Goal: Information Seeking & Learning: Learn about a topic

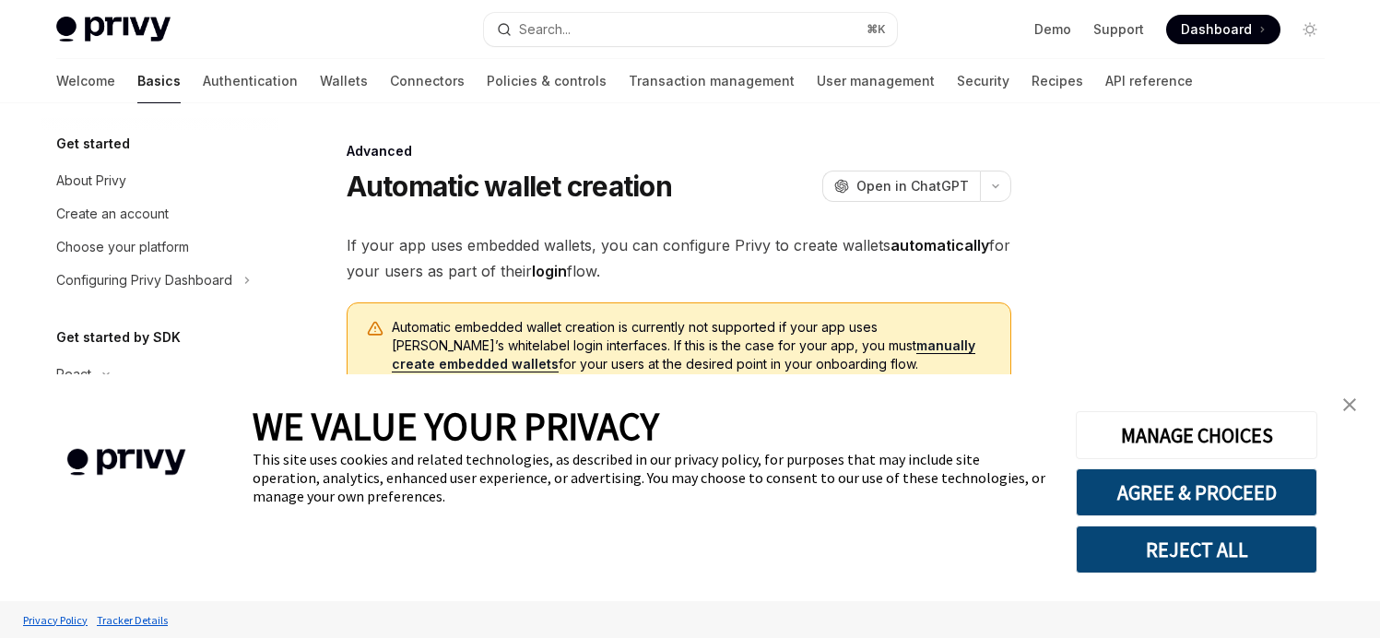
scroll to position [324, 0]
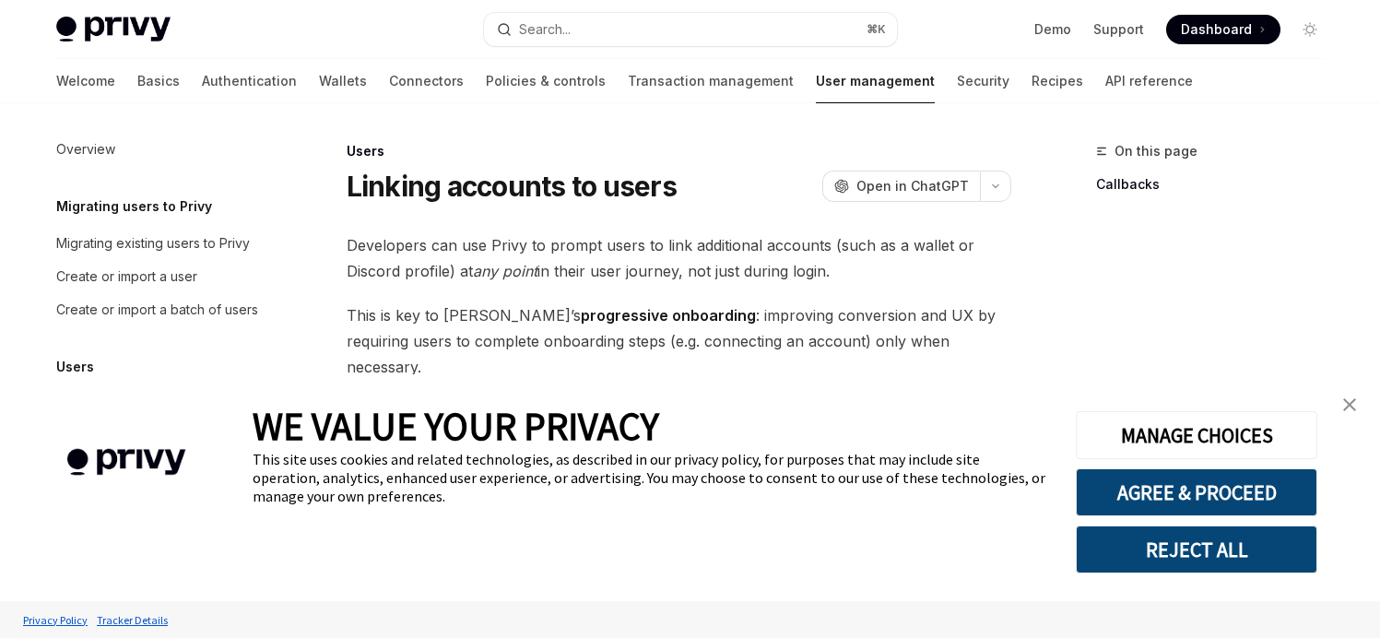
type textarea "*"
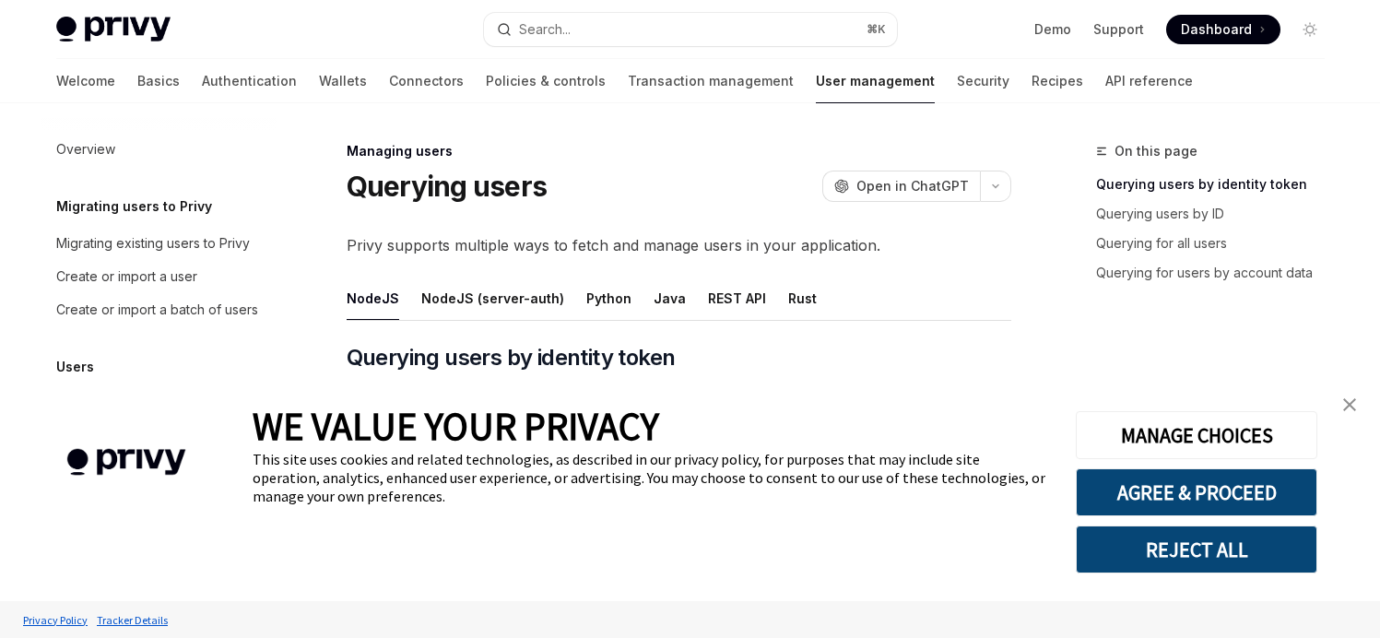
scroll to position [415, 0]
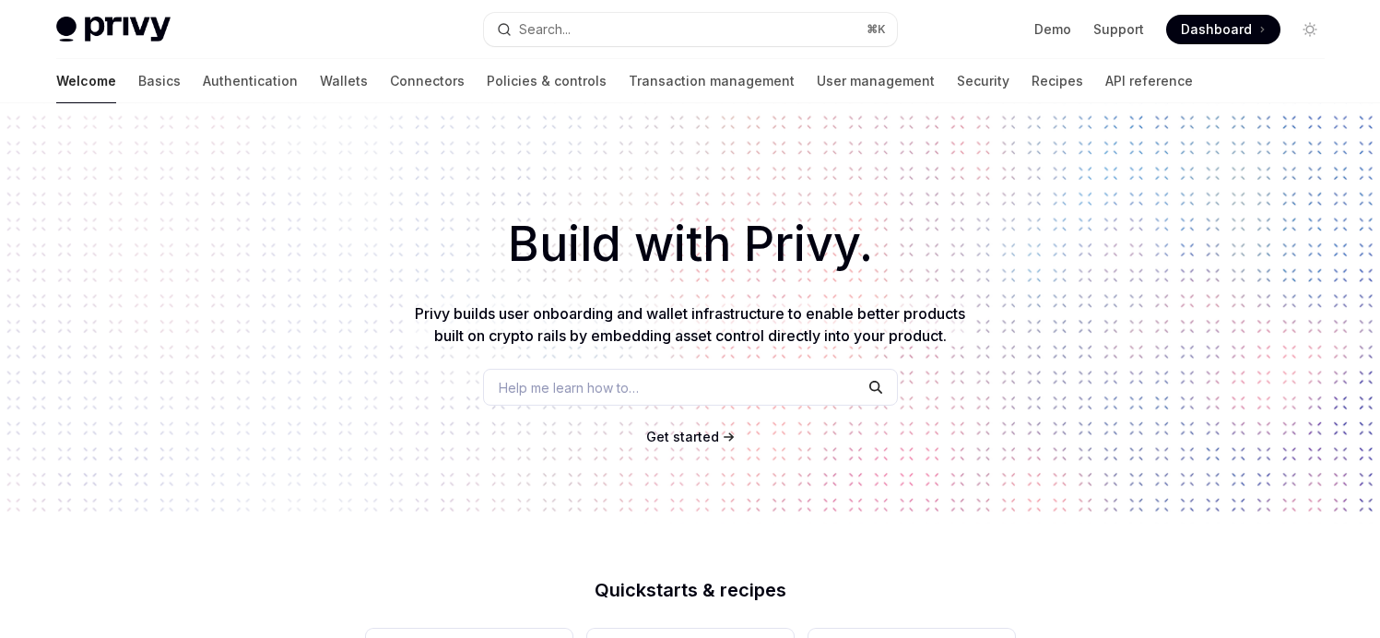
scroll to position [103, 0]
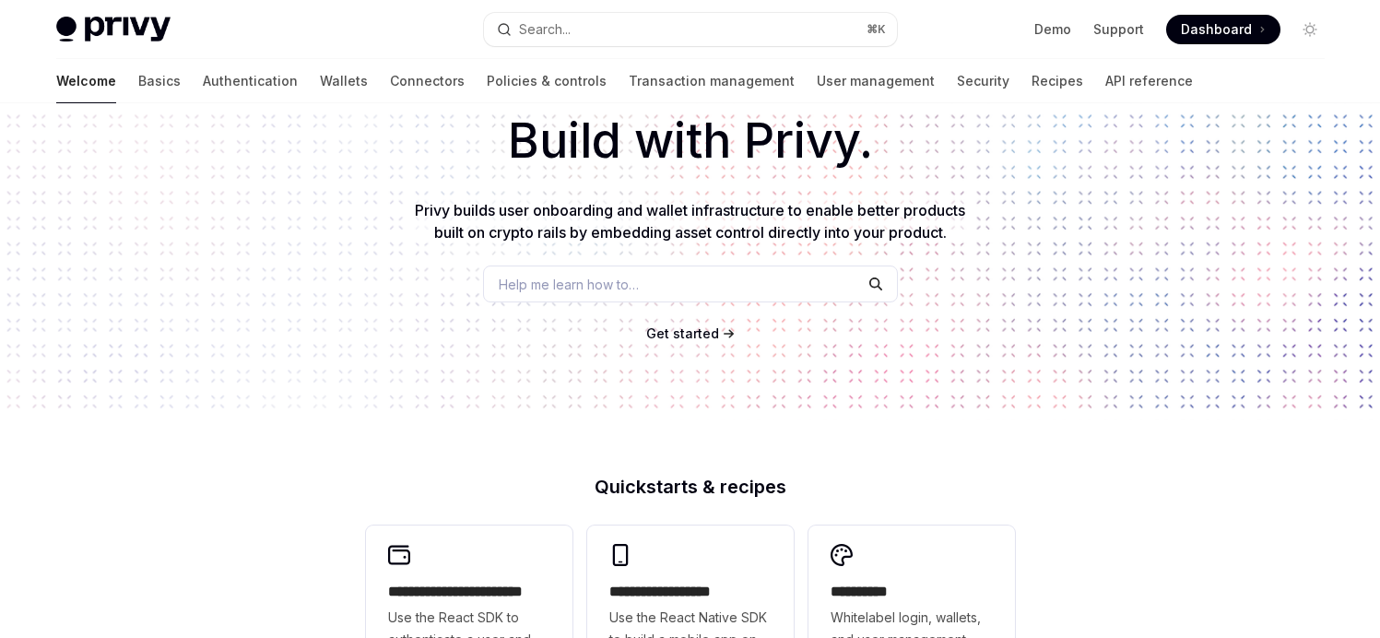
type textarea "*"
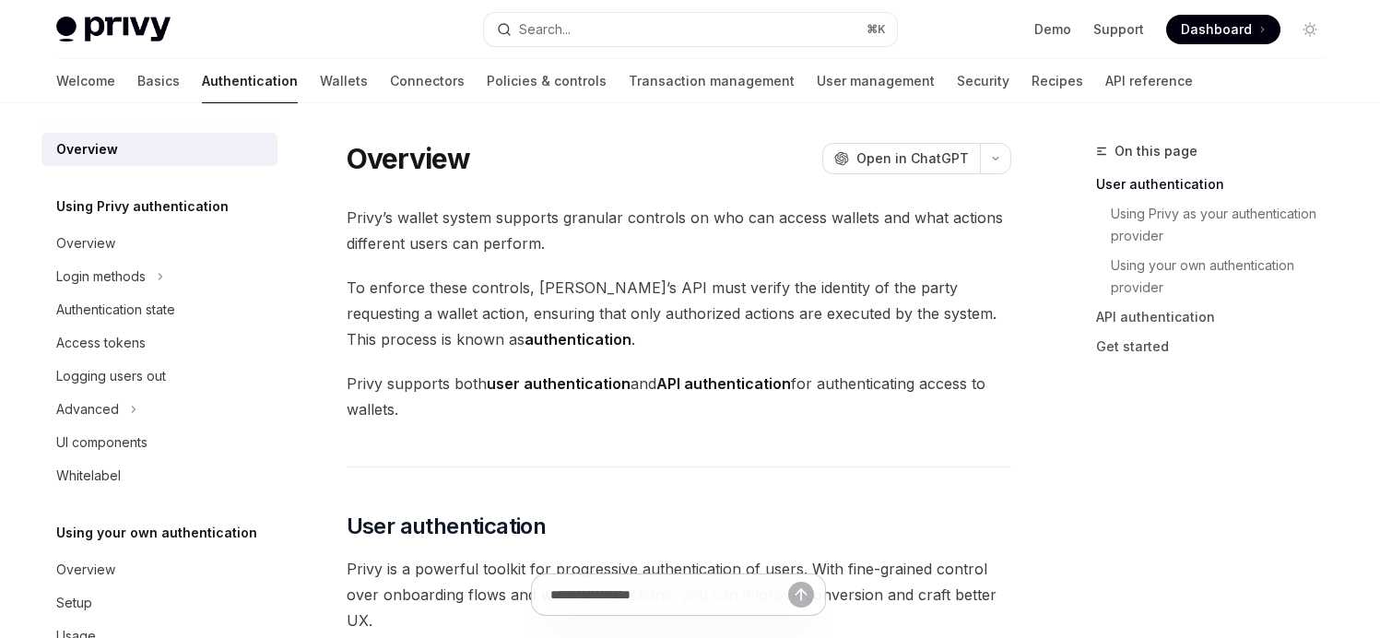
type textarea "*"
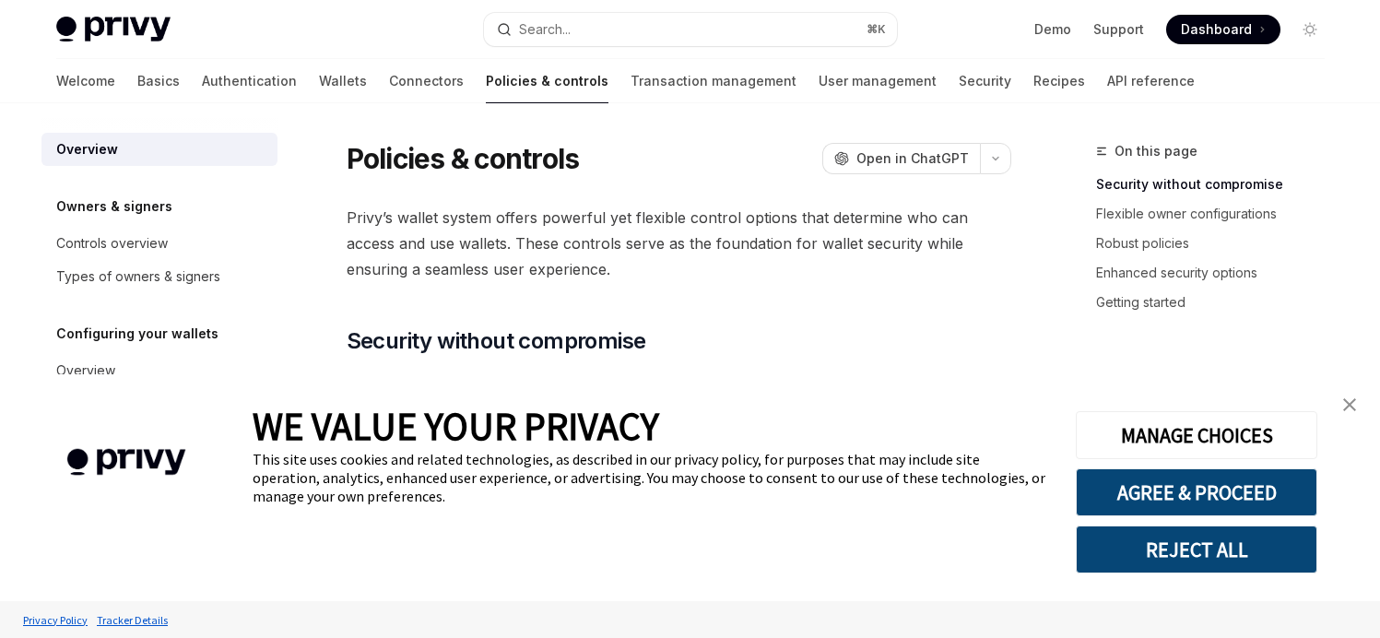
type textarea "*"
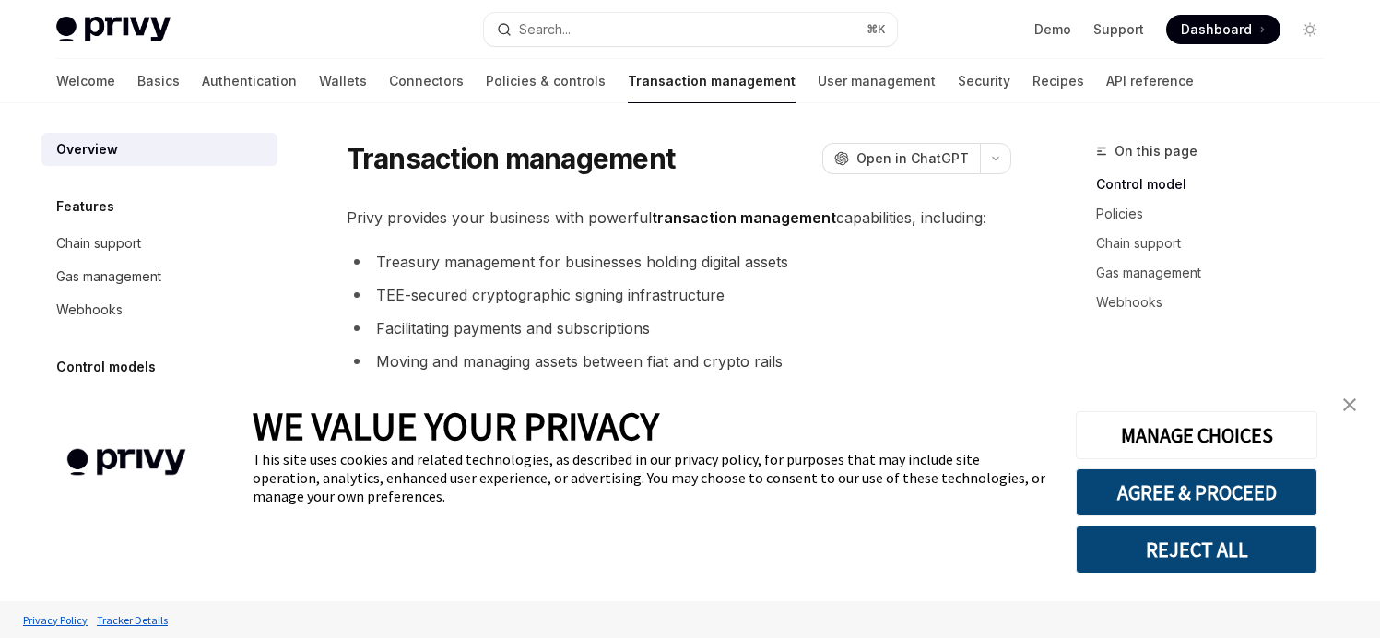
type textarea "*"
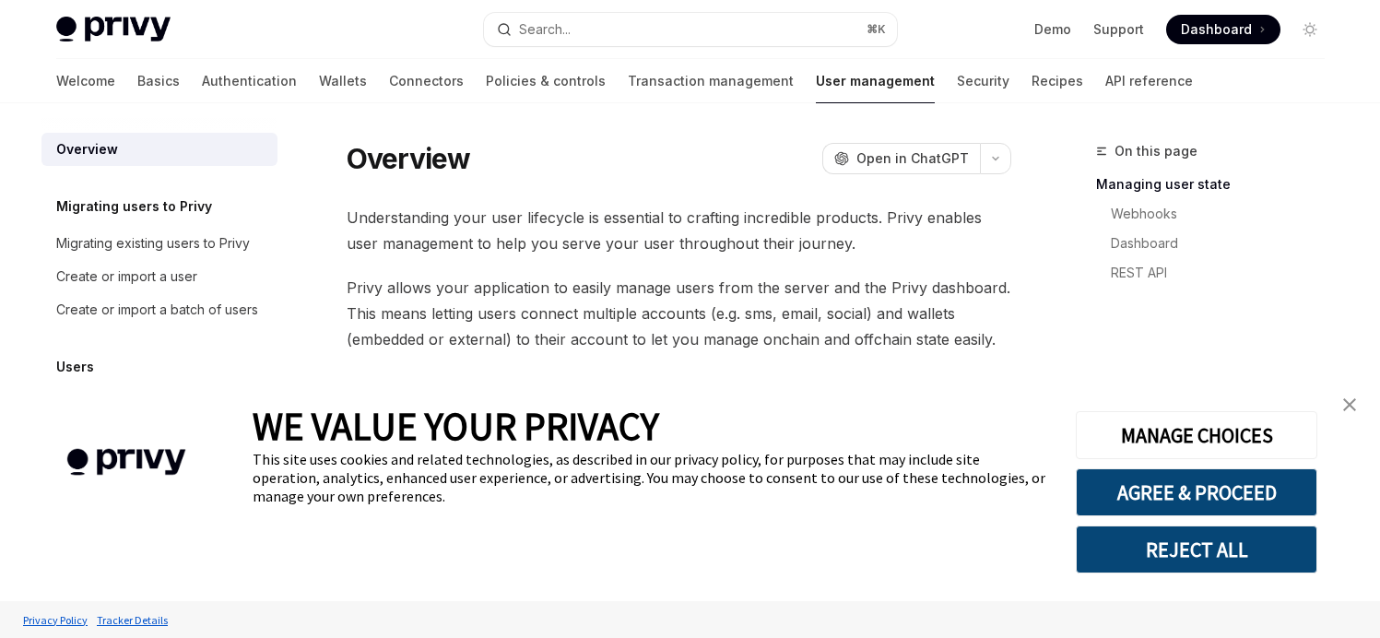
type textarea "*"
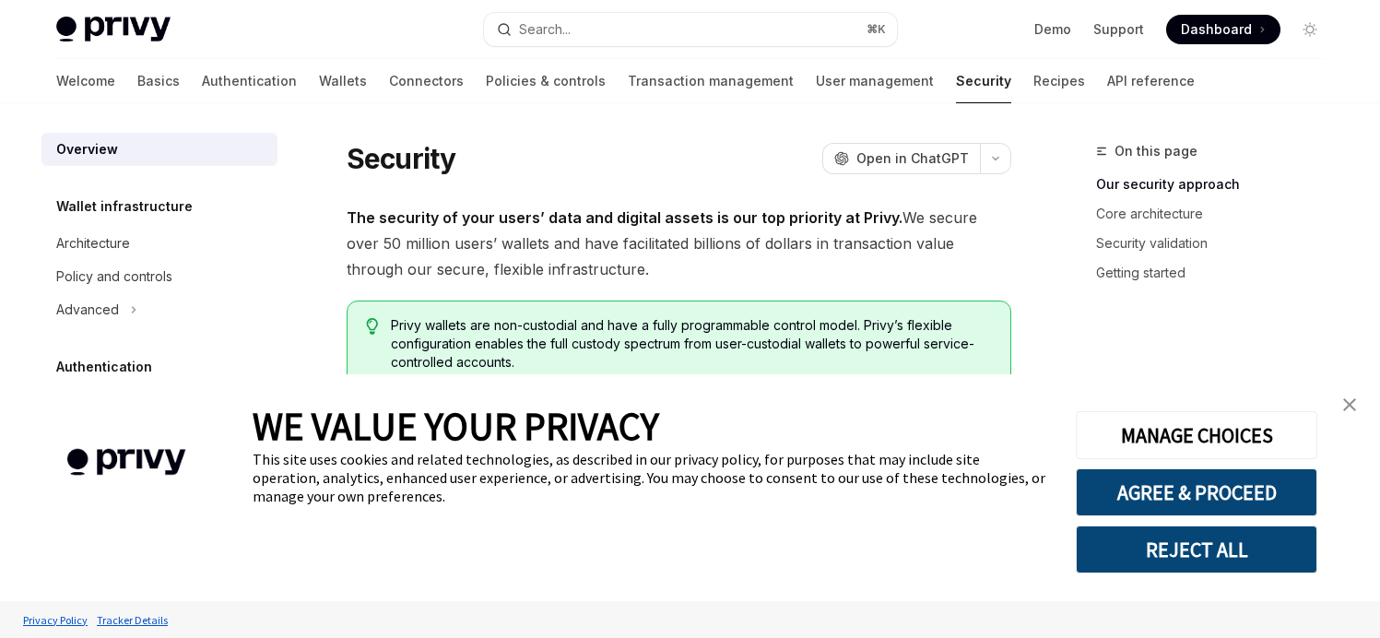
type textarea "*"
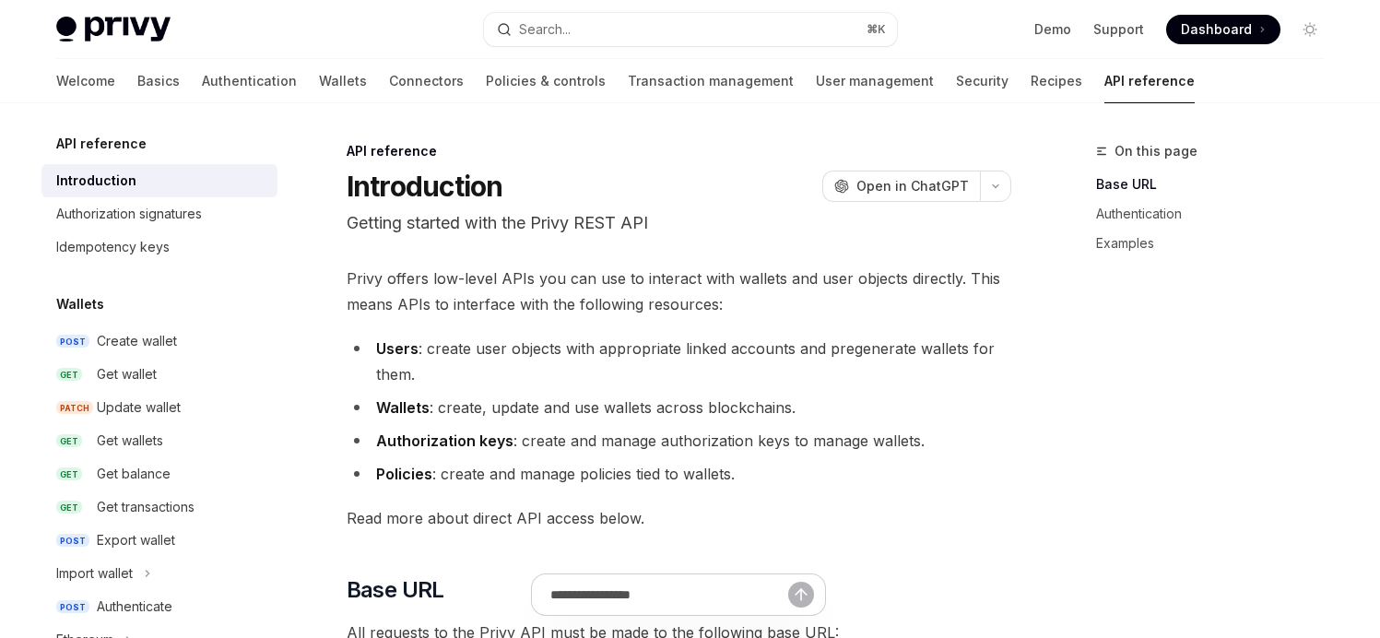
type textarea "*"
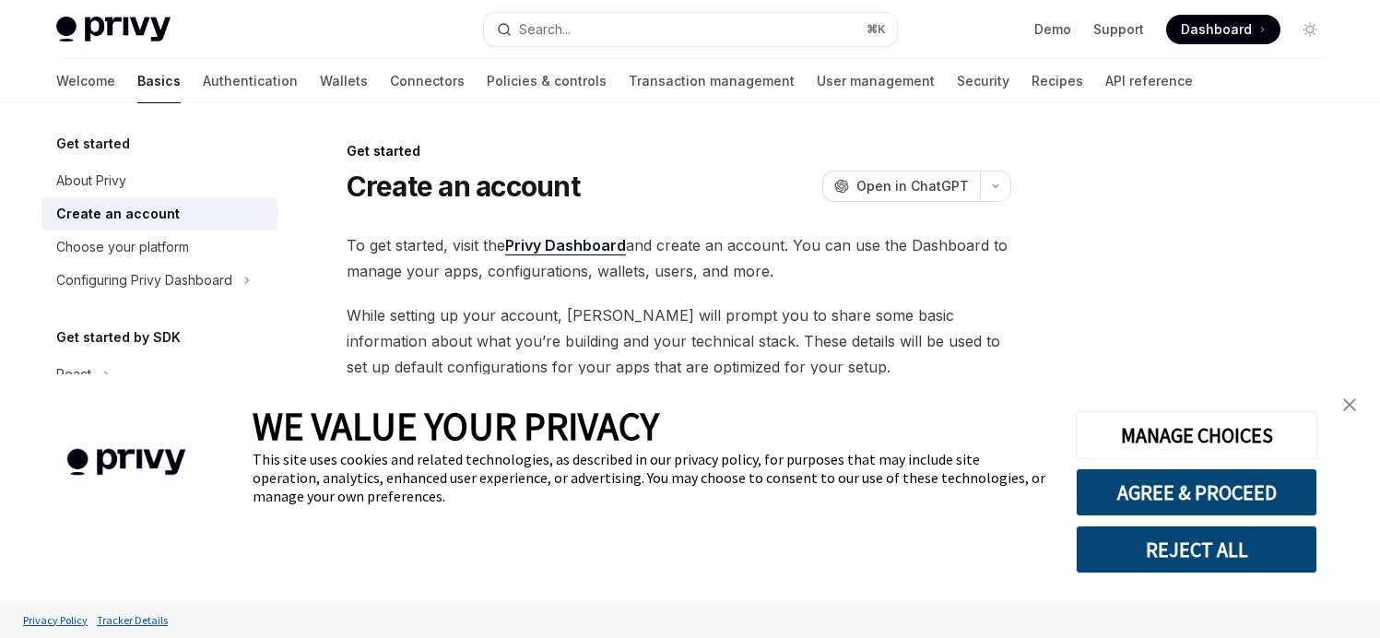
type textarea "*"
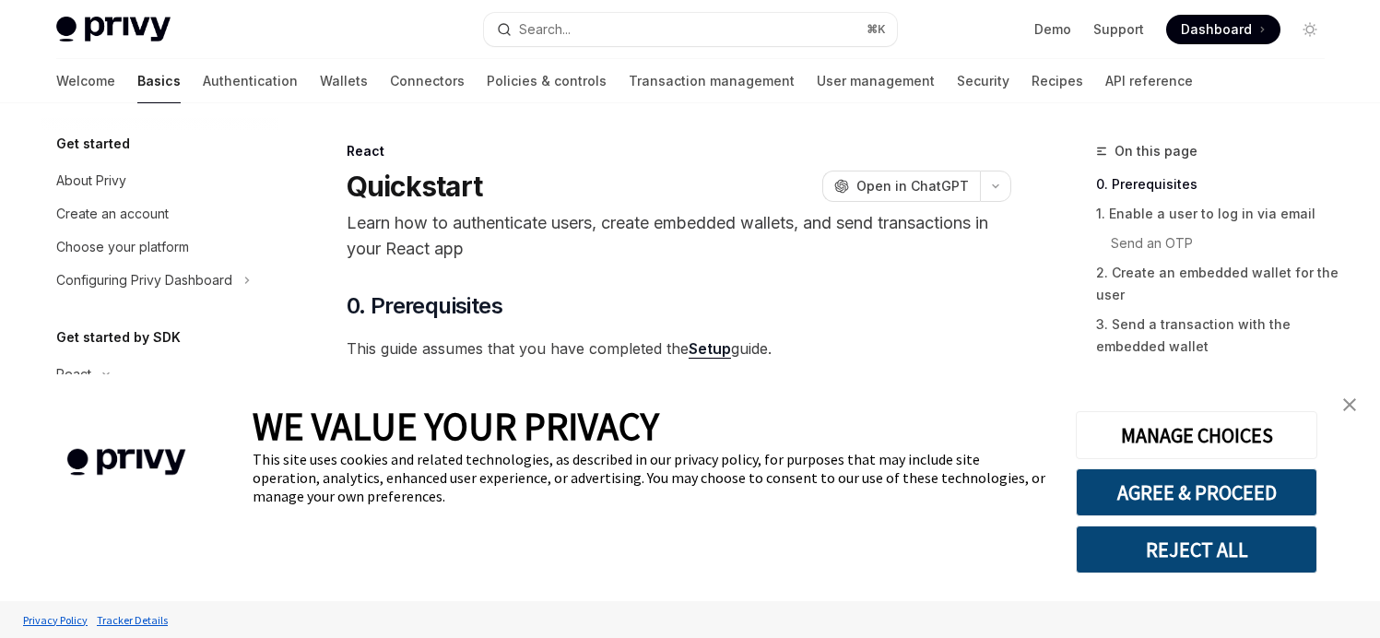
type textarea "*"
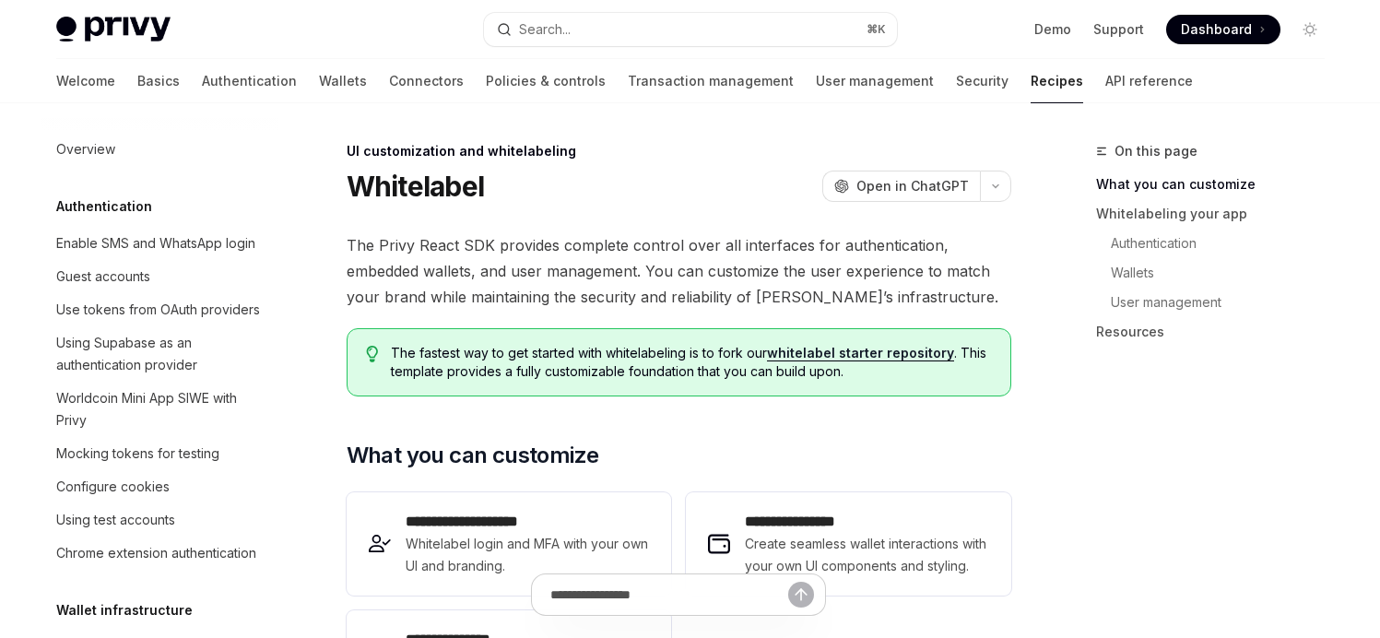
scroll to position [935, 0]
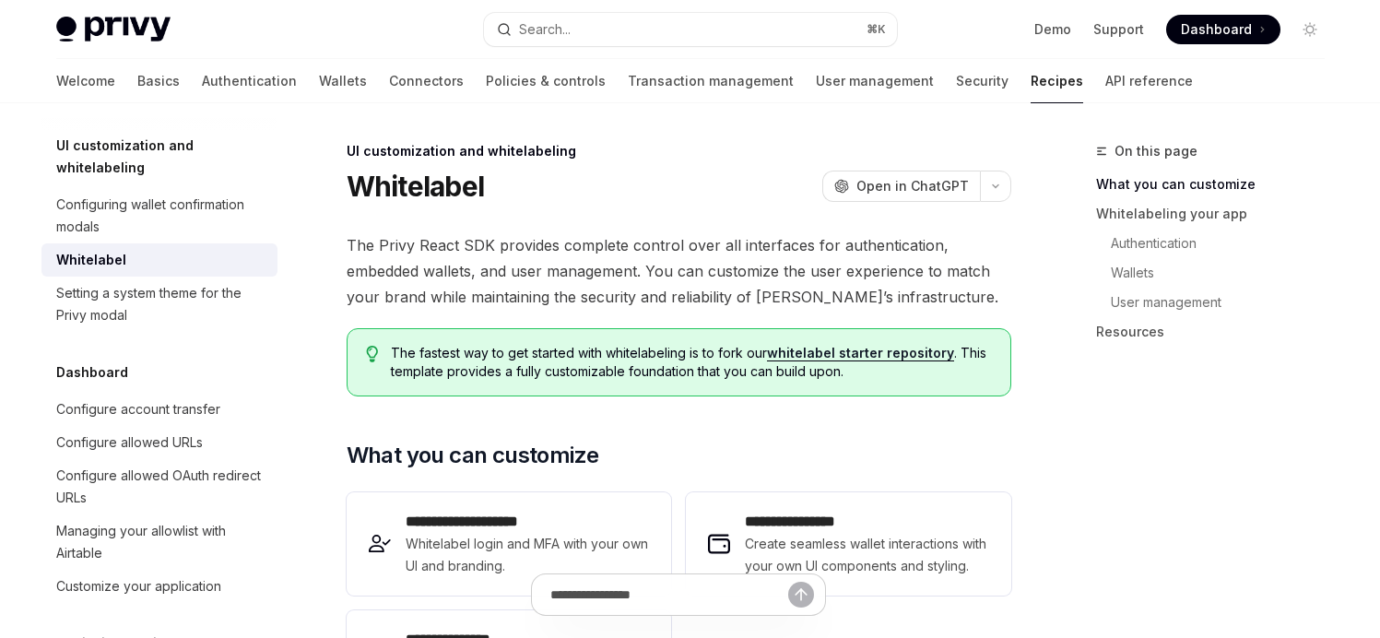
type textarea "*"
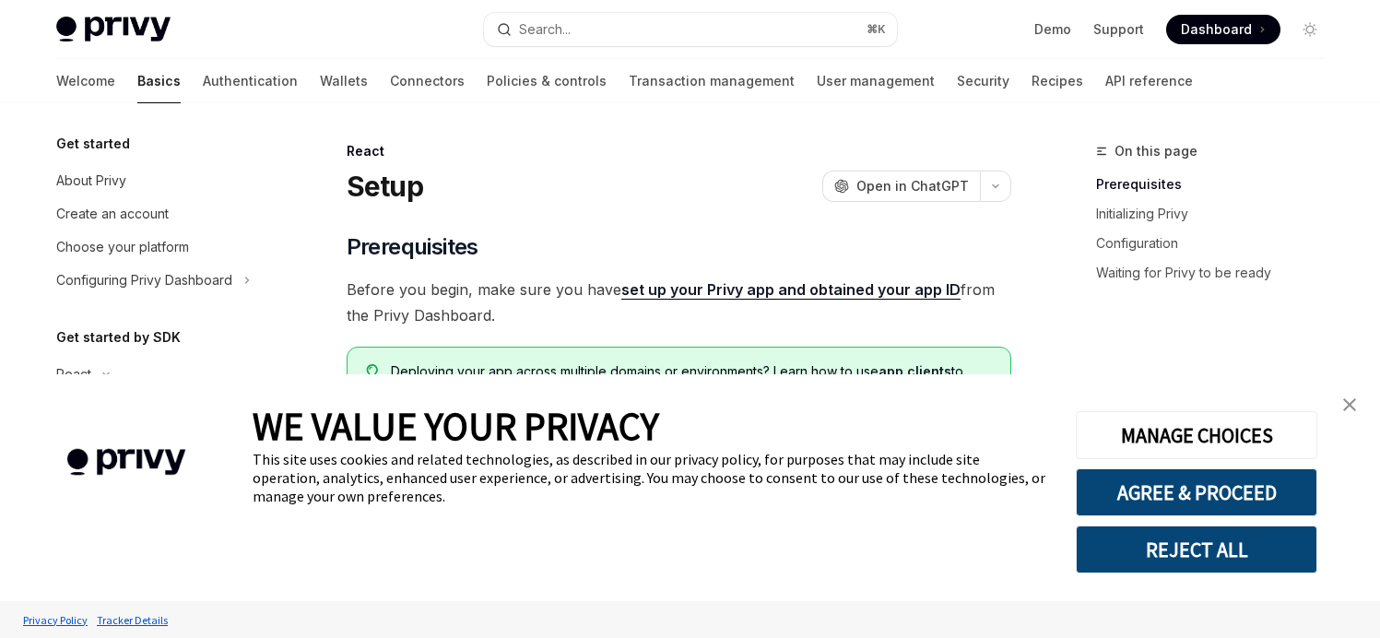
type textarea "*"
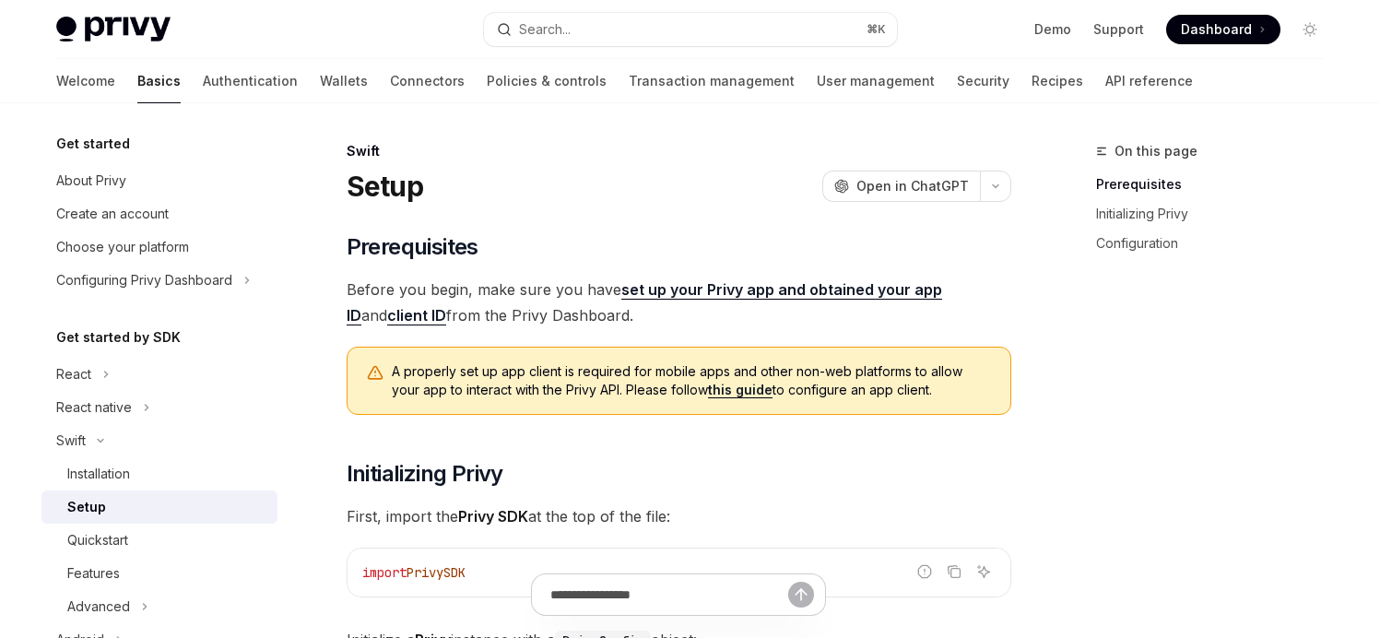
type textarea "*"
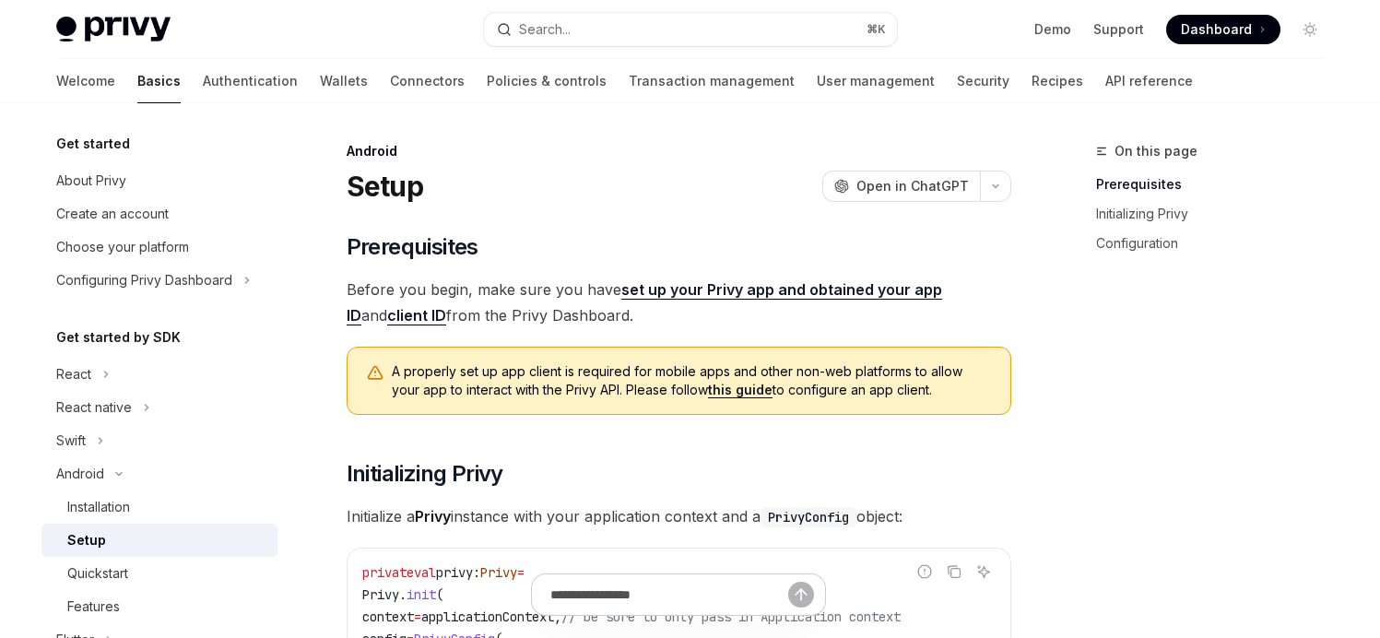
type textarea "*"
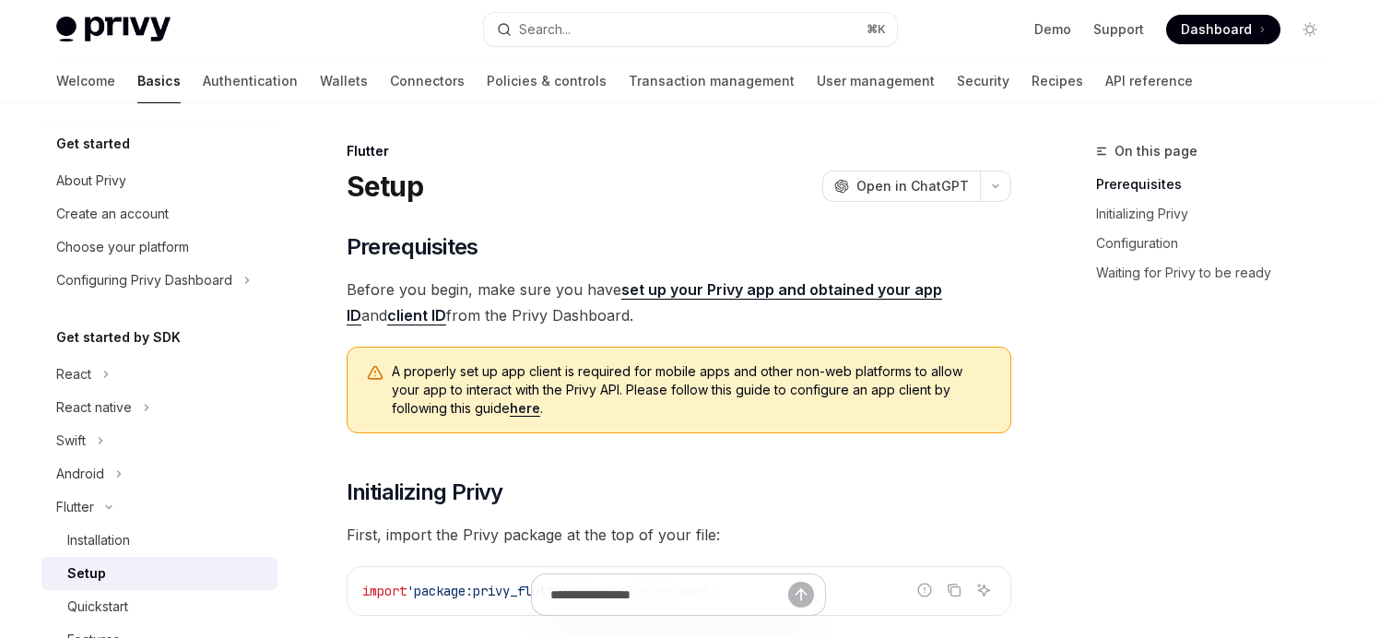
type textarea "*"
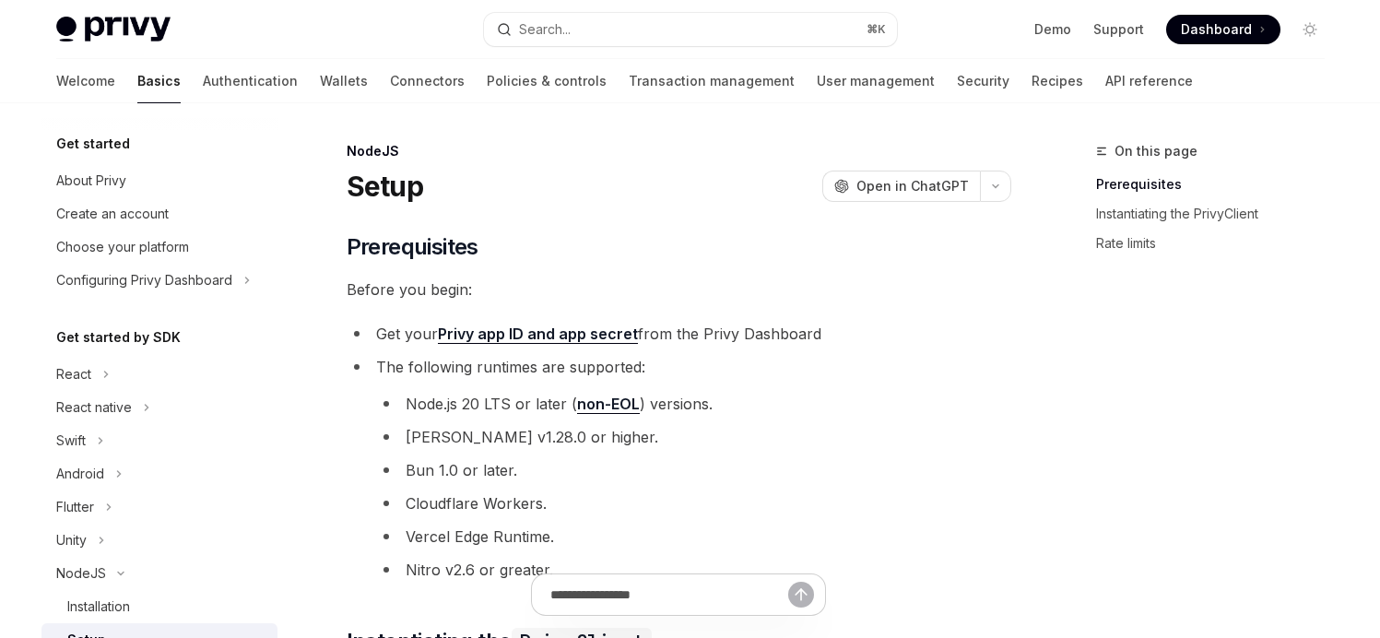
scroll to position [269, 0]
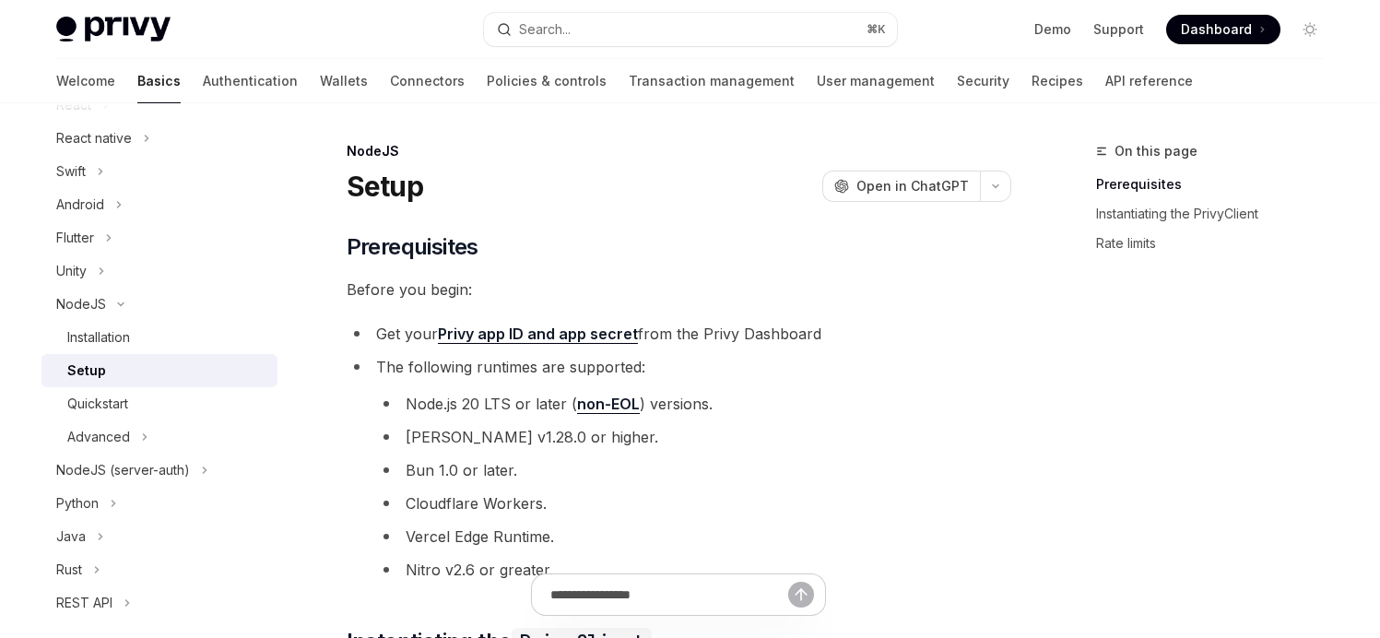
type textarea "*"
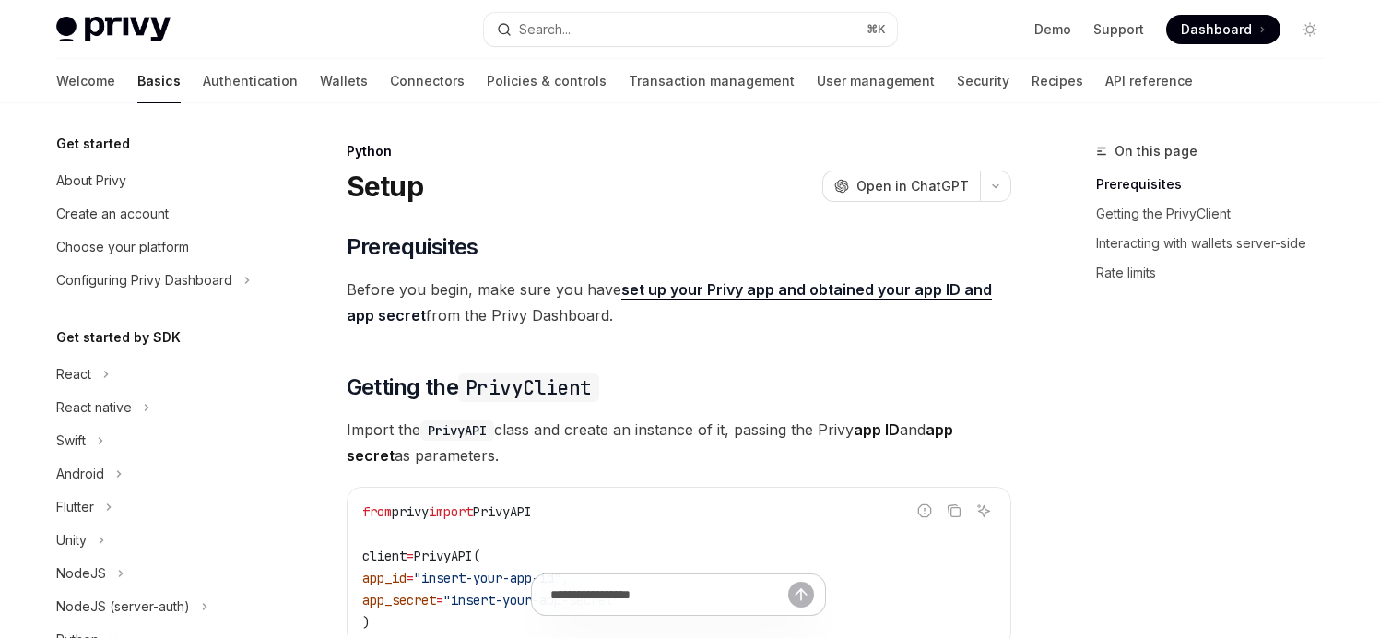
scroll to position [336, 0]
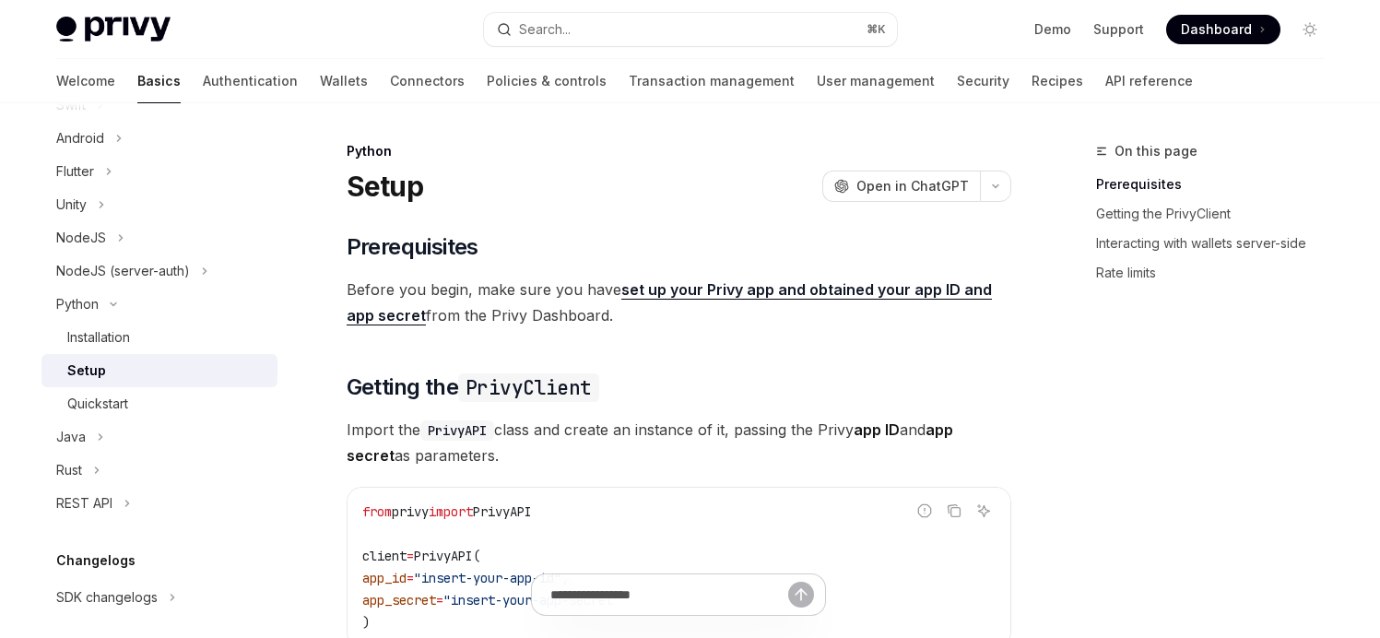
type textarea "*"
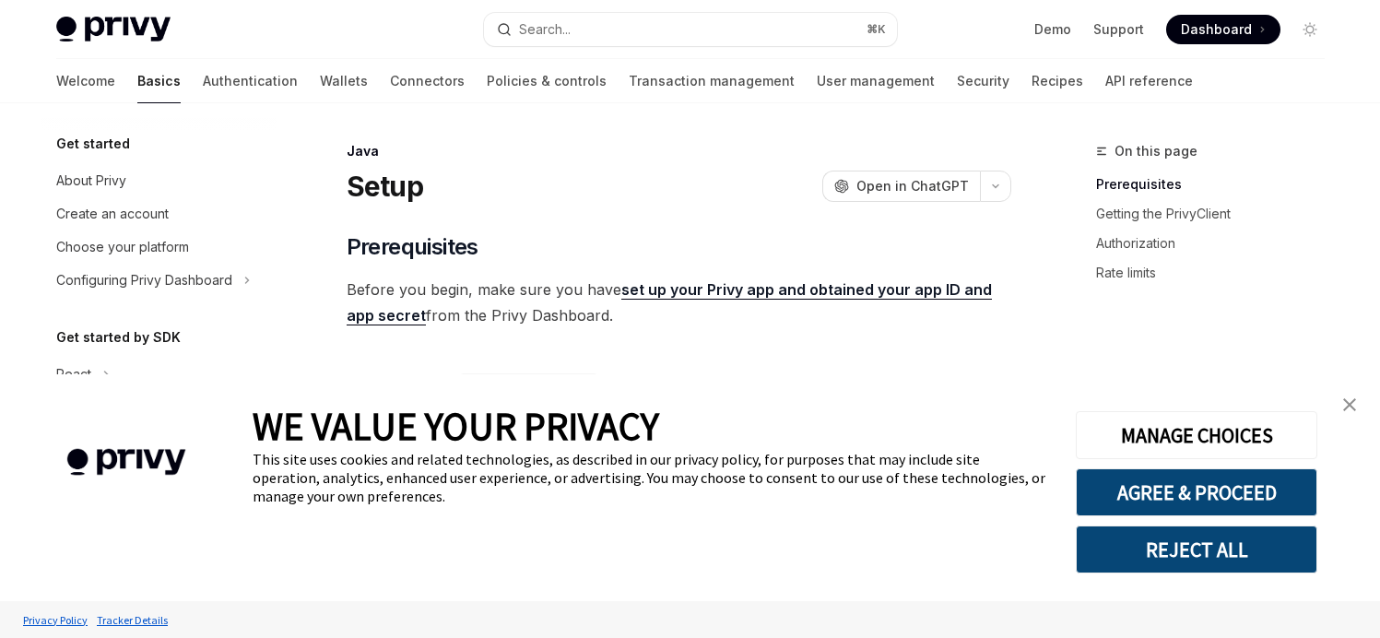
scroll to position [369, 0]
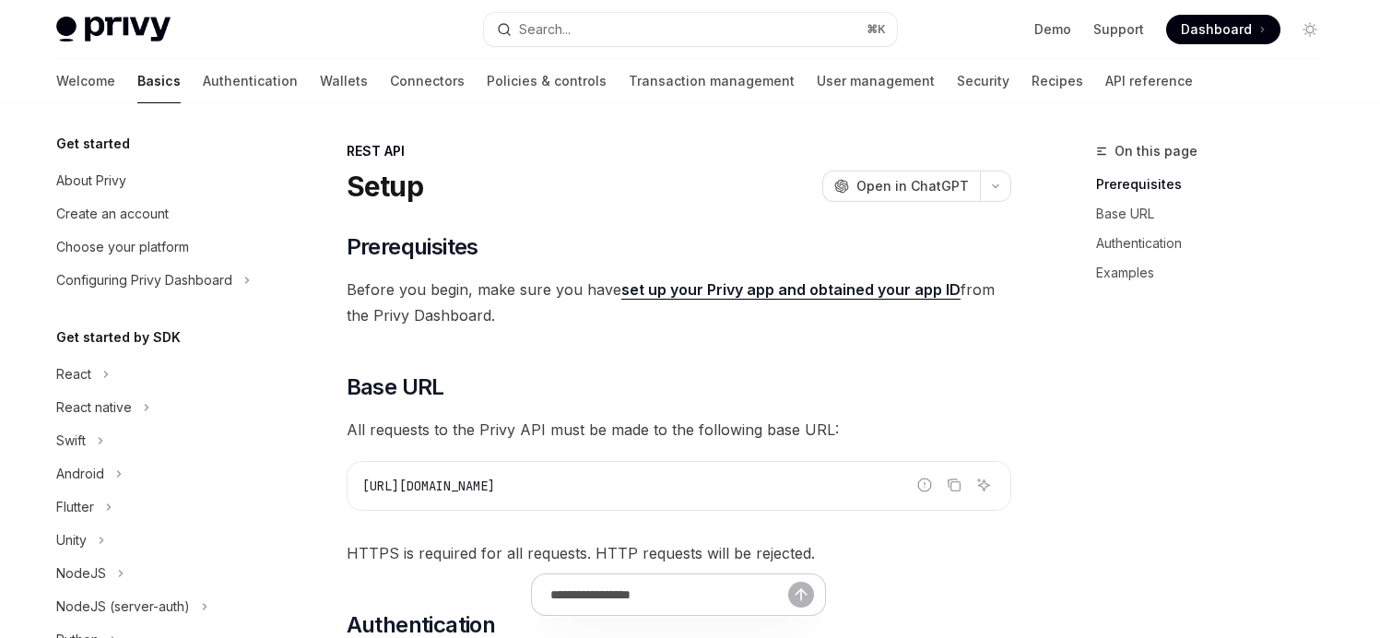
scroll to position [402, 0]
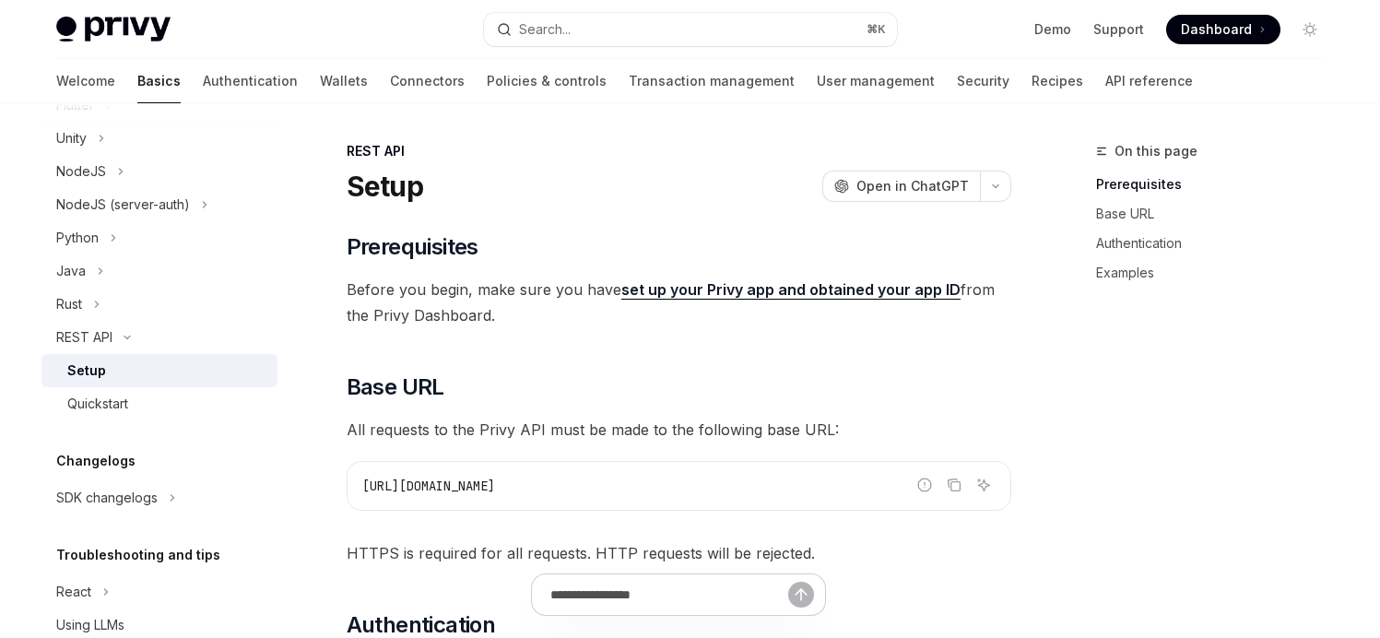
type textarea "*"
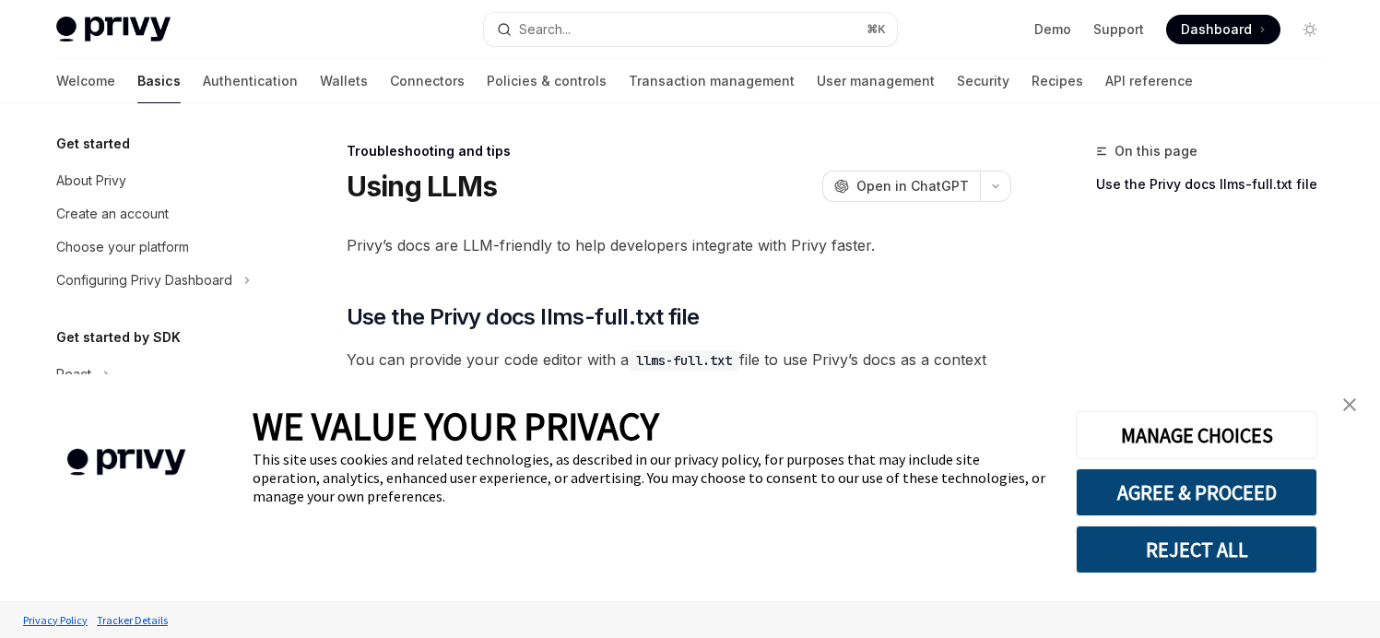
scroll to position [409, 0]
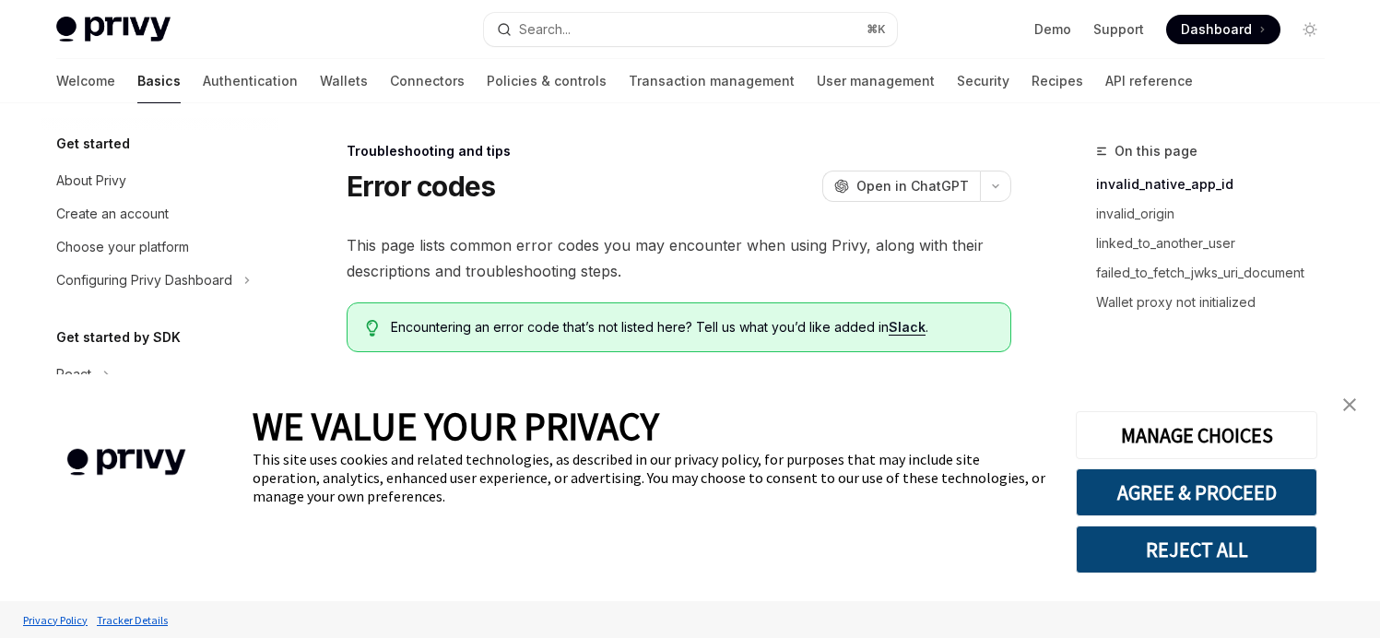
type textarea "*"
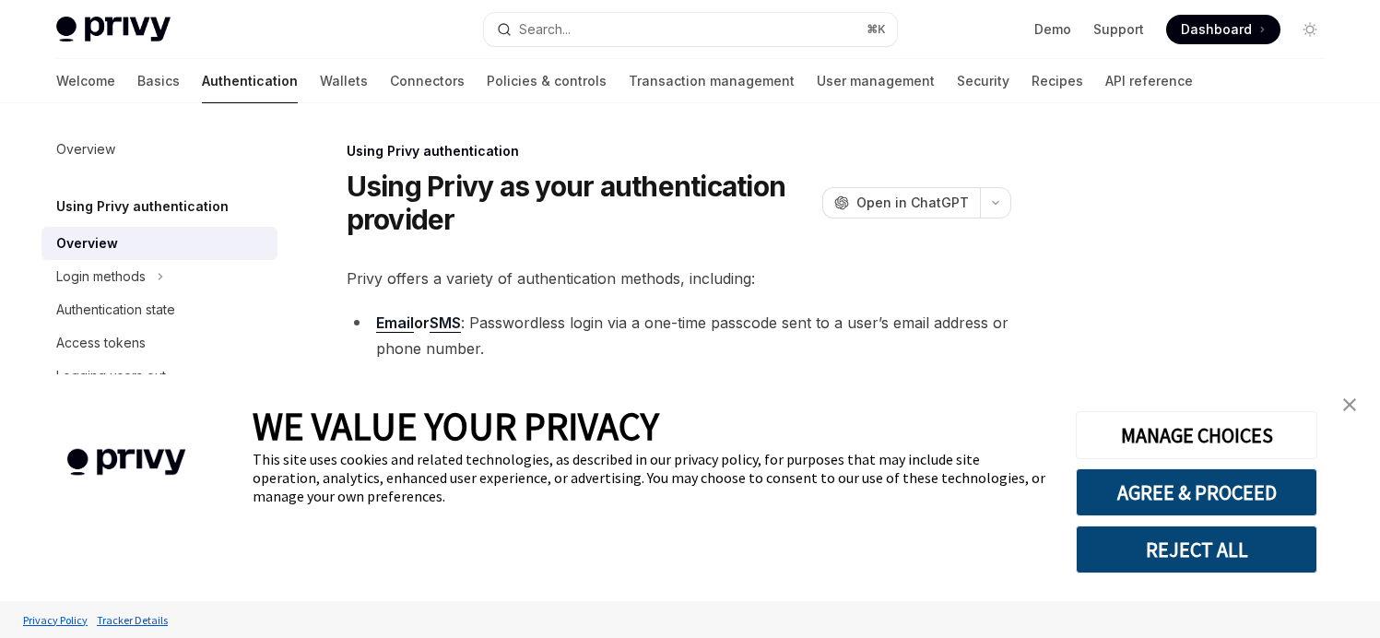
type textarea "*"
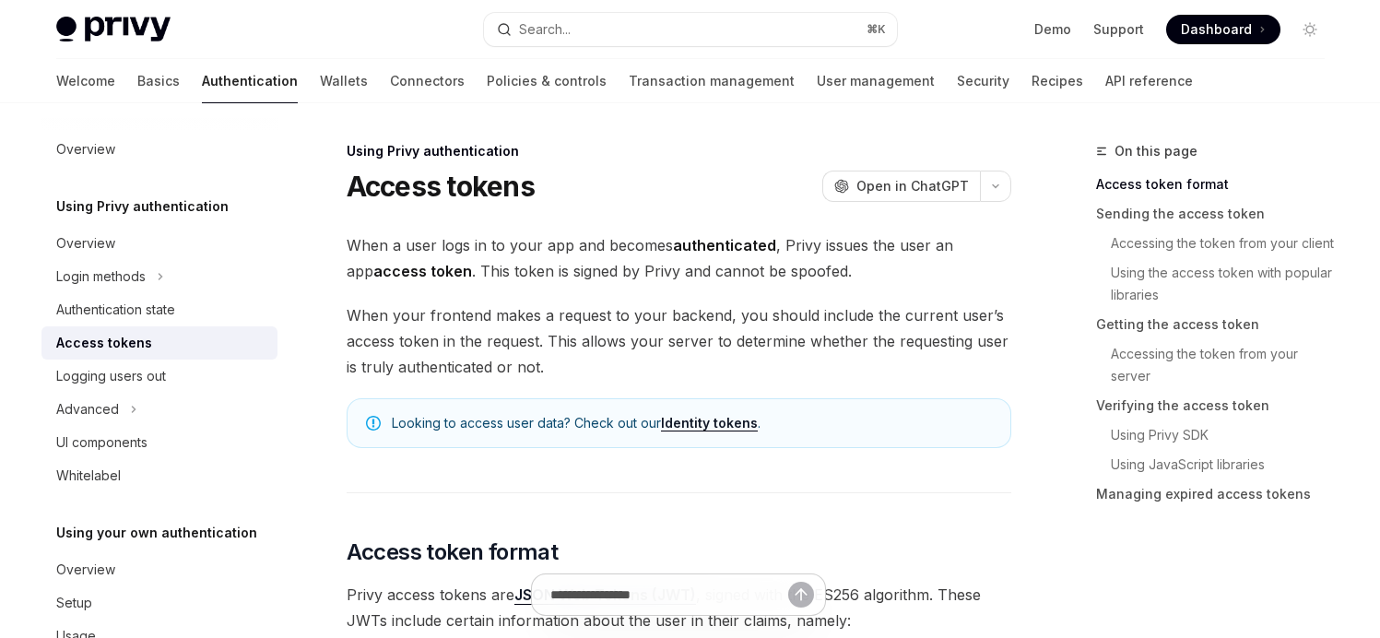
type textarea "*"
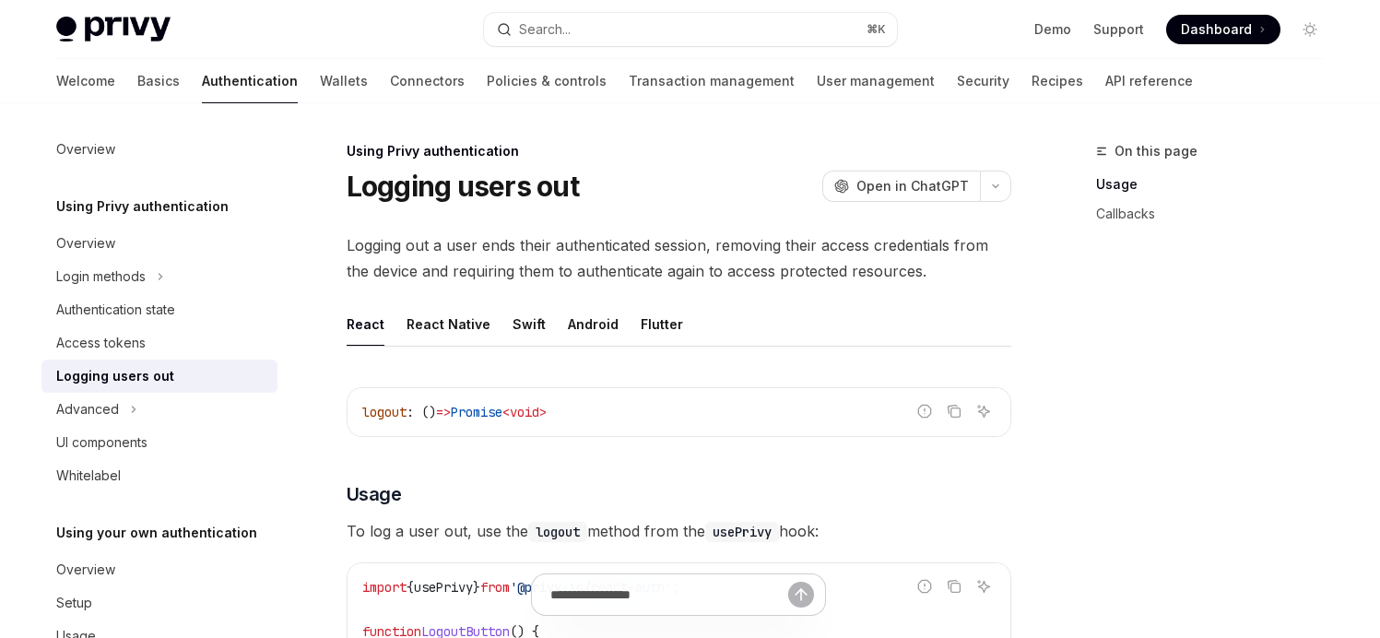
type textarea "*"
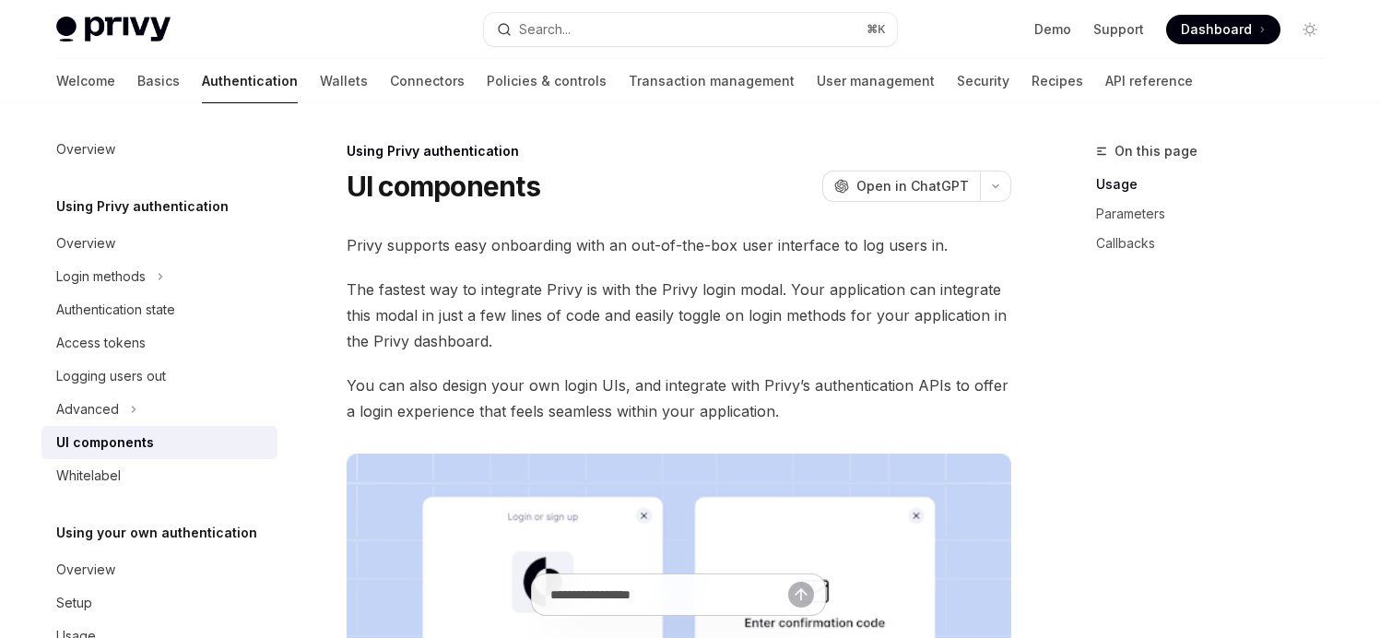
type textarea "*"
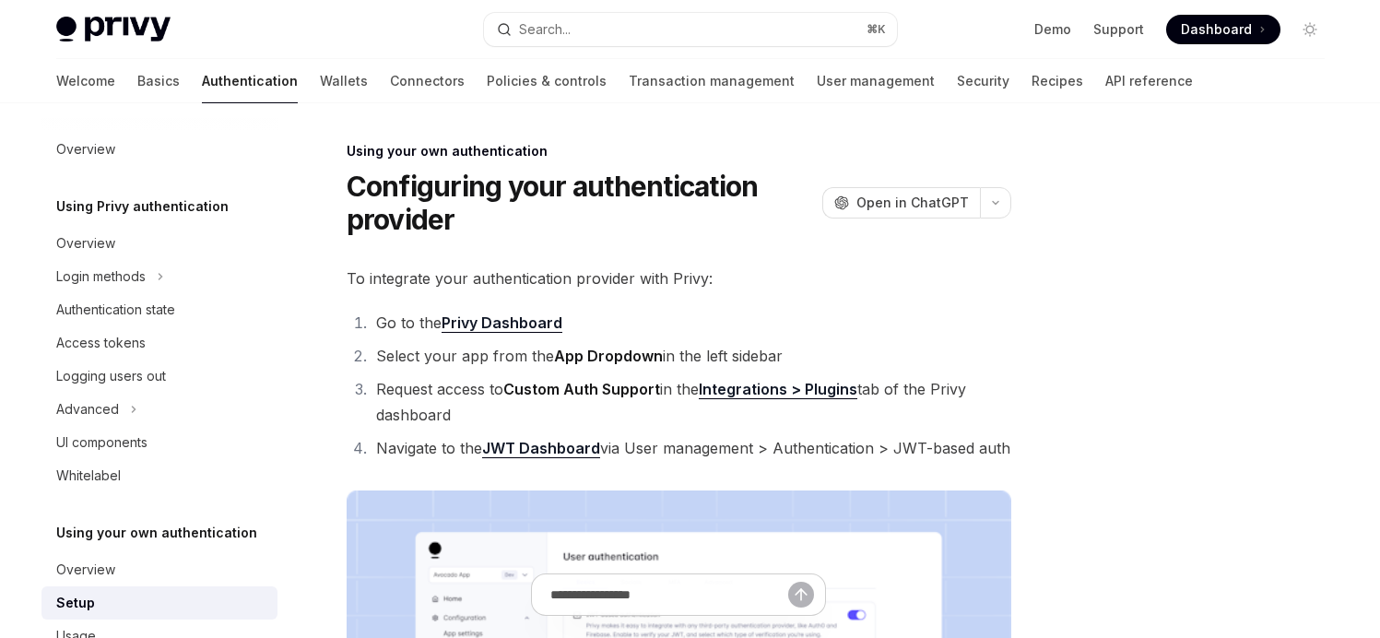
type textarea "*"
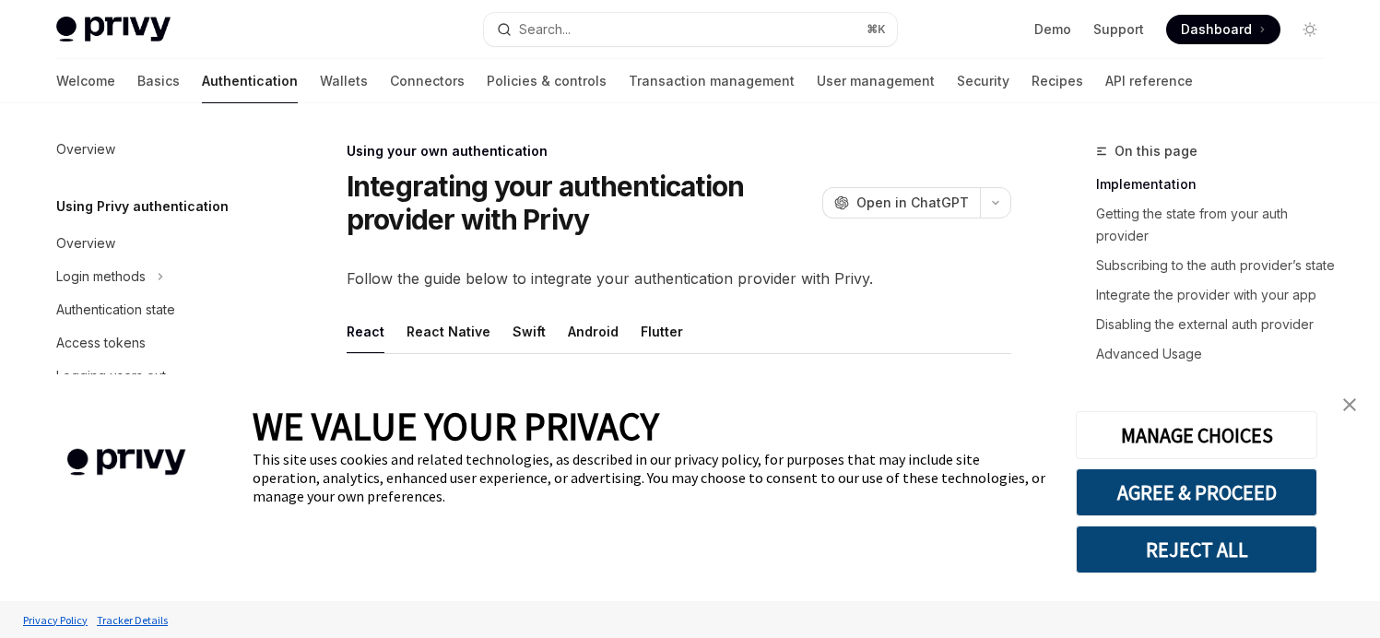
scroll to position [52, 0]
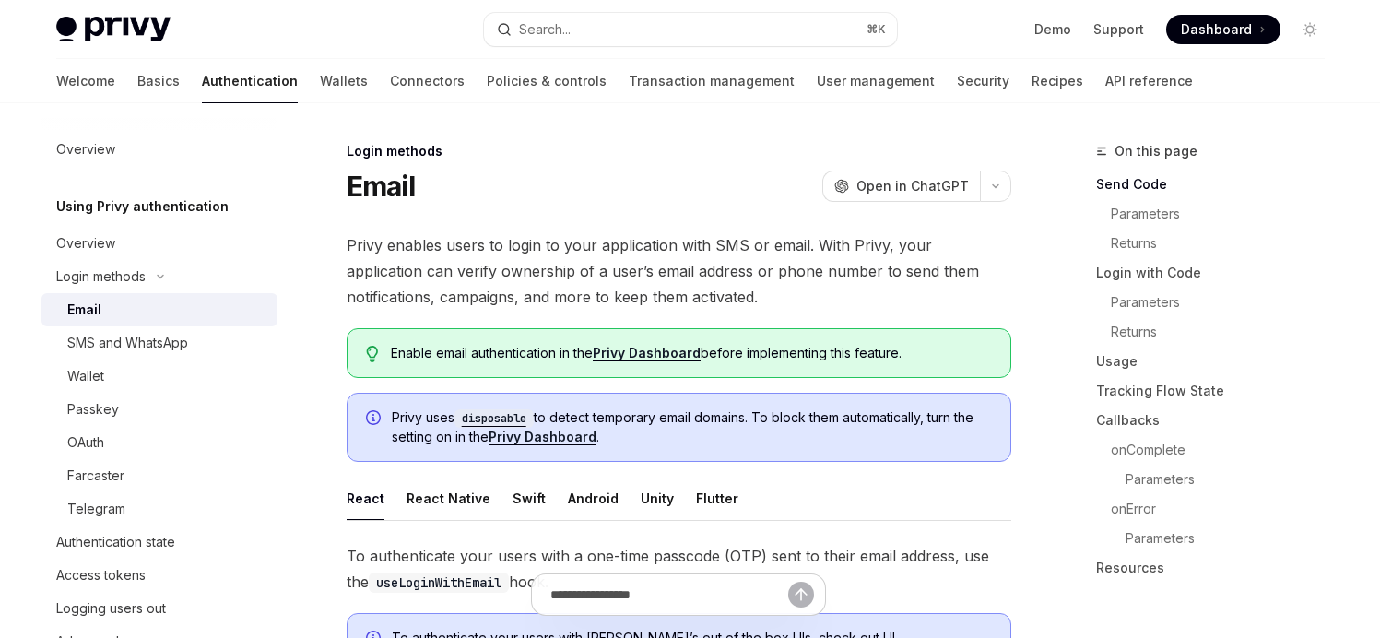
type textarea "*"
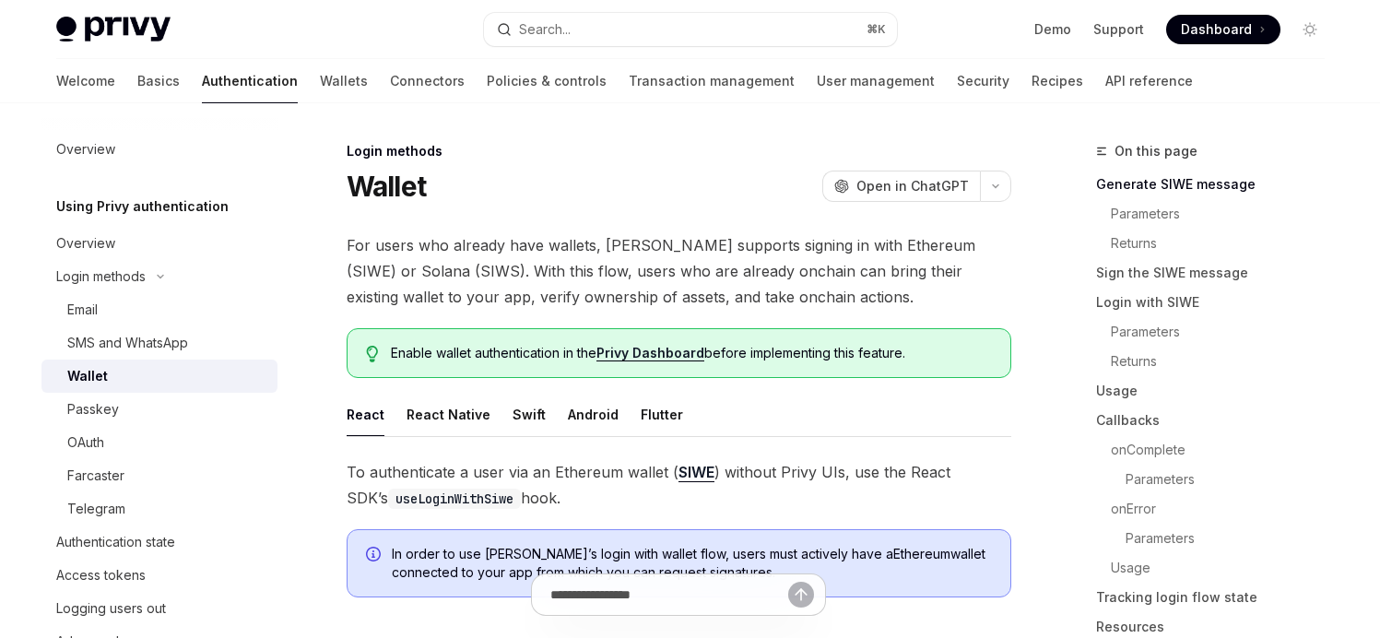
type textarea "*"
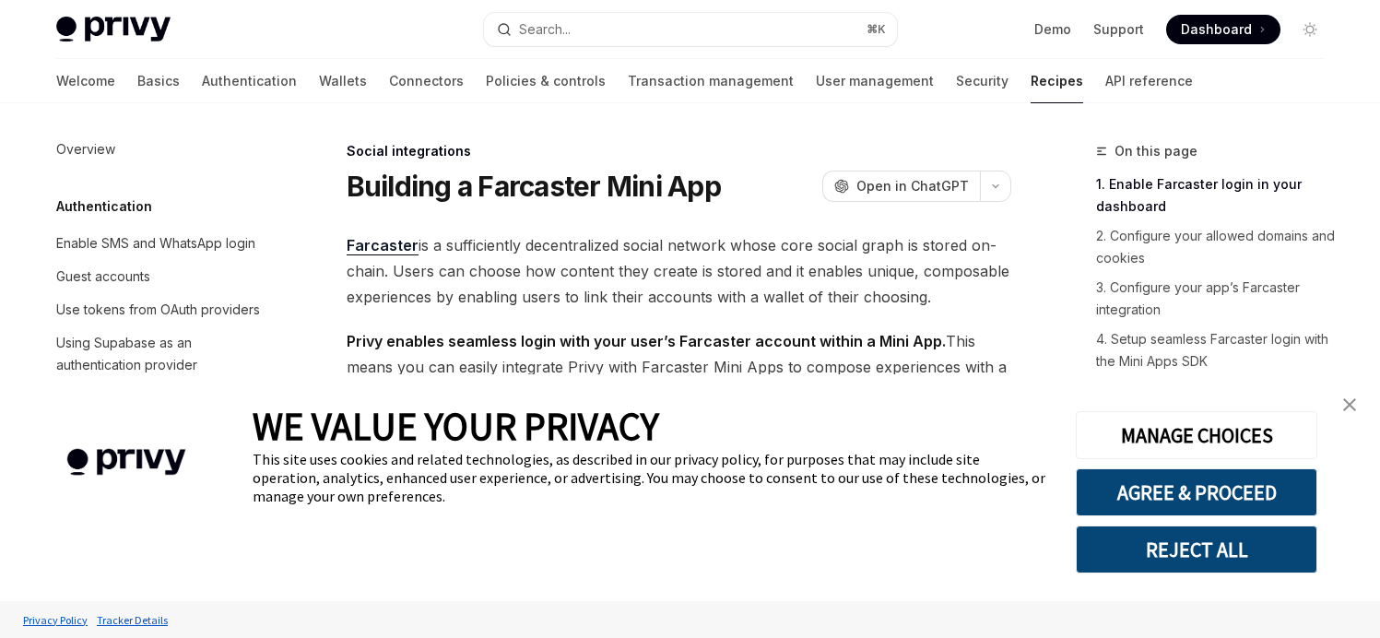
scroll to position [1355, 0]
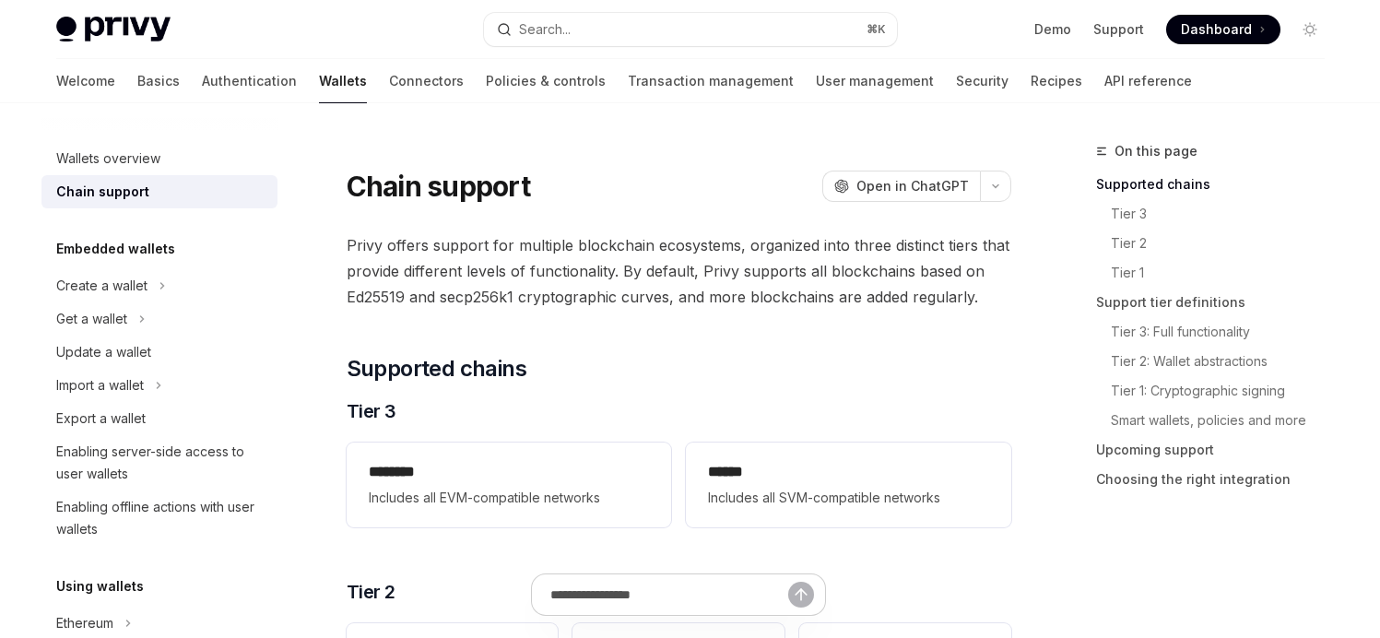
type textarea "*"
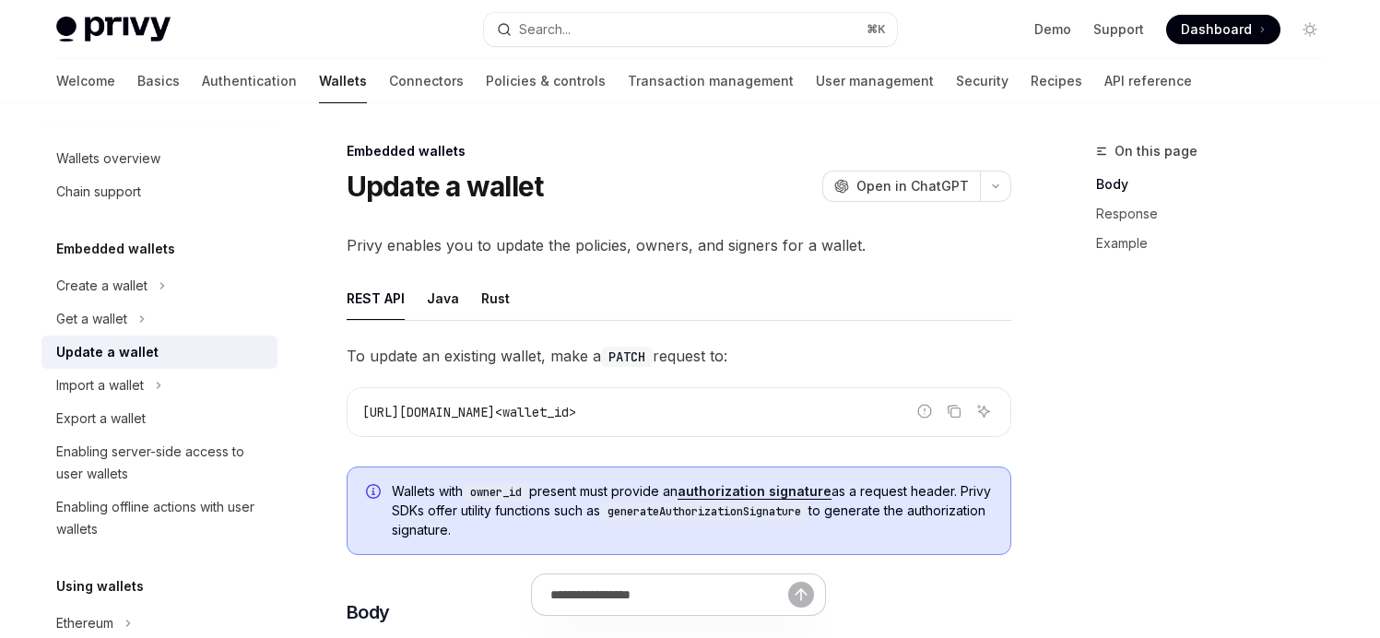
type textarea "*"
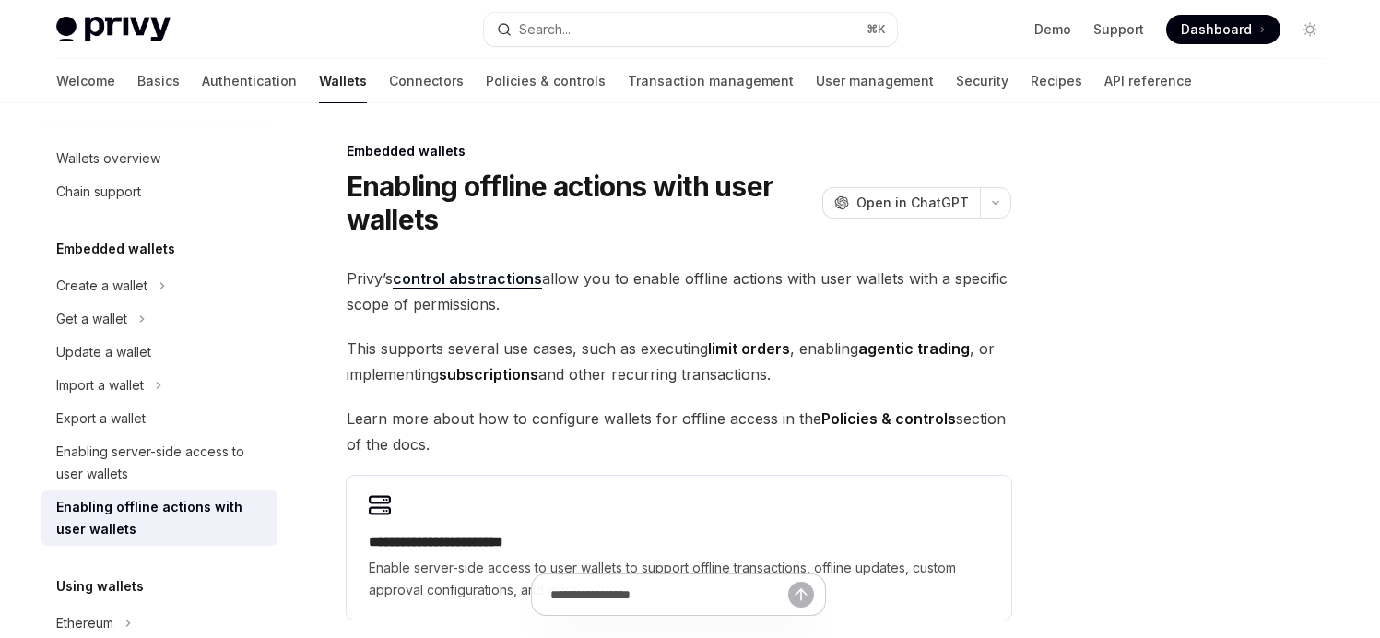
type textarea "*"
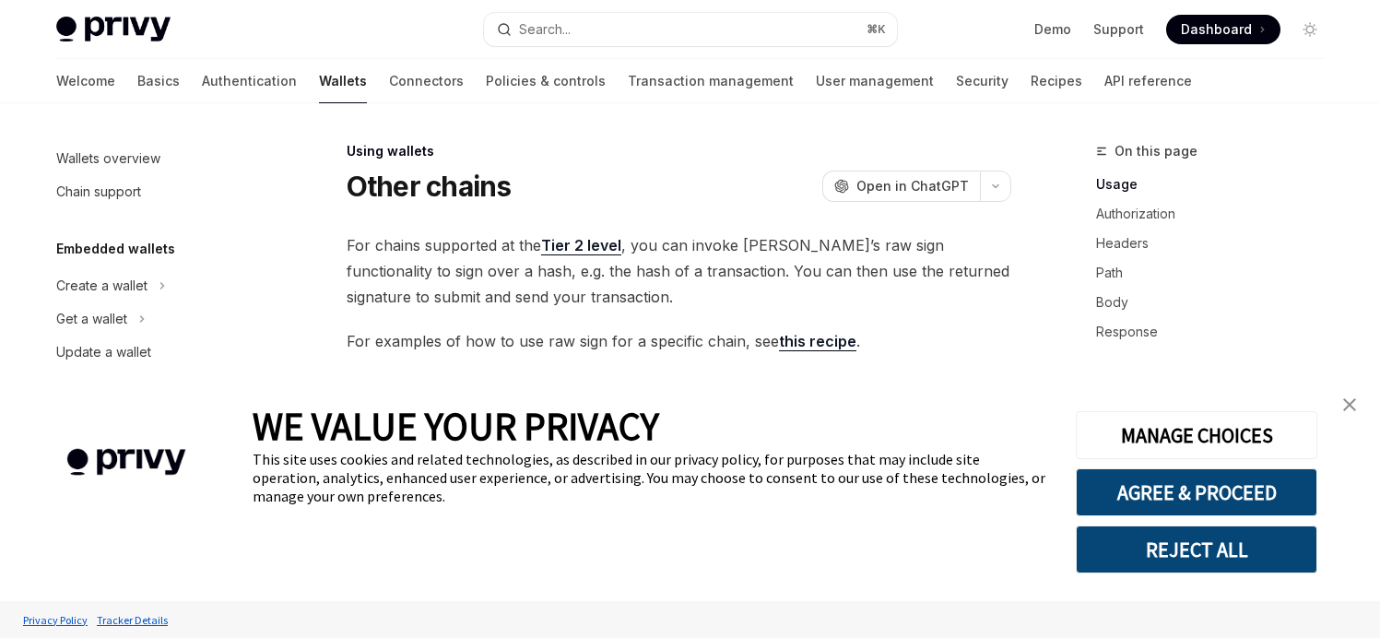
scroll to position [352, 0]
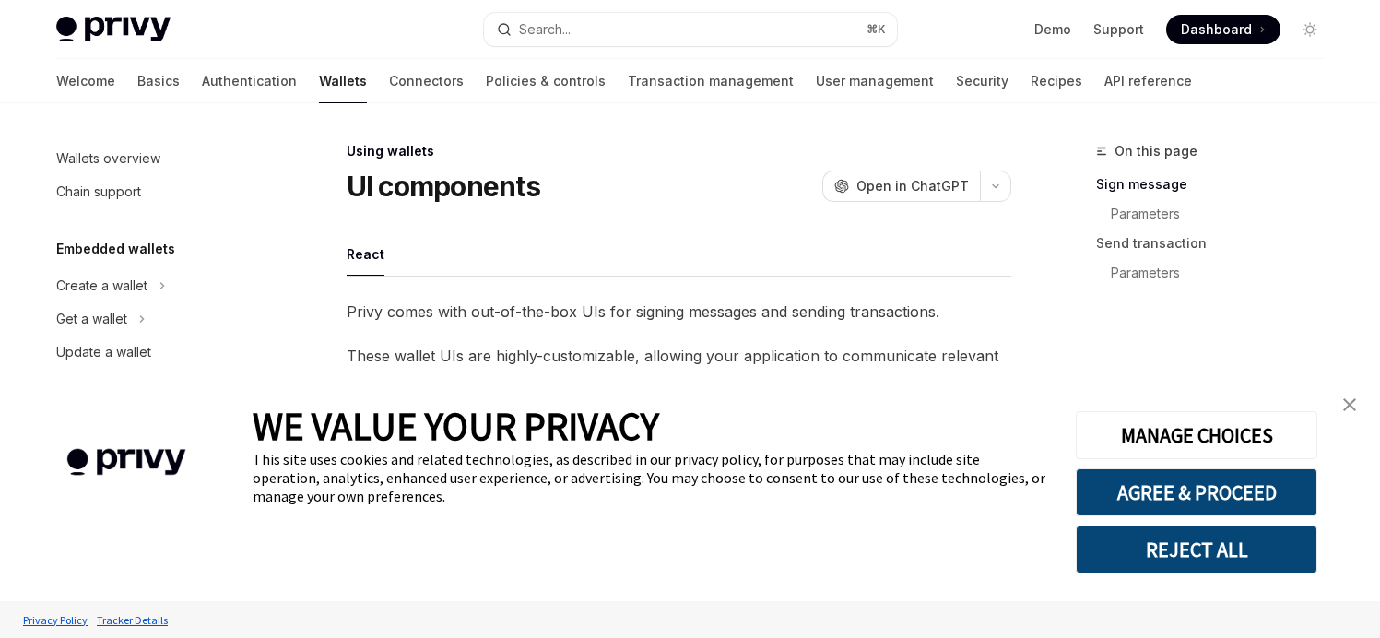
scroll to position [419, 0]
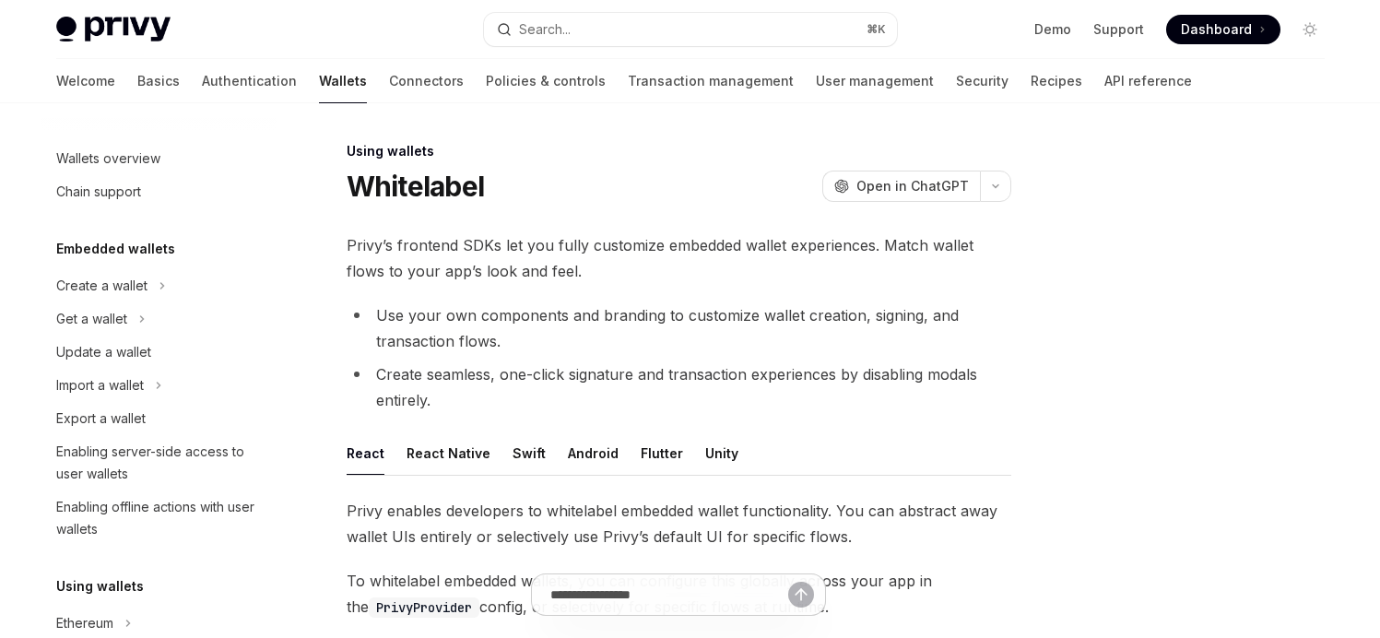
scroll to position [452, 0]
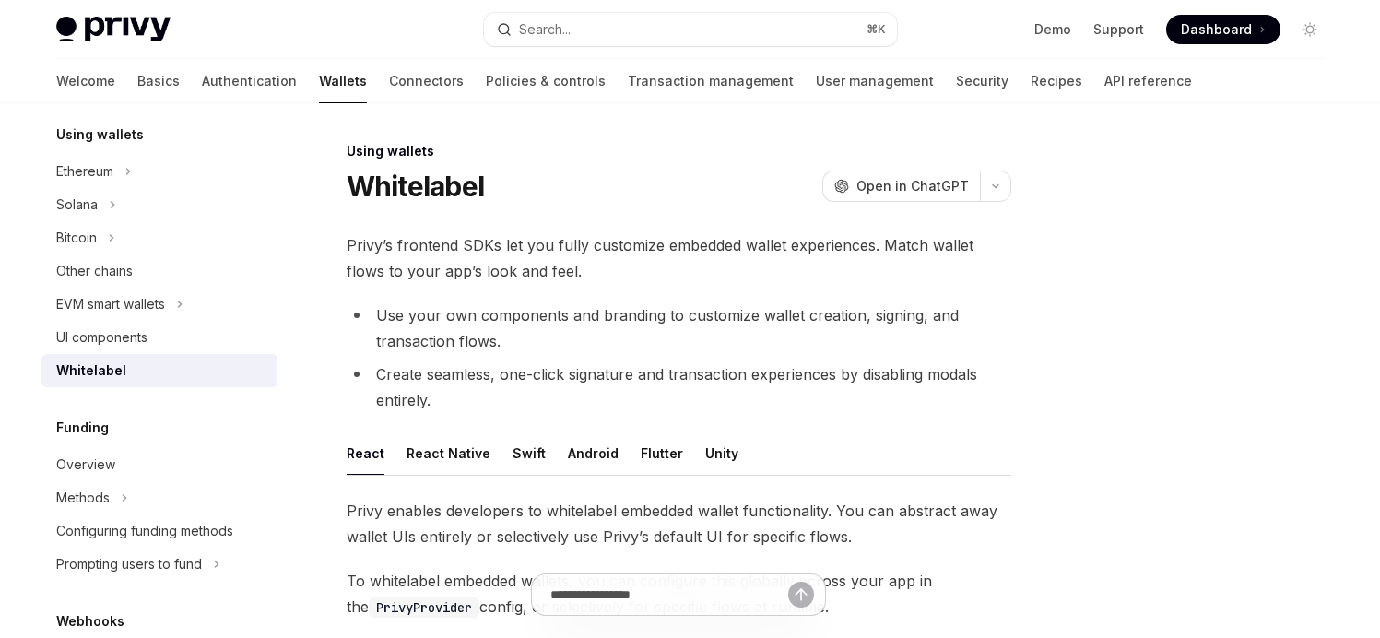
type textarea "*"
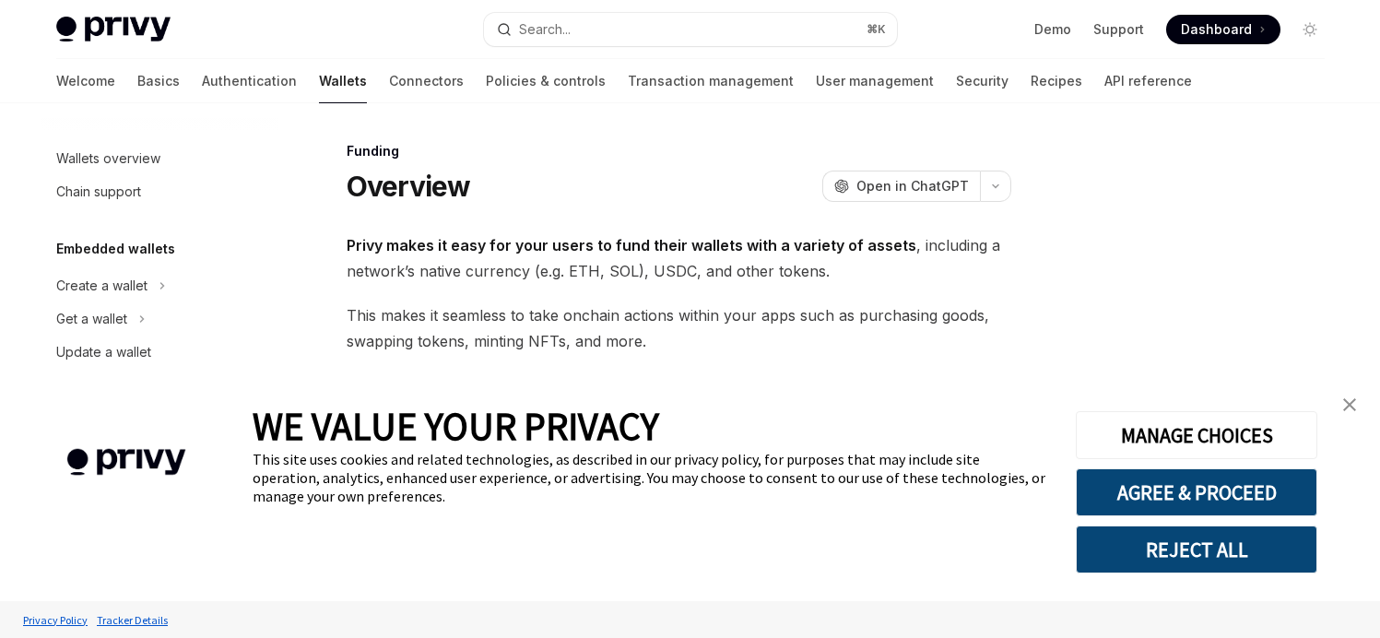
type textarea "*"
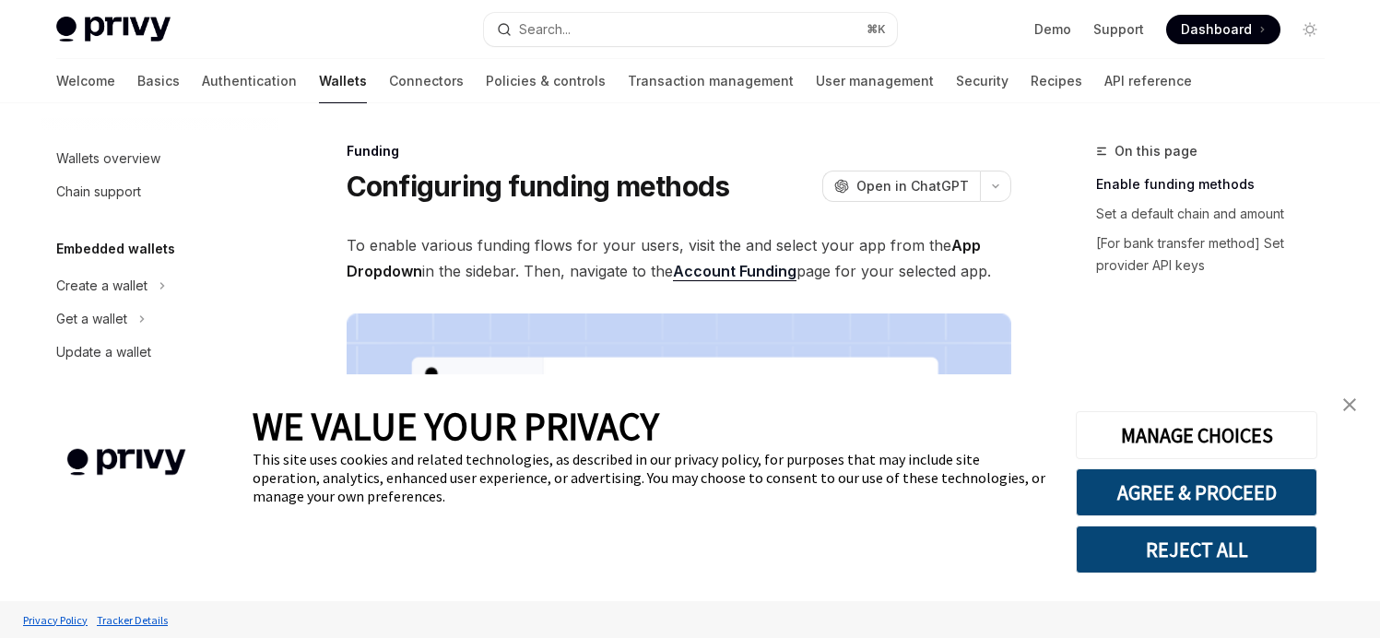
scroll to position [612, 0]
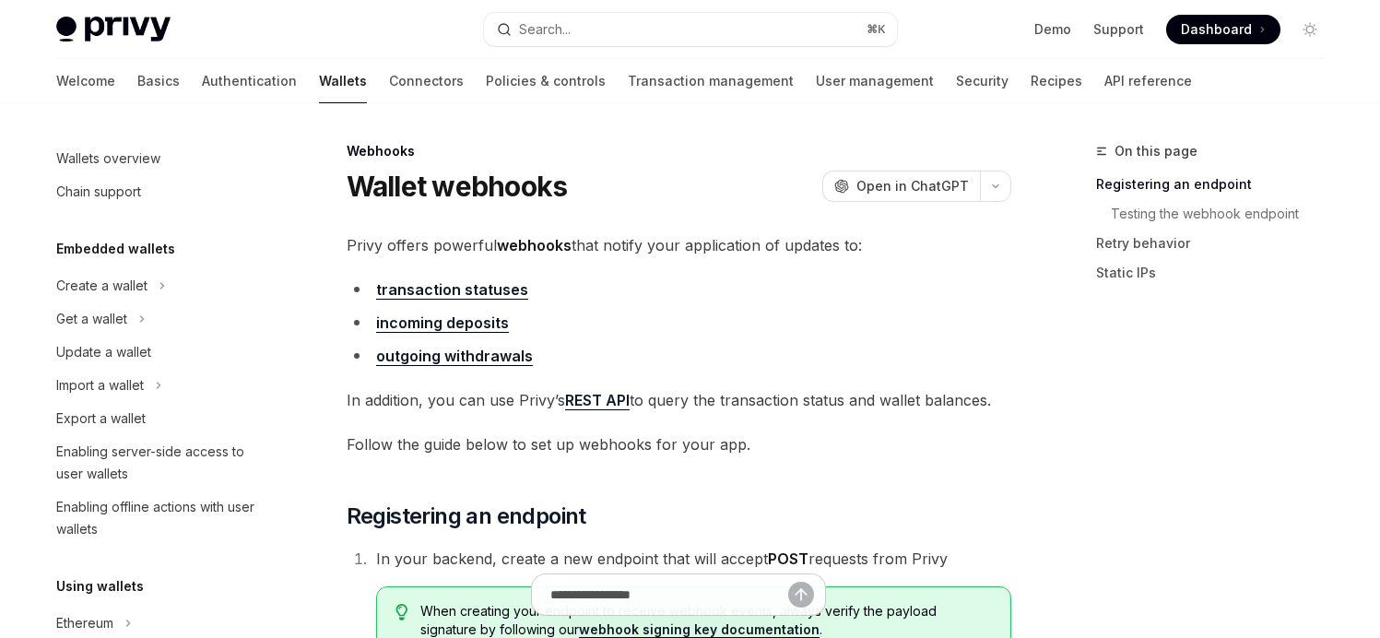
scroll to position [739, 0]
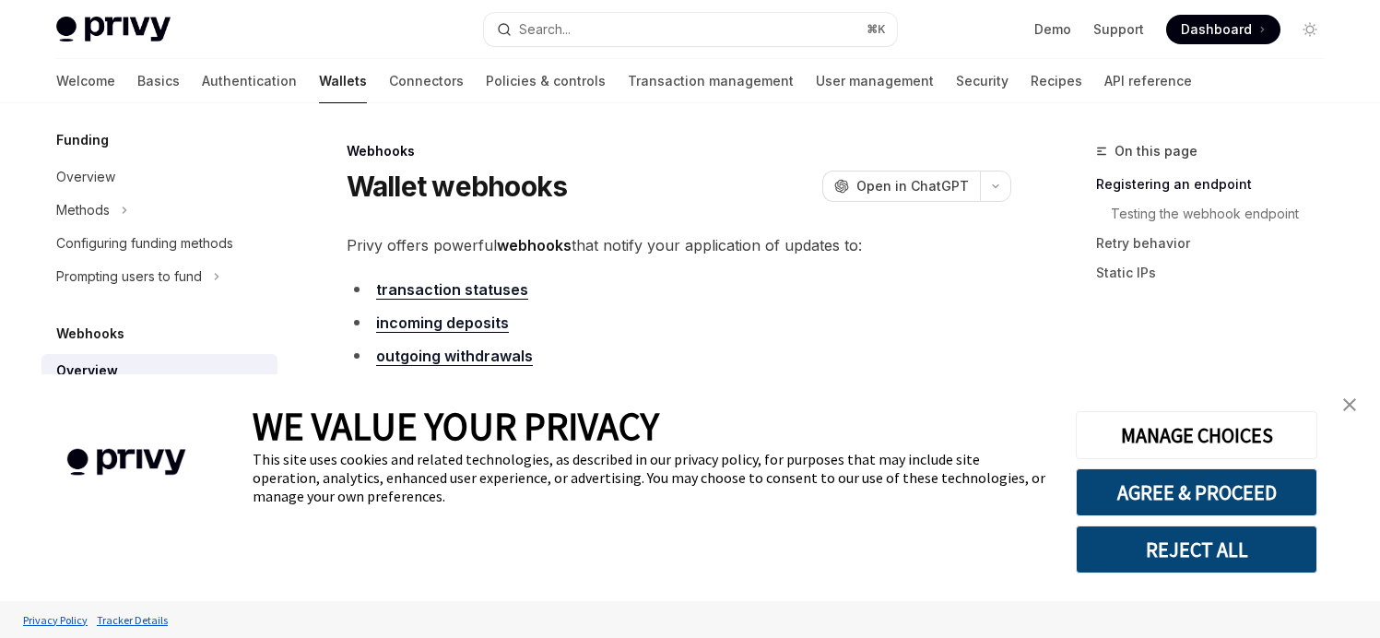
type textarea "*"
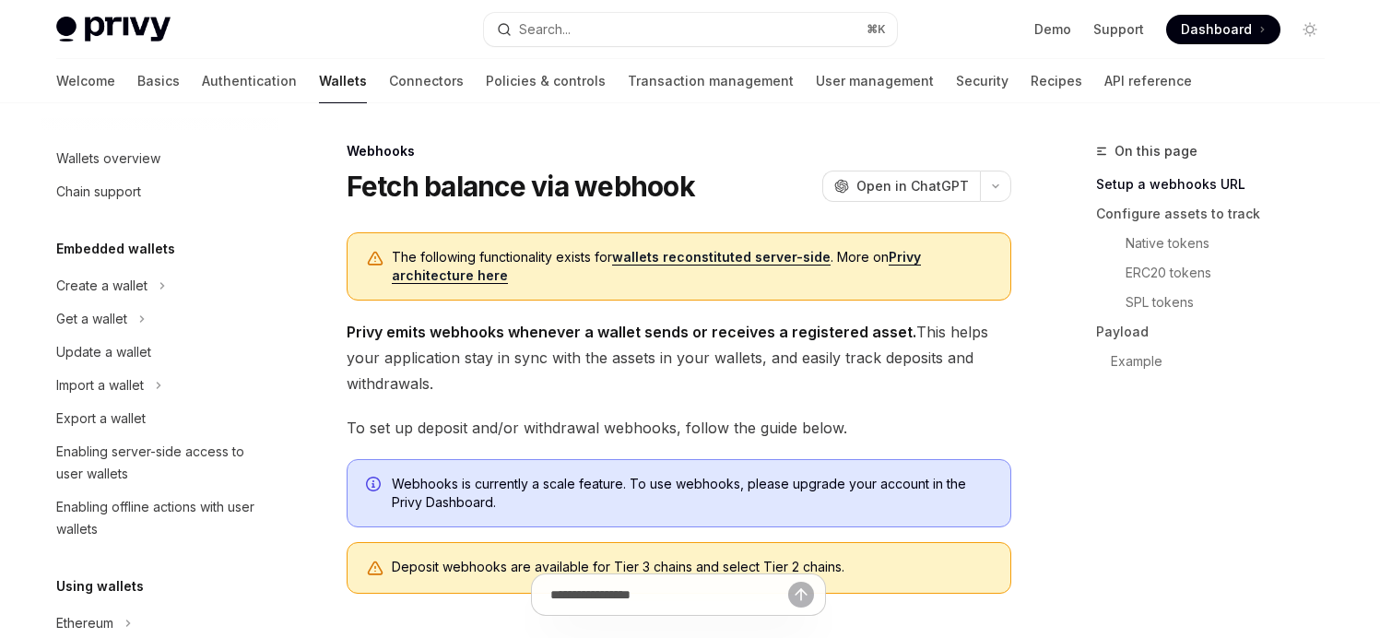
scroll to position [772, 0]
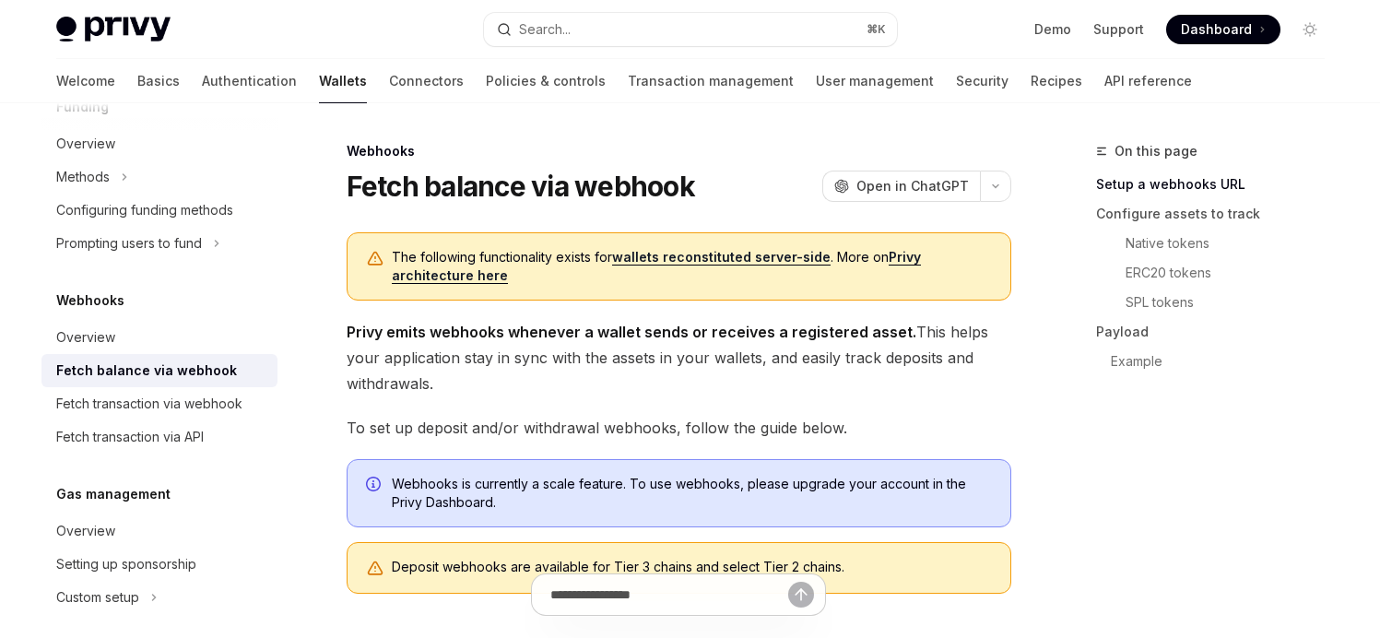
type textarea "*"
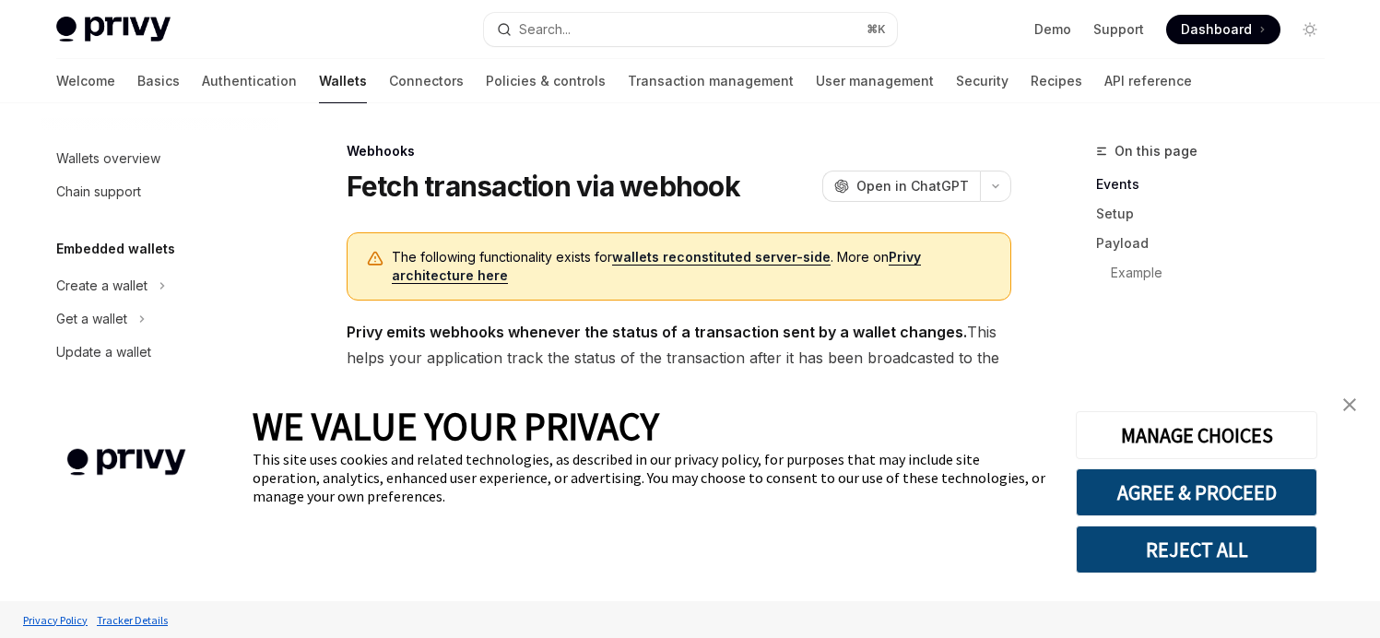
scroll to position [806, 0]
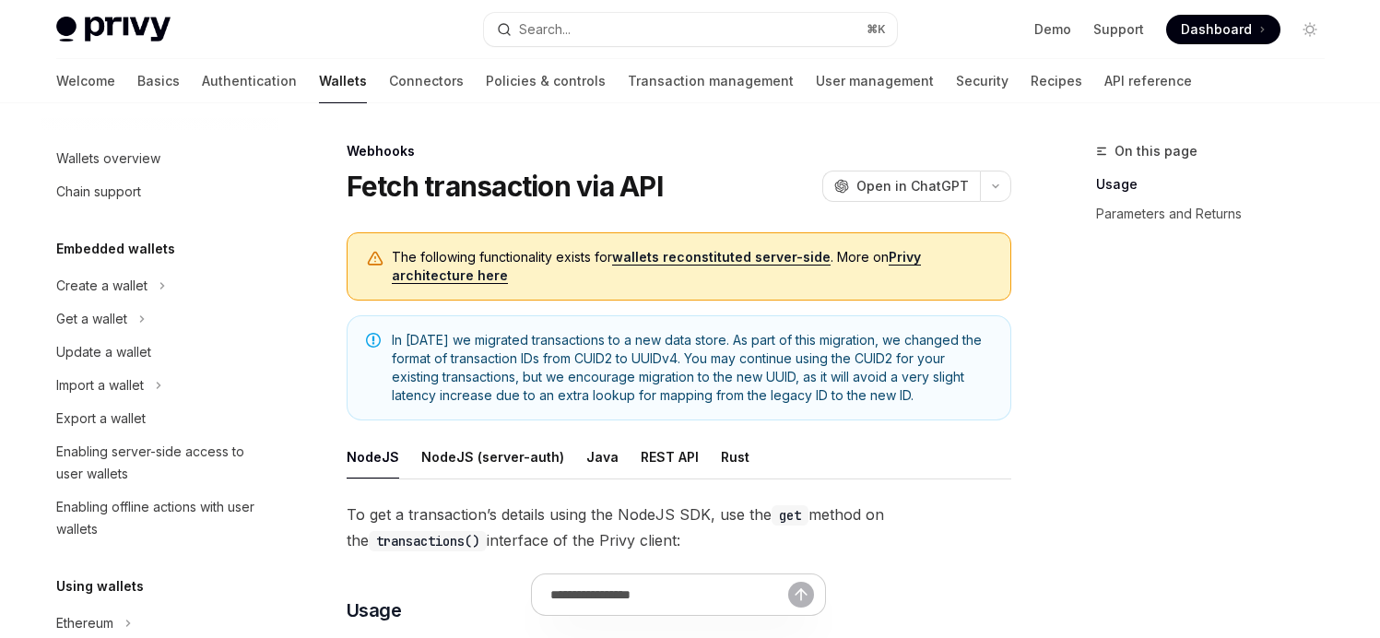
scroll to position [839, 0]
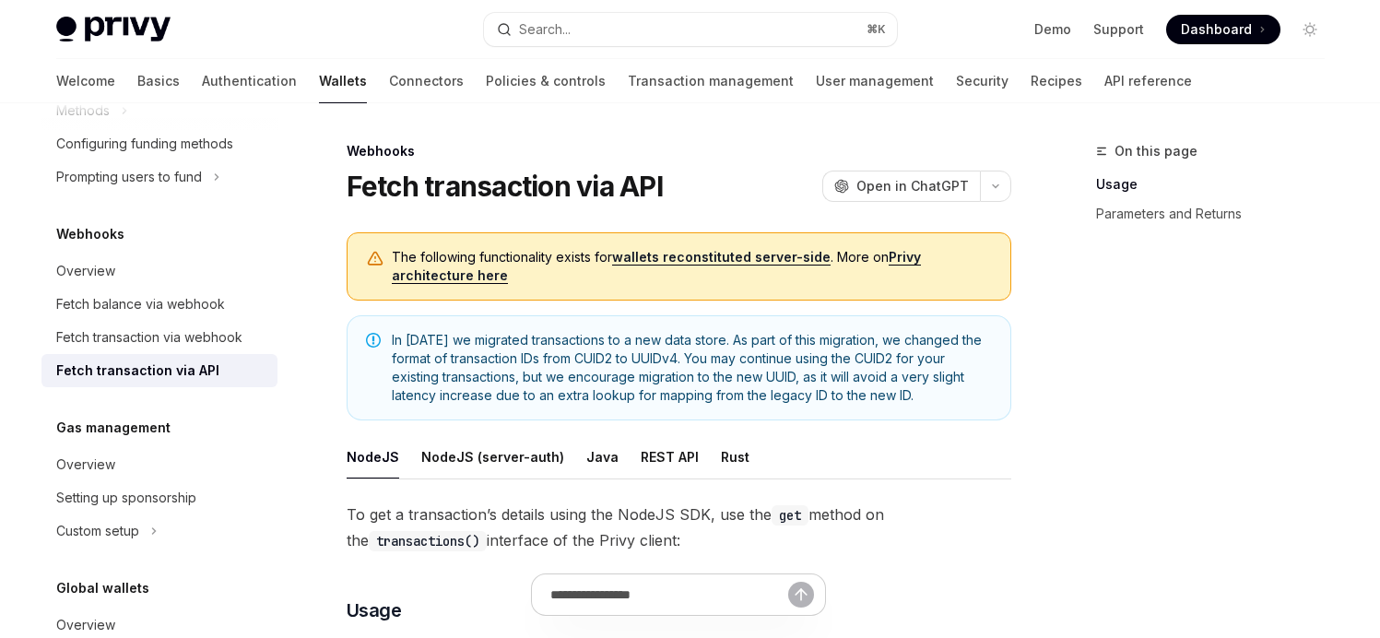
type textarea "*"
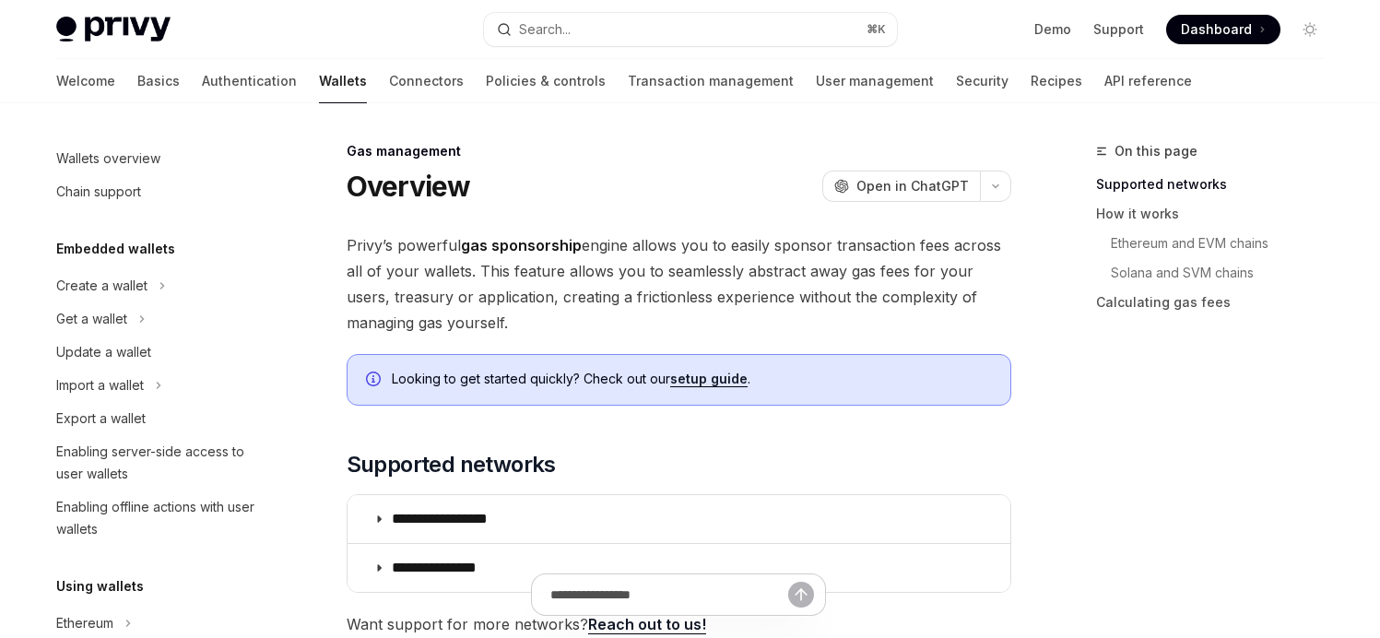
scroll to position [933, 0]
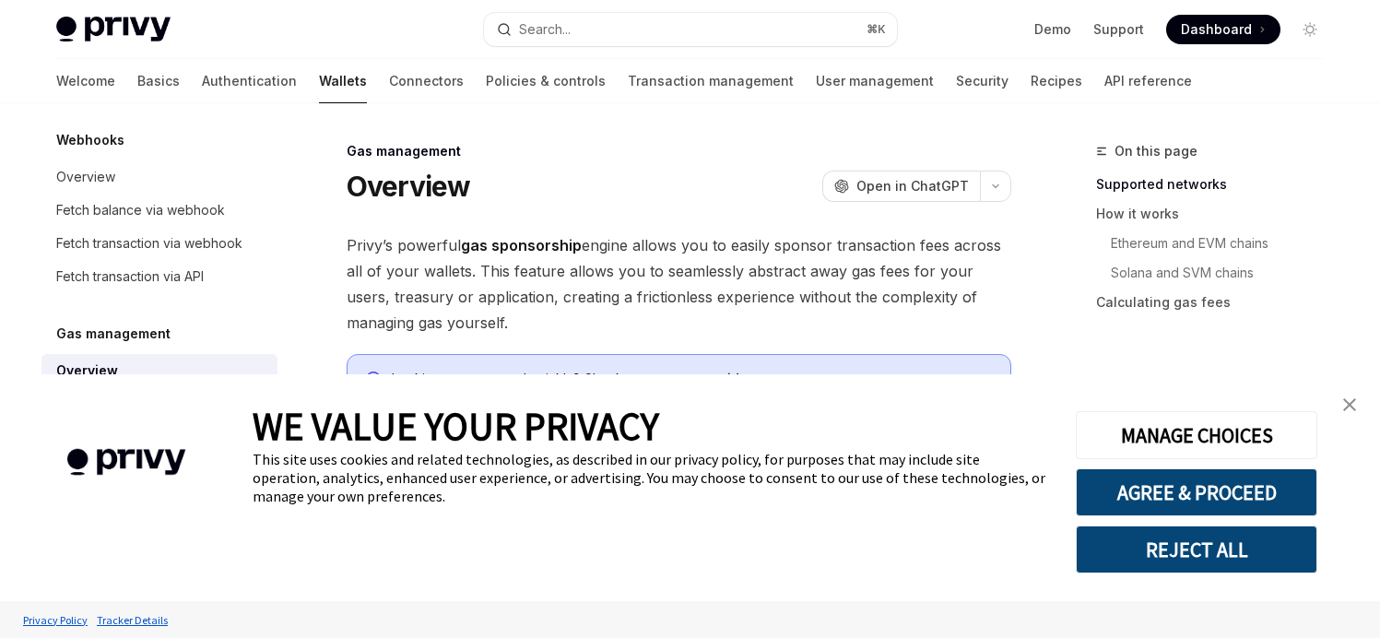
type textarea "*"
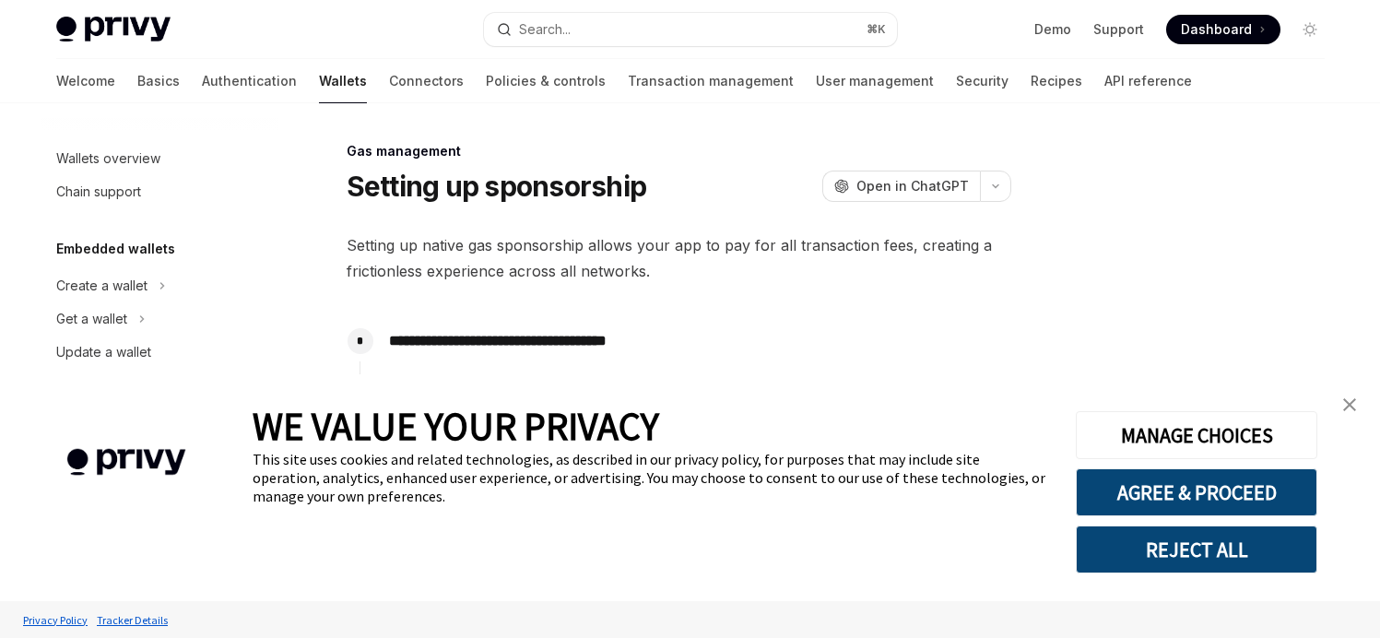
scroll to position [946, 0]
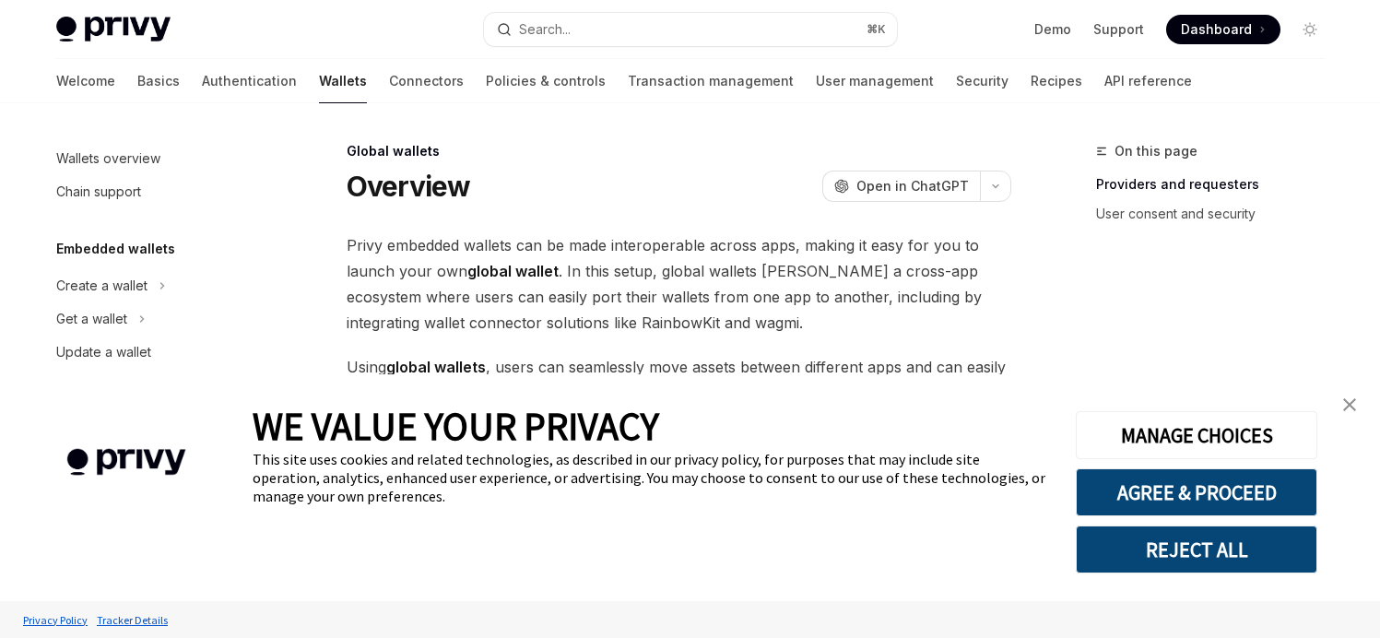
scroll to position [946, 0]
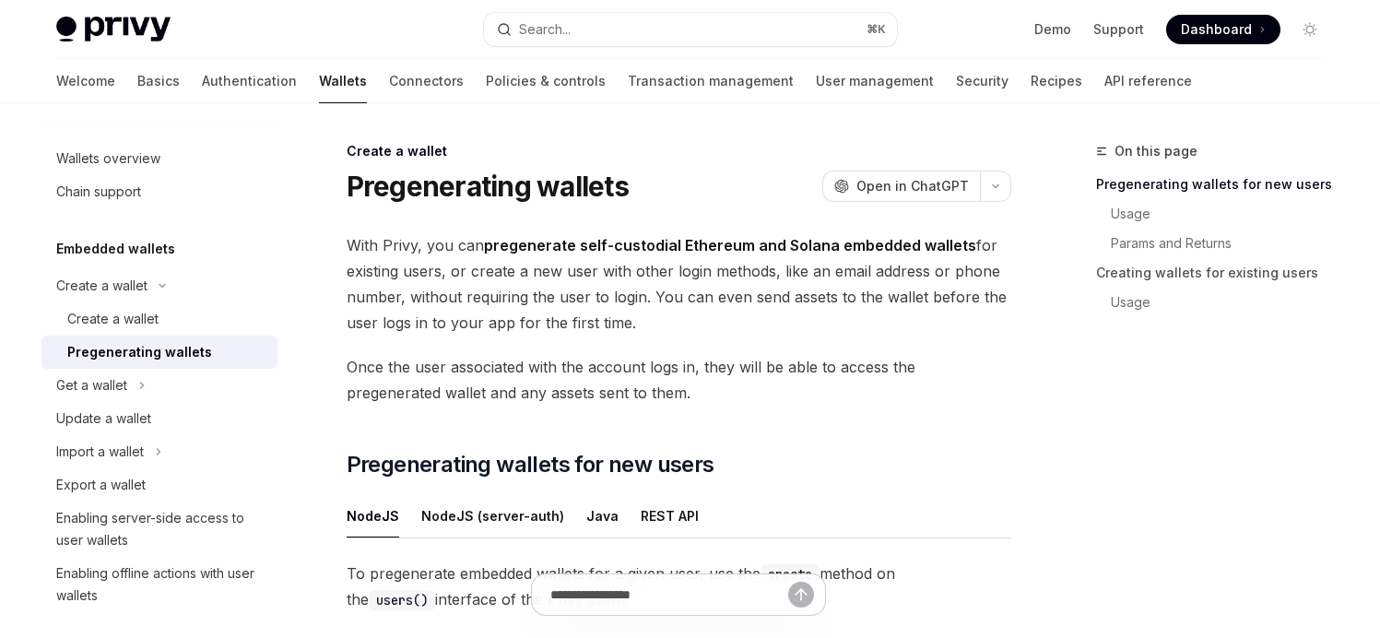
type textarea "*"
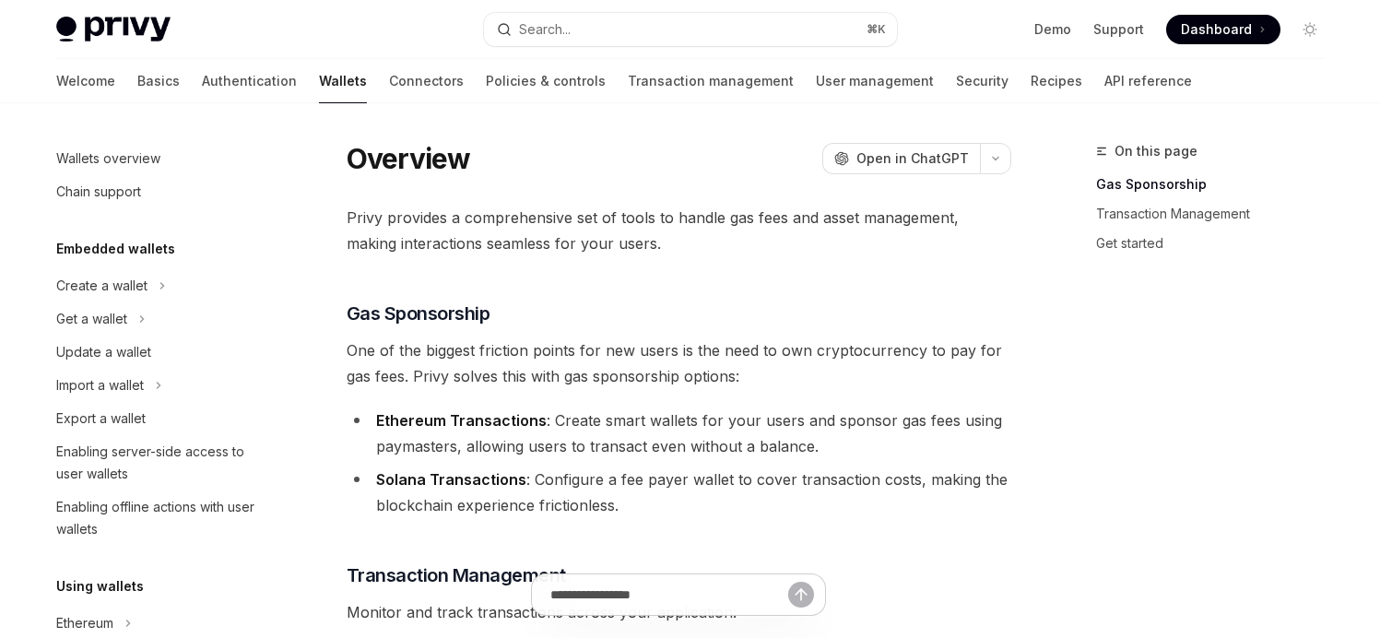
type textarea "*"
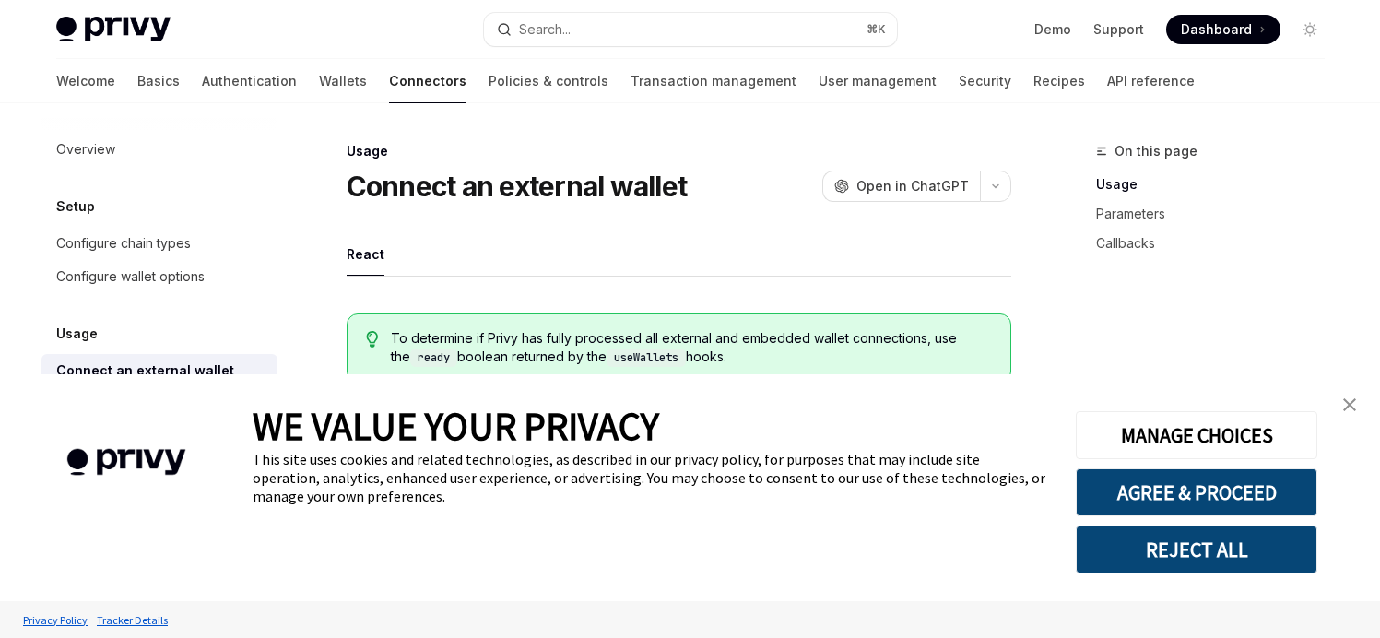
type textarea "*"
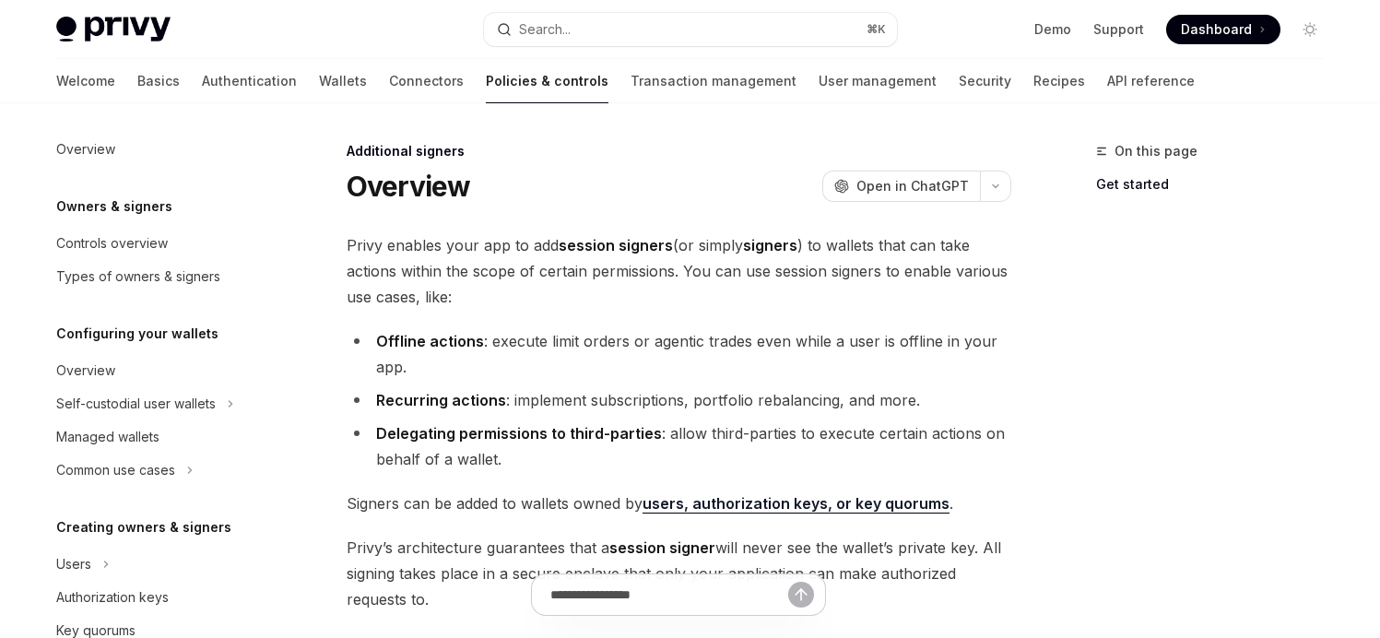
scroll to position [454, 0]
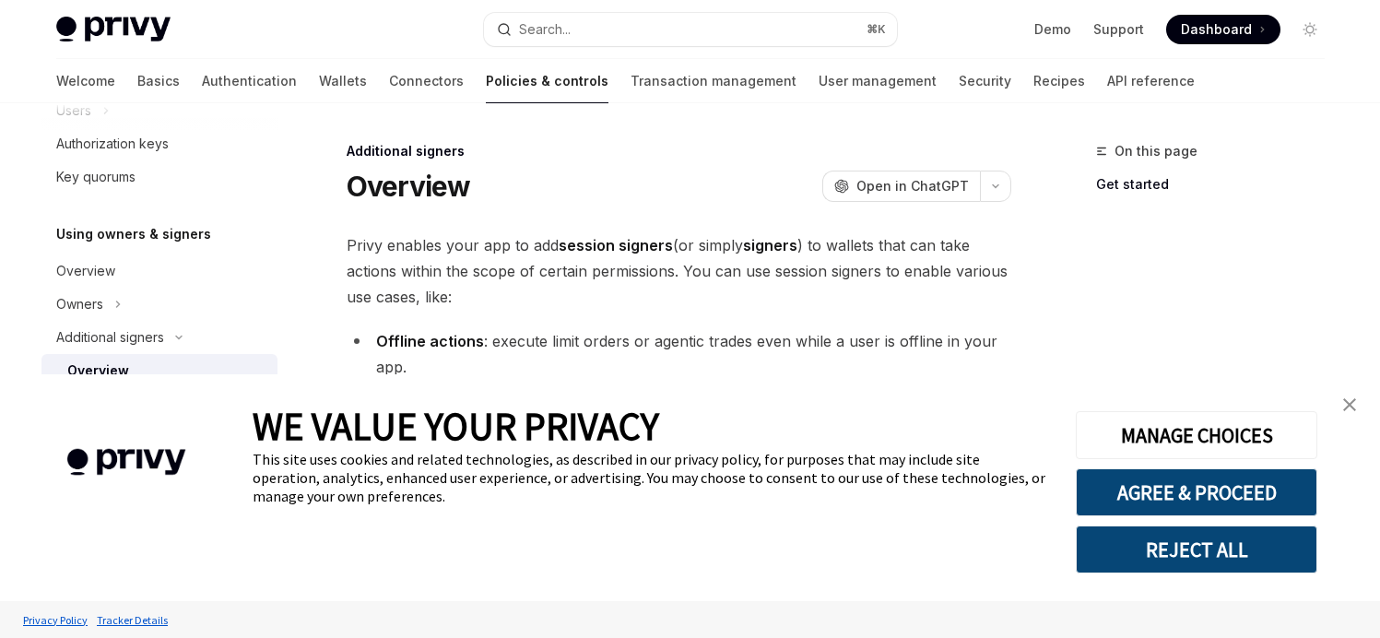
type textarea "*"
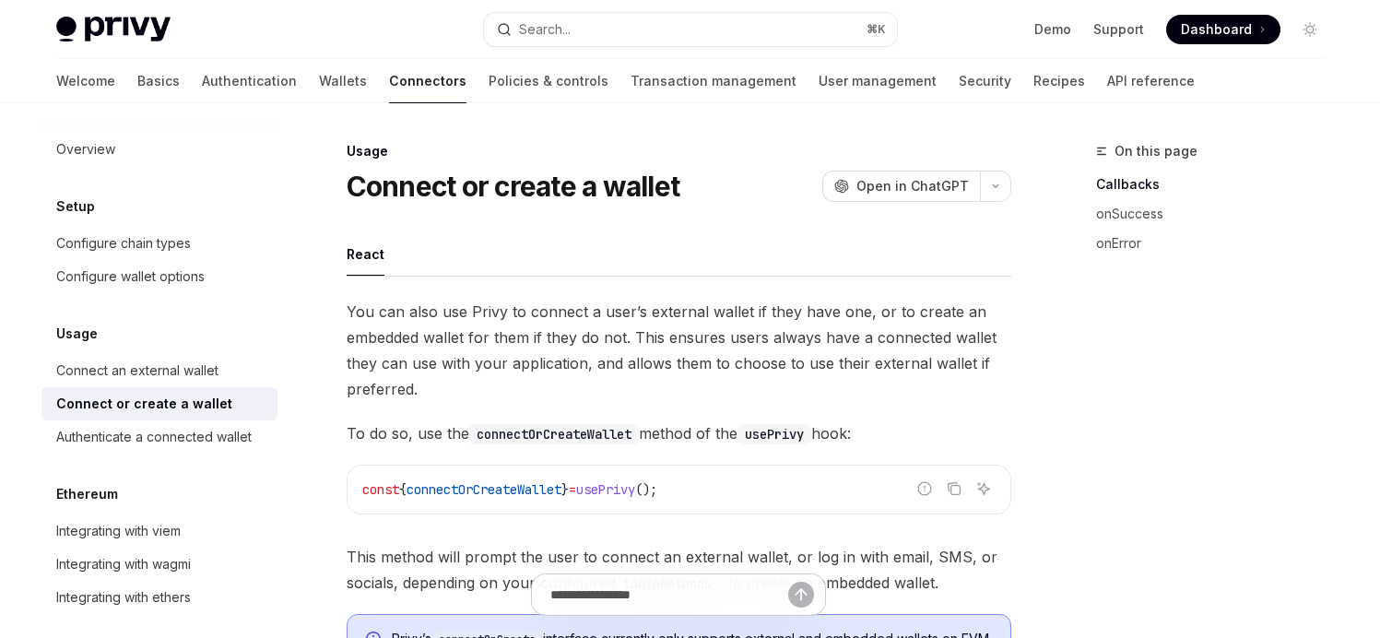
type textarea "*"
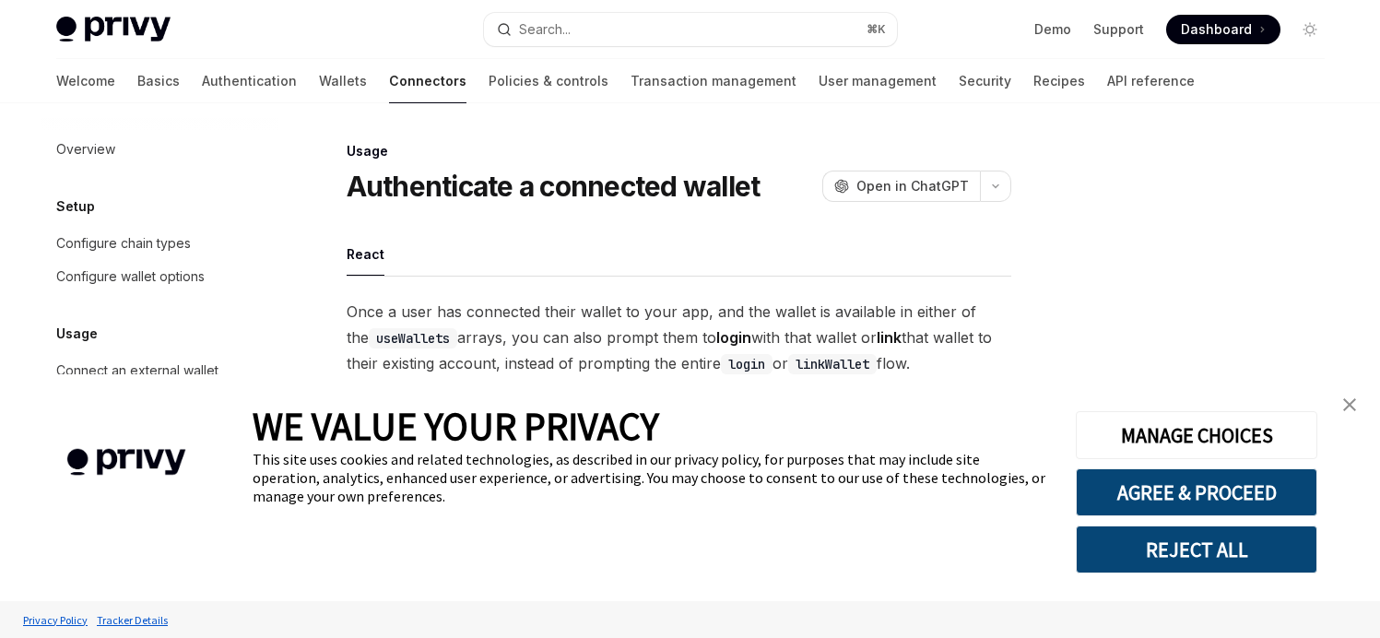
type textarea "*"
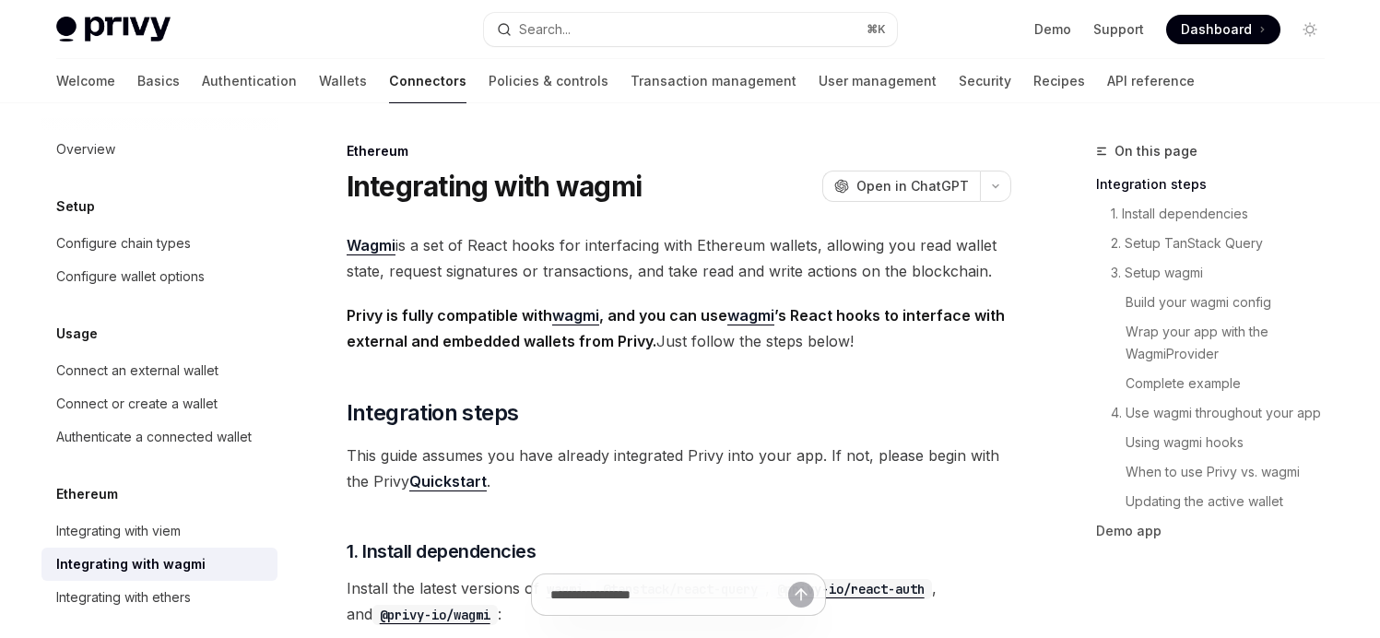
type textarea "*"
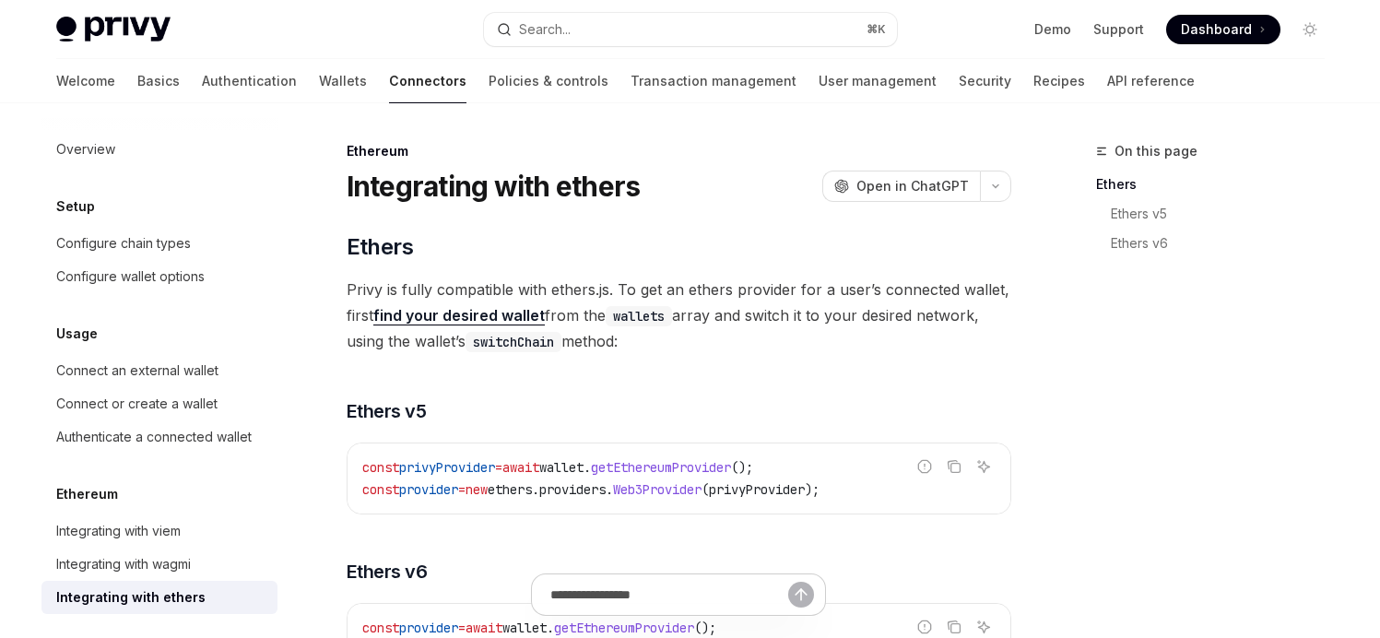
type textarea "*"
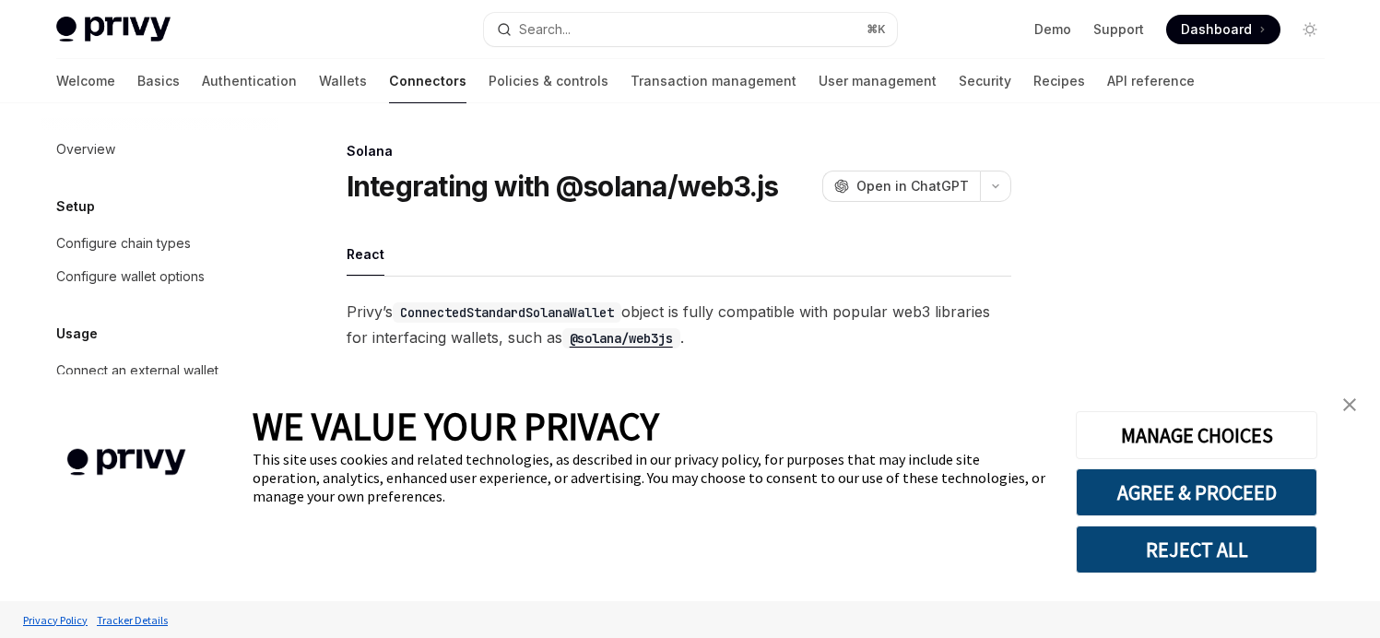
scroll to position [162, 0]
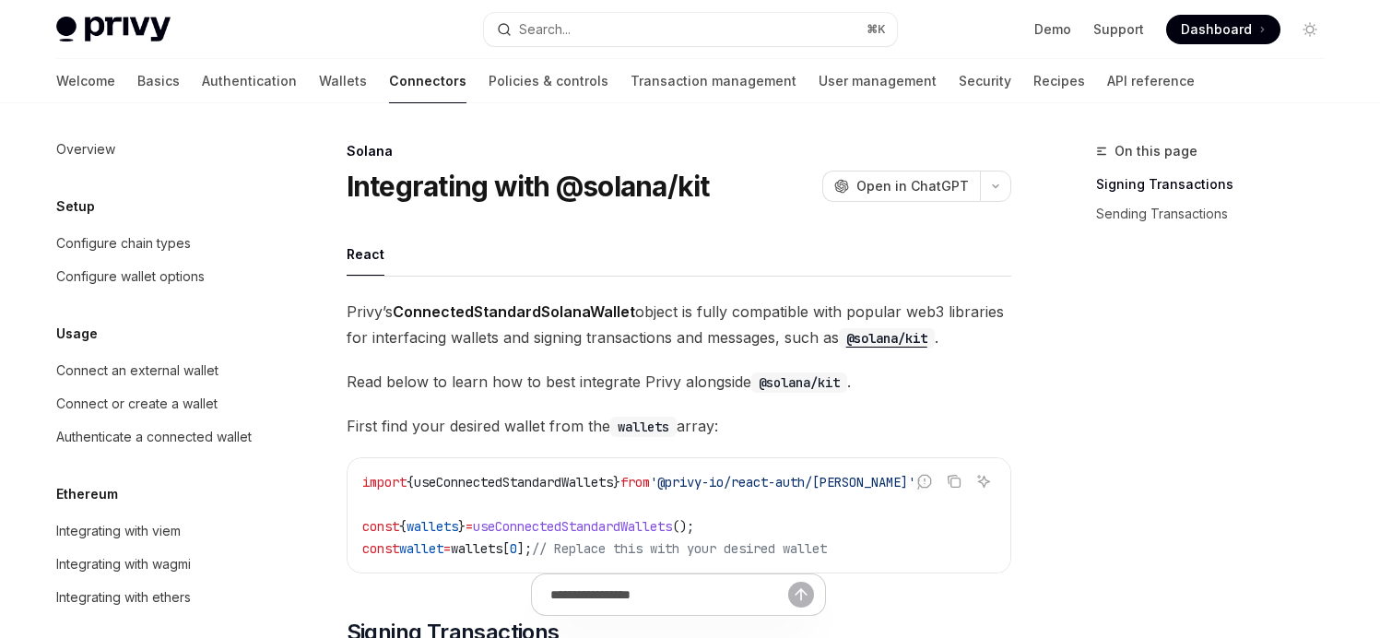
scroll to position [162, 0]
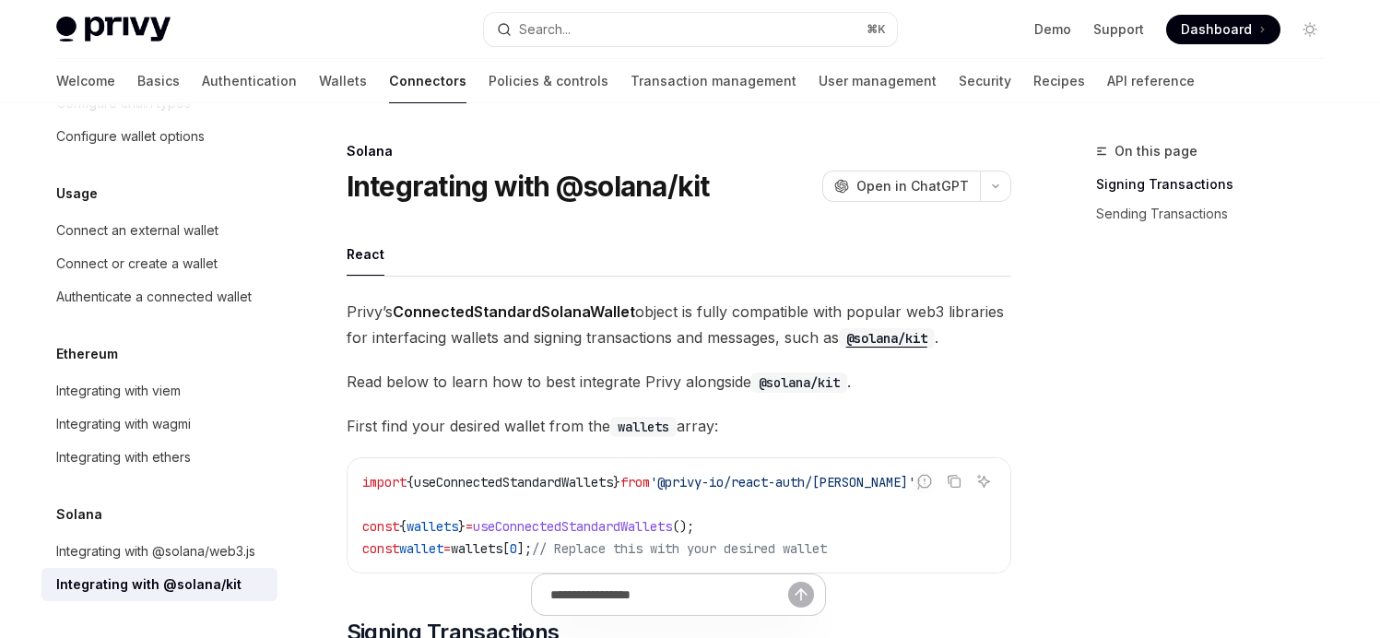
type textarea "*"
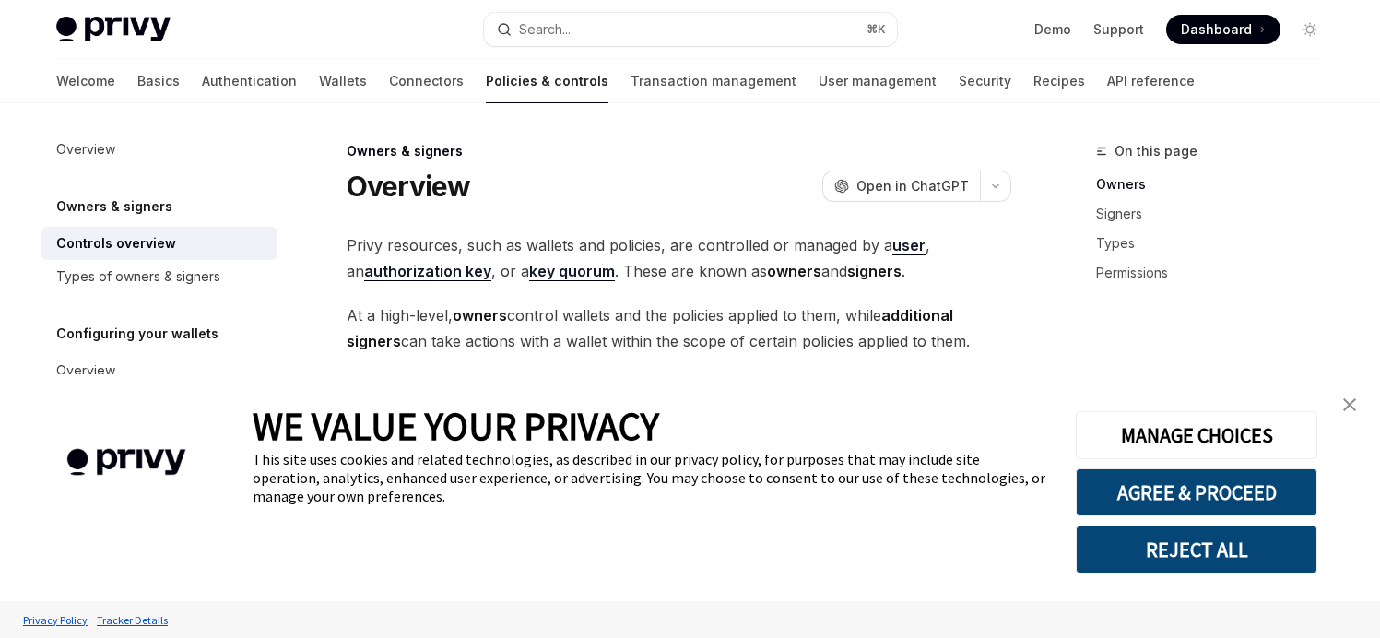
type textarea "*"
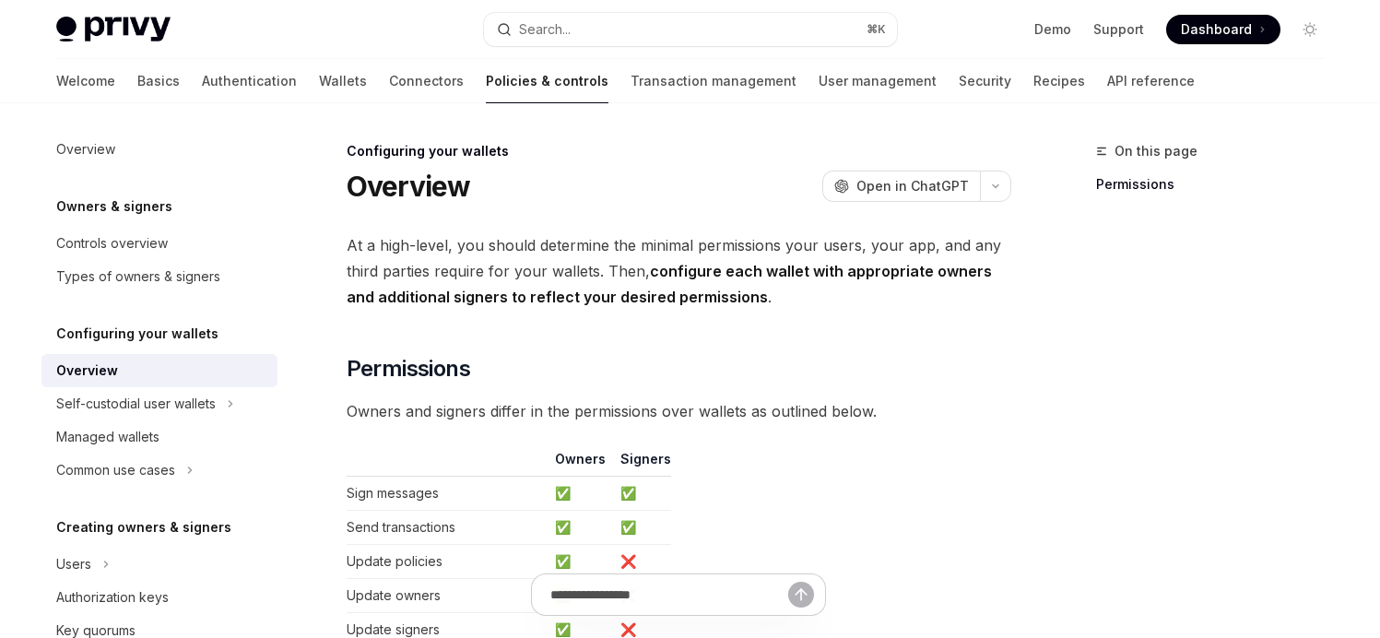
type textarea "*"
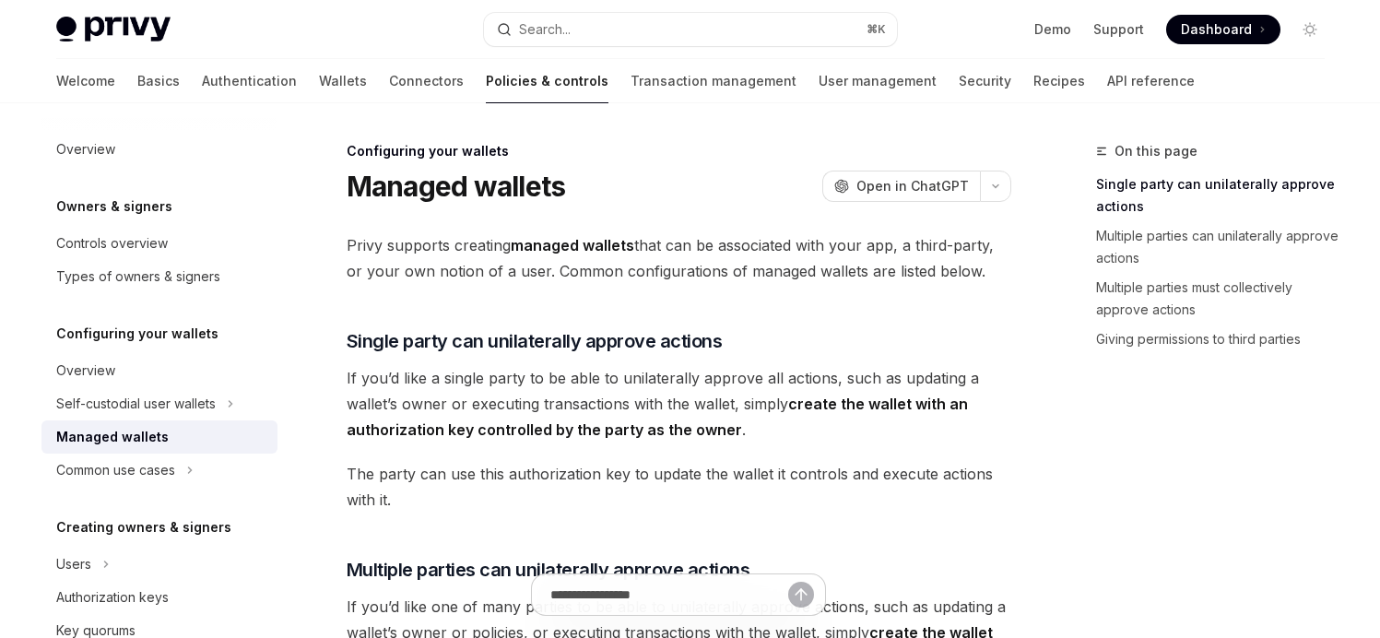
type textarea "*"
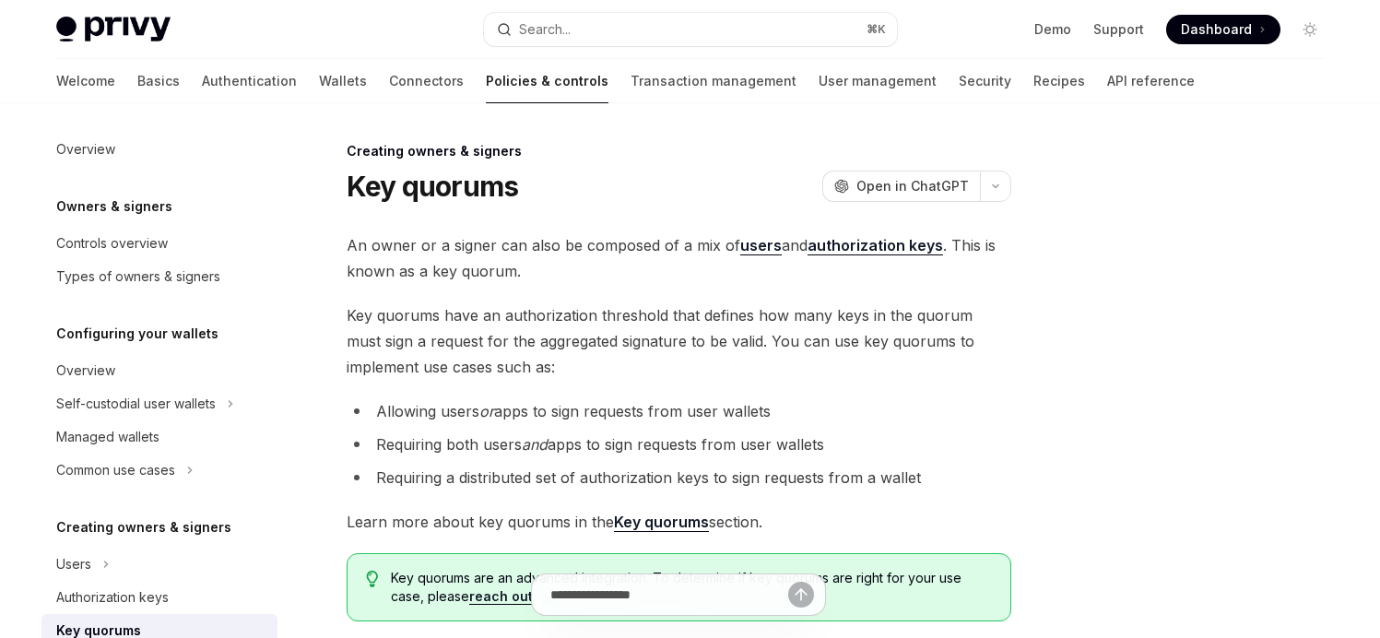
scroll to position [260, 0]
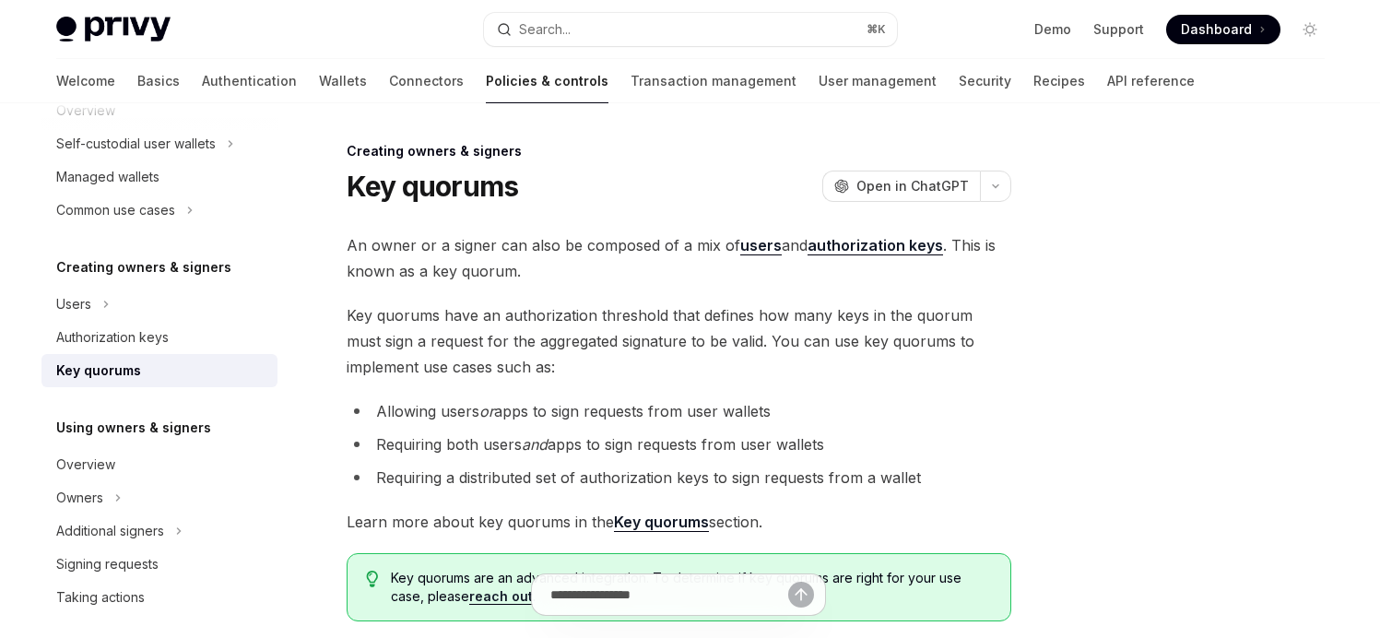
type textarea "*"
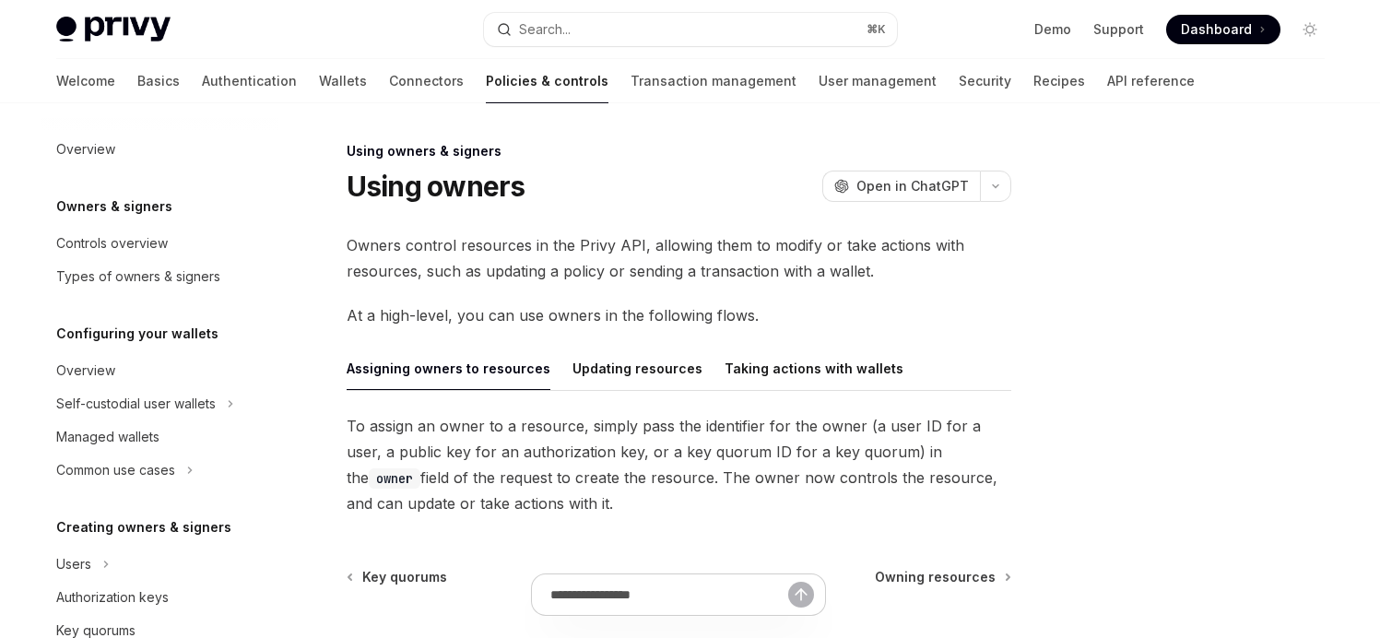
scroll to position [354, 0]
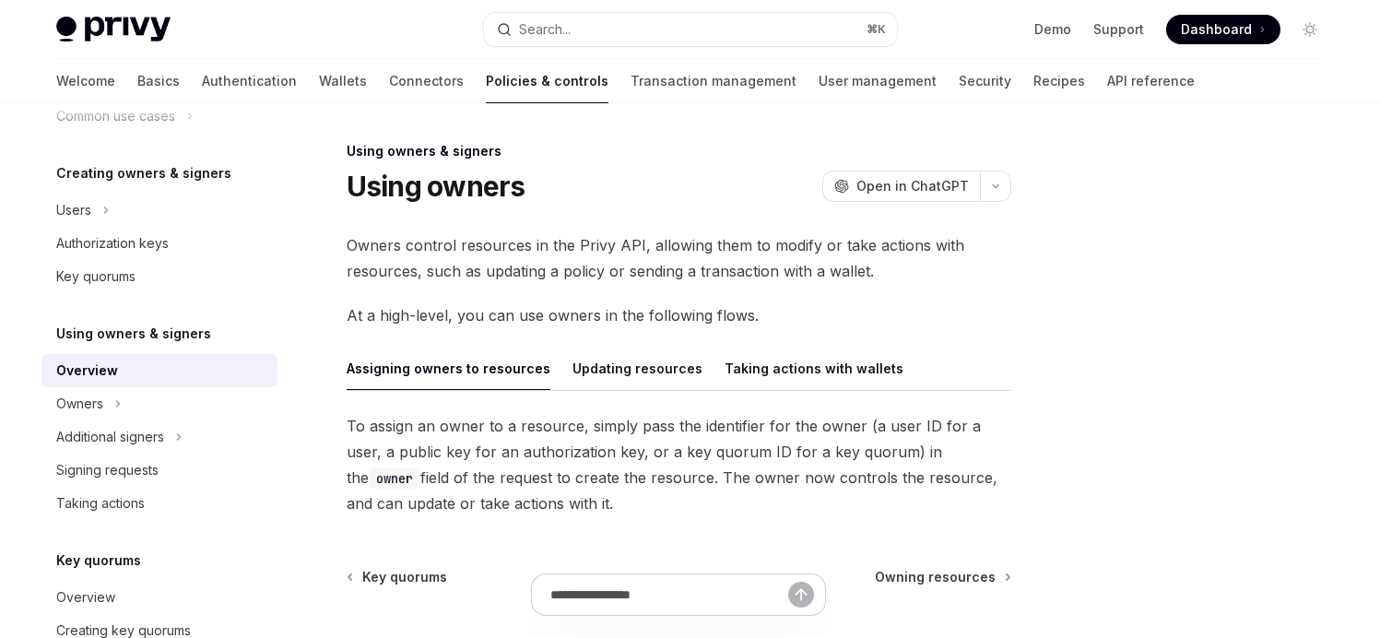
type textarea "*"
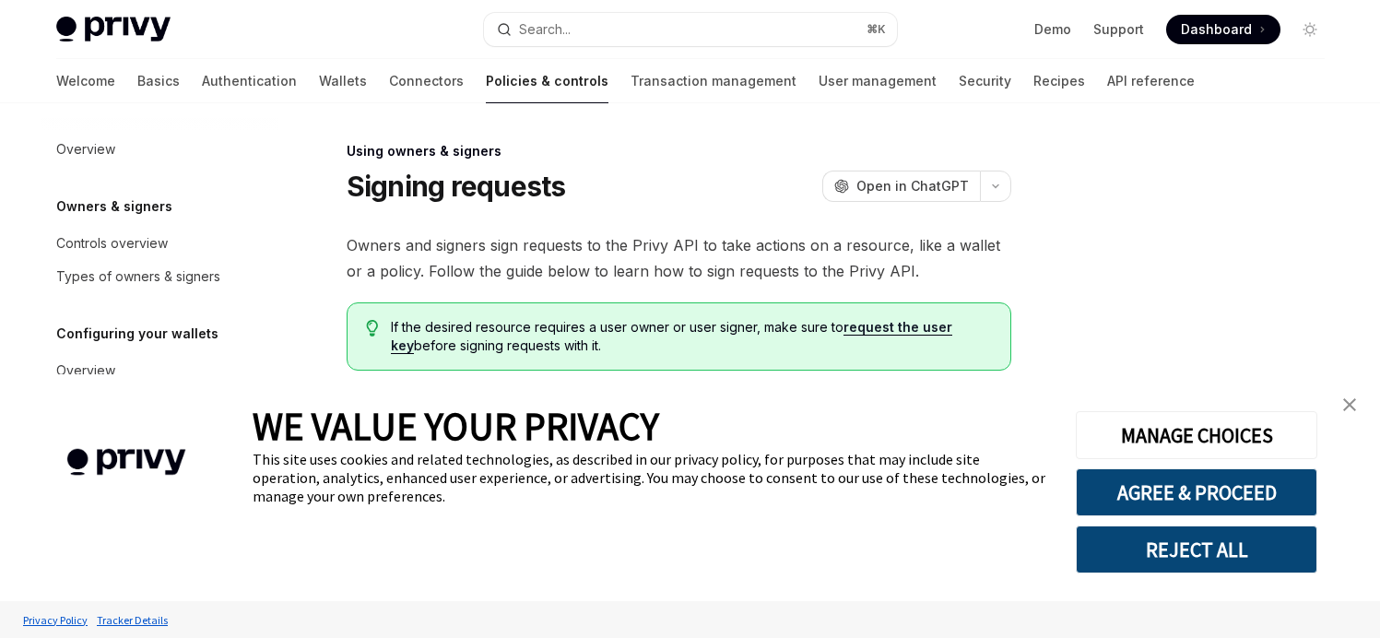
scroll to position [454, 0]
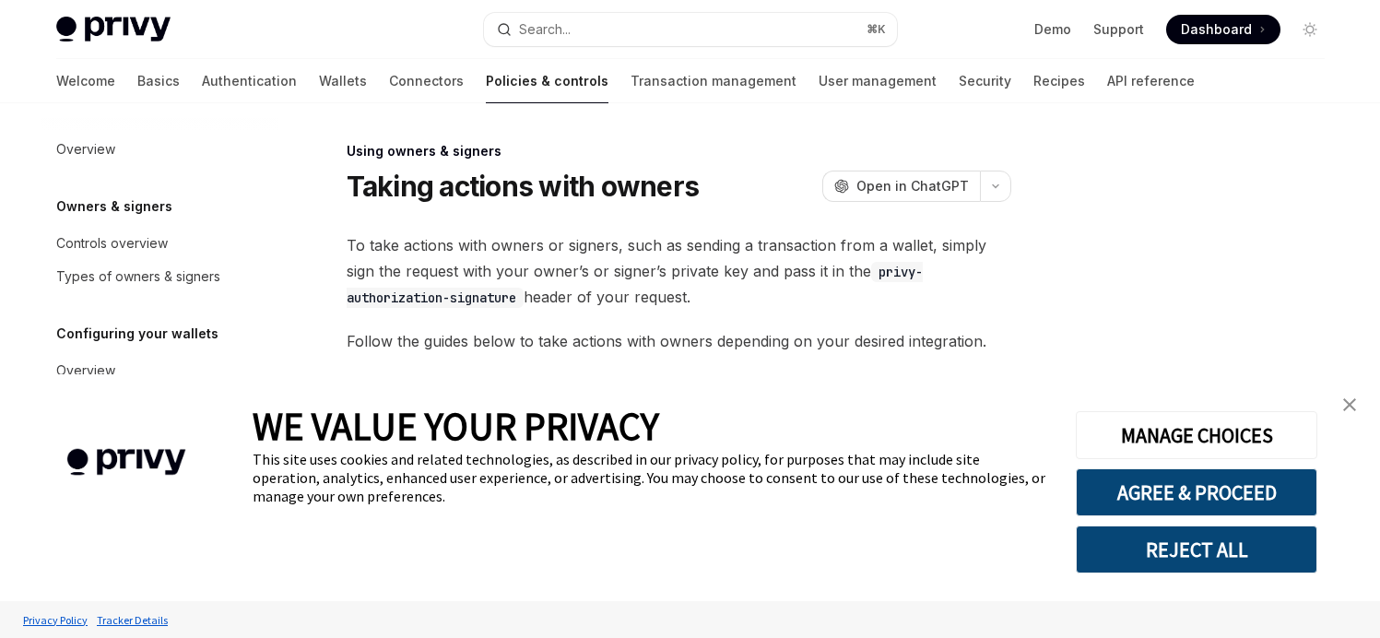
scroll to position [487, 0]
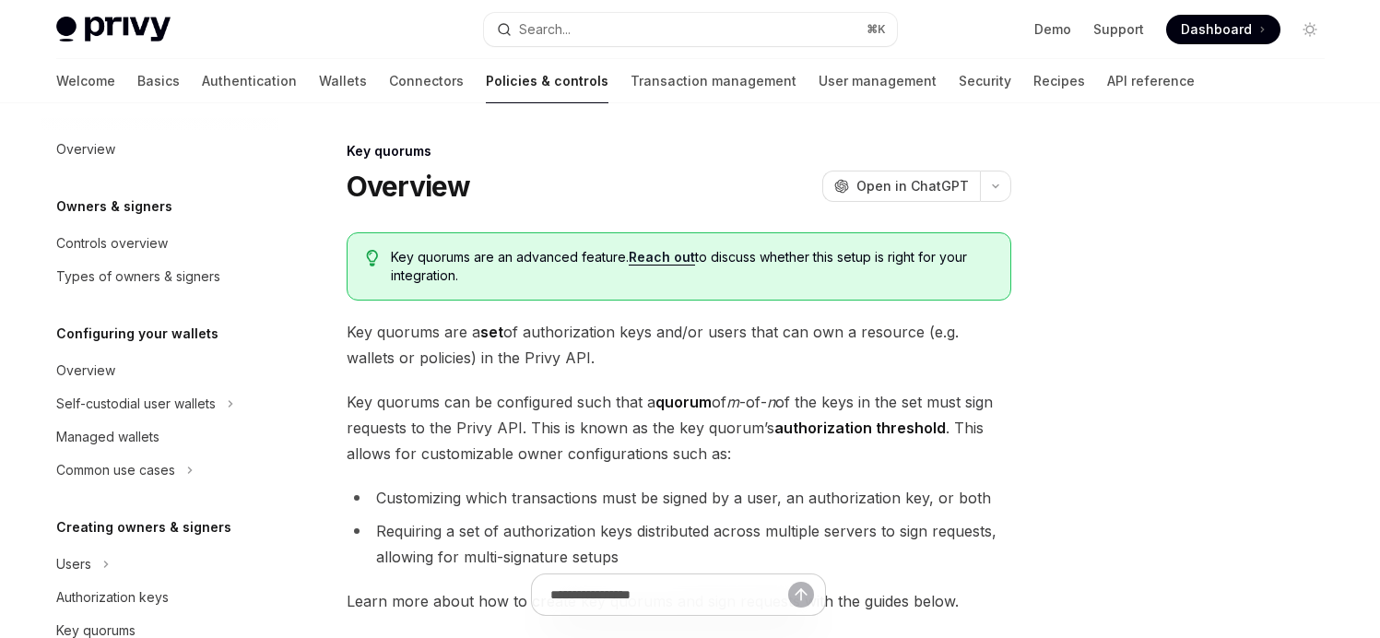
scroll to position [581, 0]
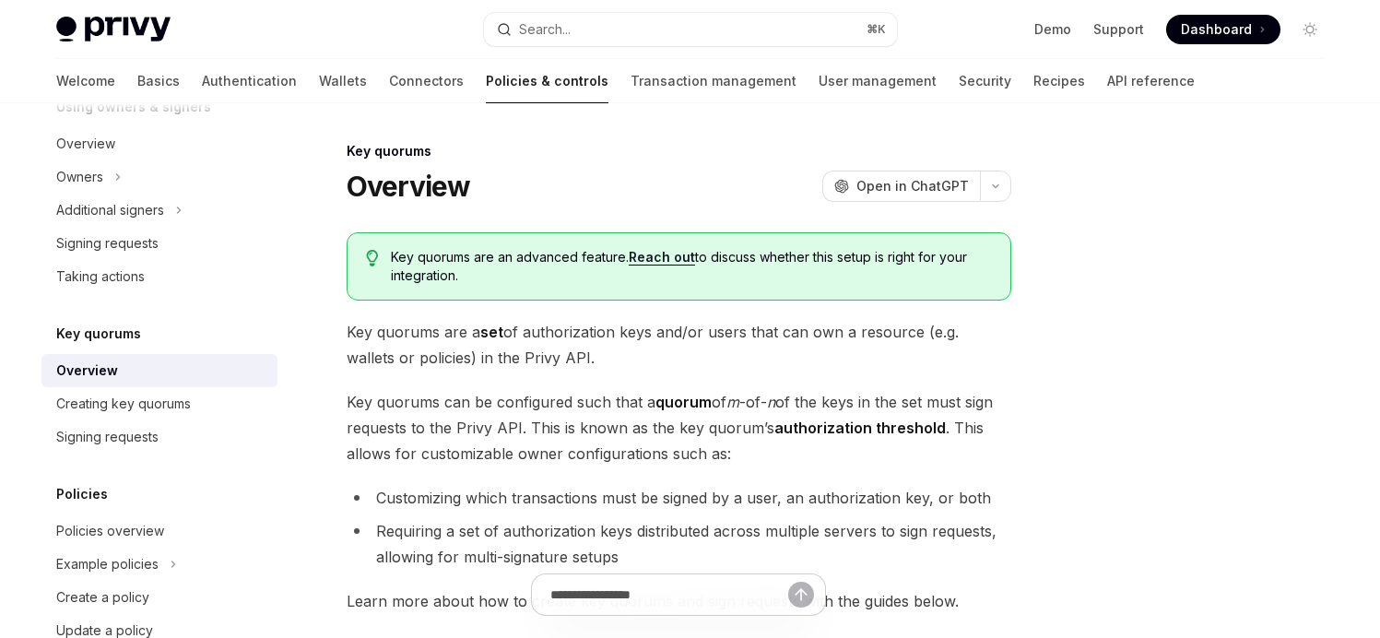
type textarea "*"
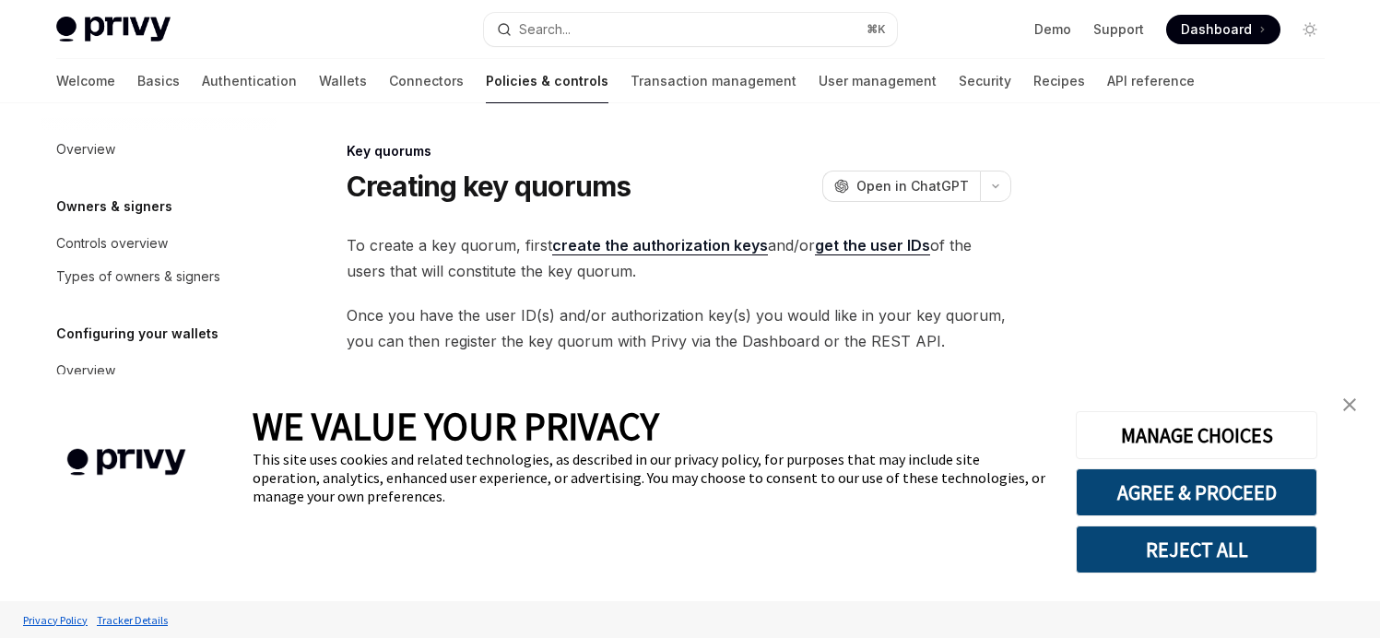
scroll to position [614, 0]
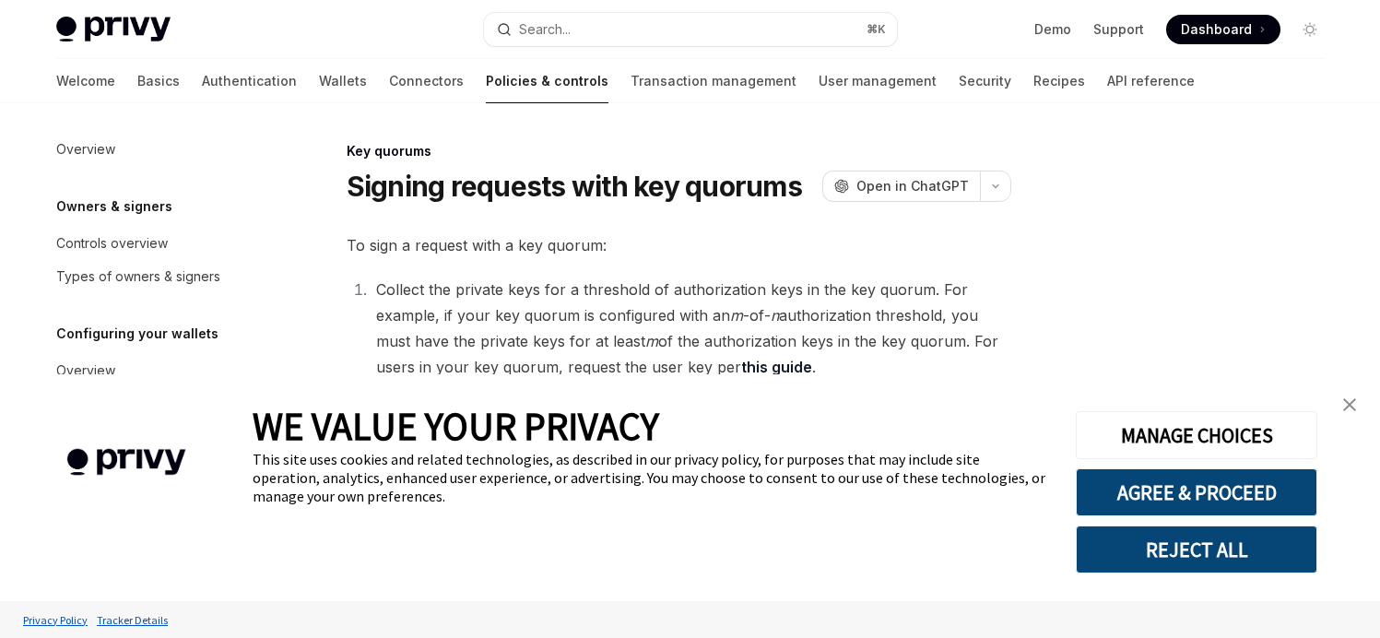
scroll to position [647, 0]
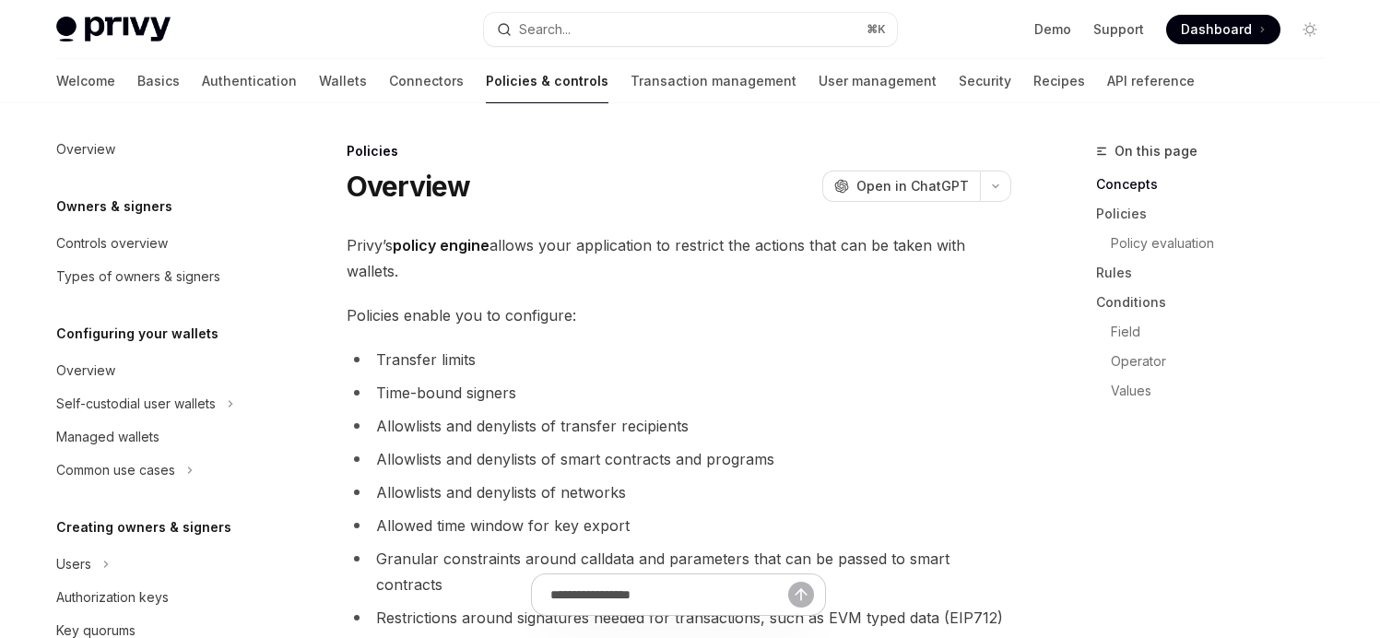
scroll to position [660, 0]
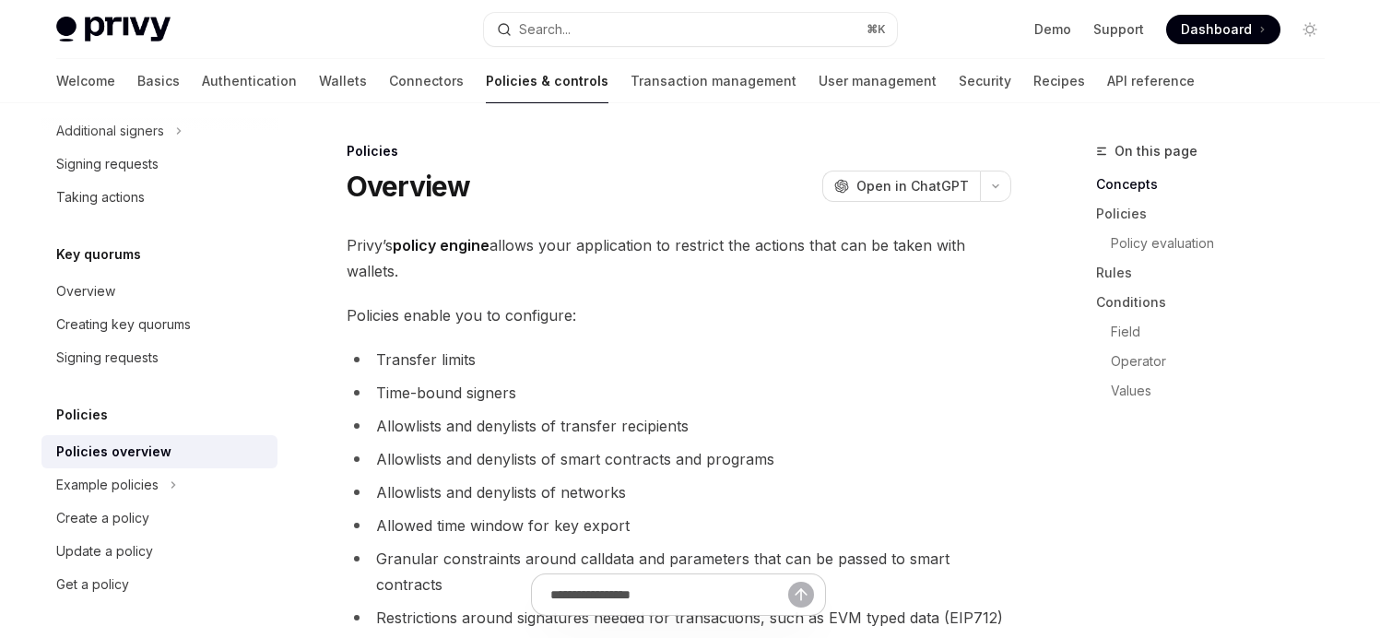
type textarea "*"
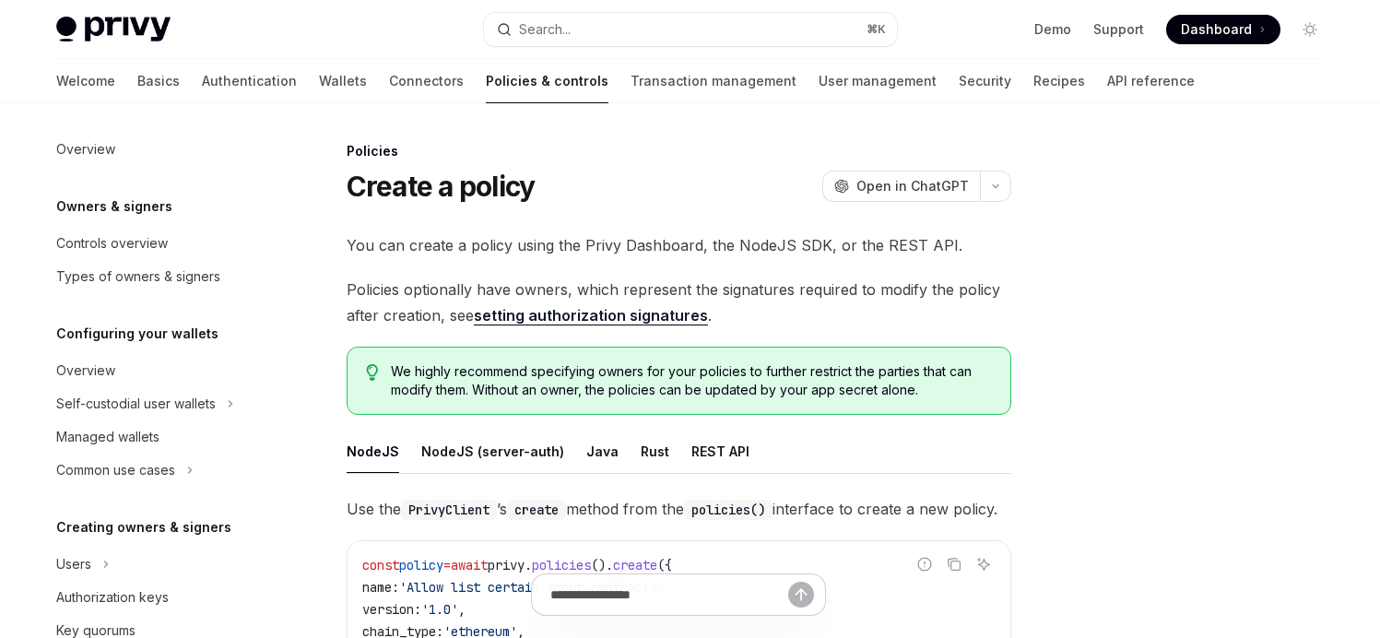
scroll to position [660, 0]
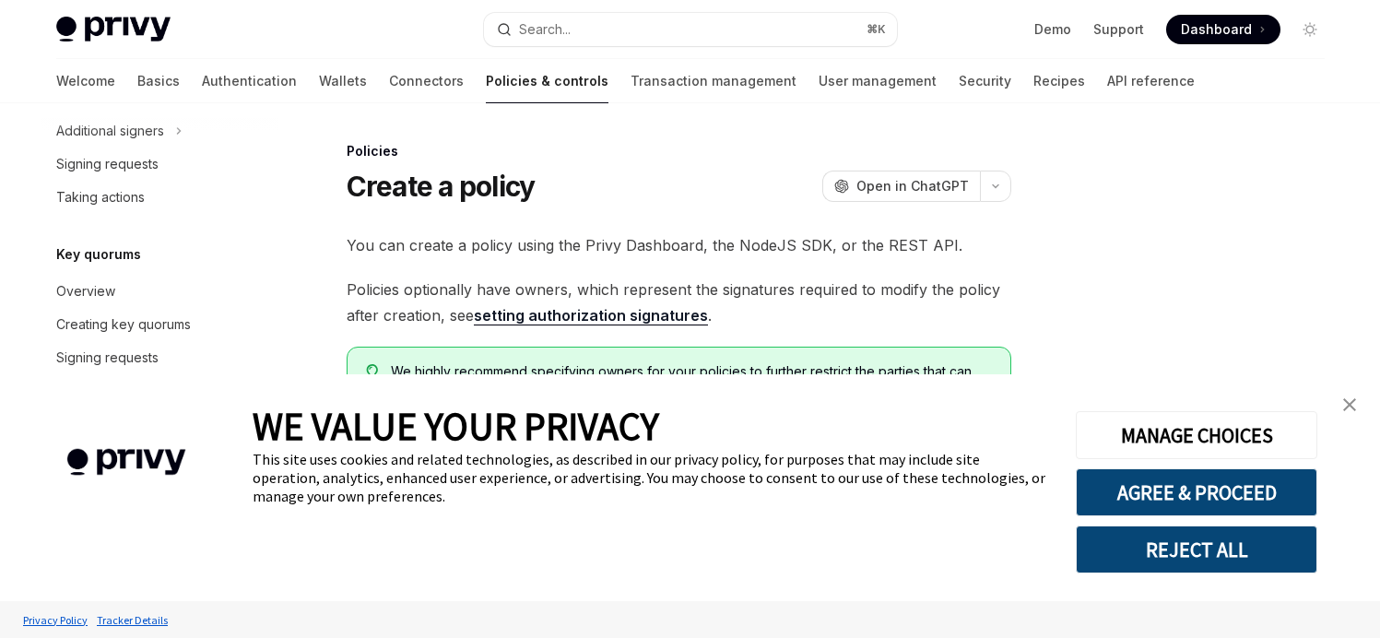
type textarea "*"
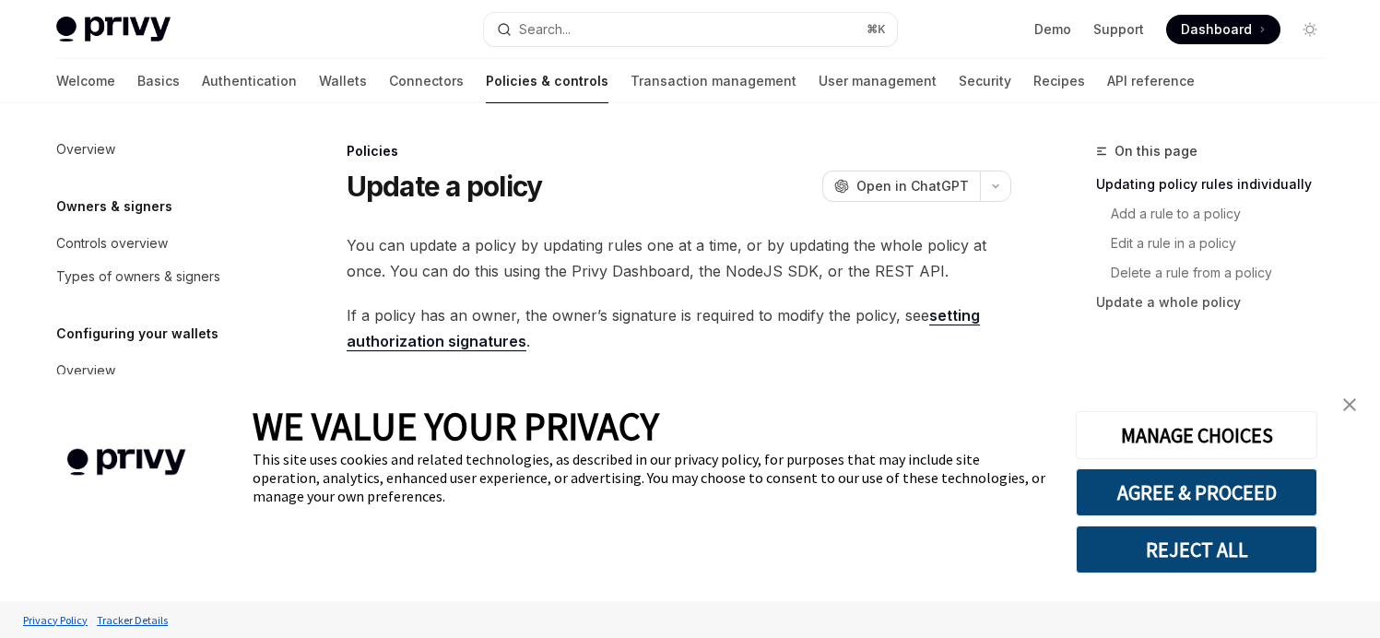
scroll to position [660, 0]
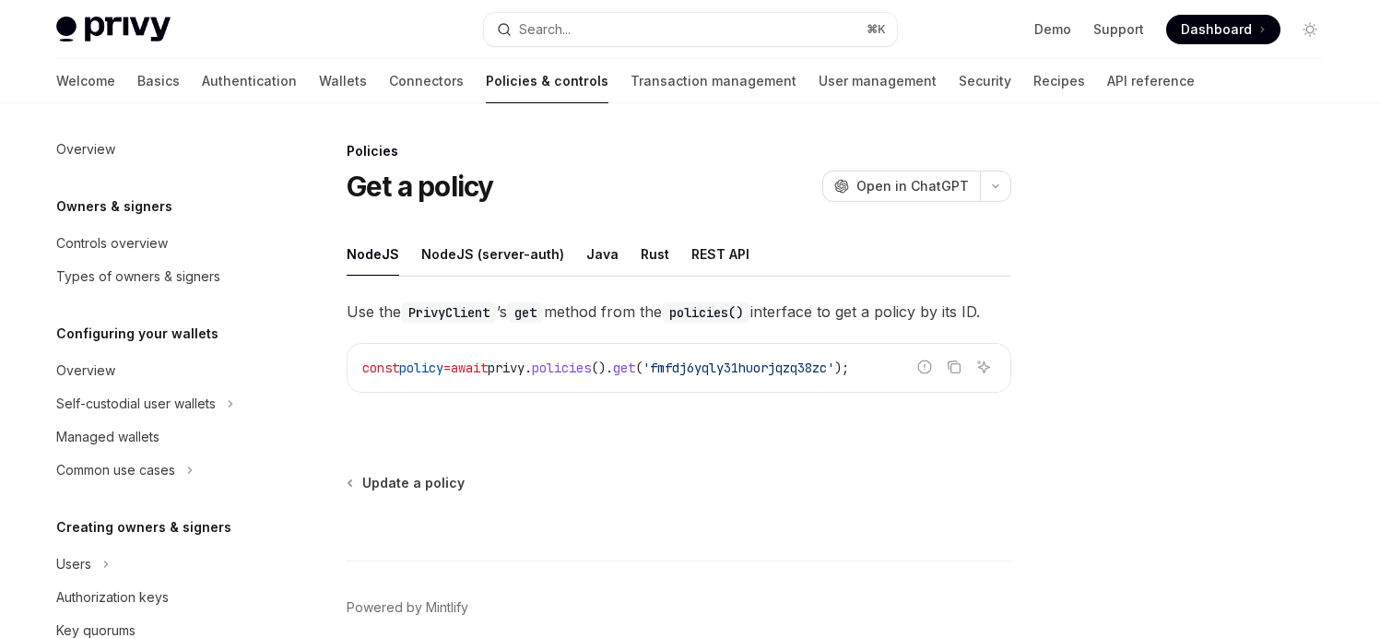
scroll to position [660, 0]
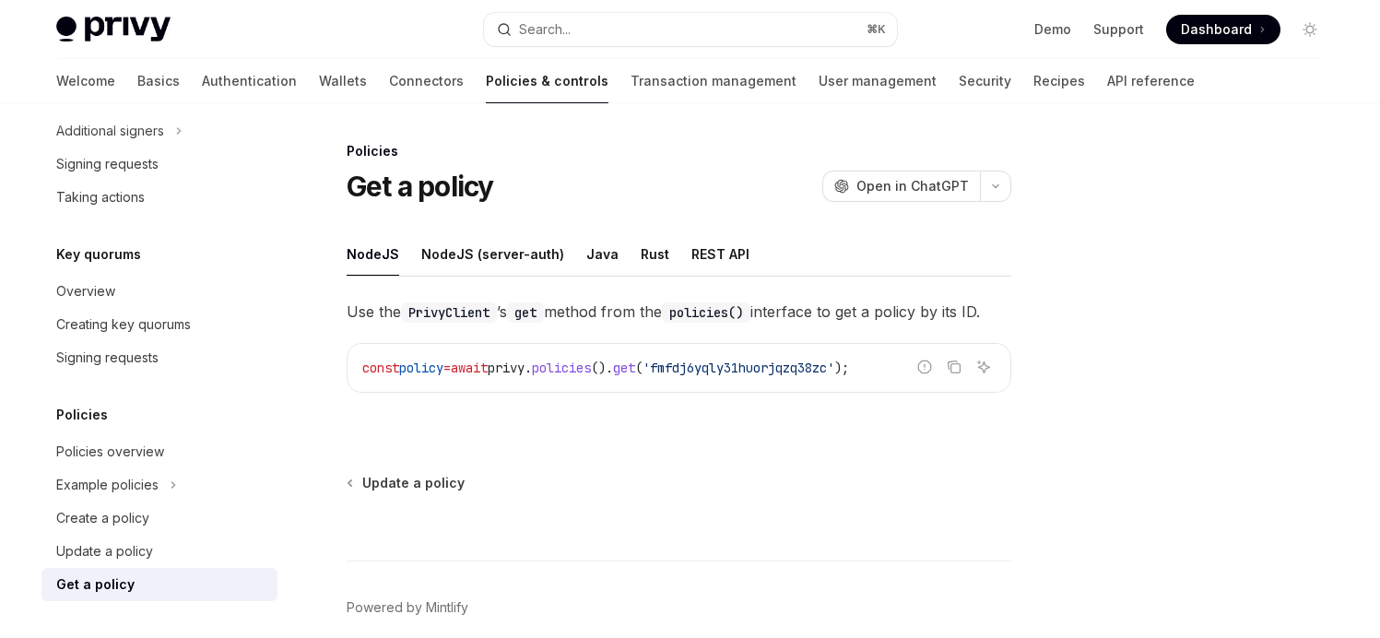
type textarea "*"
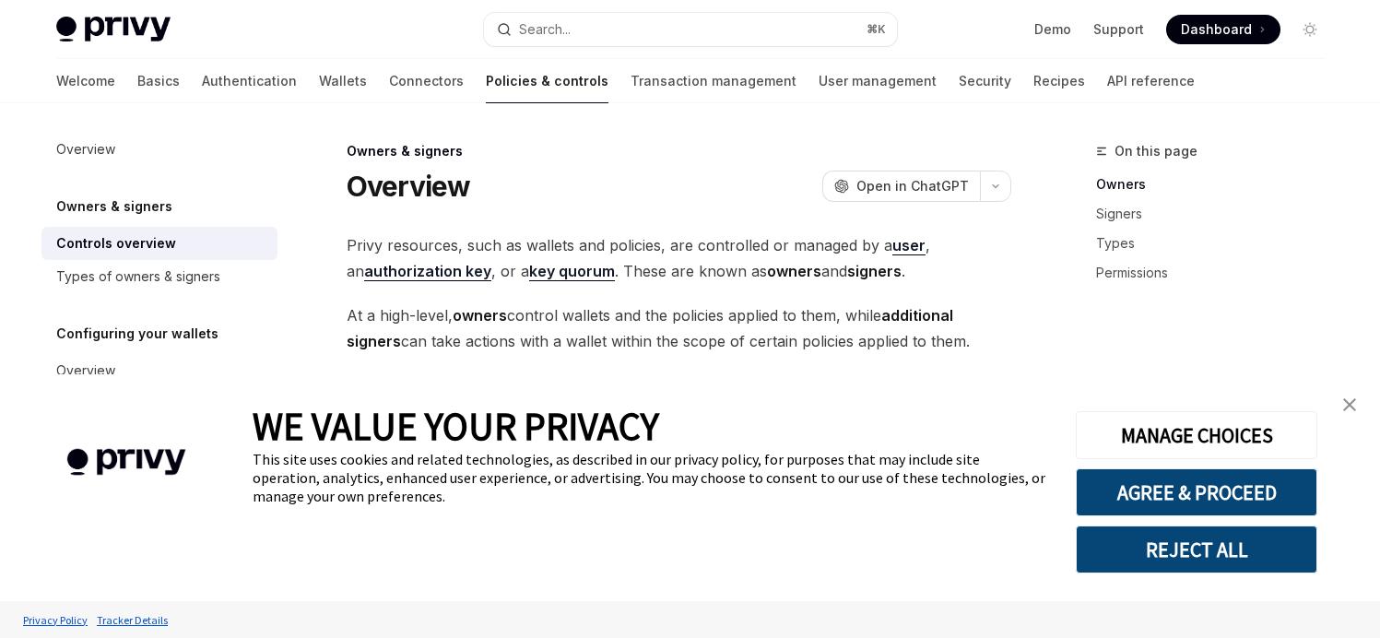
type textarea "*"
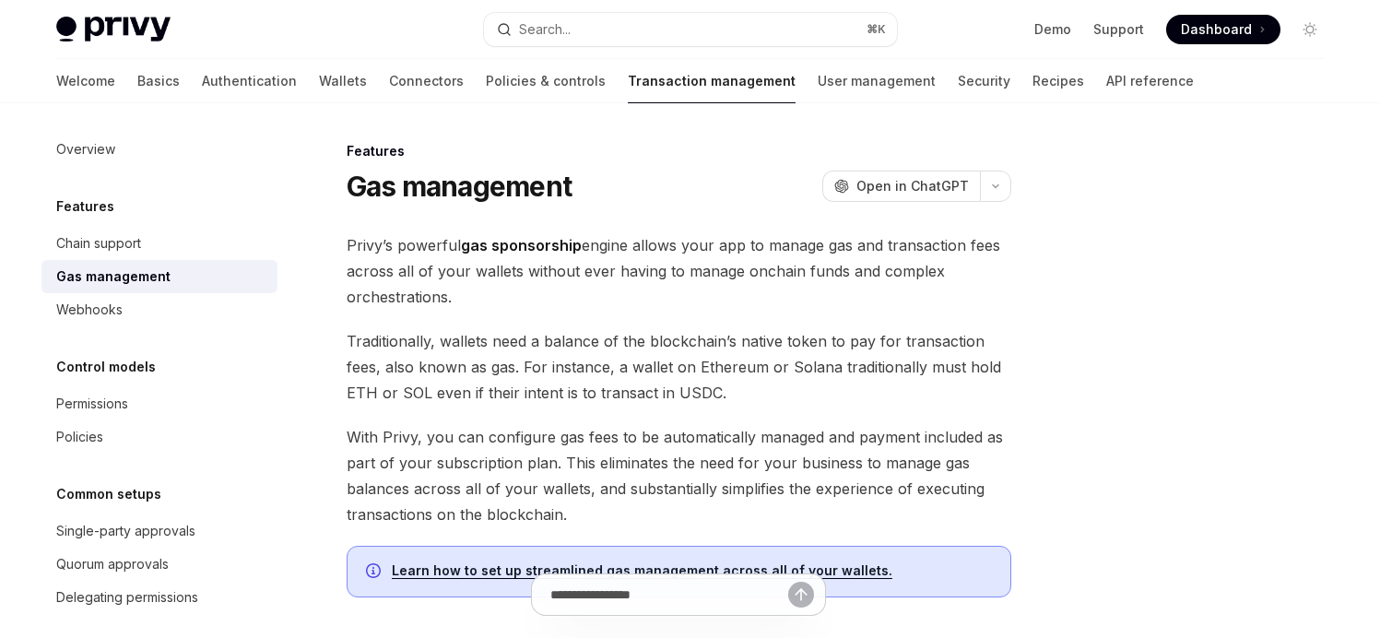
type textarea "*"
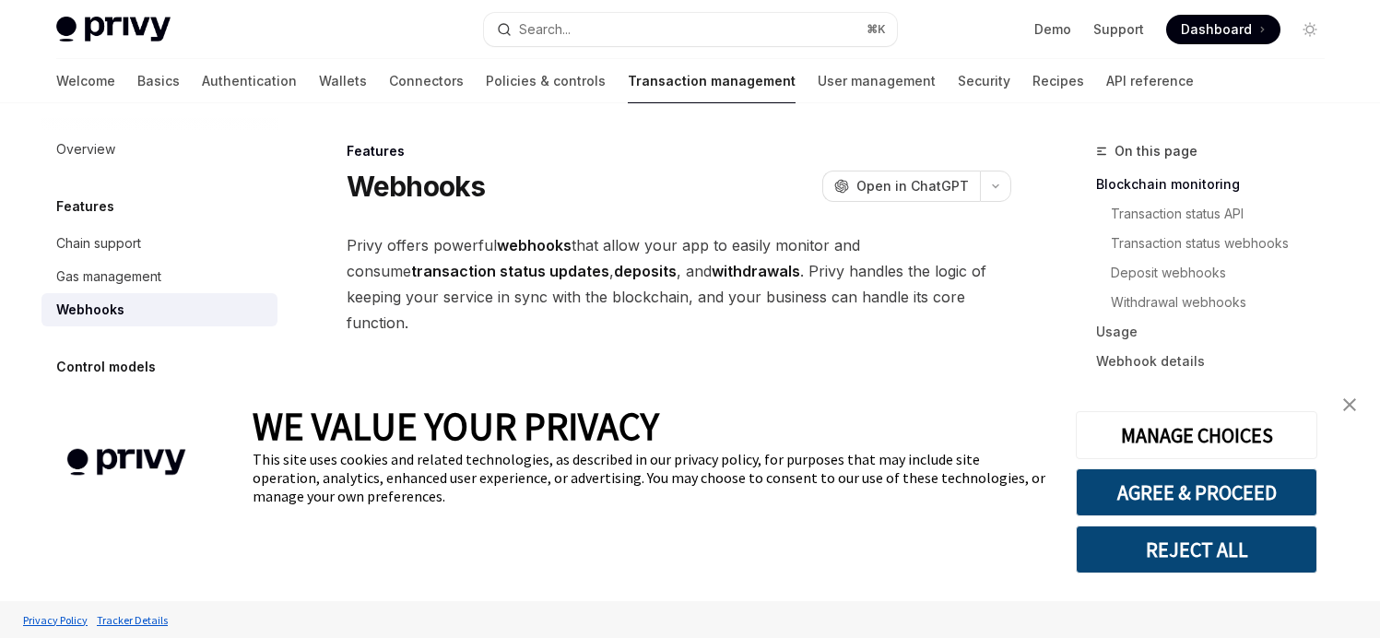
type textarea "*"
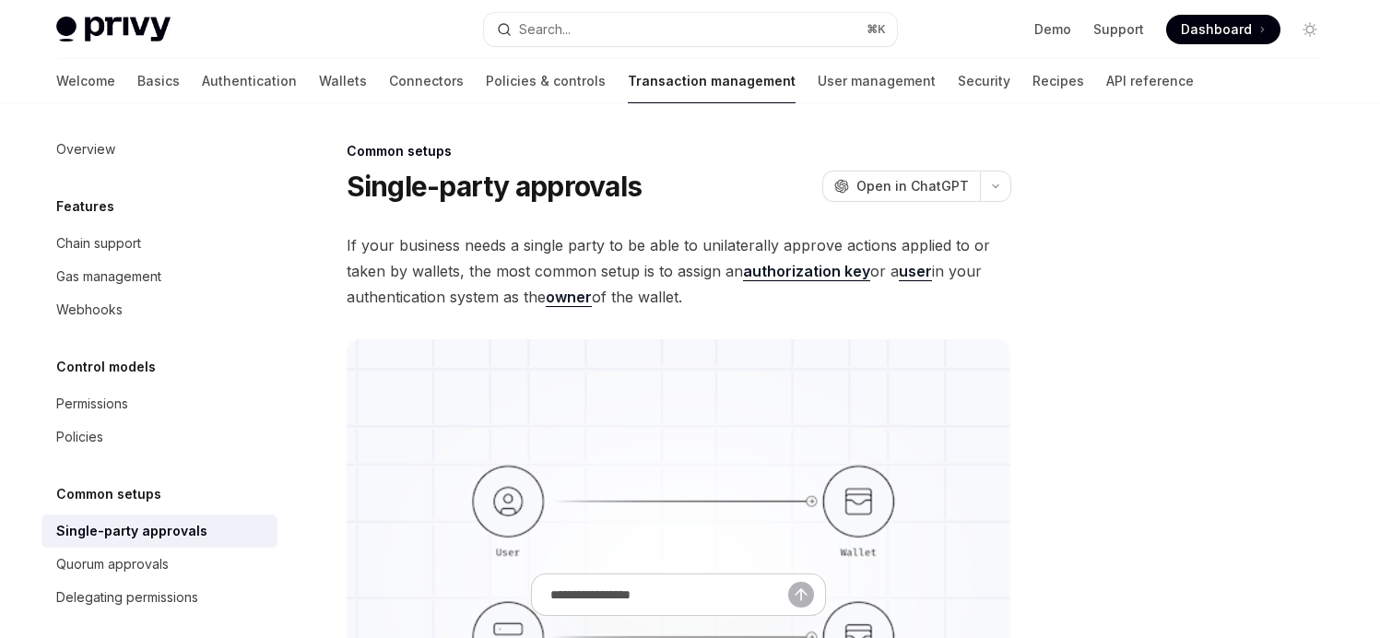
type textarea "*"
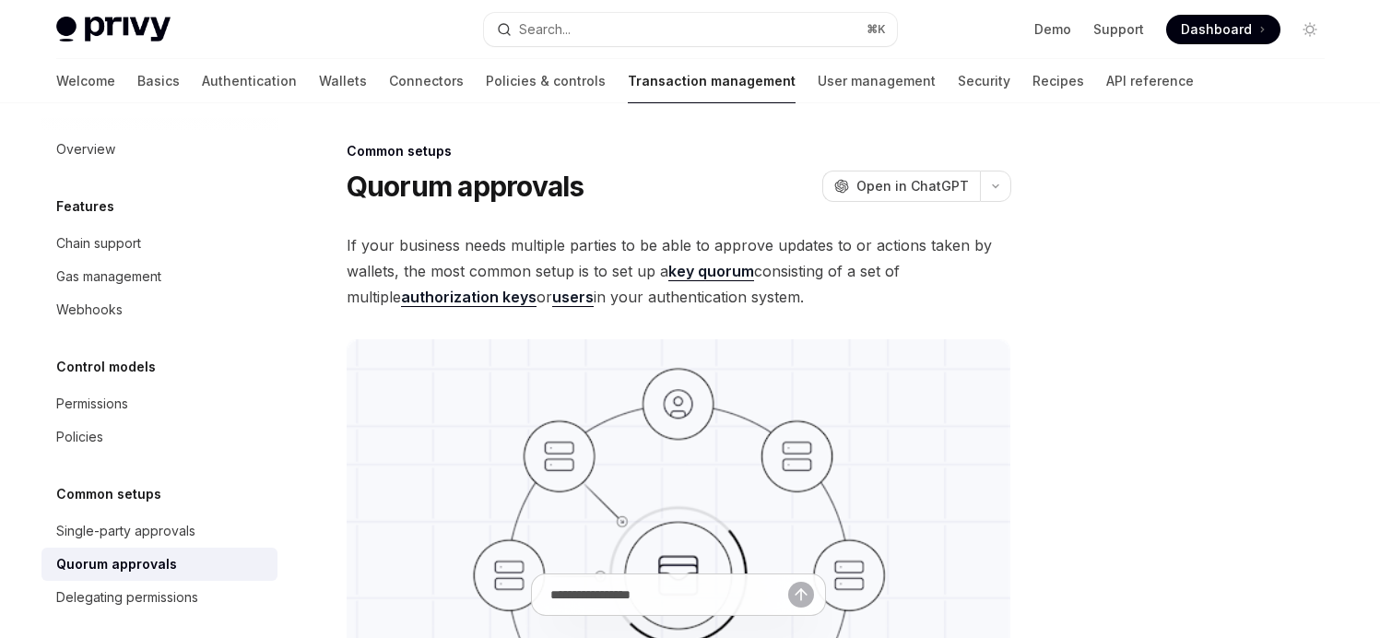
type textarea "*"
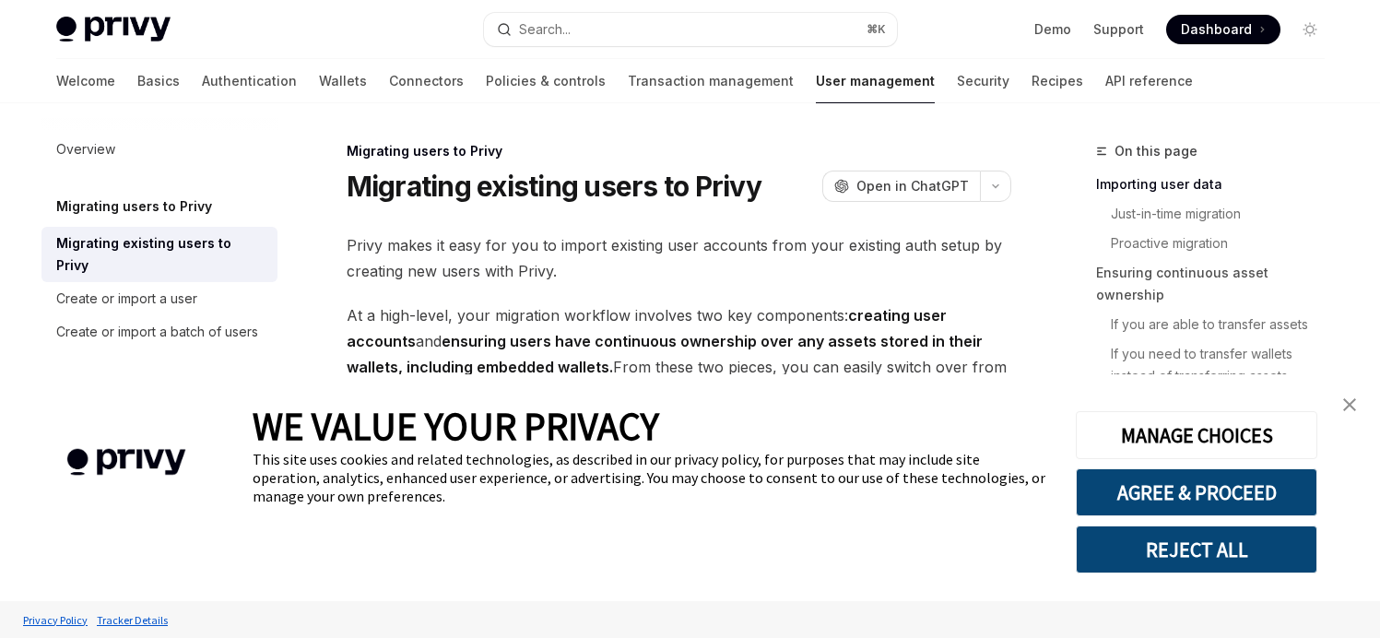
type textarea "*"
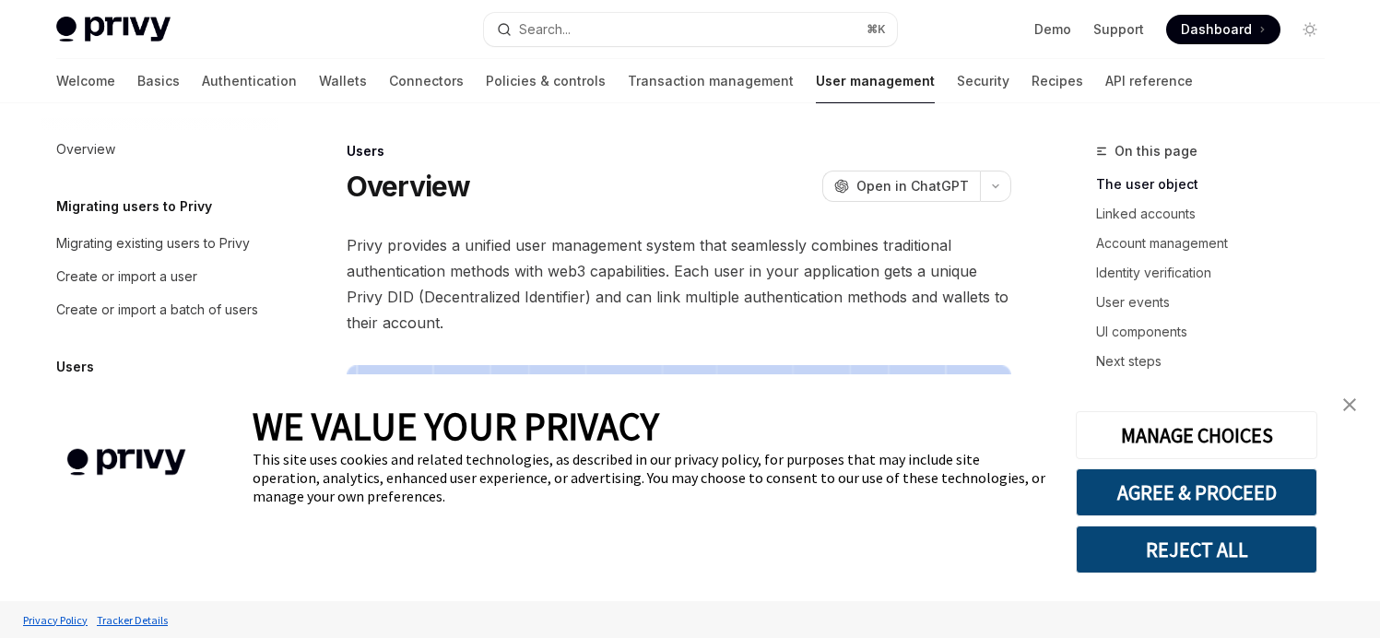
type textarea "*"
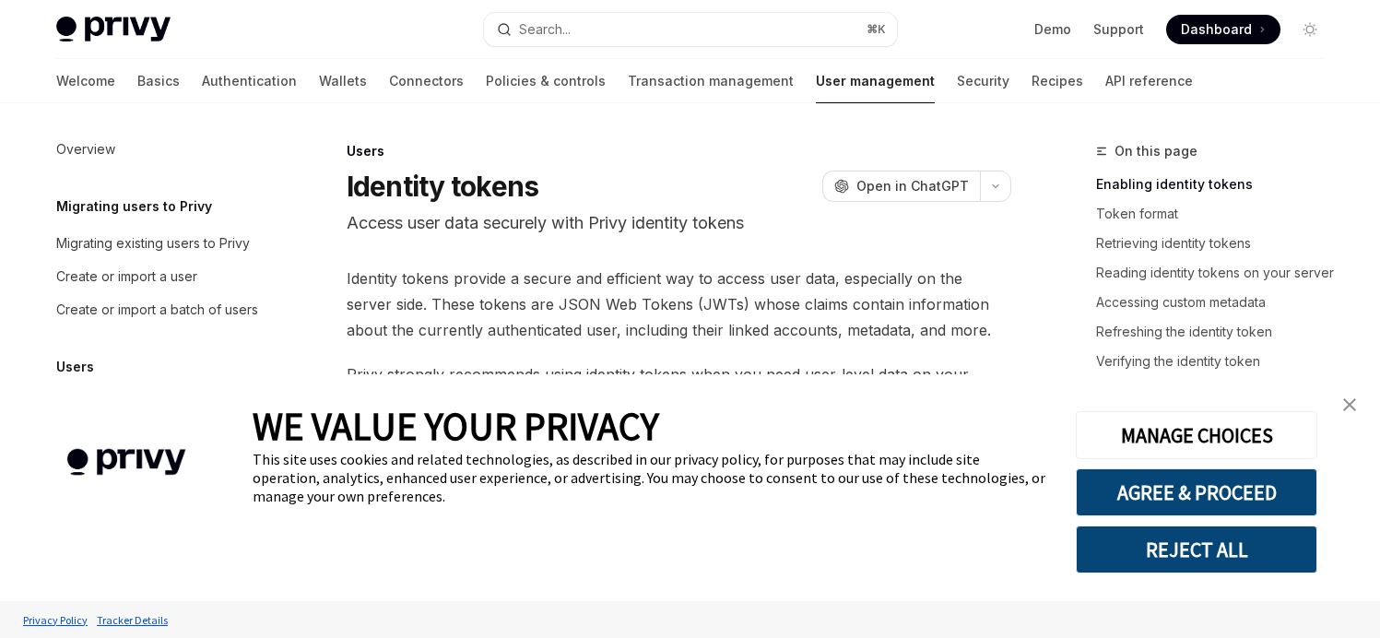
type textarea "*"
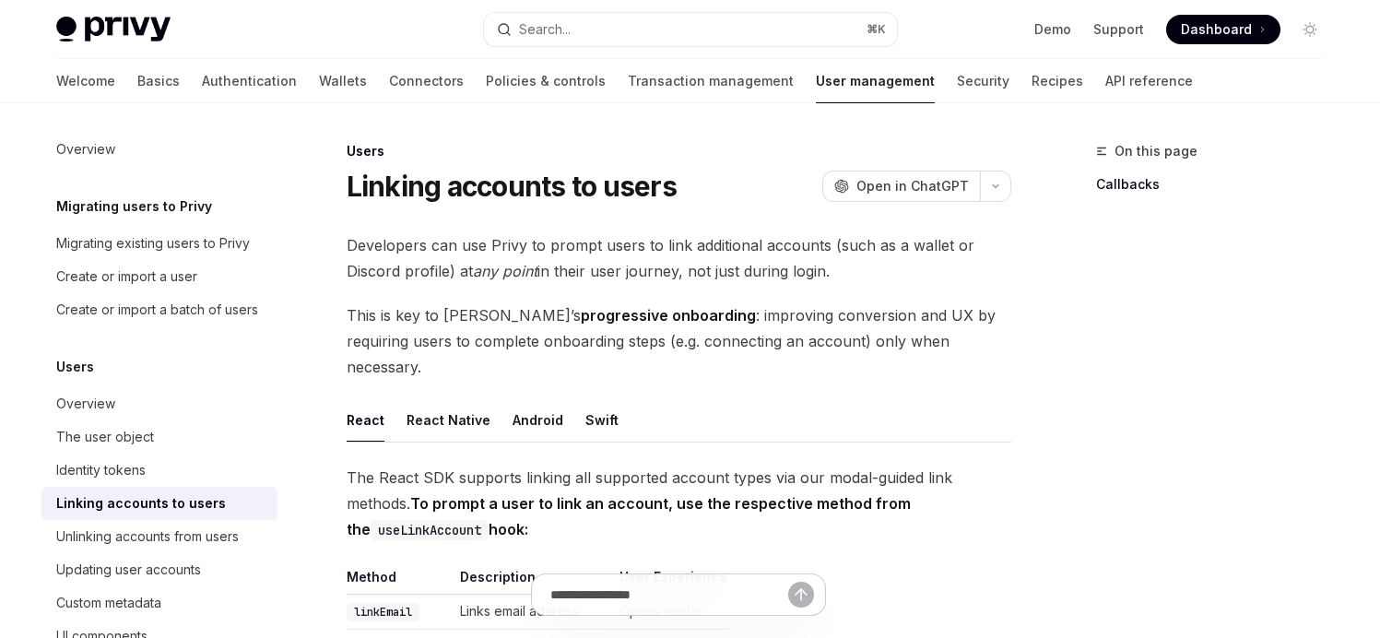
type textarea "*"
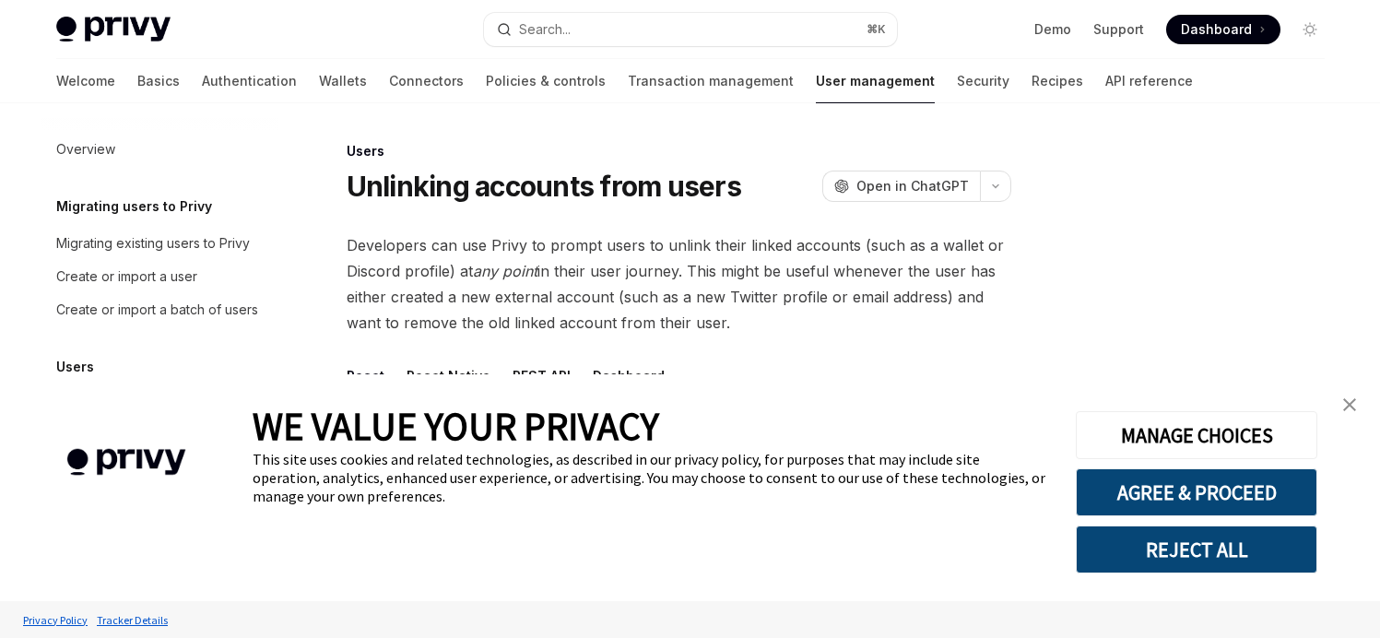
type textarea "*"
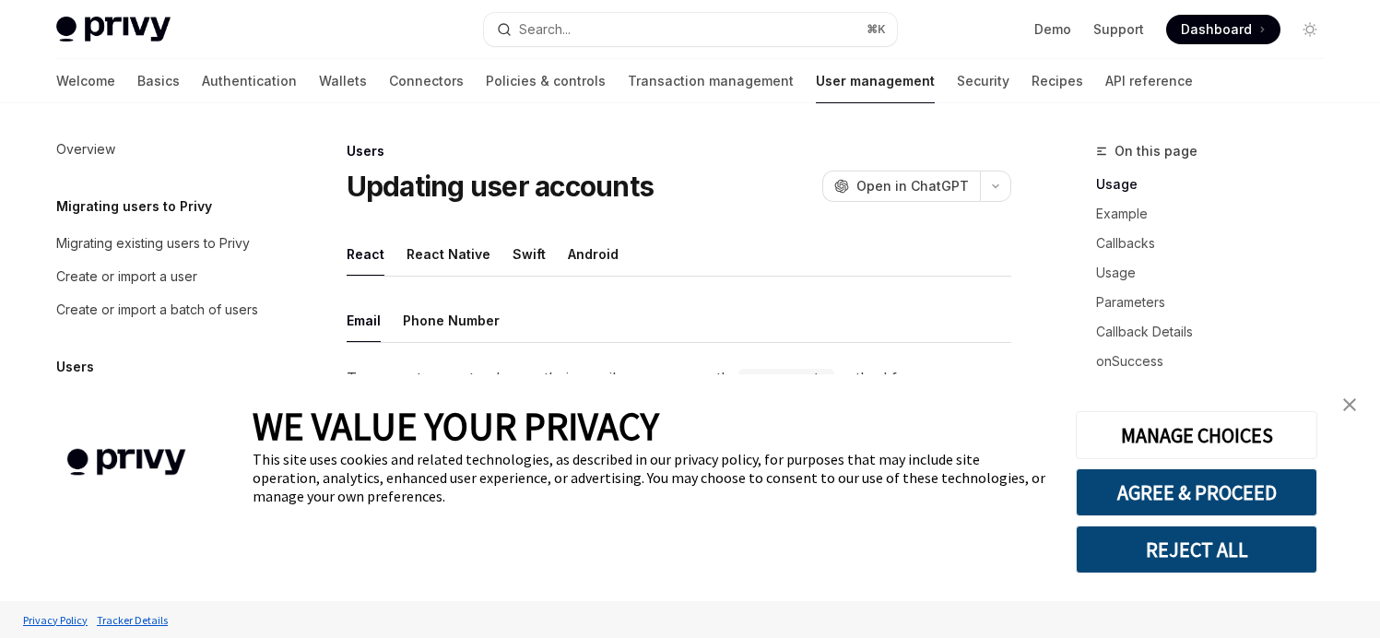
type textarea "*"
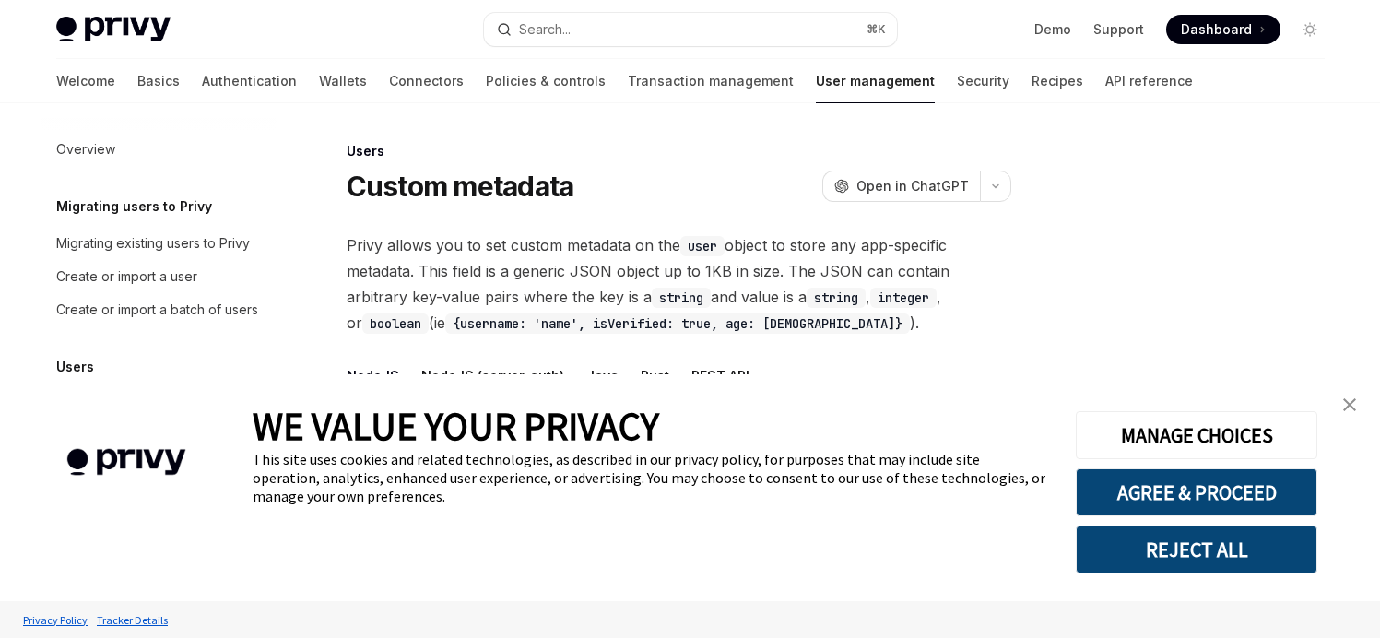
scroll to position [254, 0]
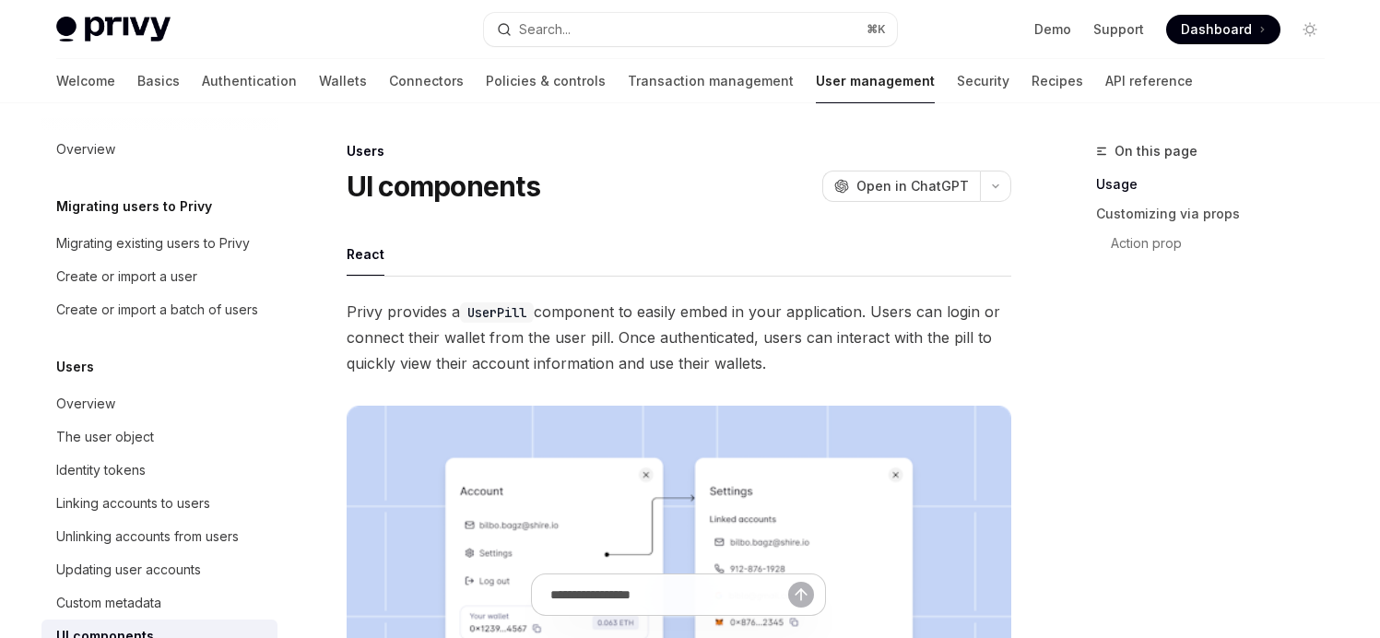
type textarea "*"
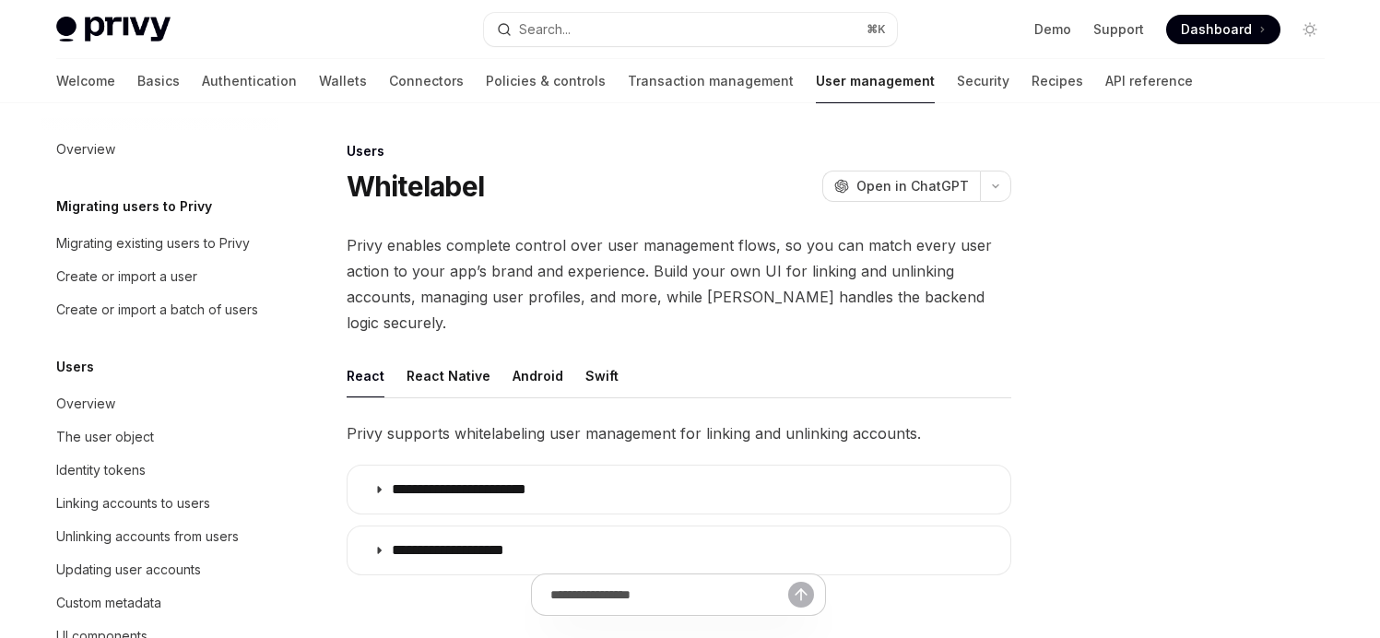
scroll to position [321, 0]
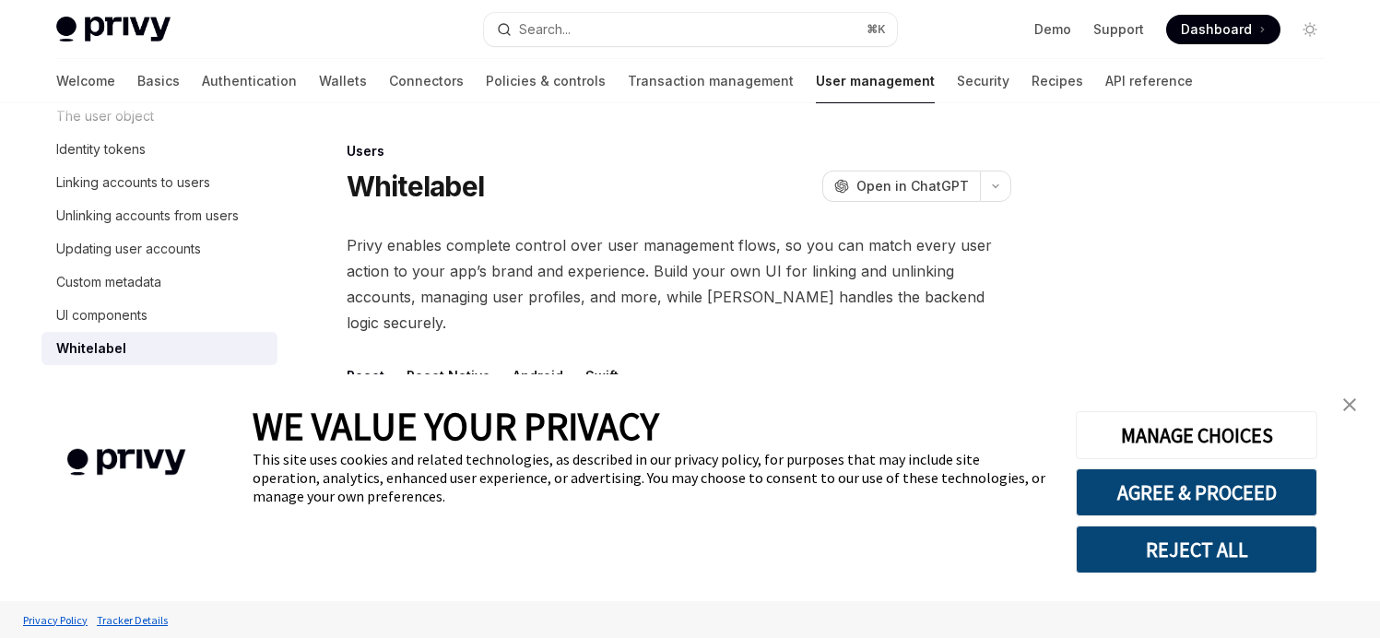
type textarea "*"
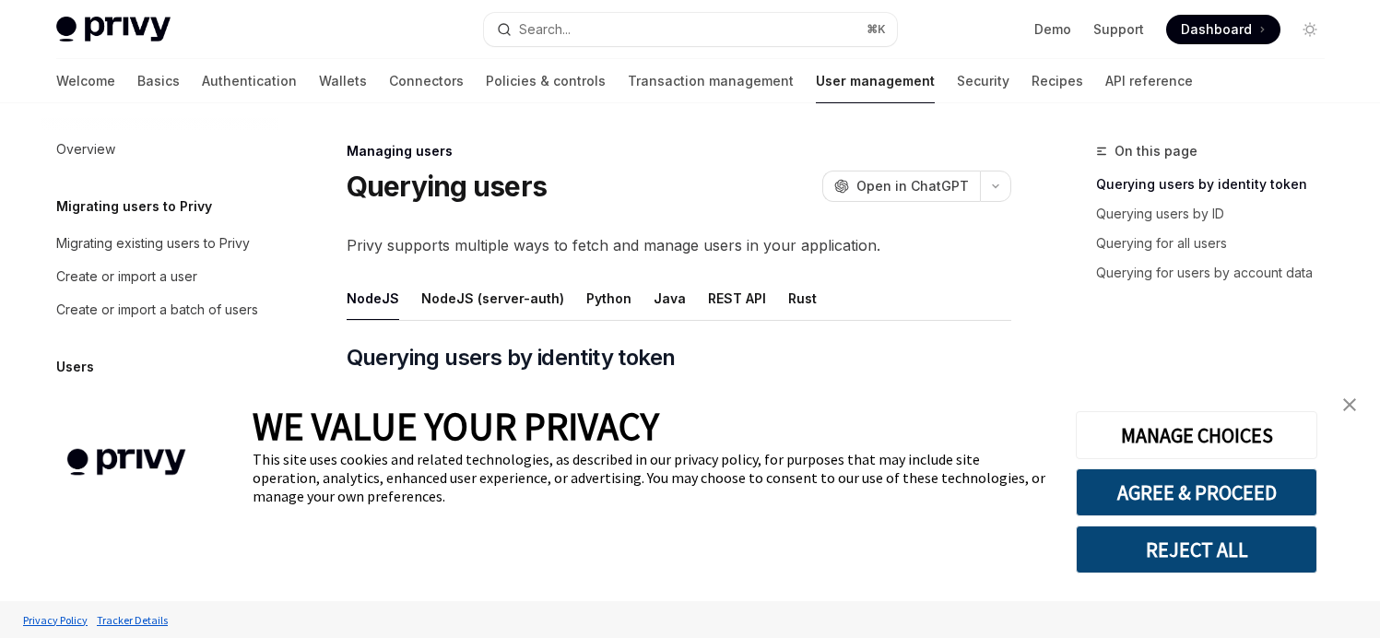
scroll to position [415, 0]
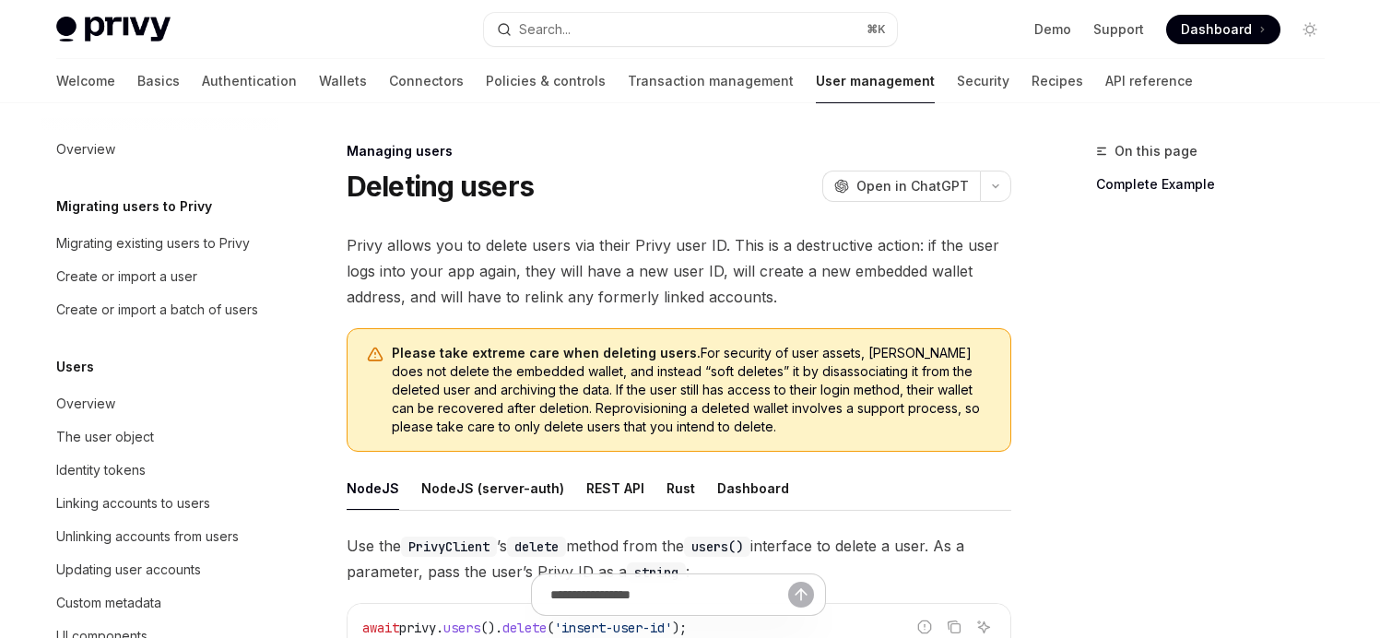
scroll to position [428, 0]
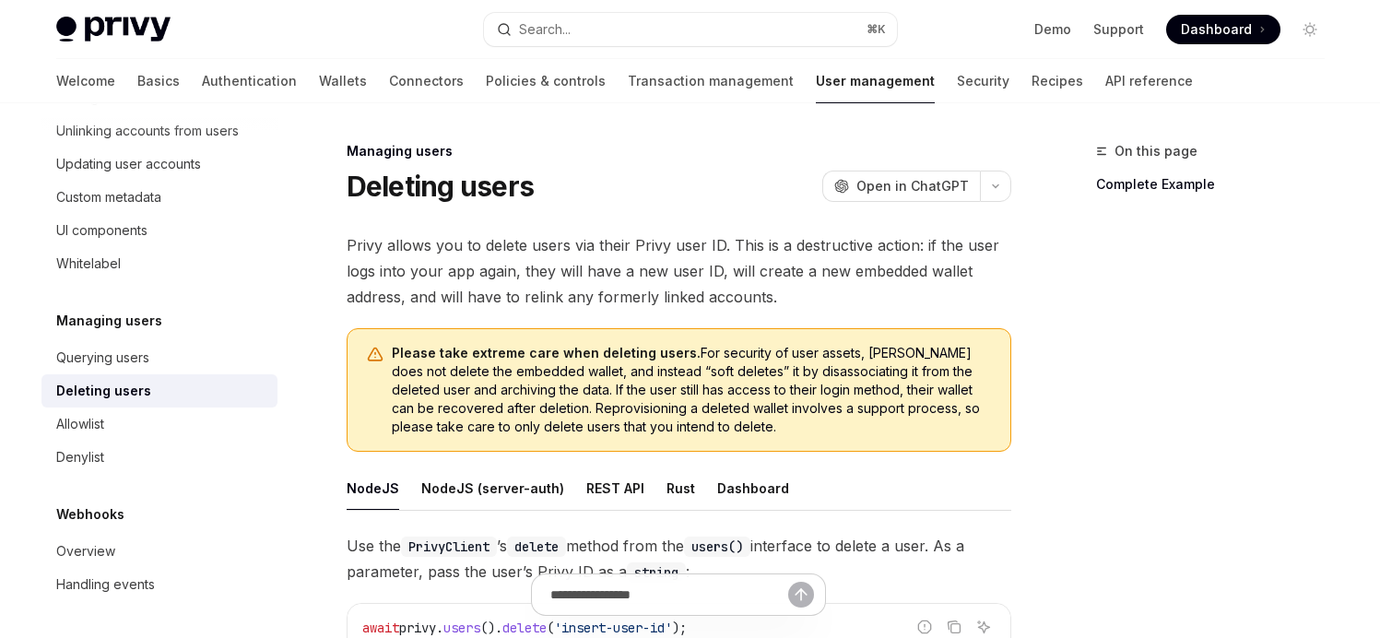
type textarea "*"
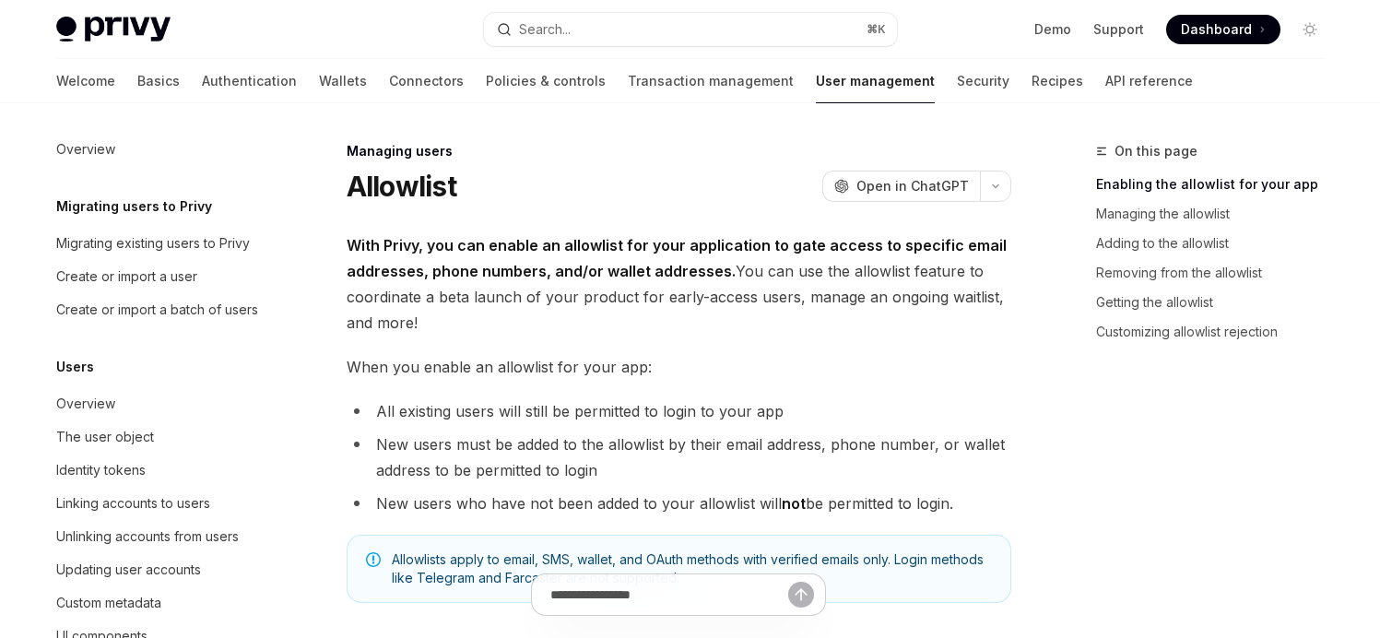
scroll to position [428, 0]
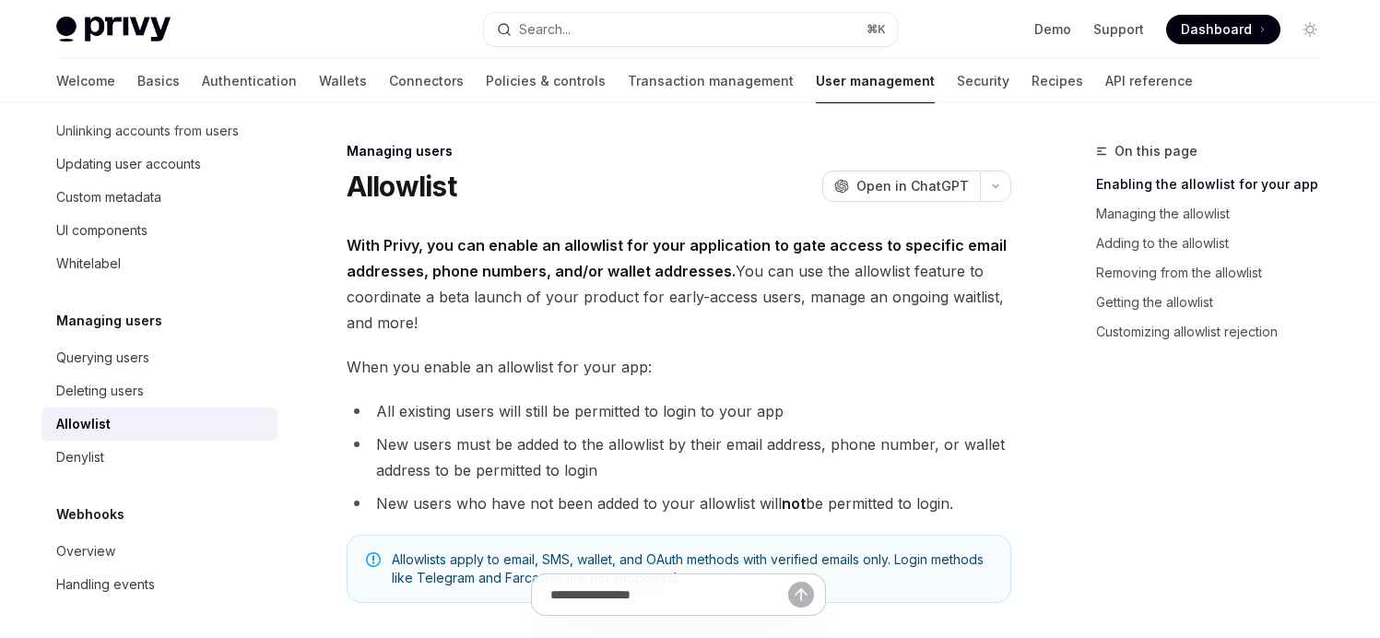
type textarea "*"
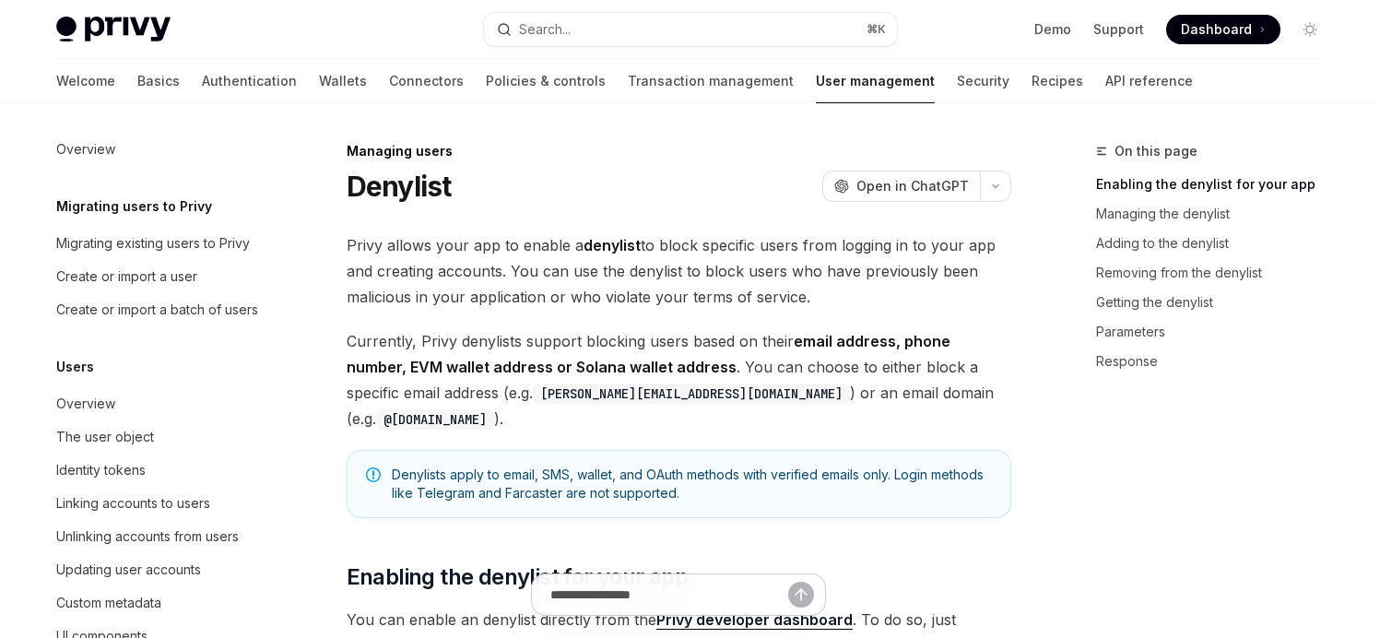
scroll to position [428, 0]
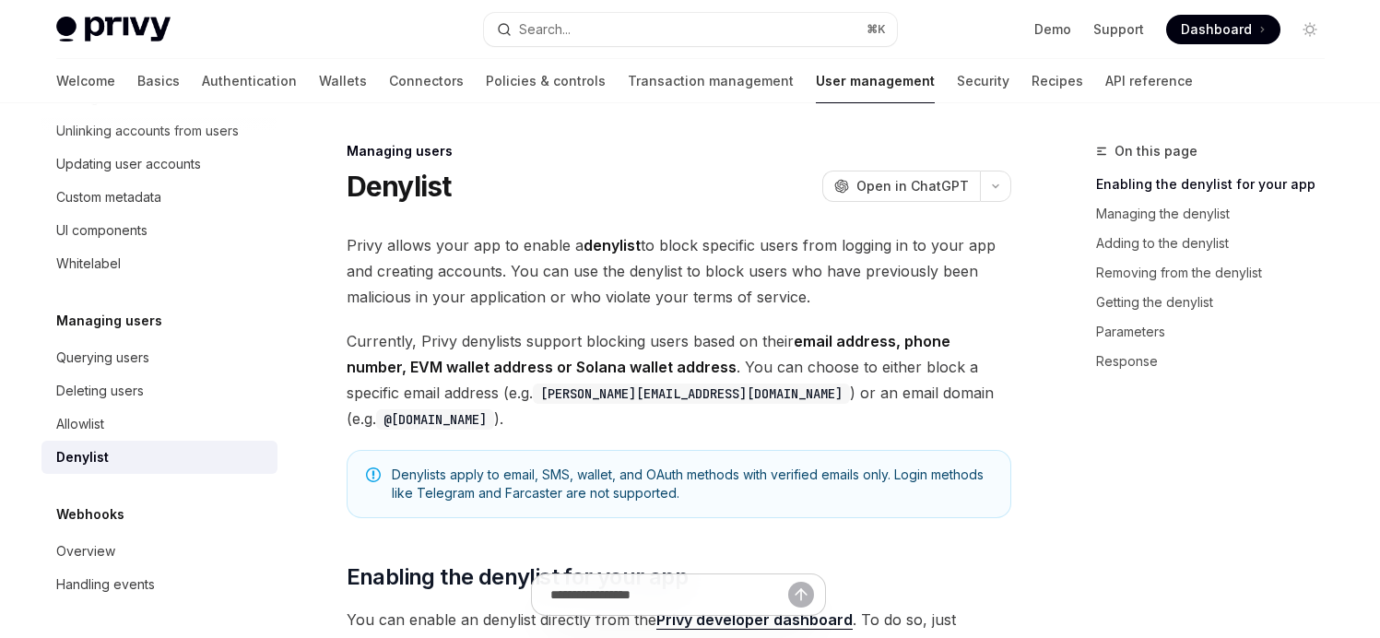
type textarea "*"
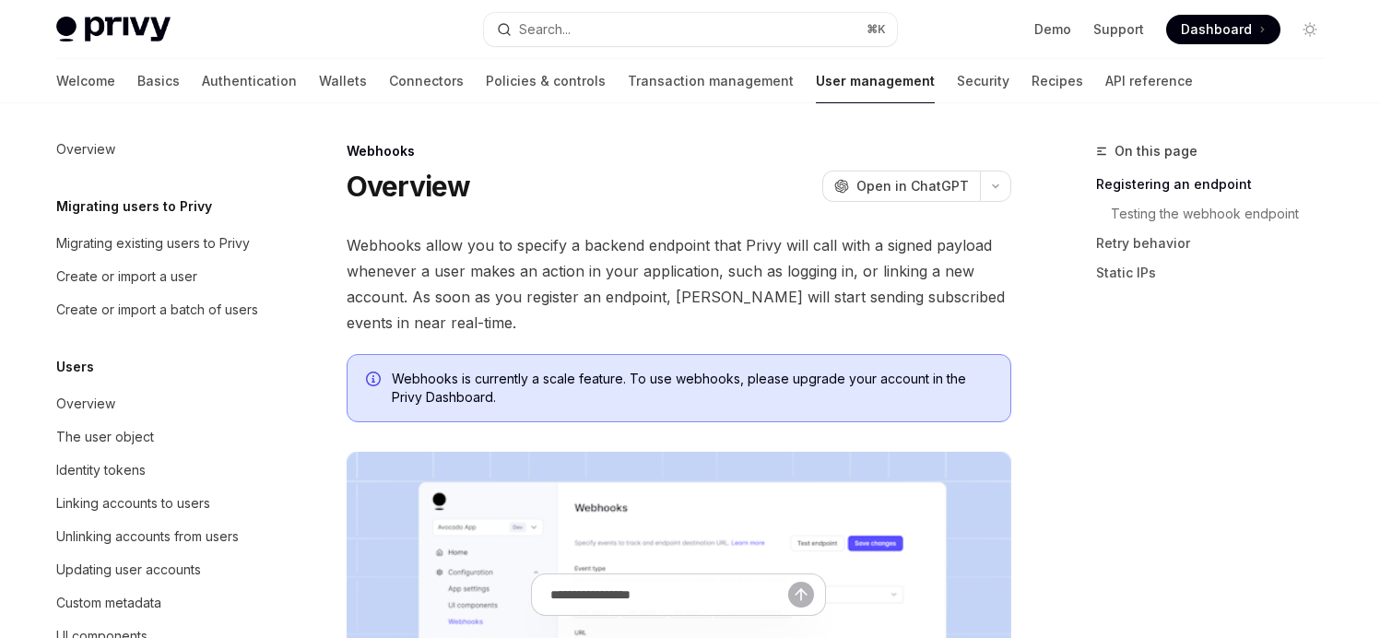
scroll to position [428, 0]
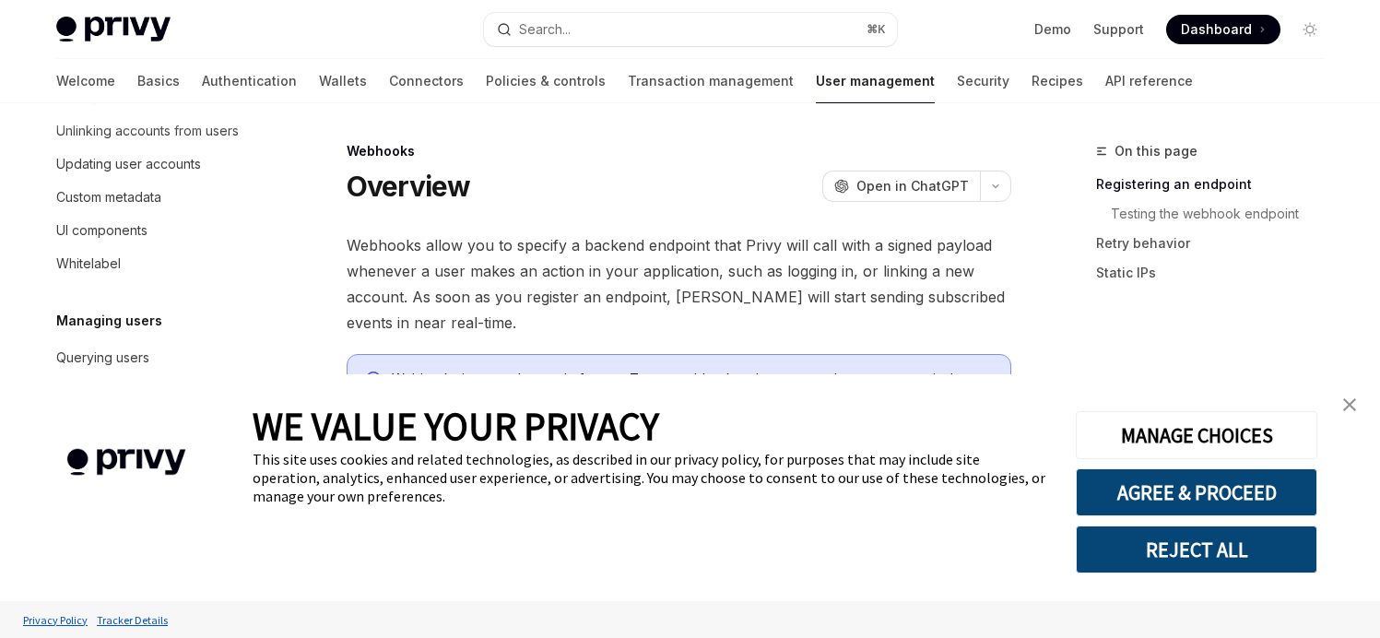
type textarea "*"
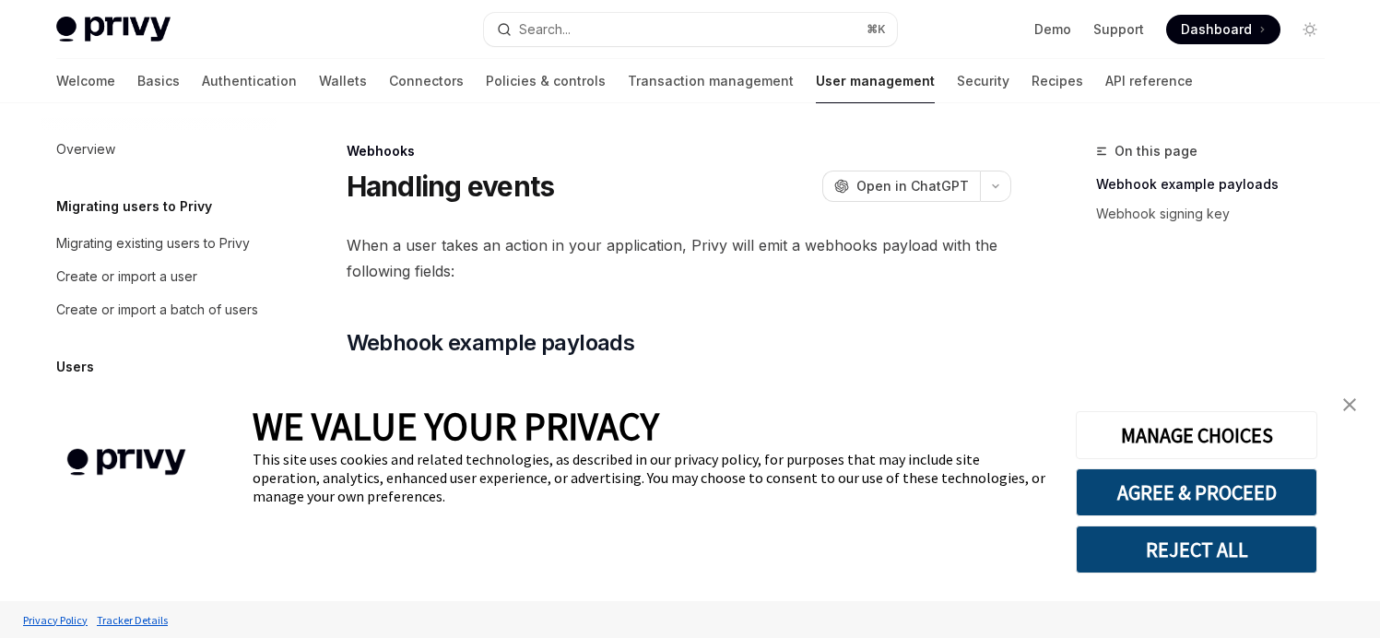
scroll to position [428, 0]
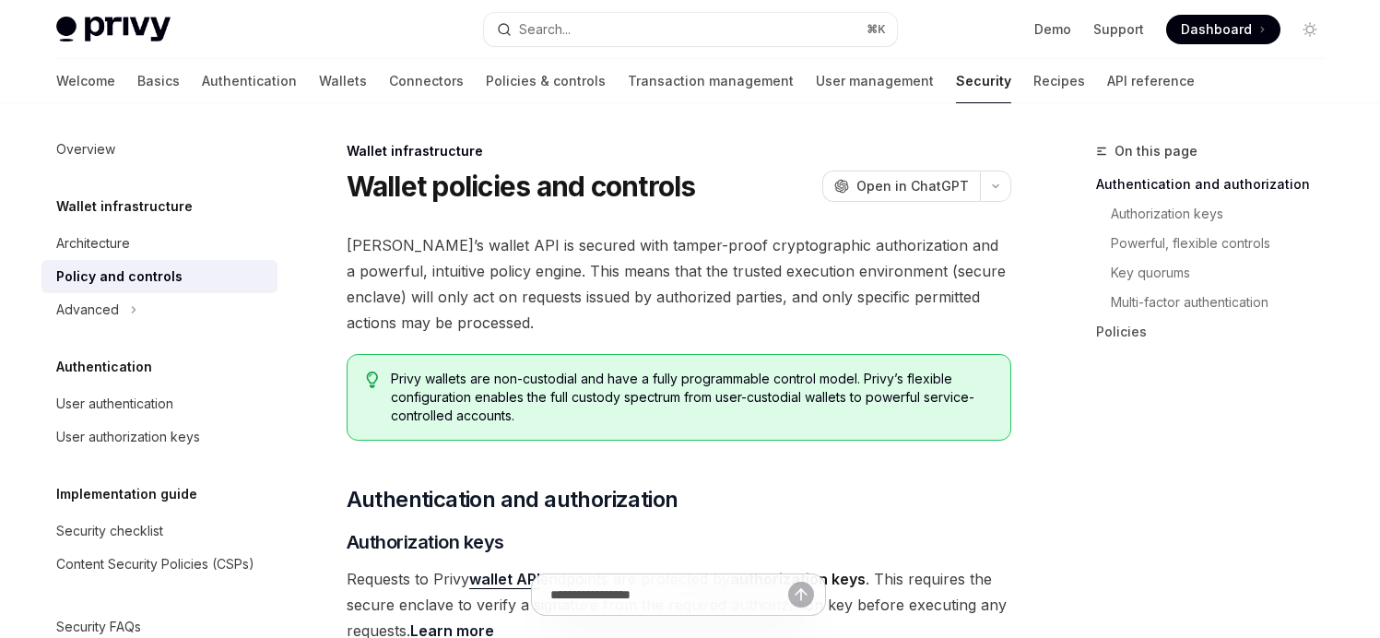
type textarea "*"
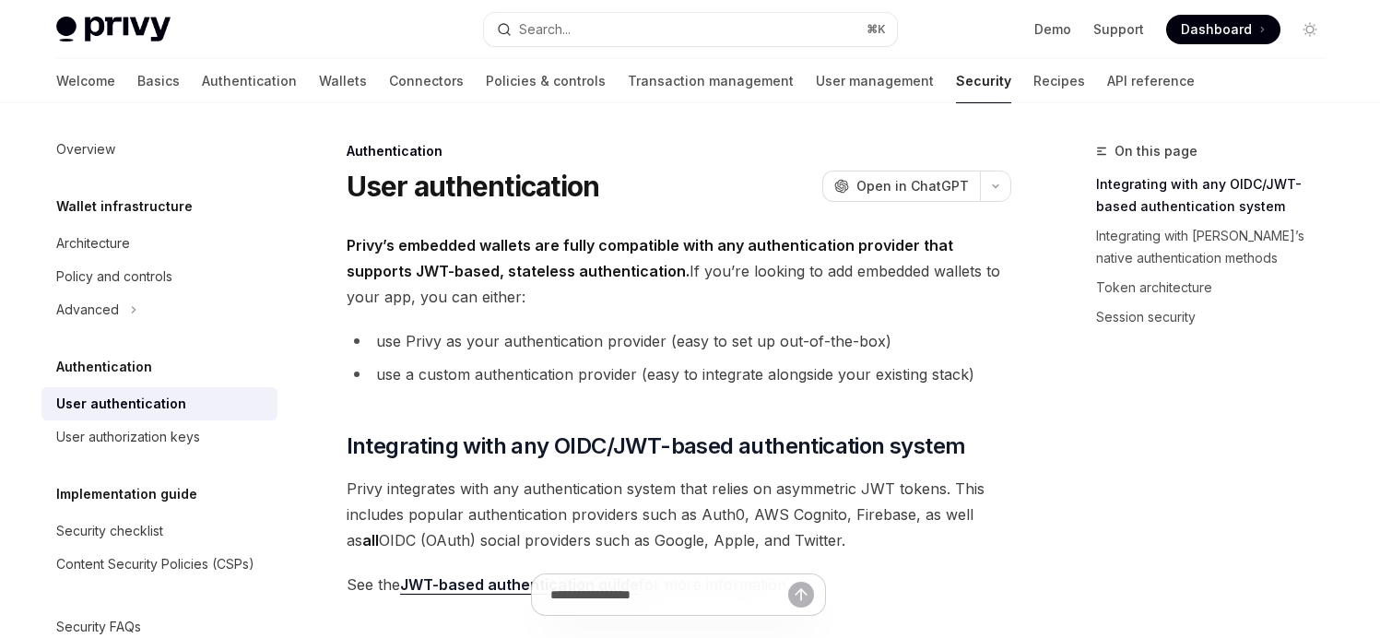
type textarea "*"
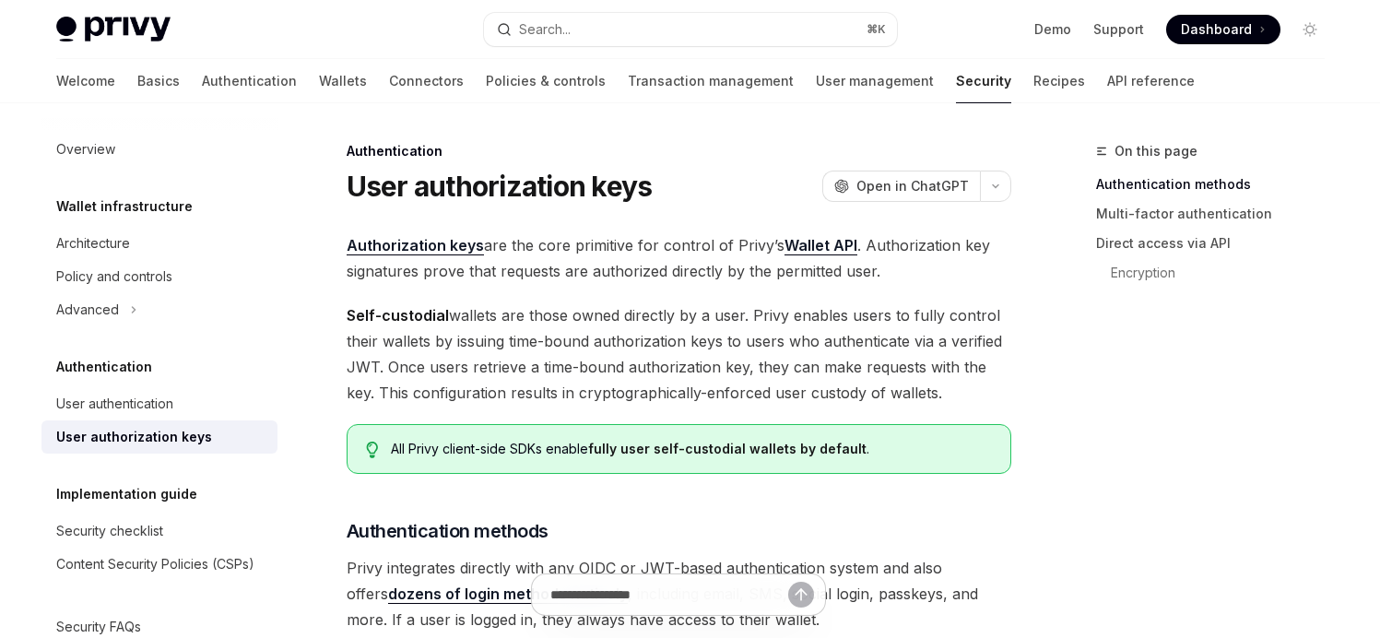
type textarea "*"
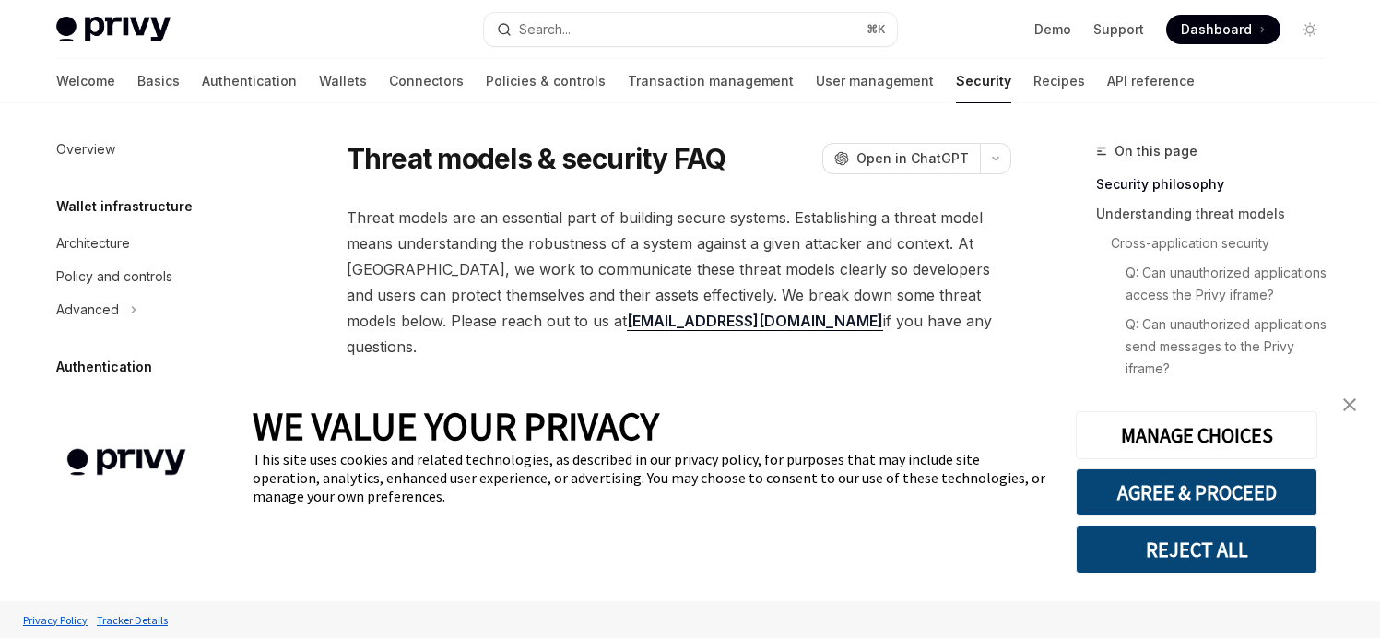
type textarea "*"
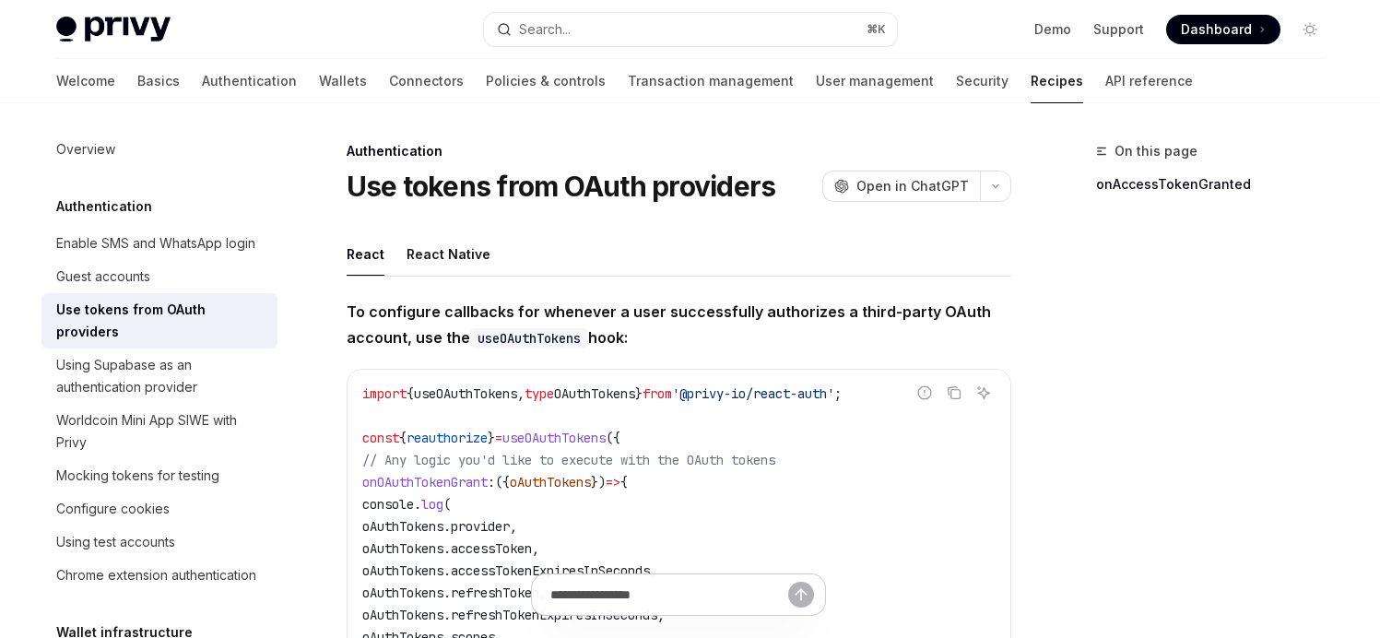
type textarea "*"
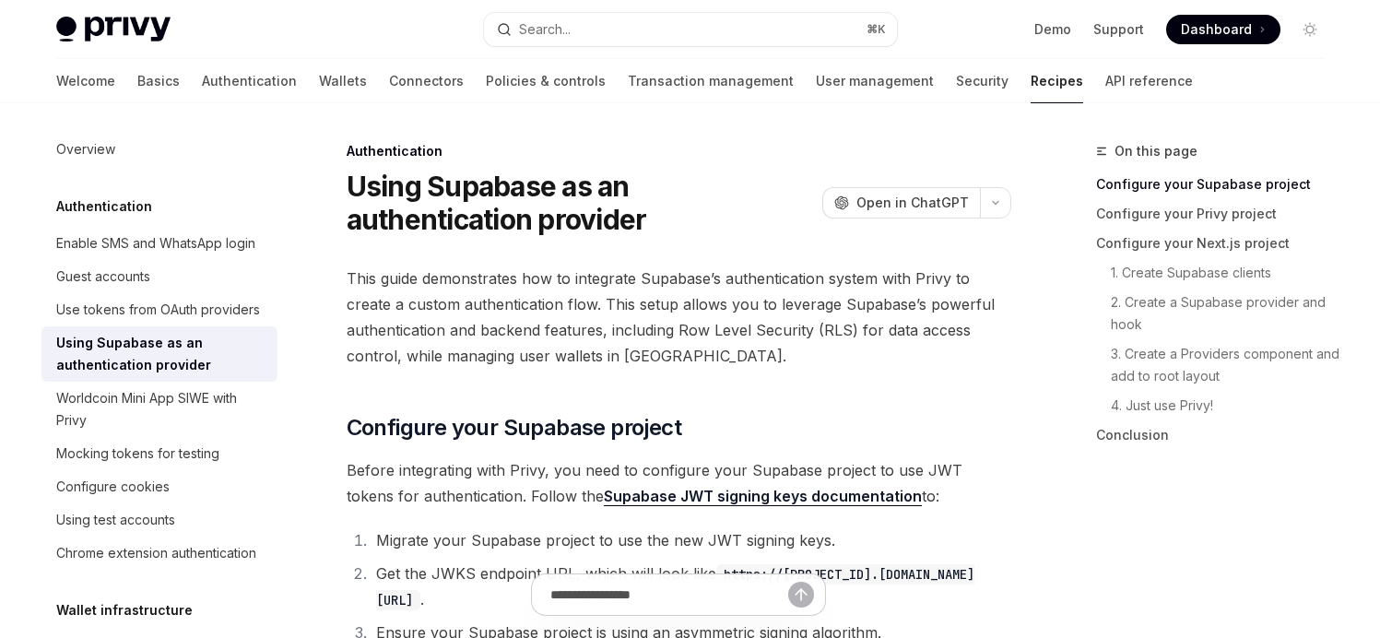
type textarea "*"
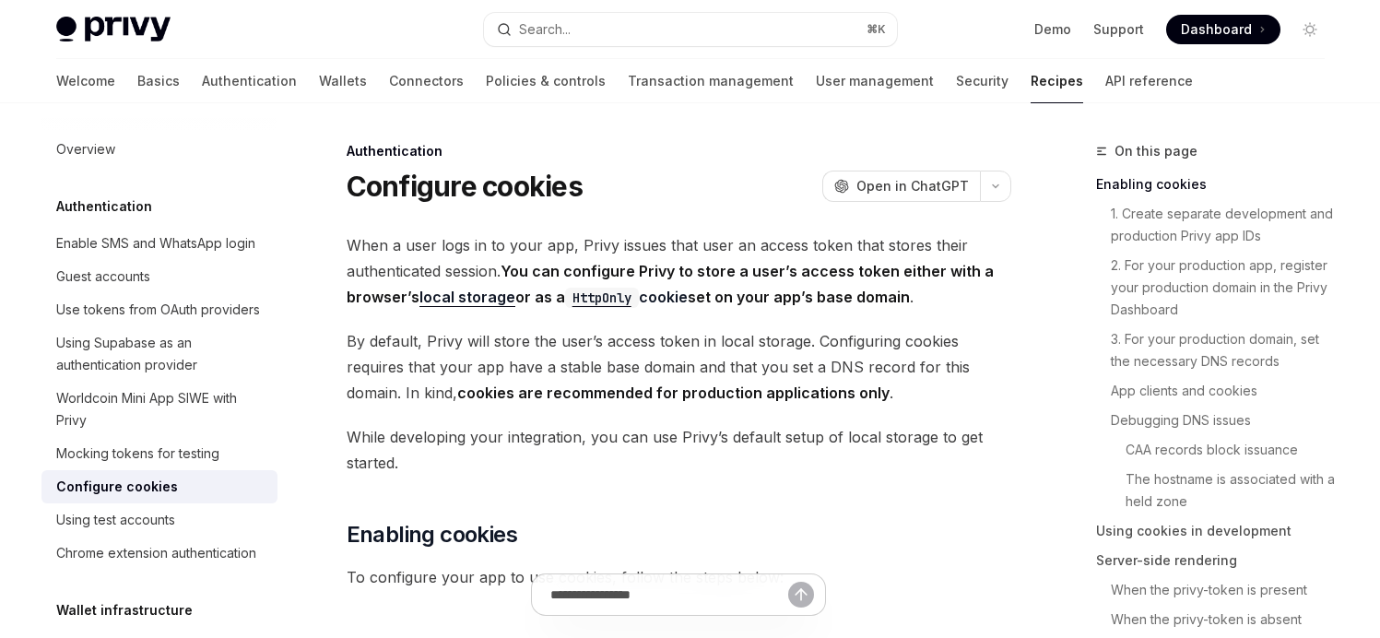
type textarea "*"
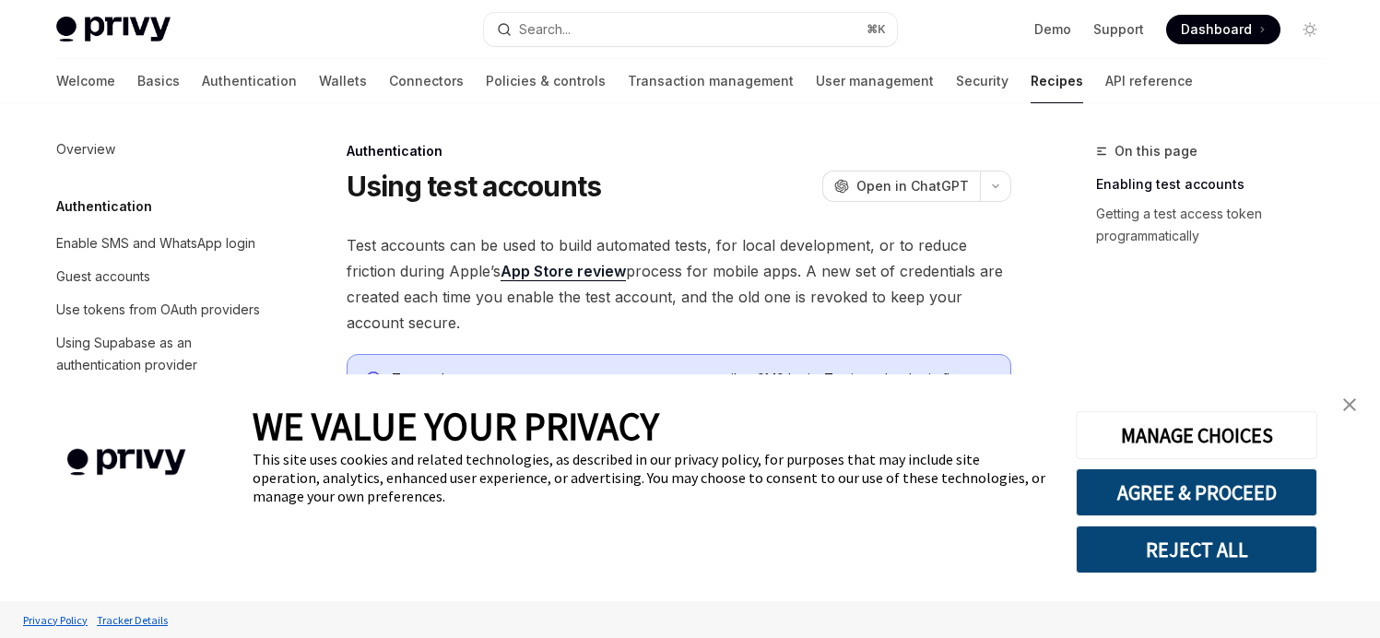
type textarea "*"
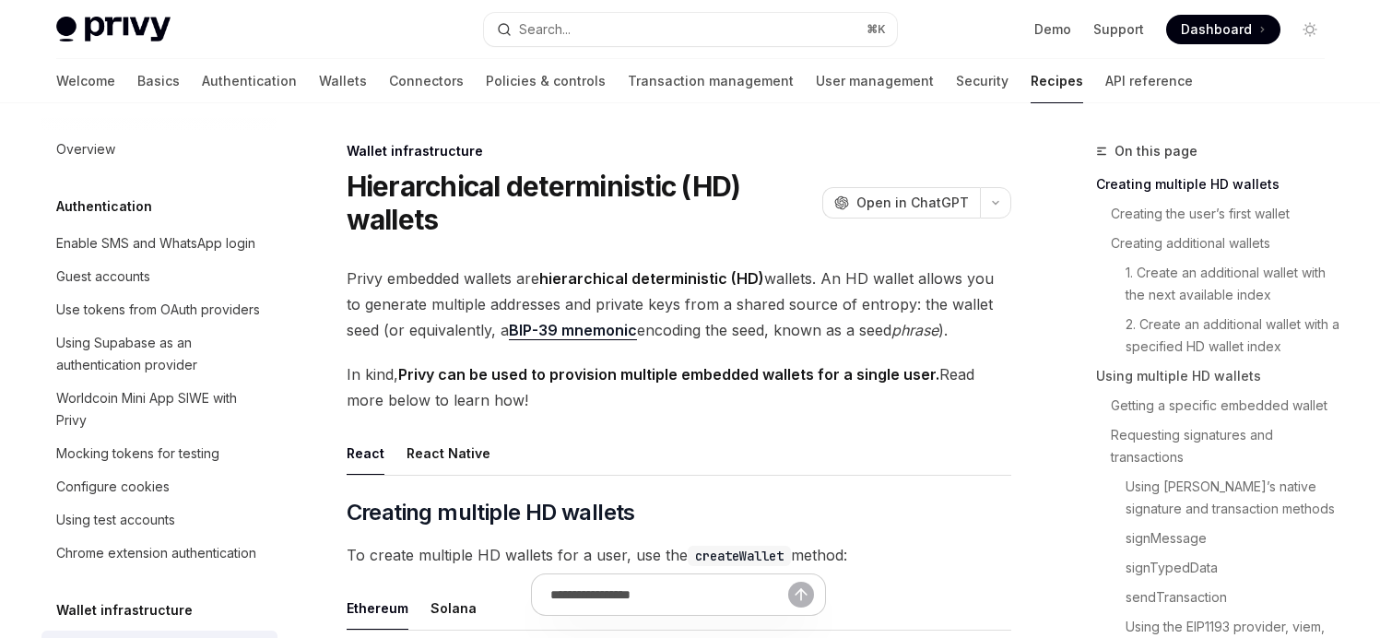
type textarea "*"
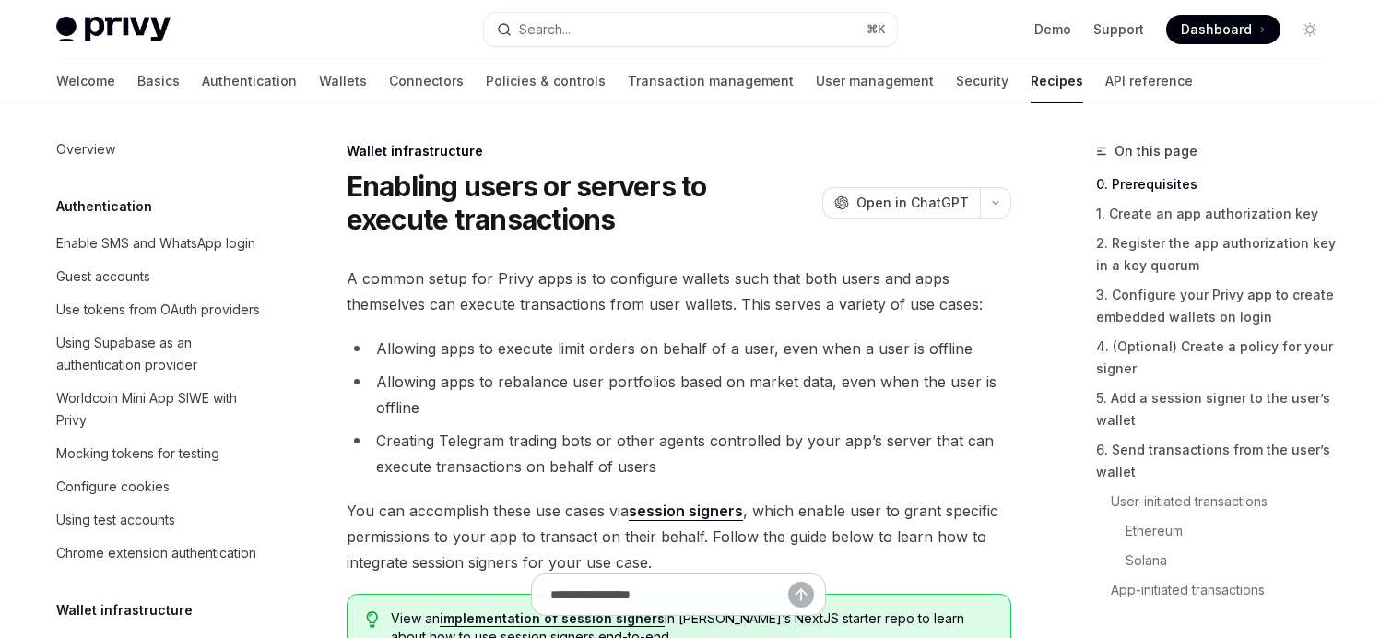
type textarea "*"
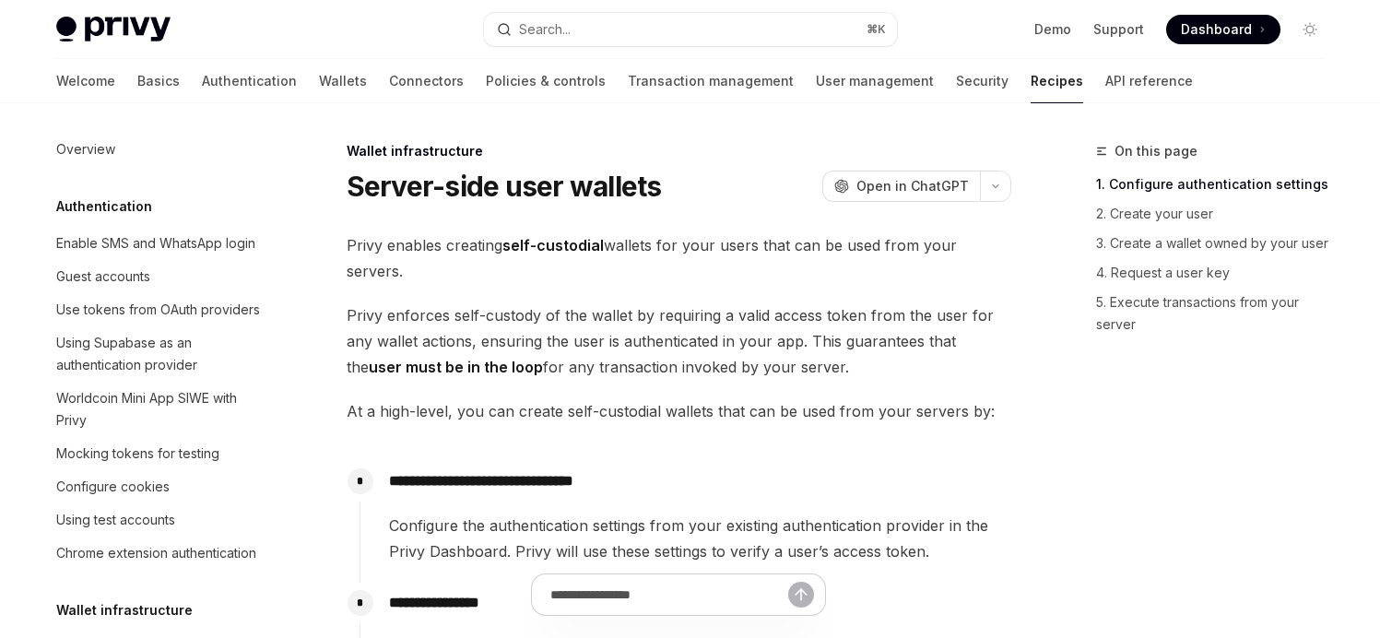
scroll to position [454, 0]
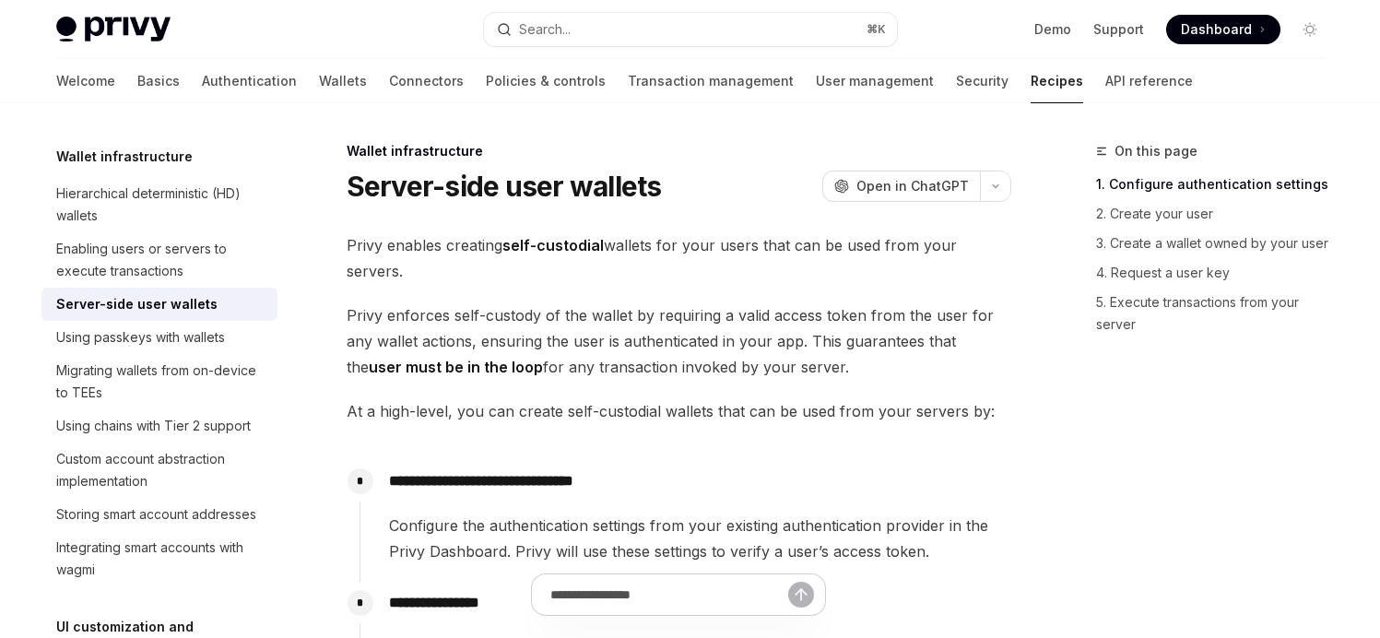
type textarea "*"
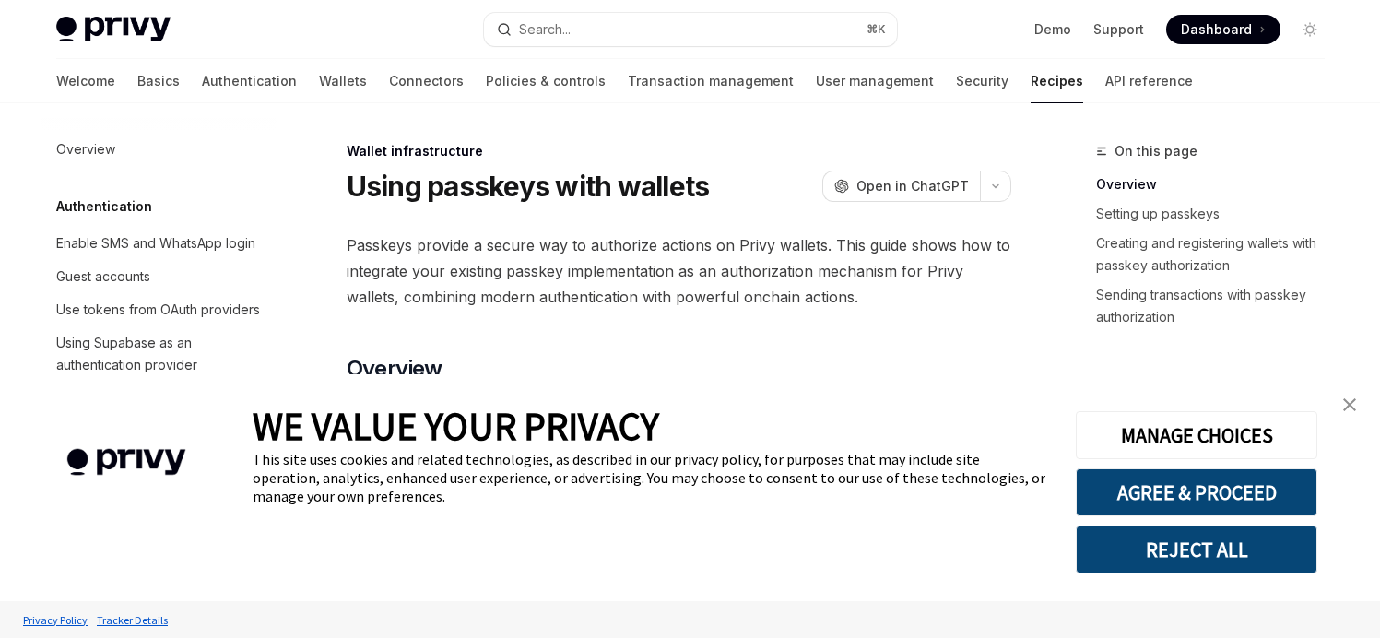
scroll to position [487, 0]
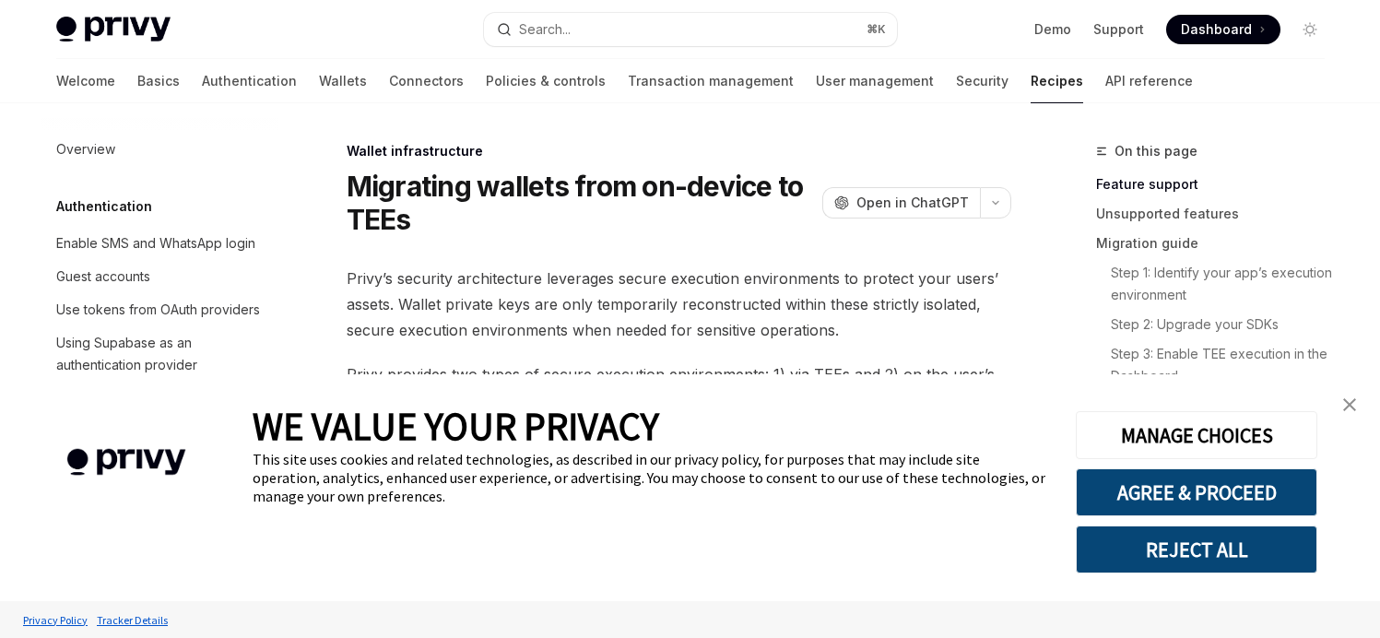
scroll to position [531, 0]
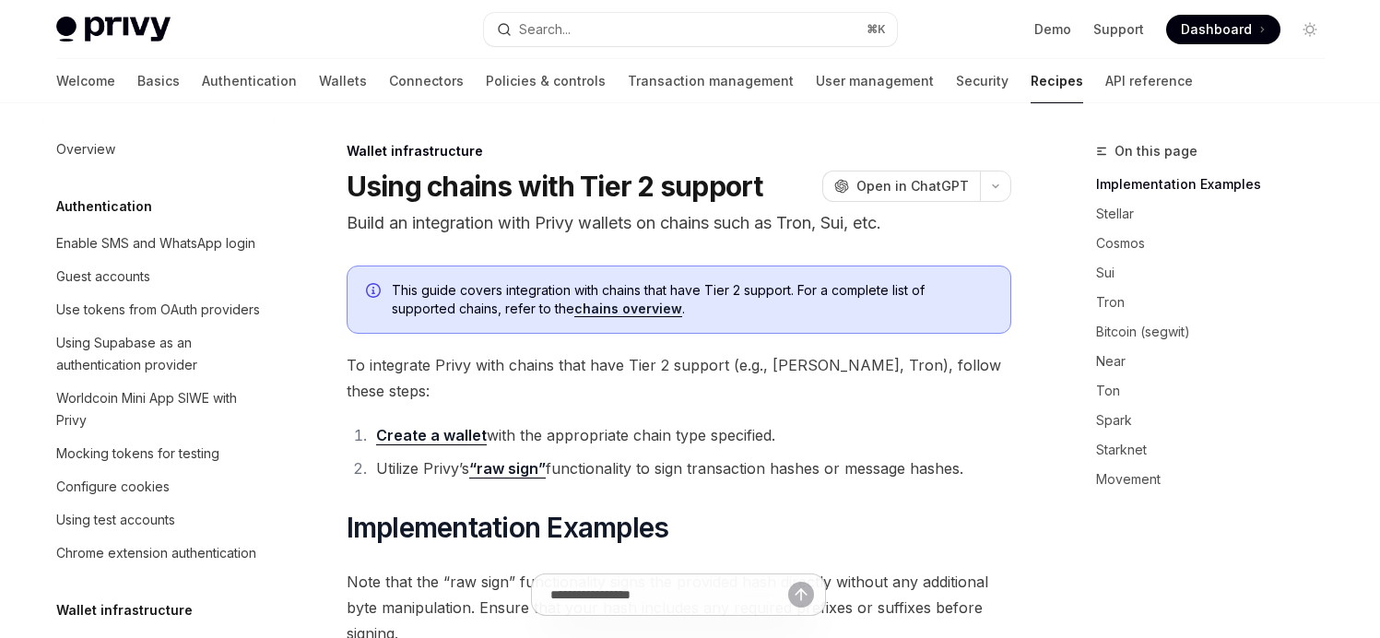
scroll to position [586, 0]
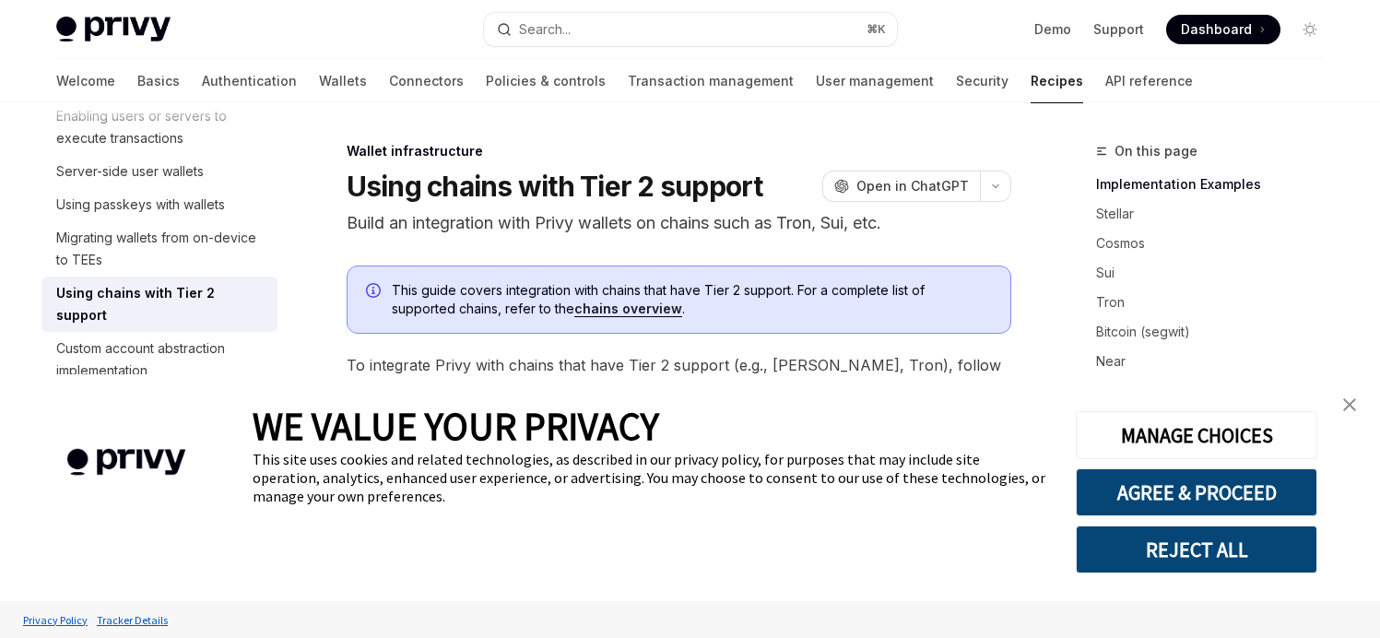
type textarea "*"
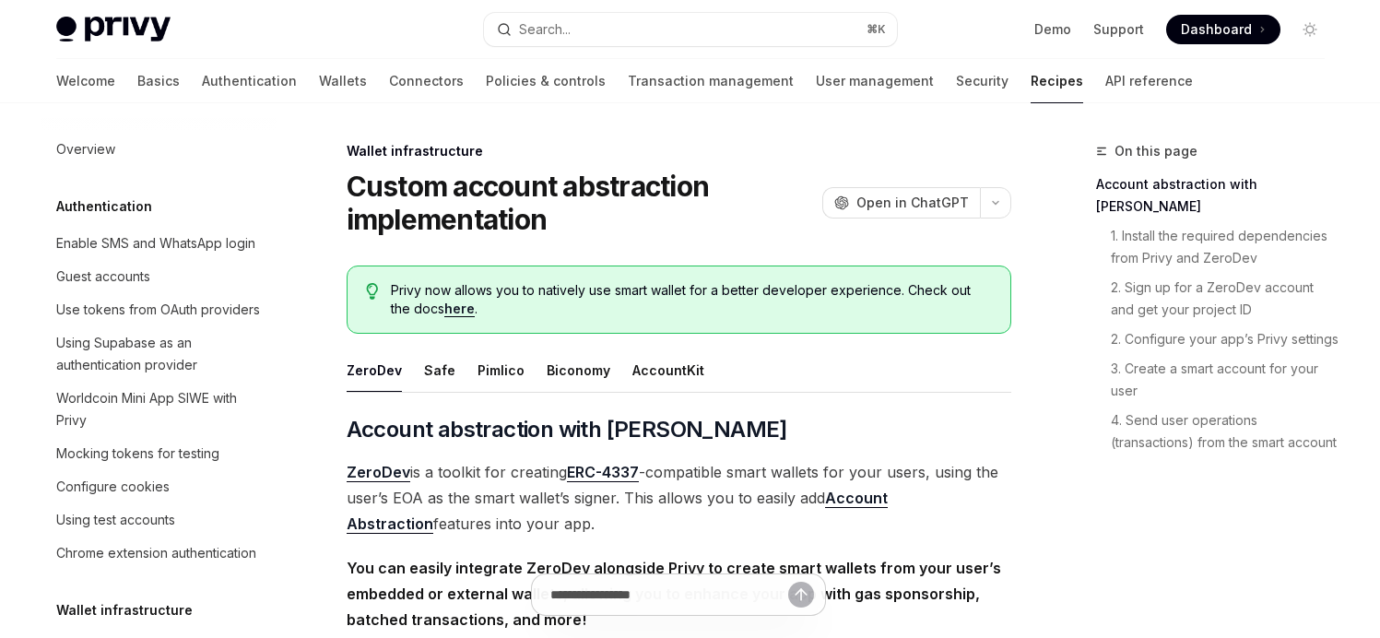
scroll to position [642, 0]
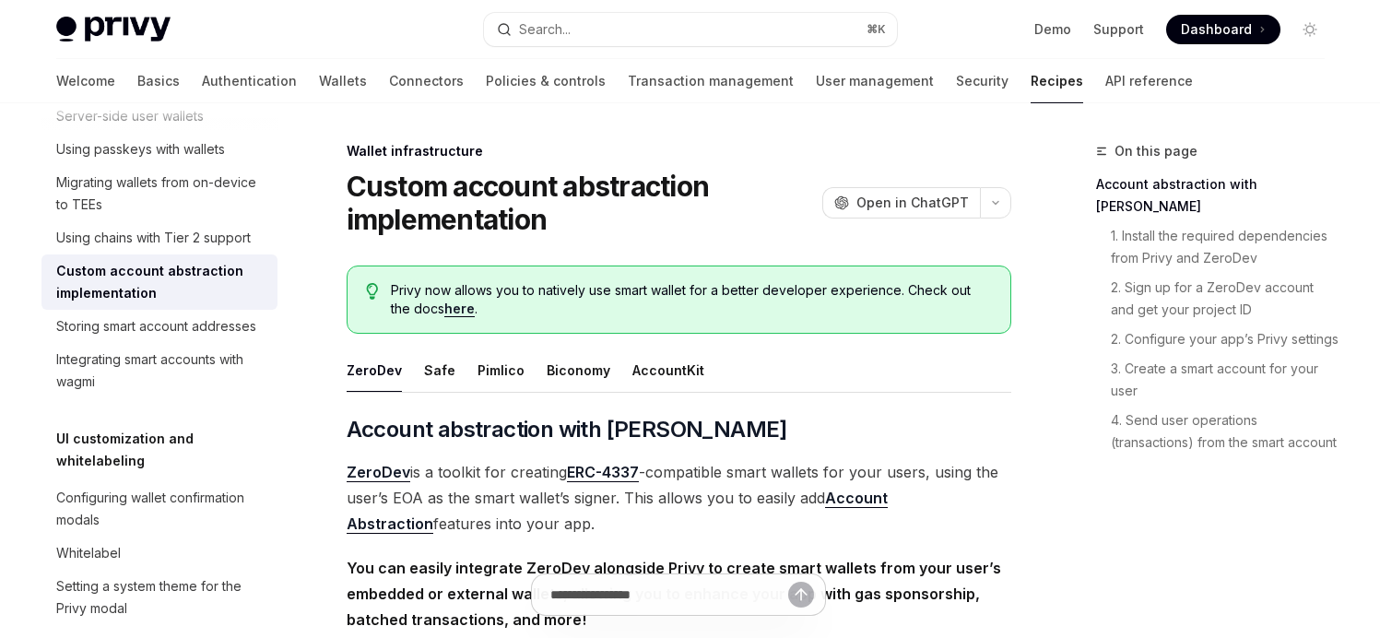
type textarea "*"
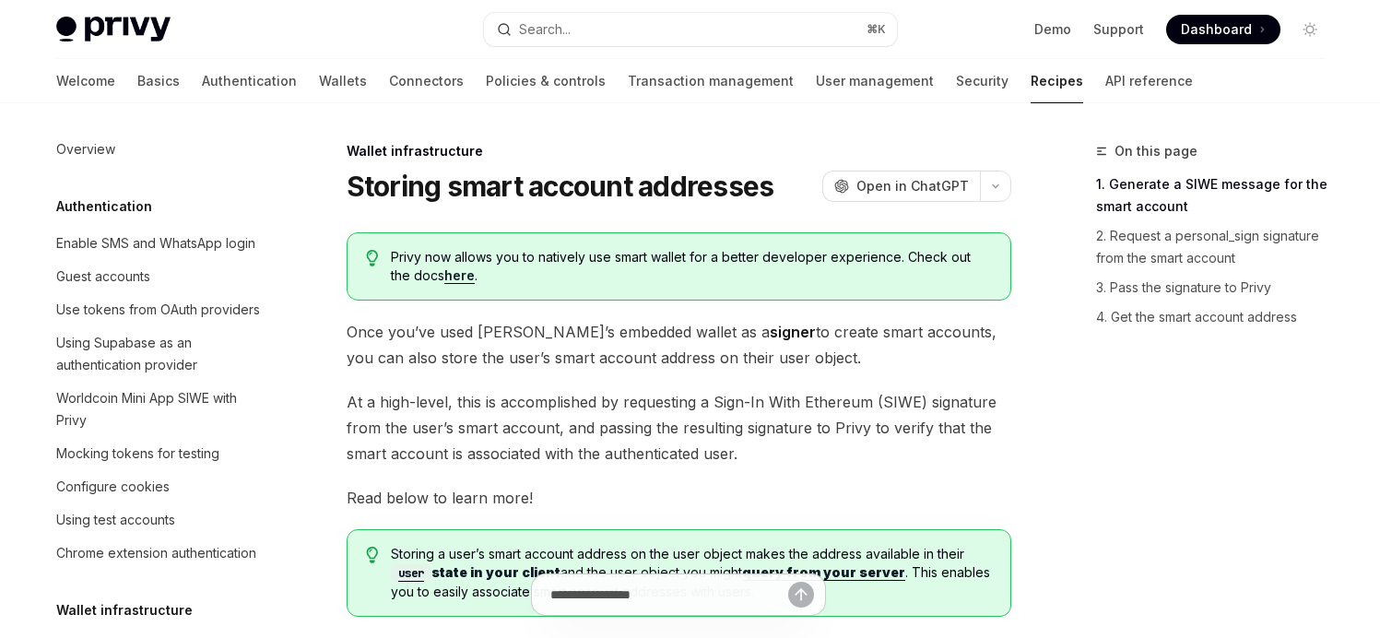
scroll to position [697, 0]
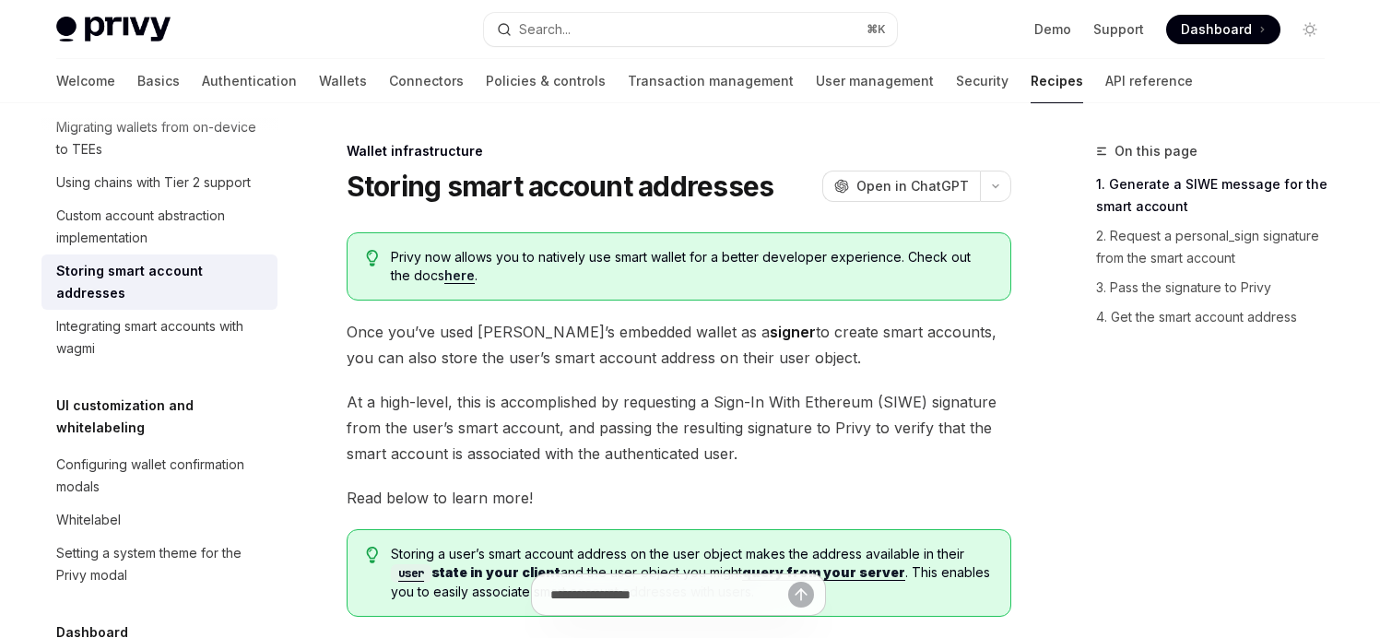
type textarea "*"
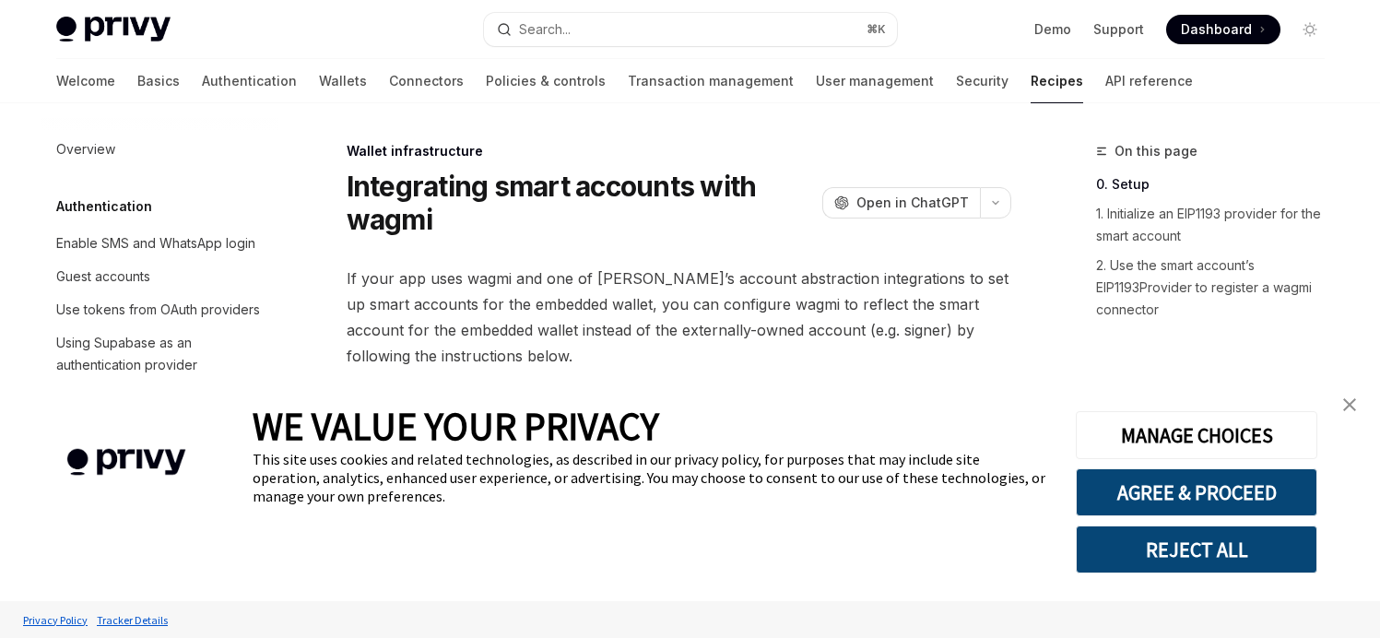
scroll to position [752, 0]
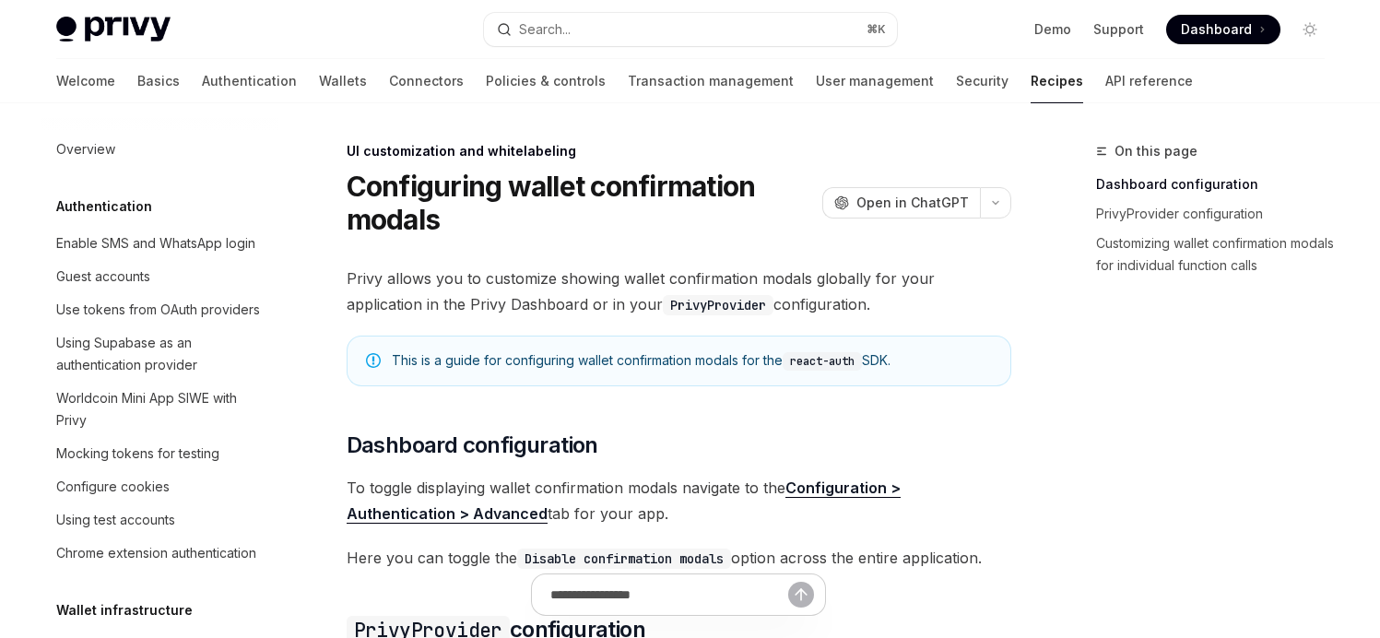
scroll to position [890, 0]
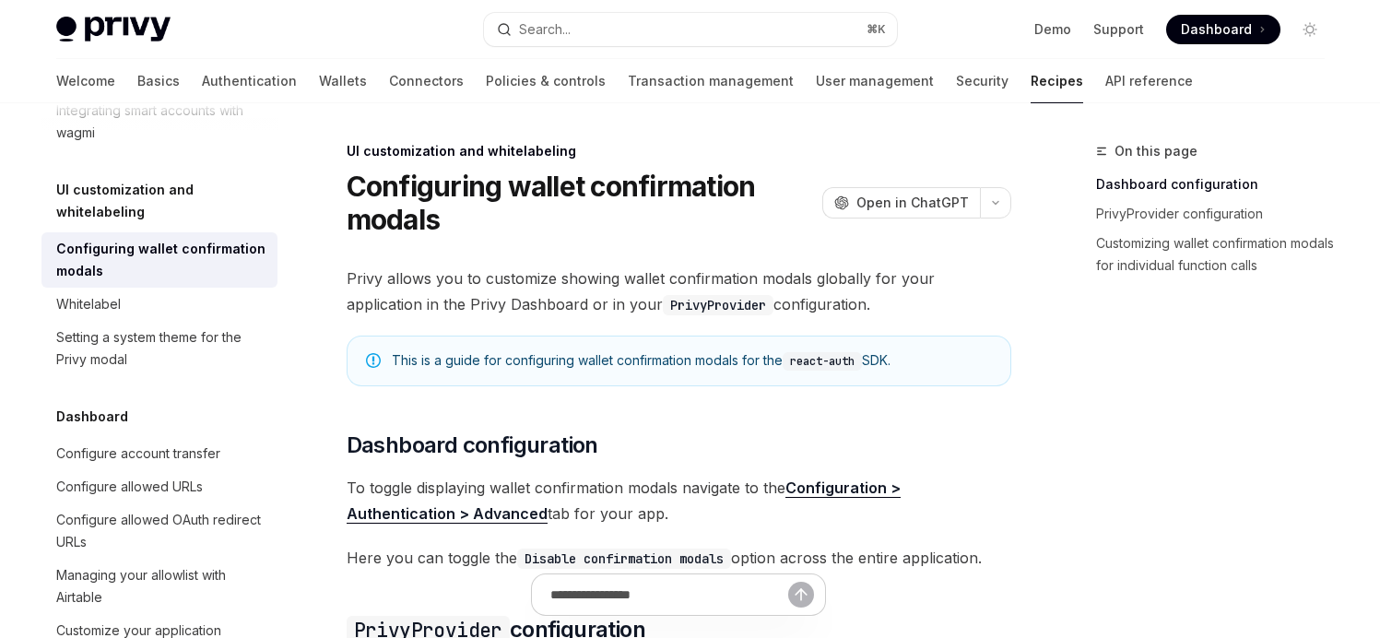
type textarea "*"
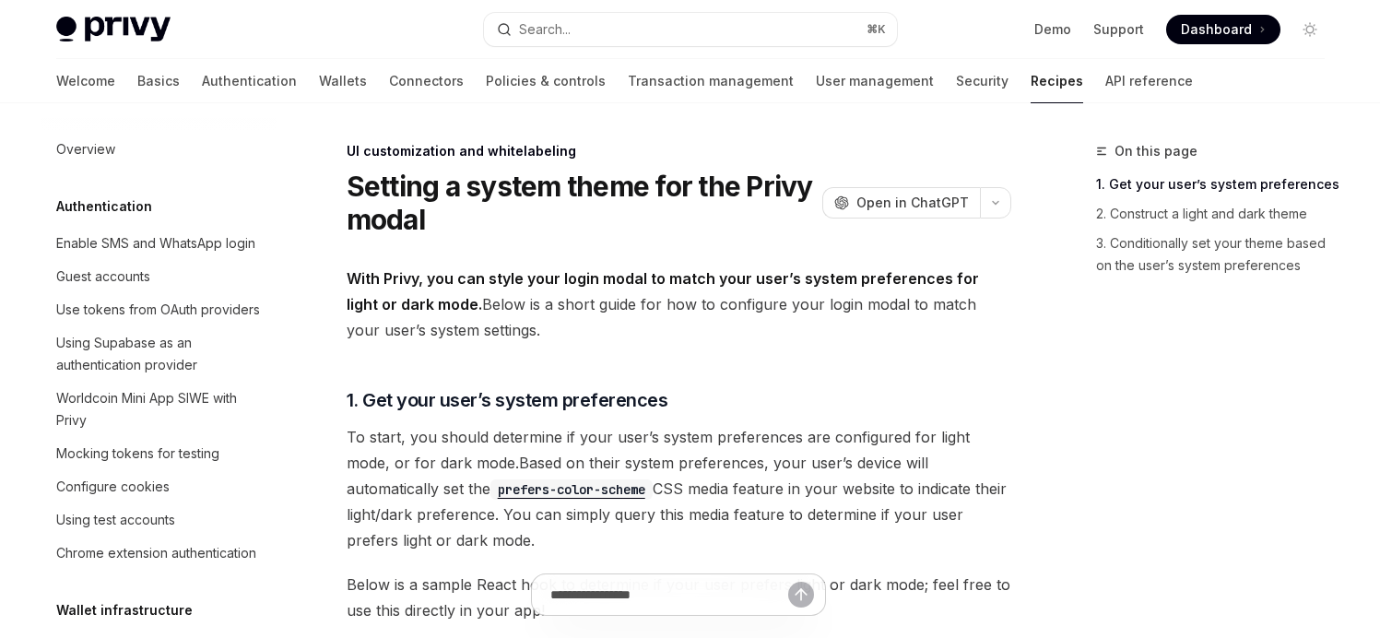
type textarea "*"
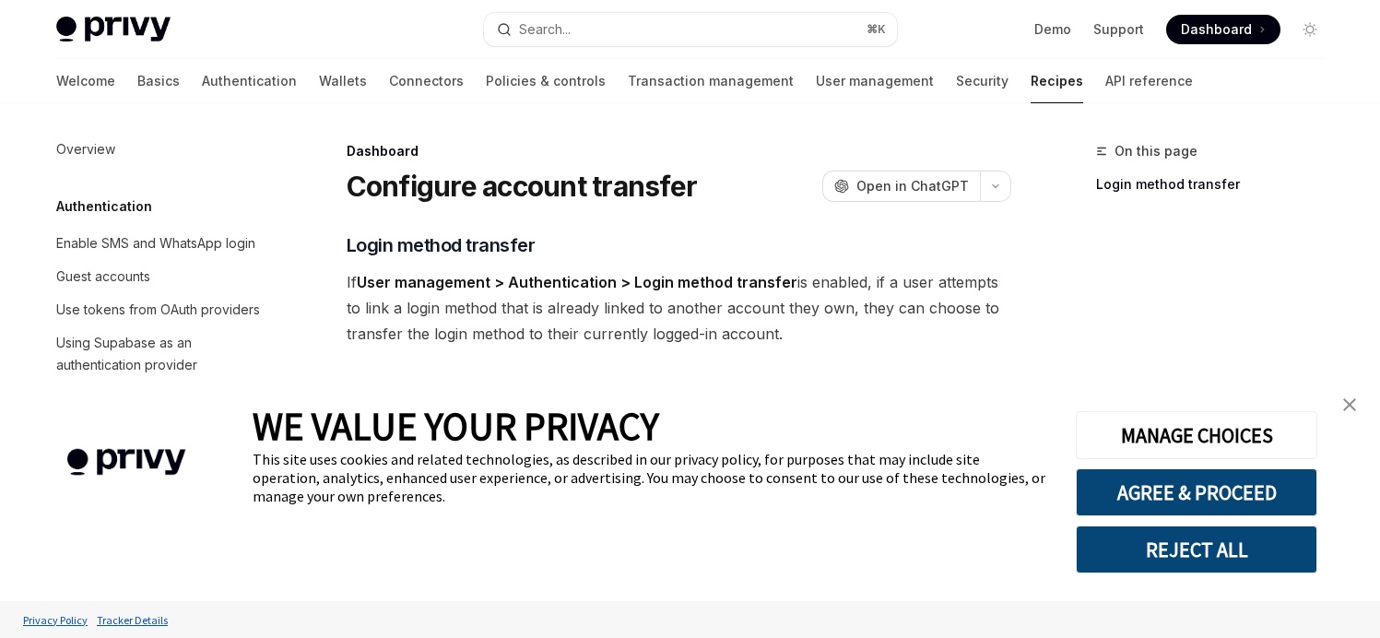
scroll to position [1084, 0]
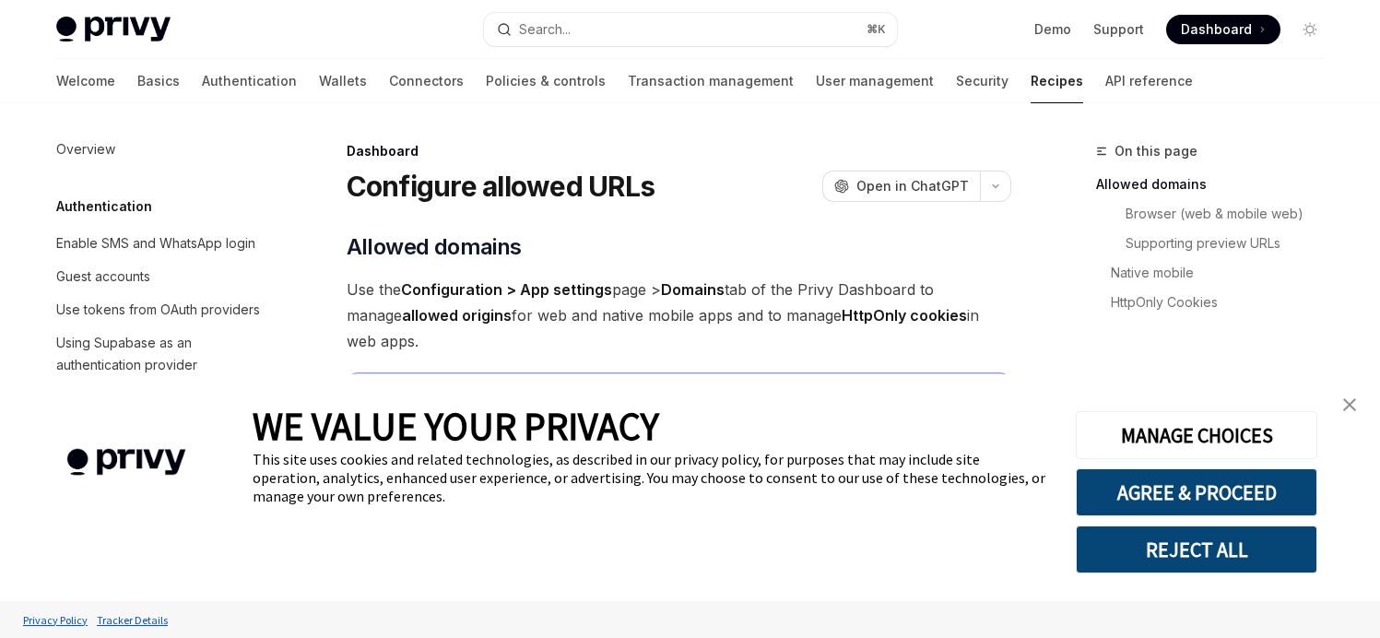
scroll to position [1117, 0]
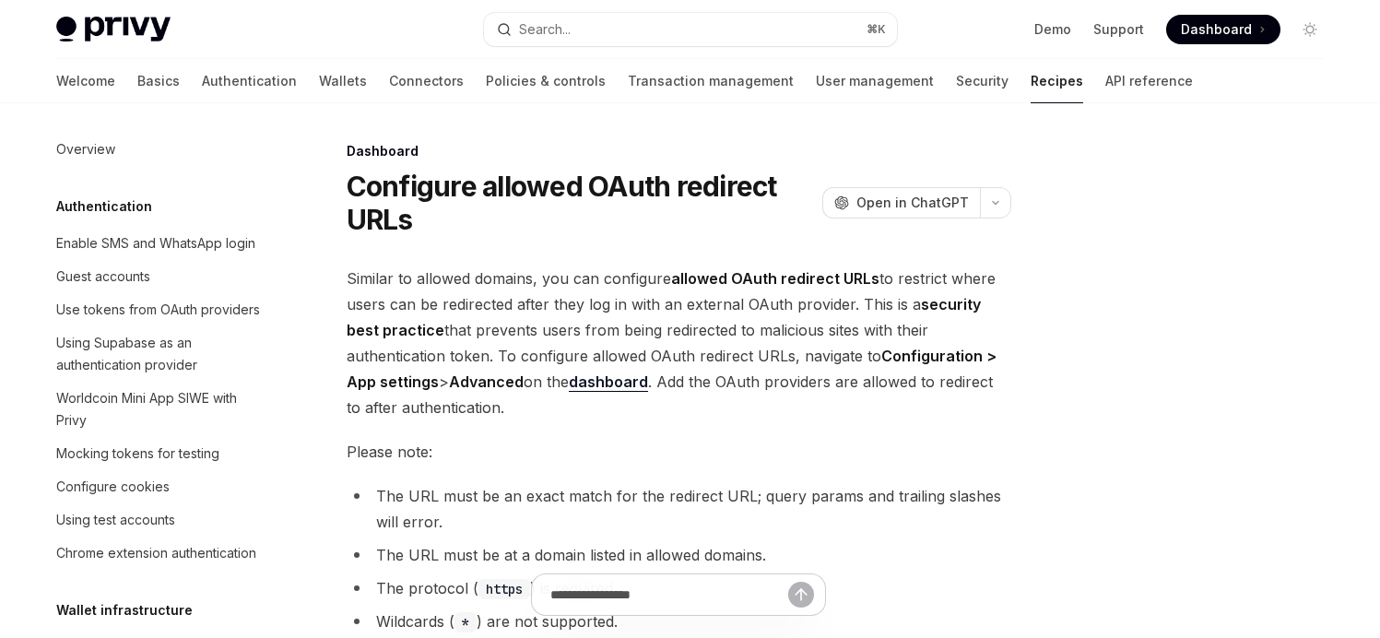
scroll to position [1161, 0]
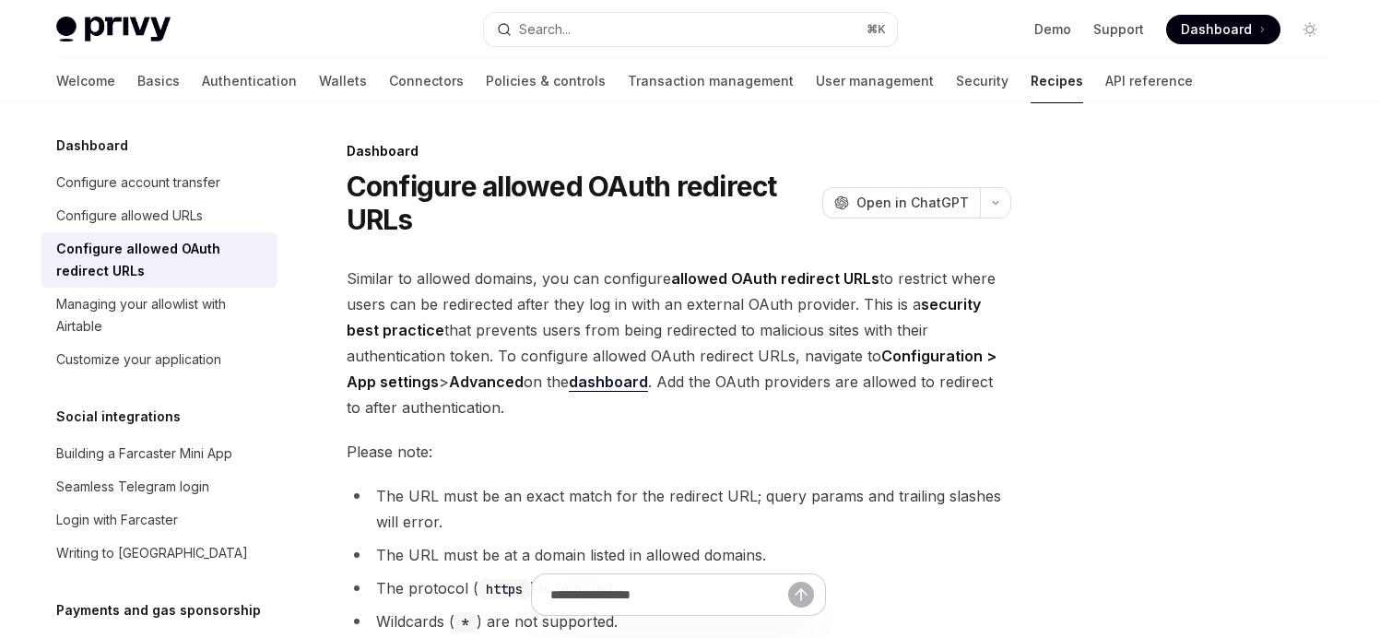
type textarea "*"
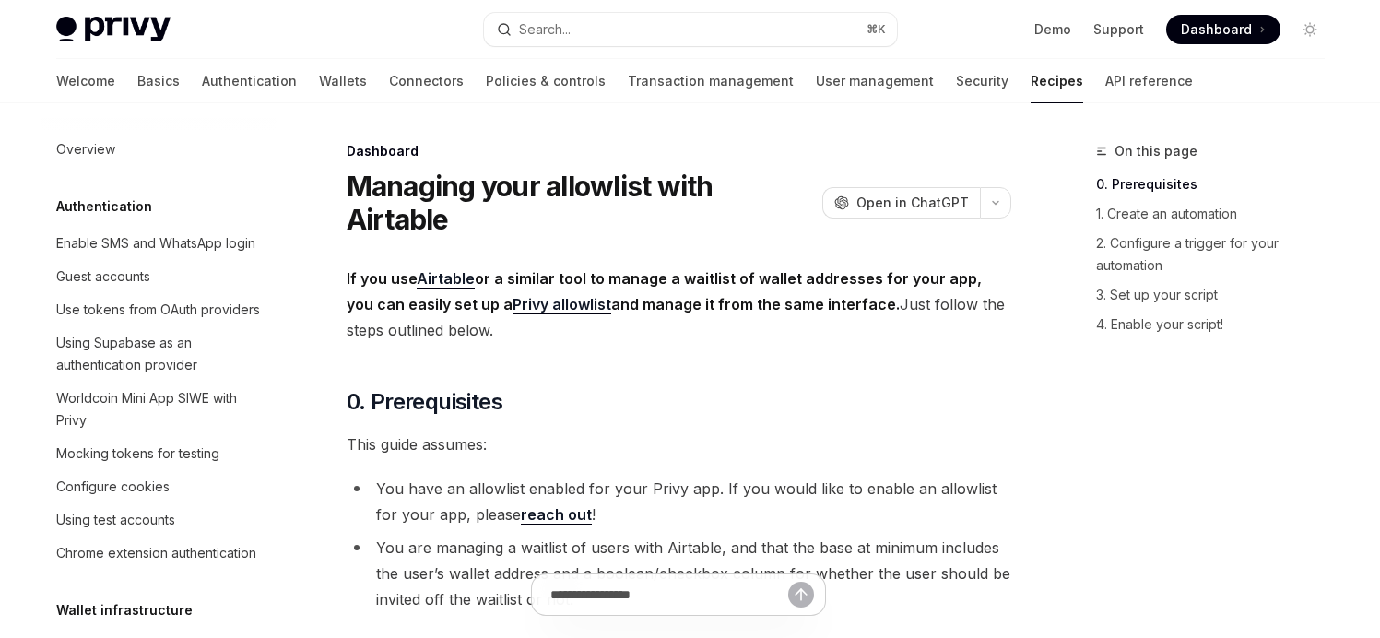
scroll to position [1217, 0]
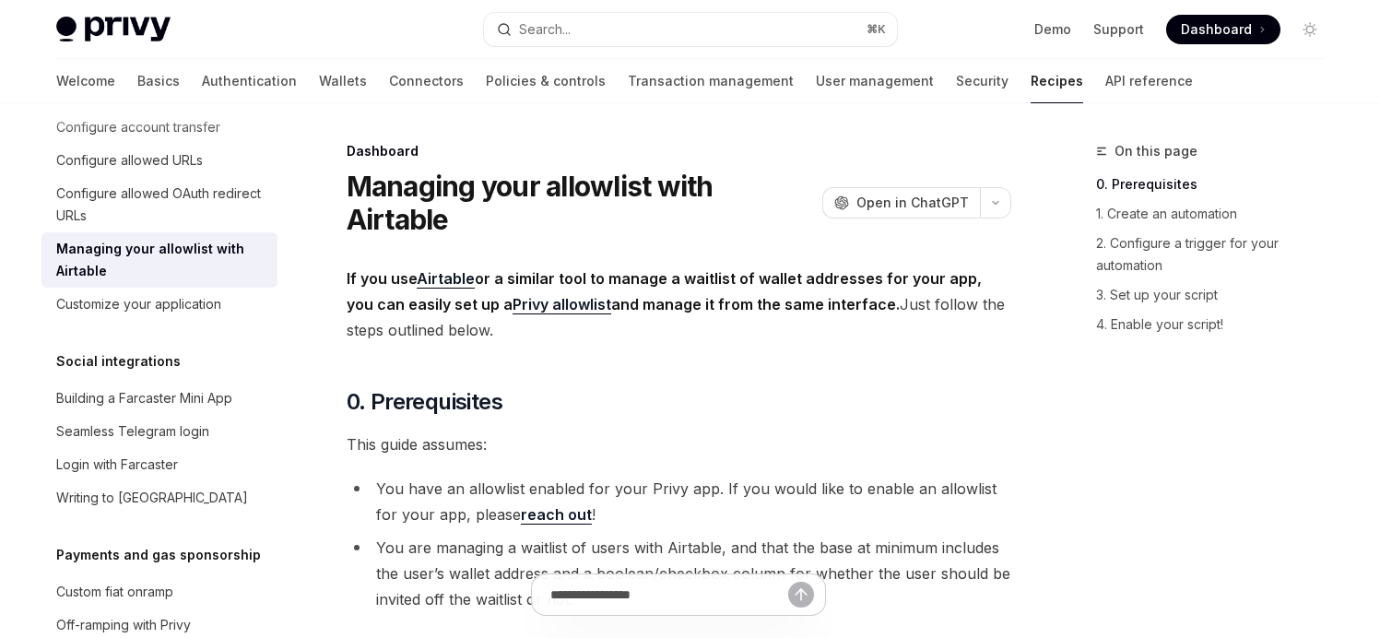
type textarea "*"
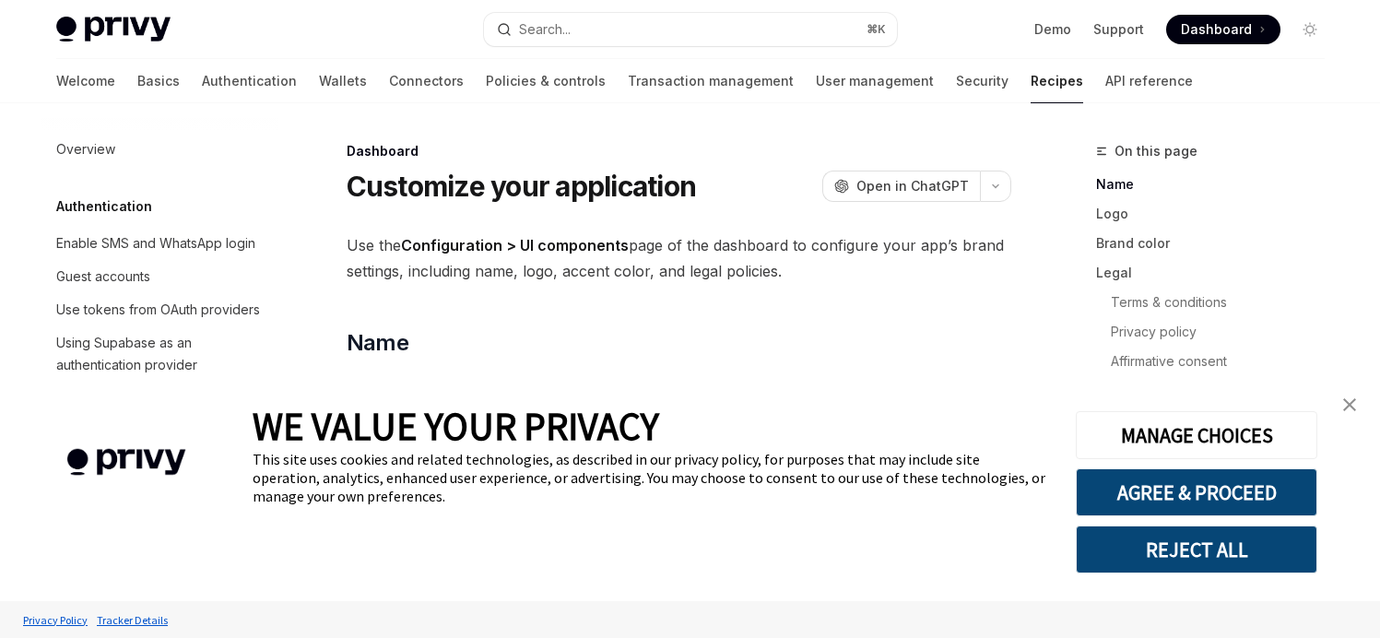
scroll to position [1261, 0]
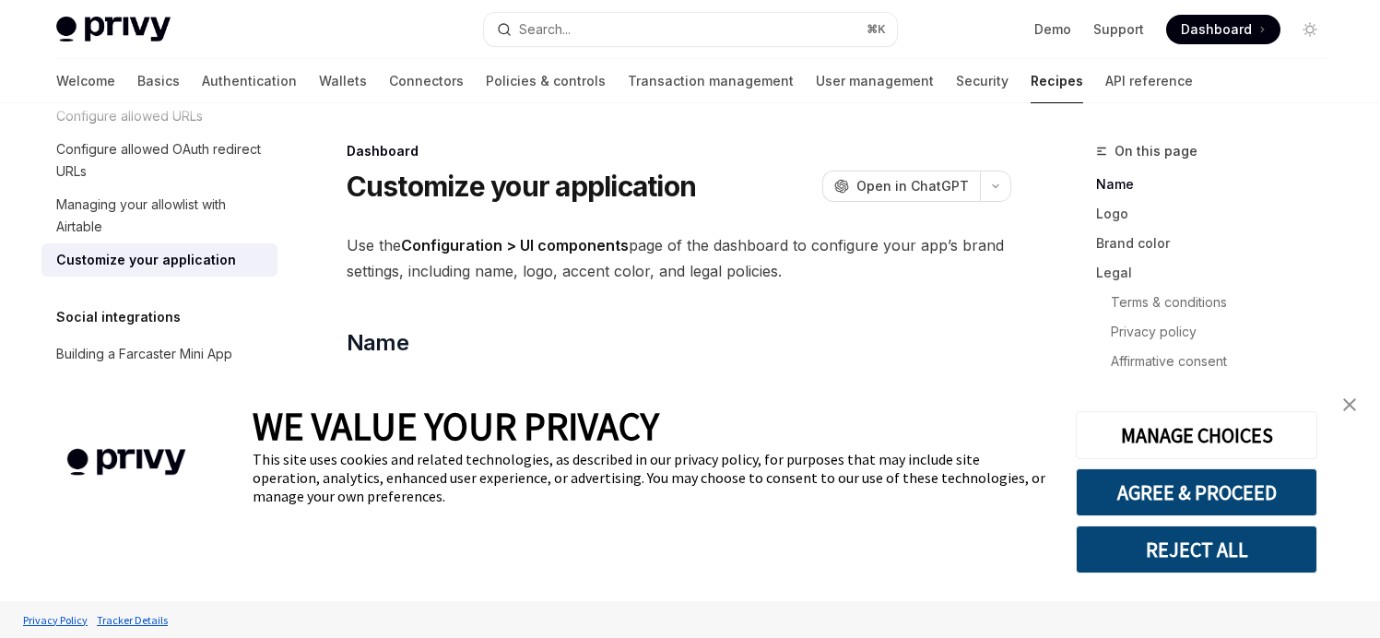
type textarea "*"
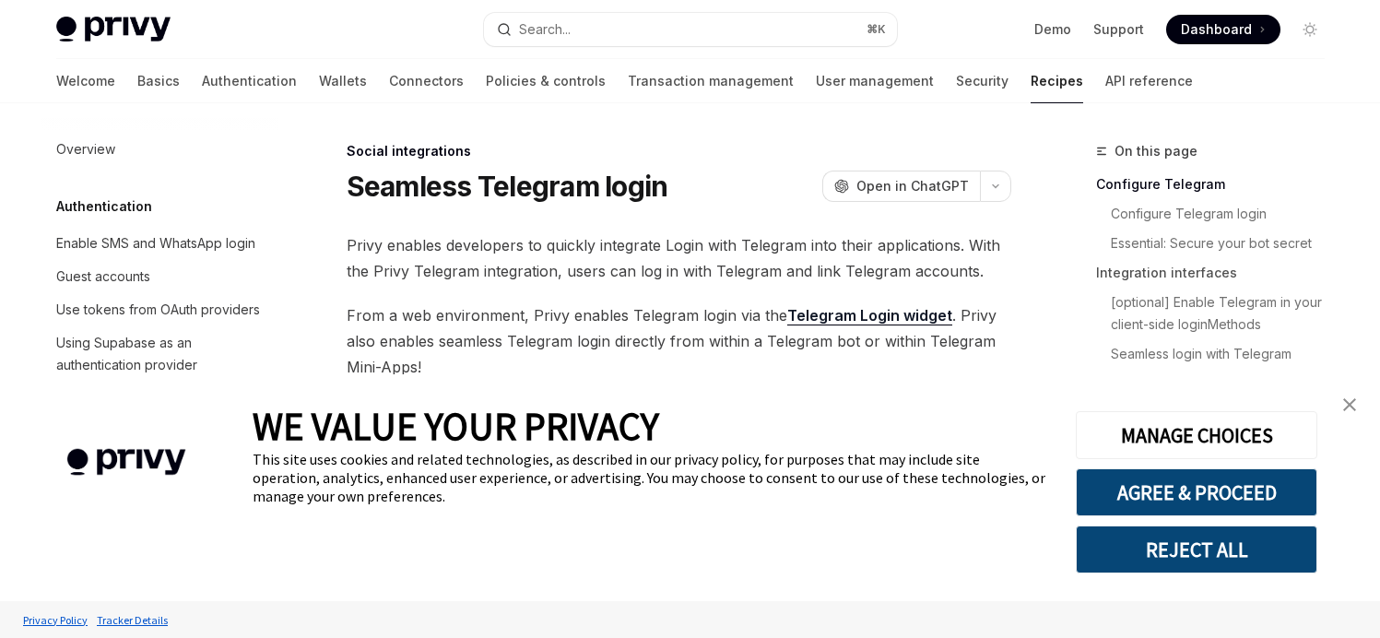
scroll to position [1388, 0]
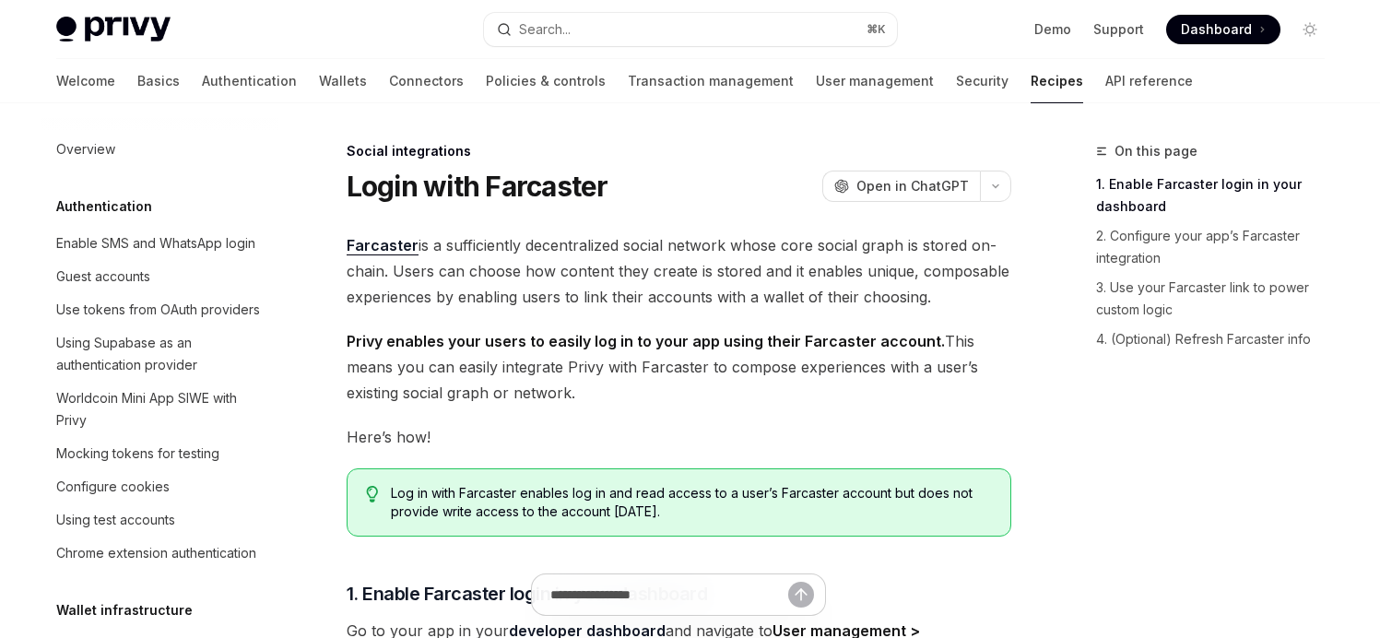
scroll to position [1421, 0]
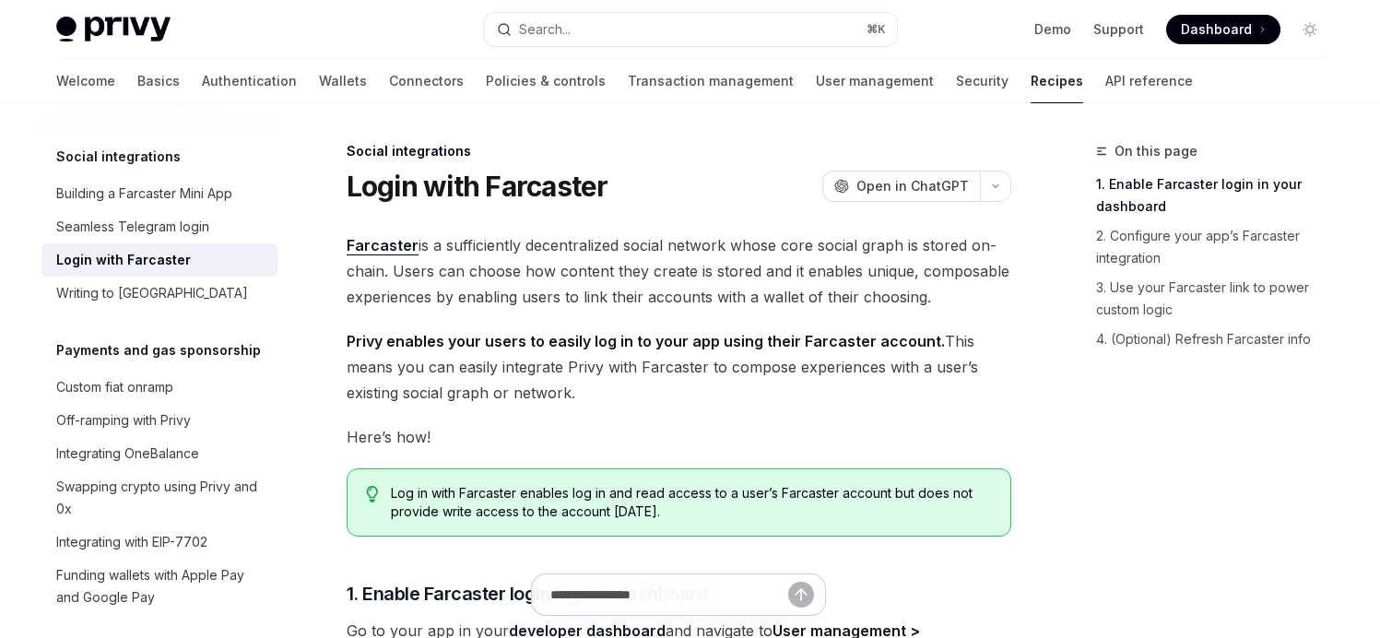
type textarea "*"
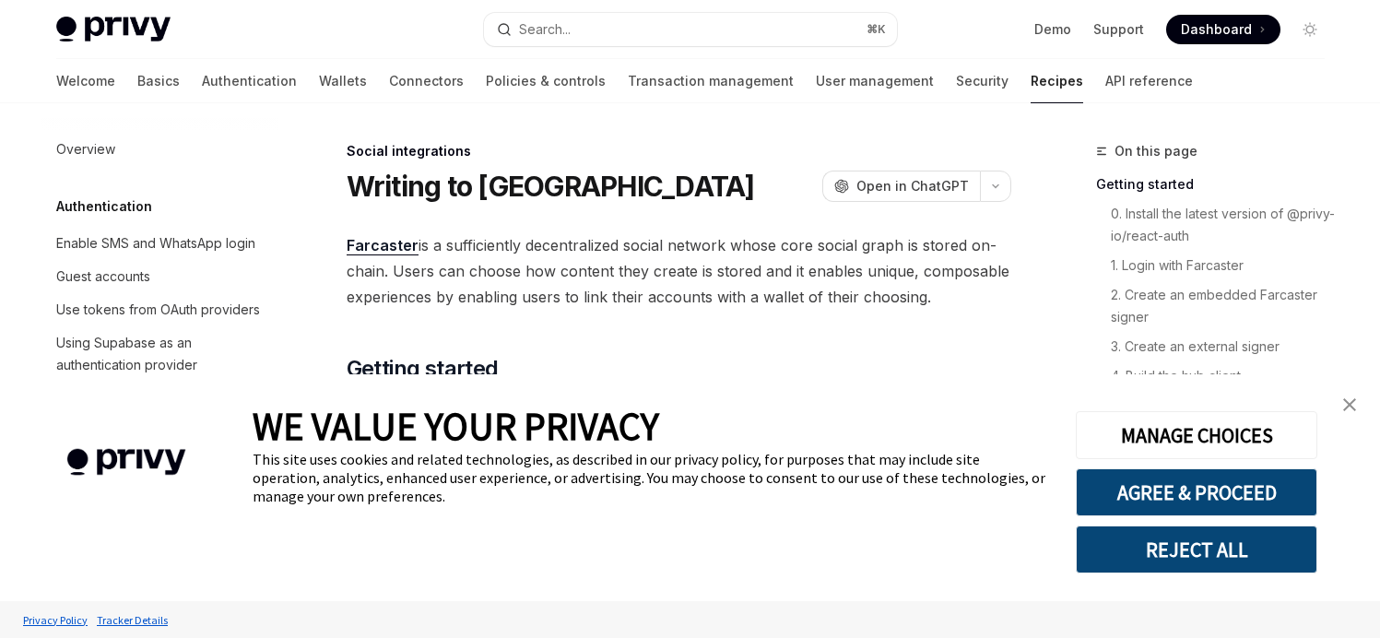
scroll to position [1455, 0]
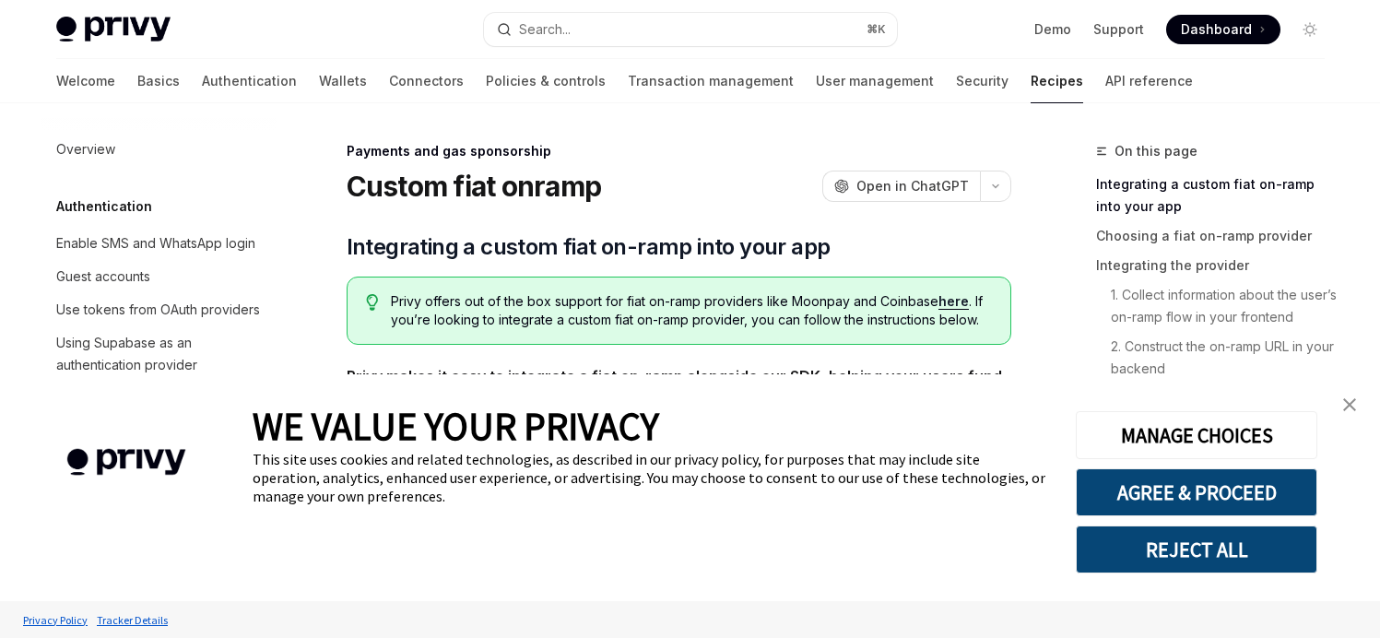
scroll to position [1549, 0]
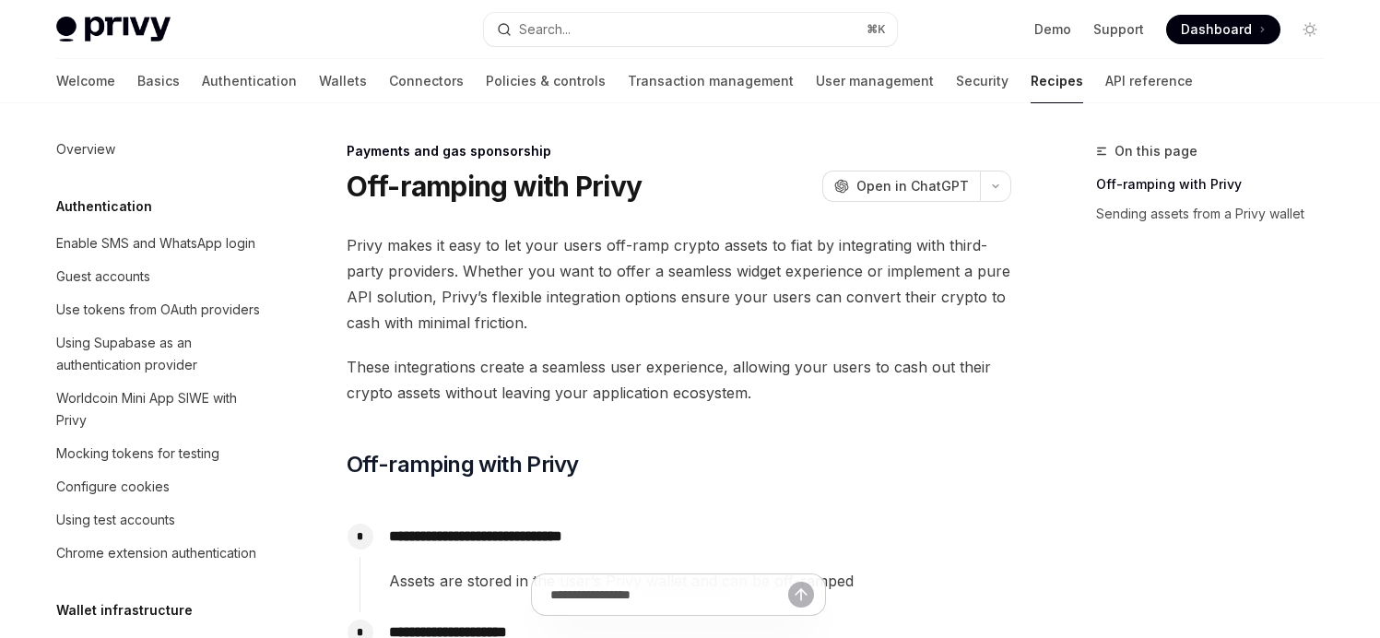
scroll to position [1582, 0]
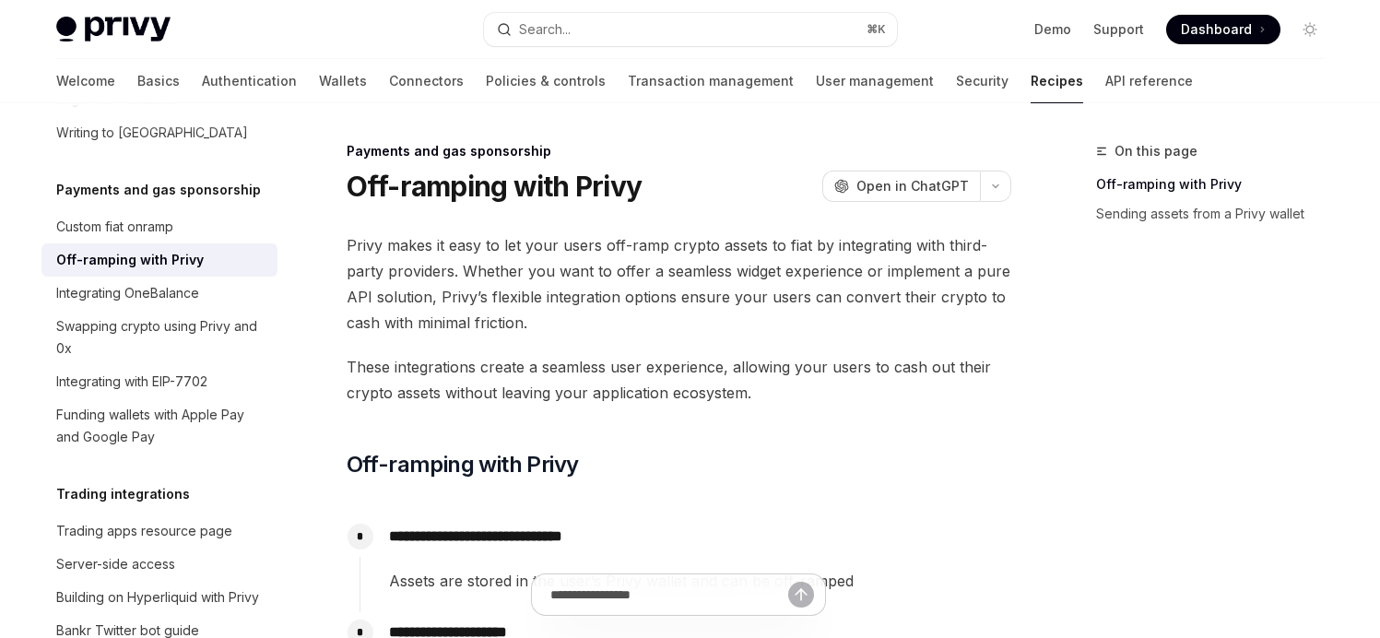
type textarea "*"
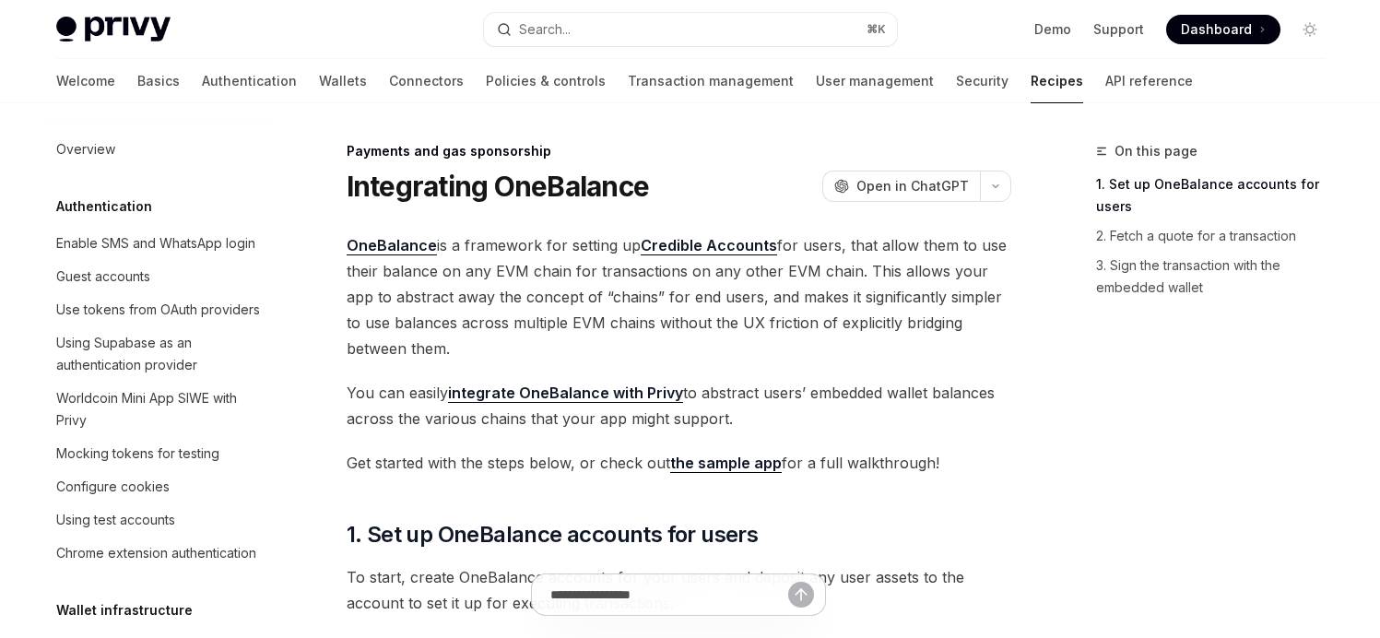
scroll to position [1615, 0]
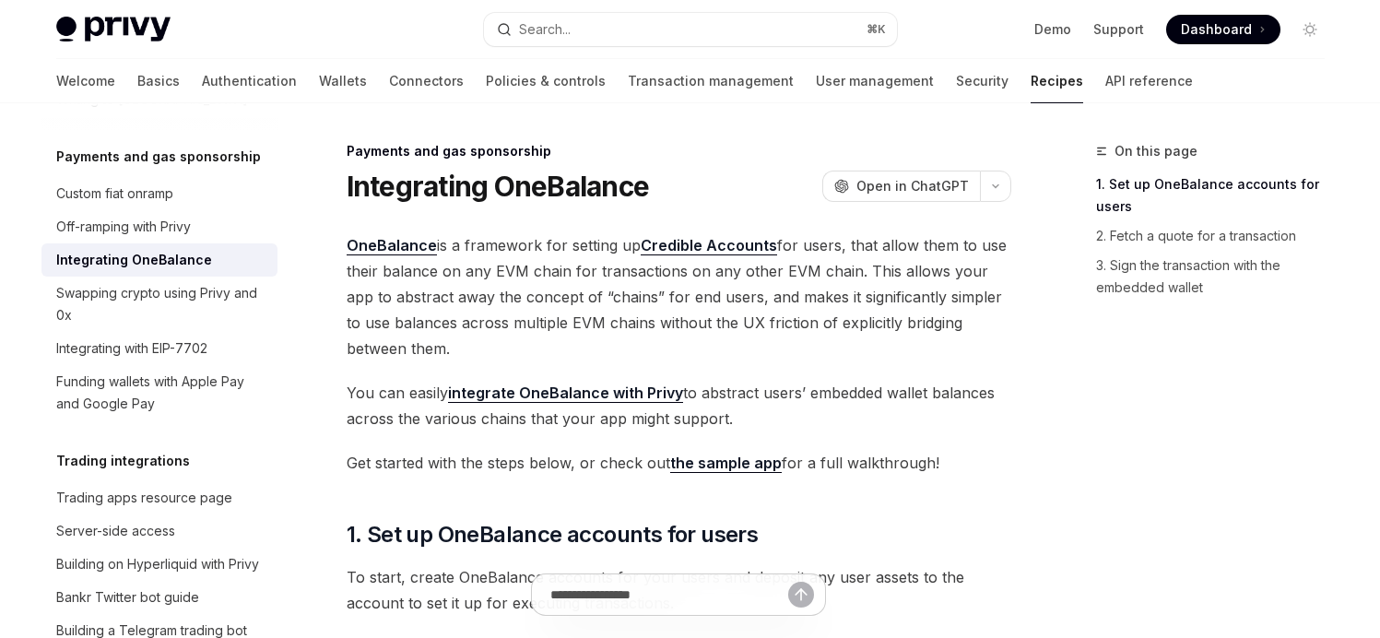
type textarea "*"
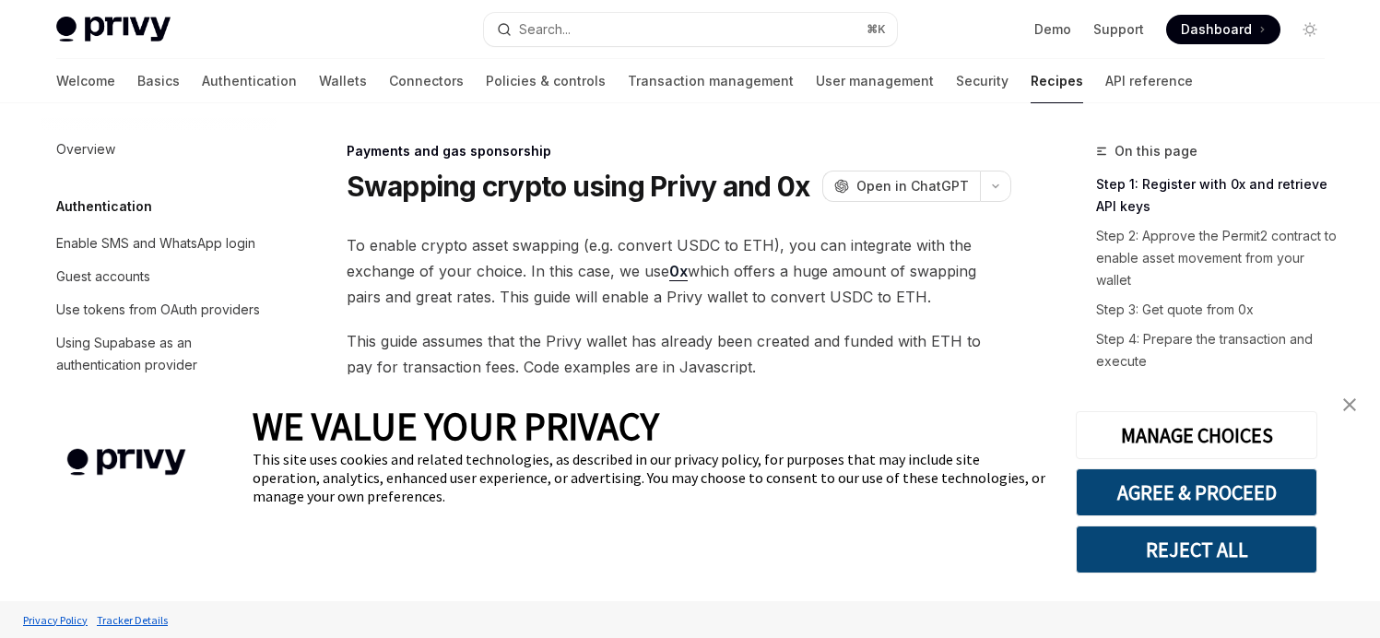
scroll to position [1659, 0]
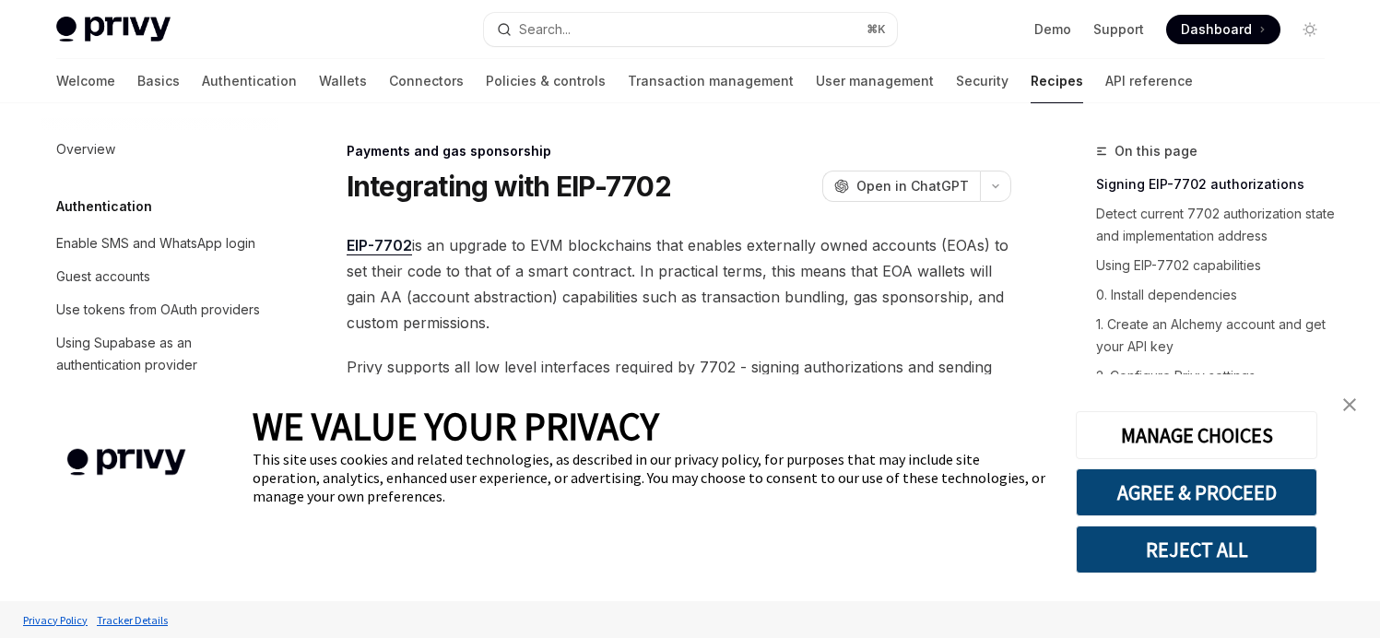
scroll to position [1704, 0]
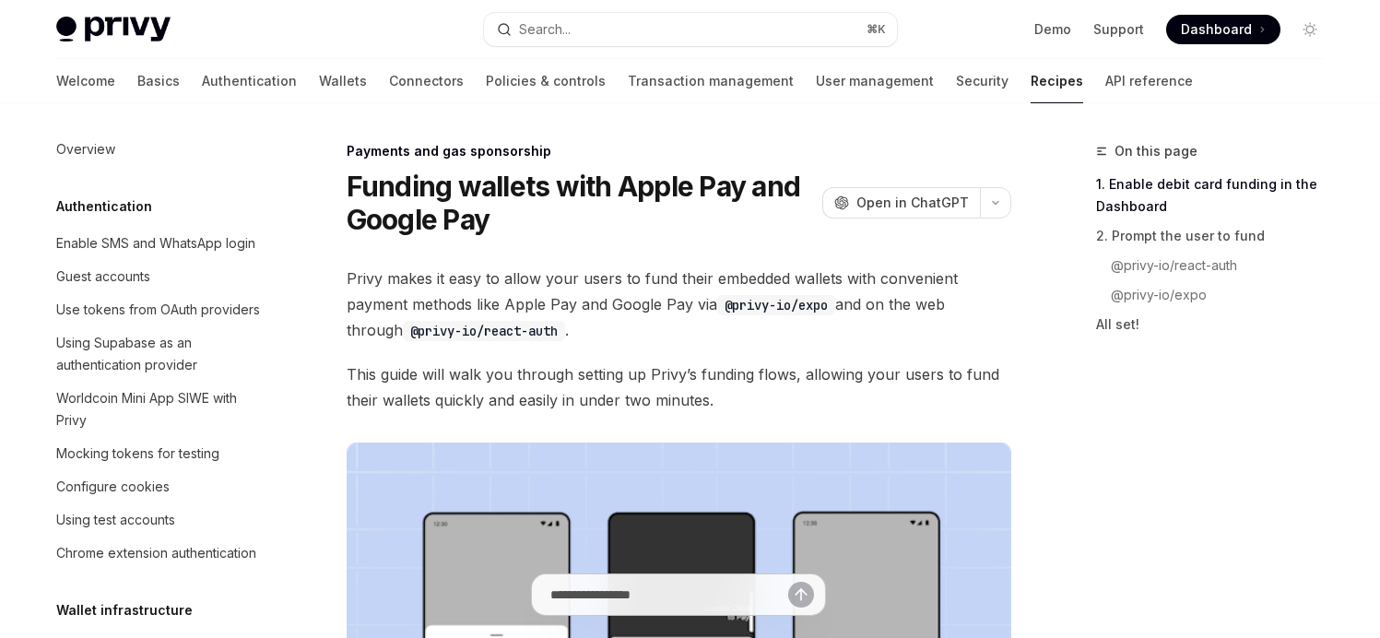
scroll to position [1748, 0]
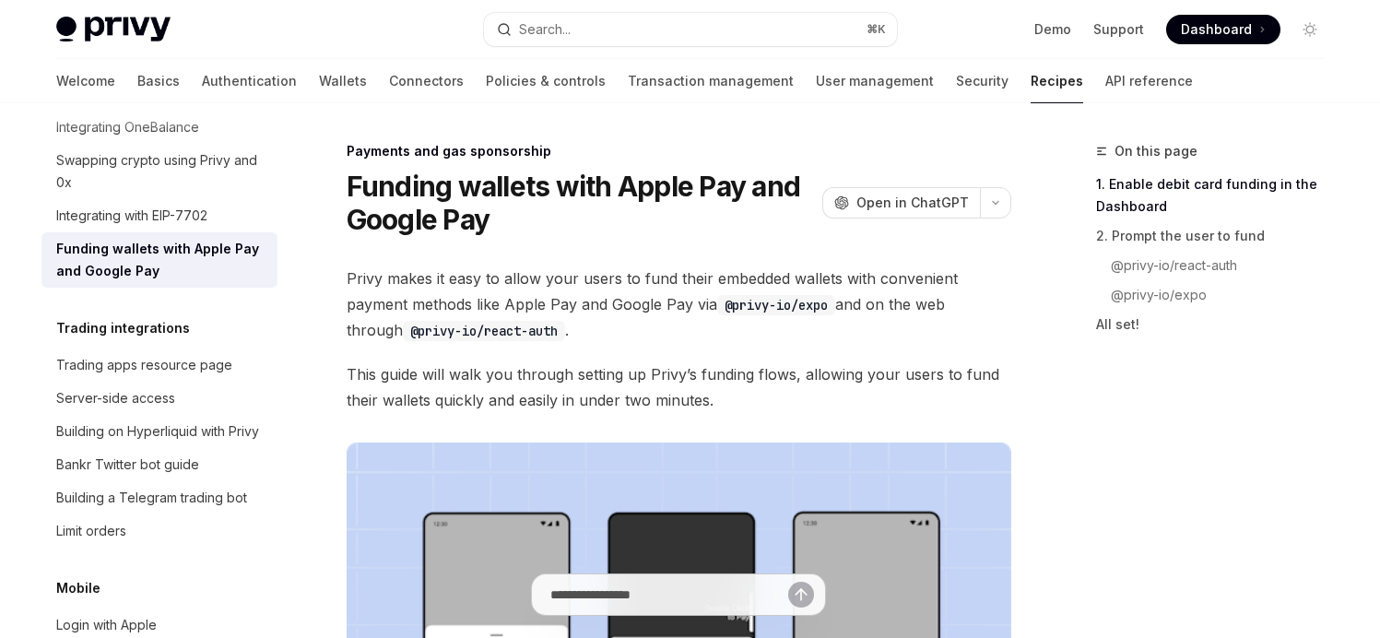
type textarea "*"
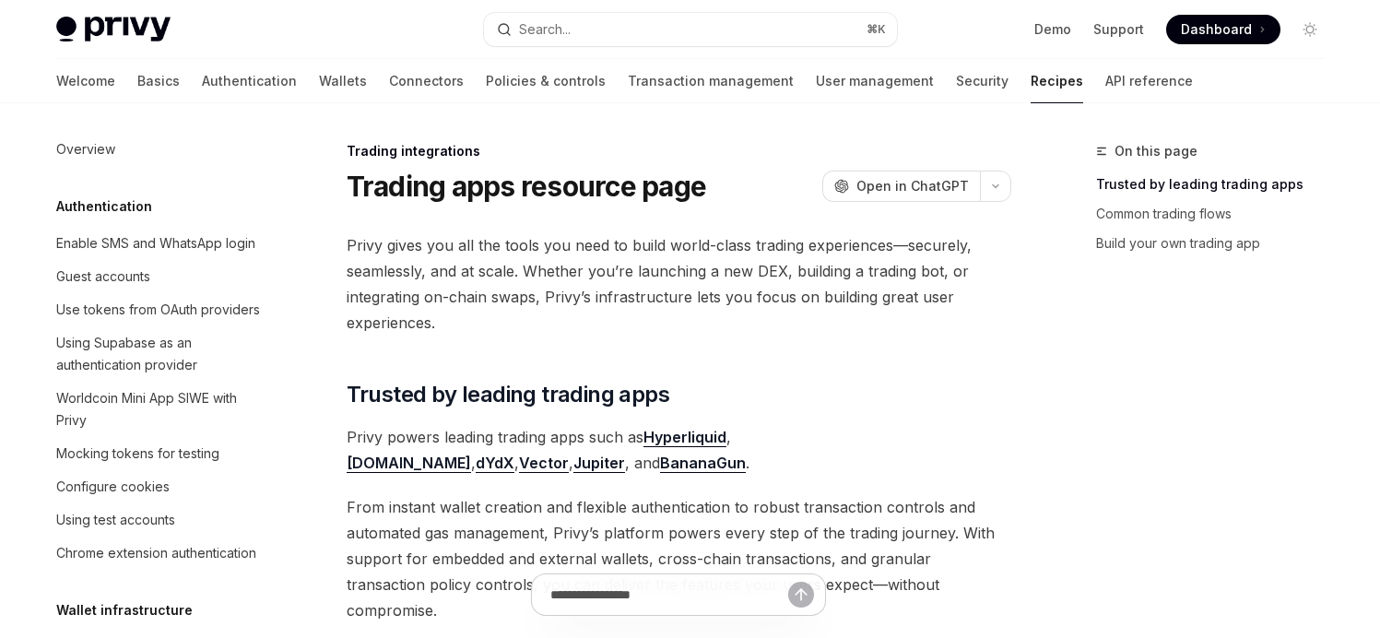
scroll to position [1853, 0]
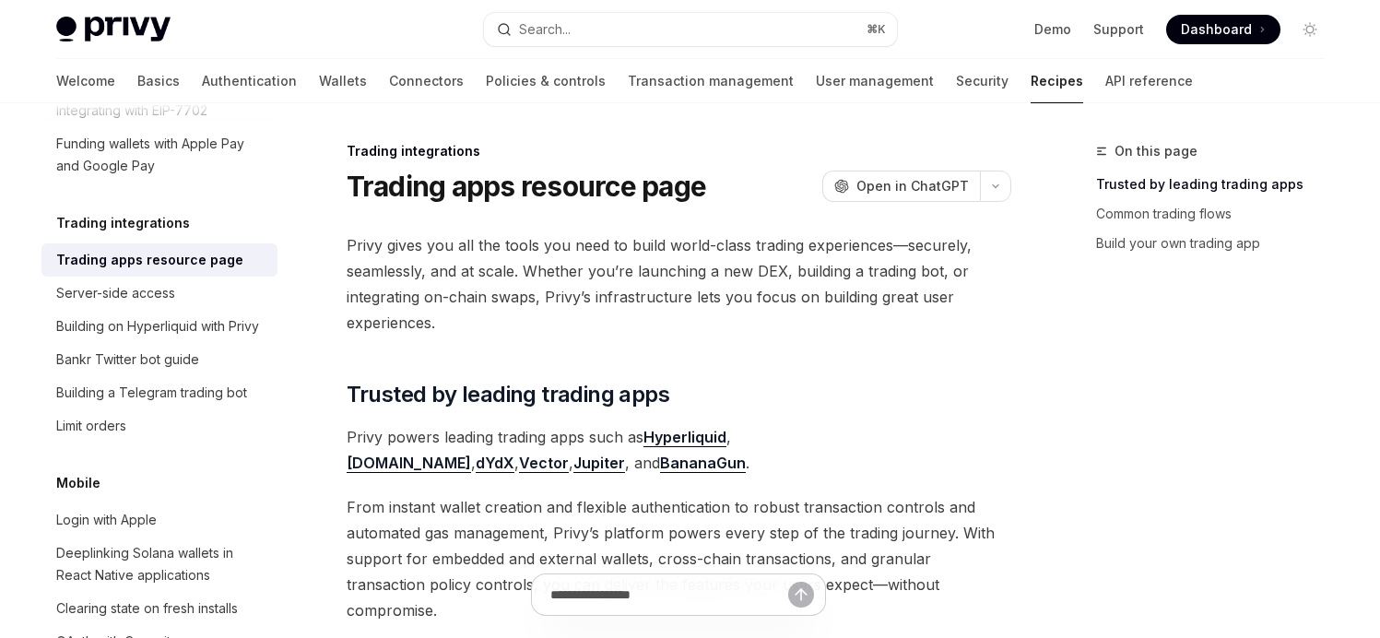
type textarea "*"
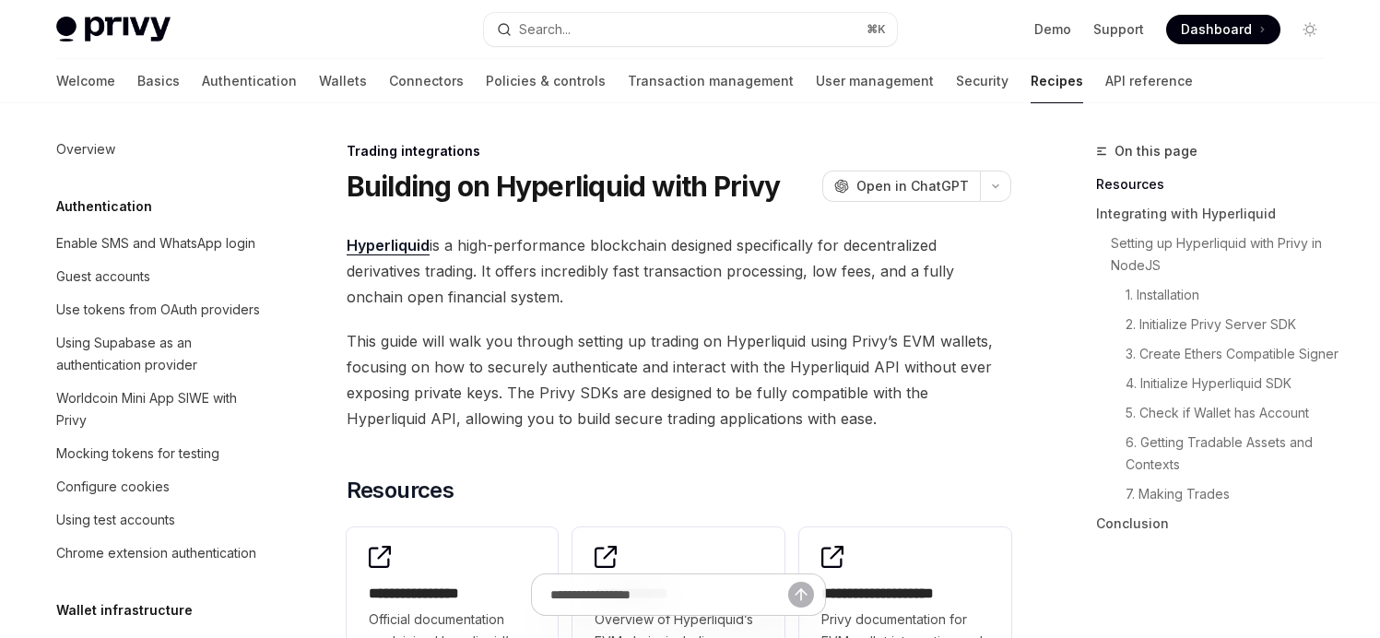
scroll to position [1930, 0]
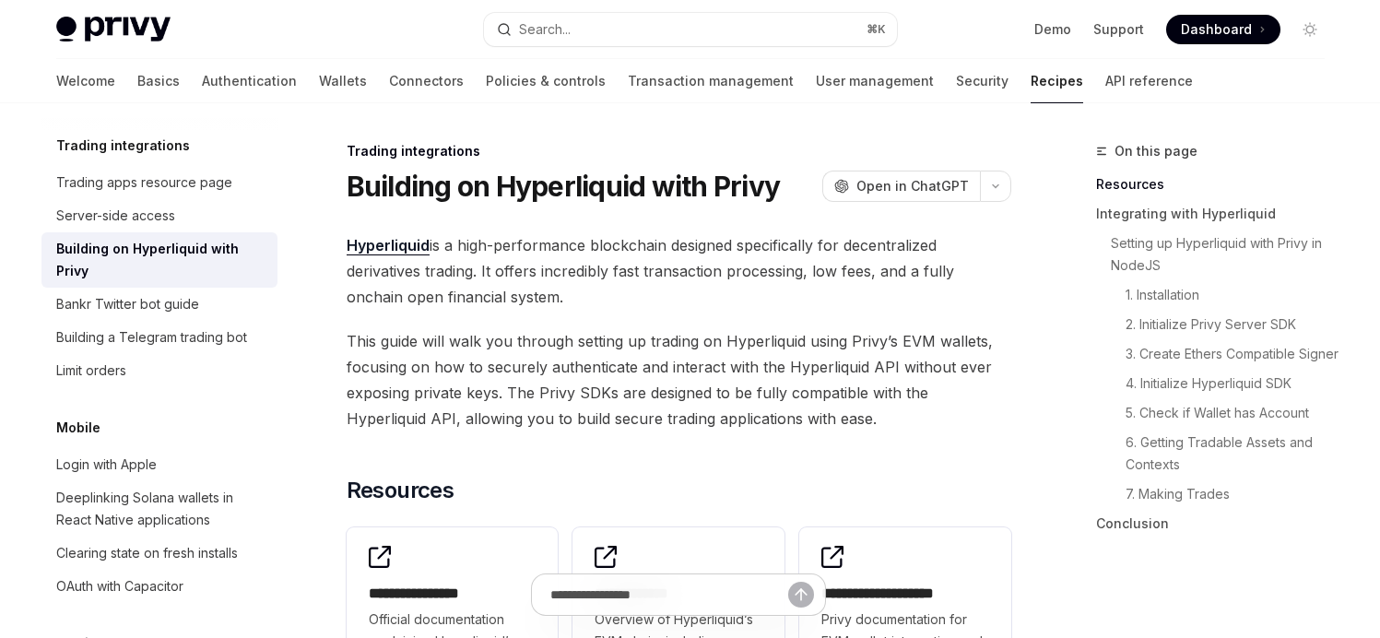
type textarea "*"
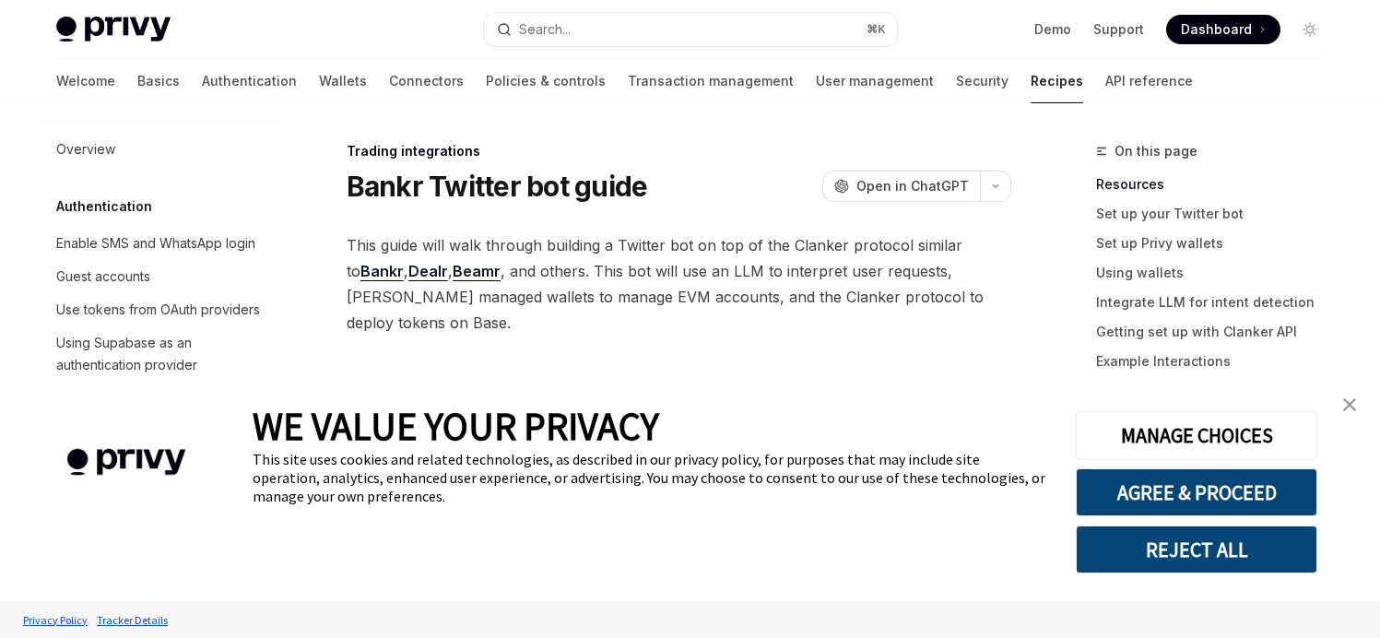
scroll to position [1975, 0]
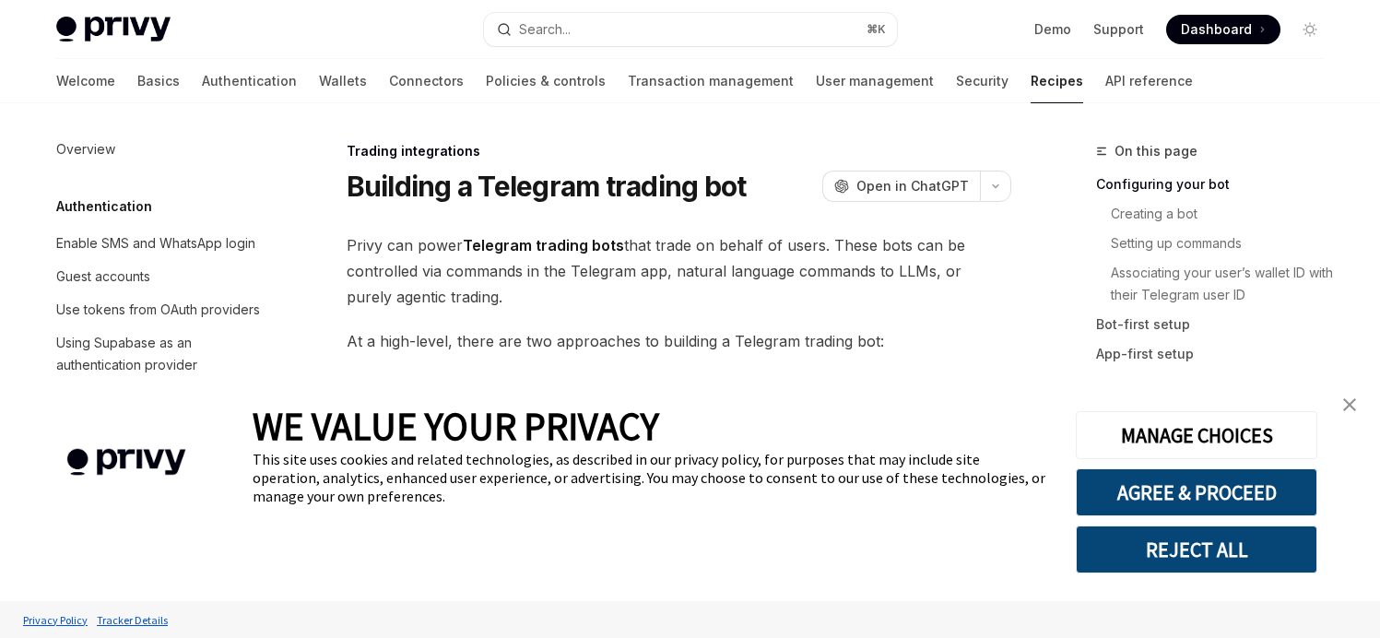
scroll to position [2008, 0]
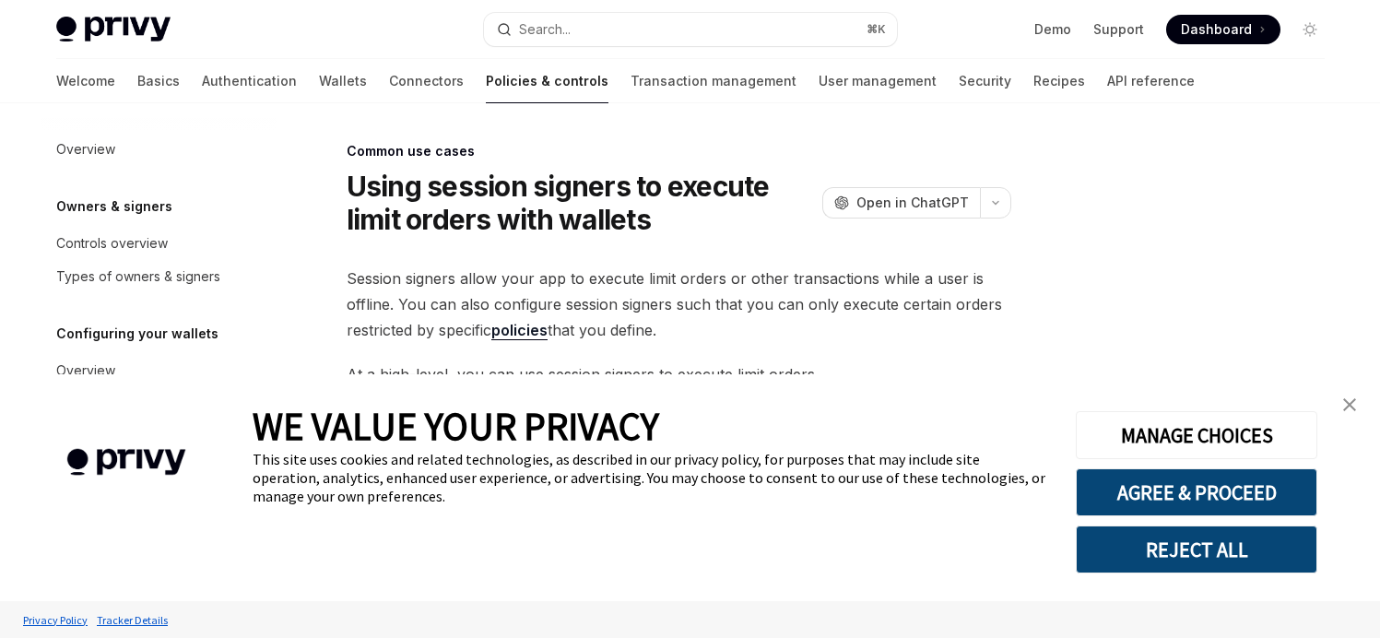
type textarea "*"
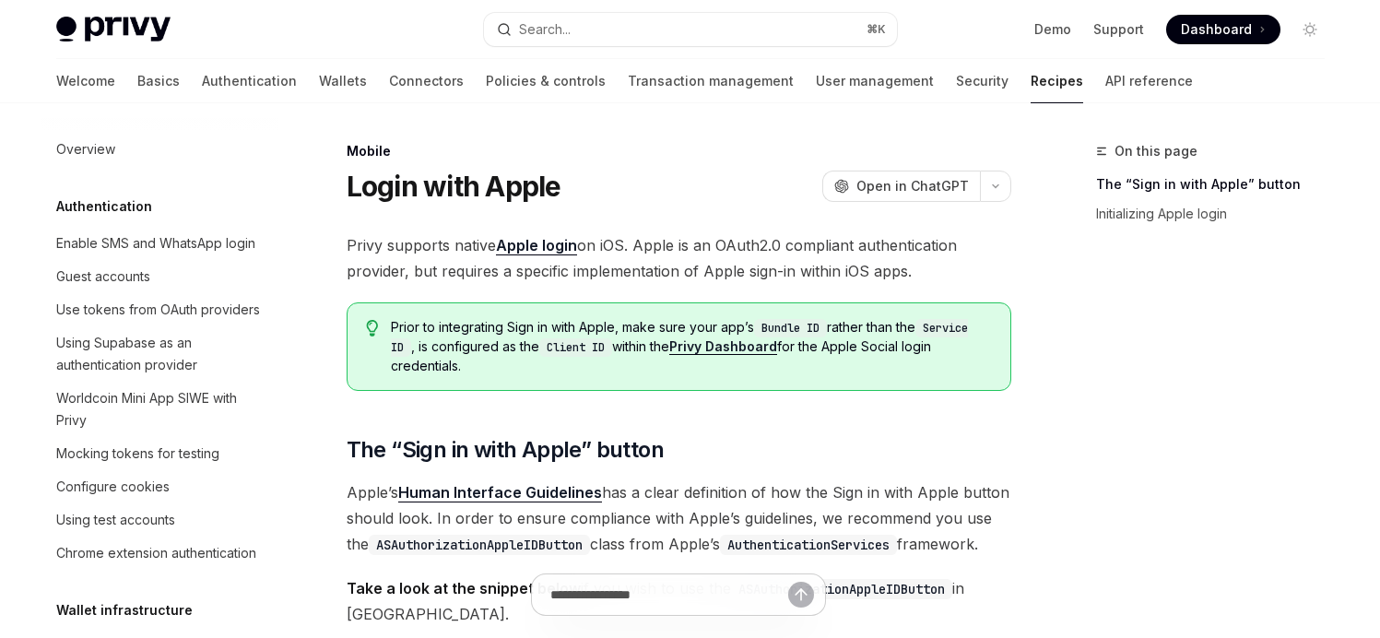
scroll to position [2135, 0]
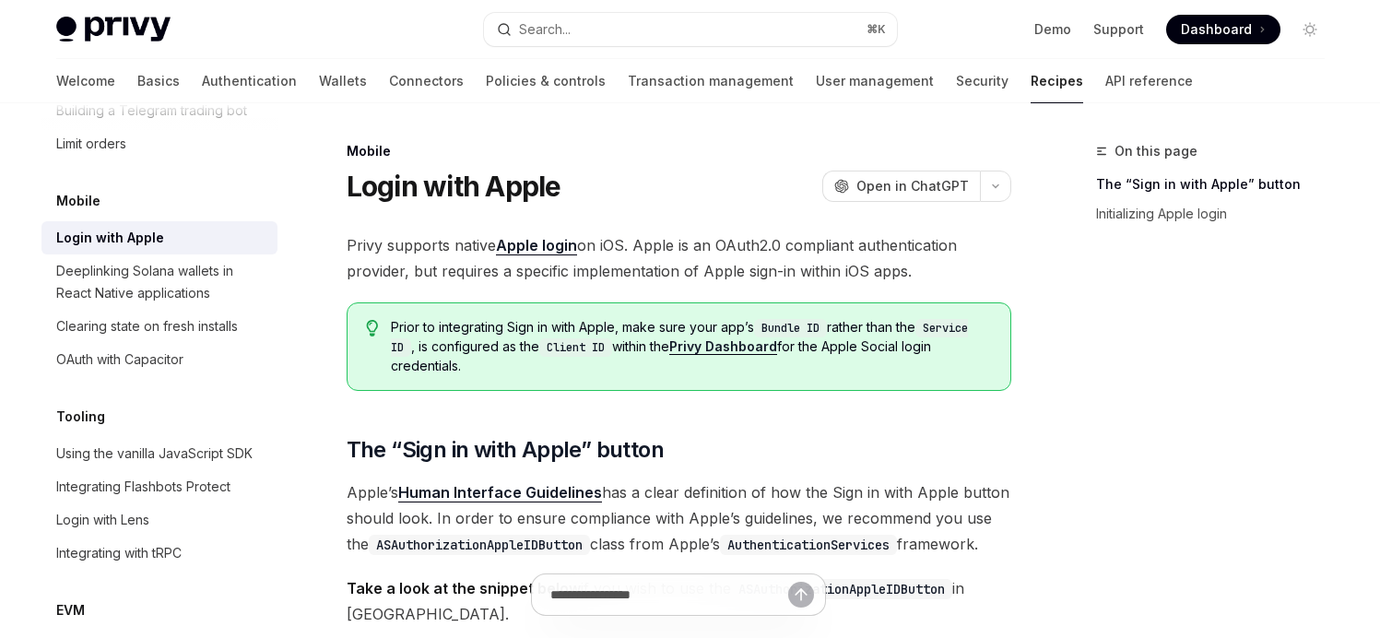
type textarea "*"
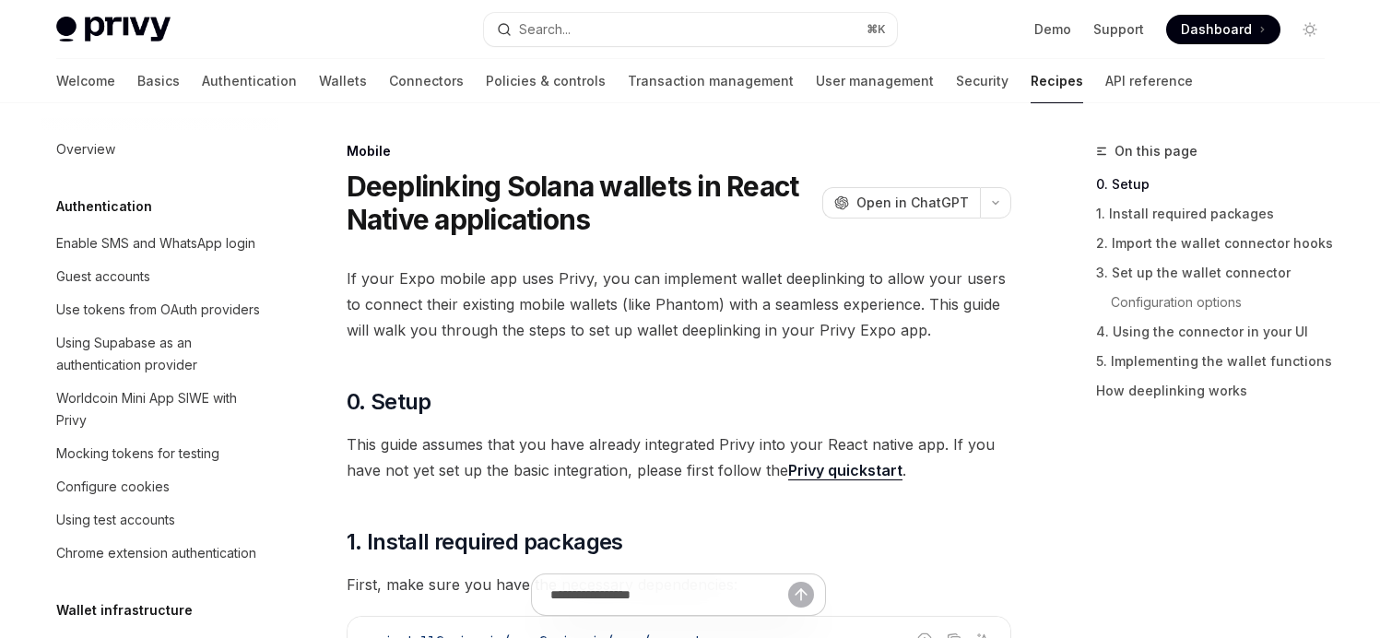
scroll to position [2179, 0]
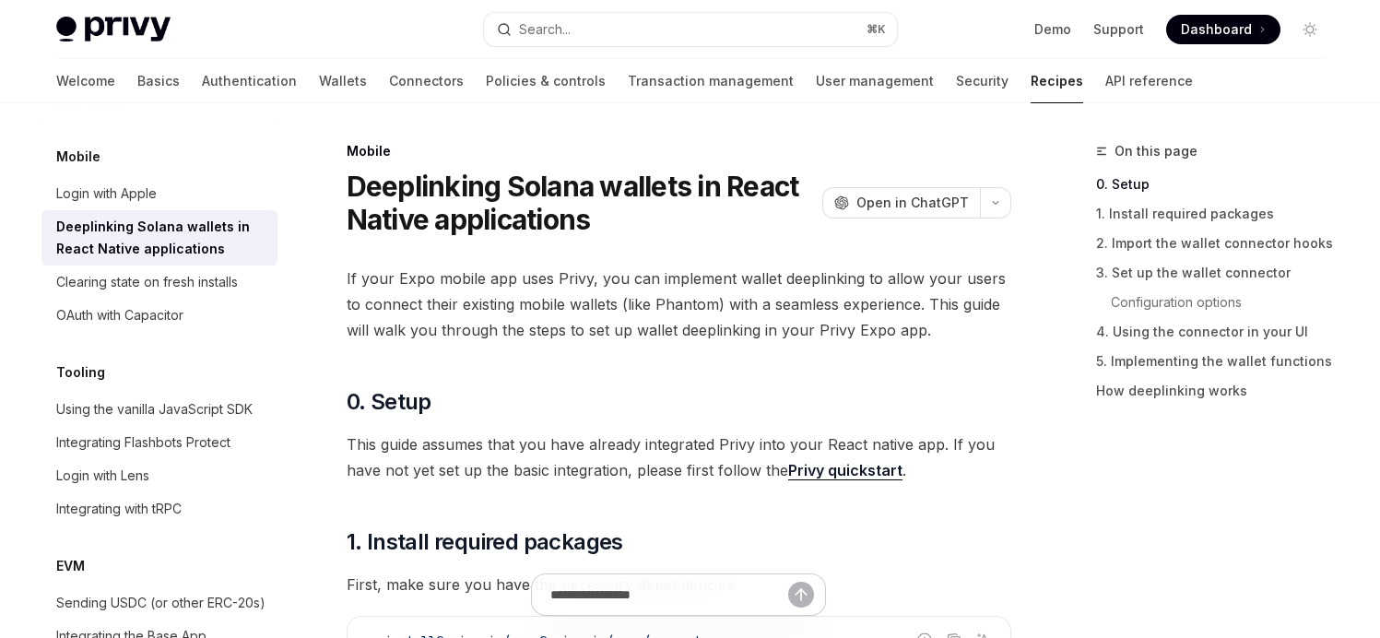
type textarea "*"
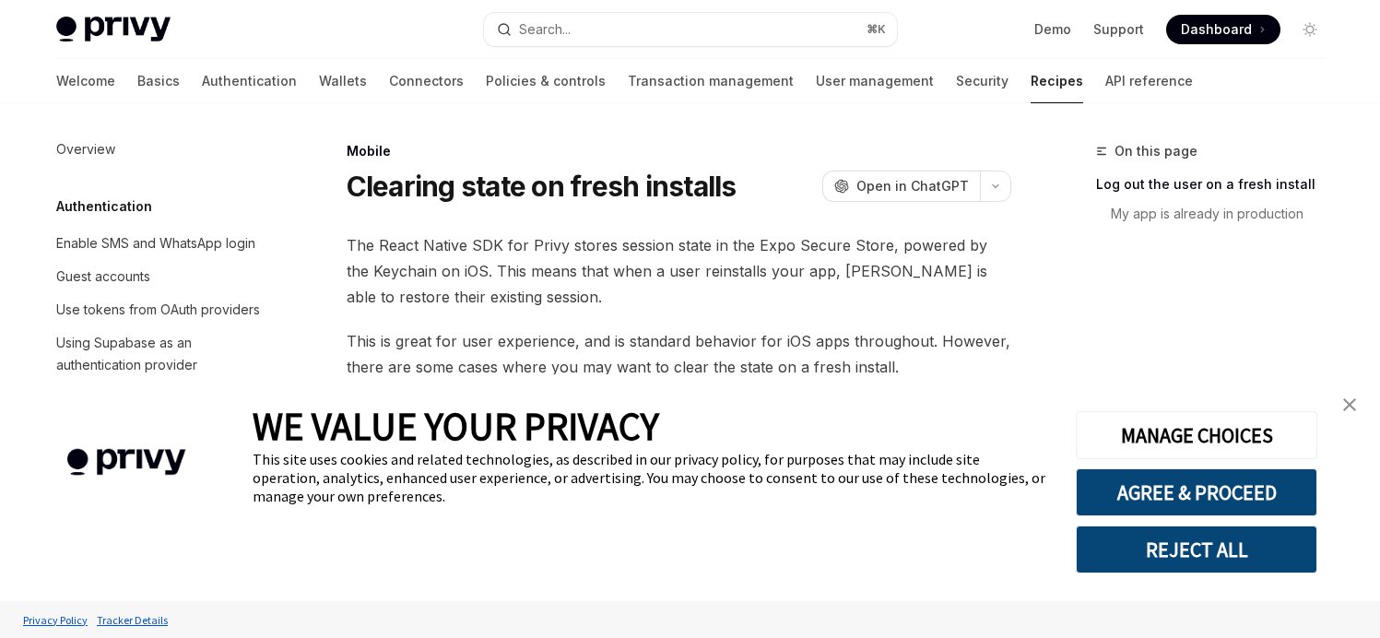
type textarea "*"
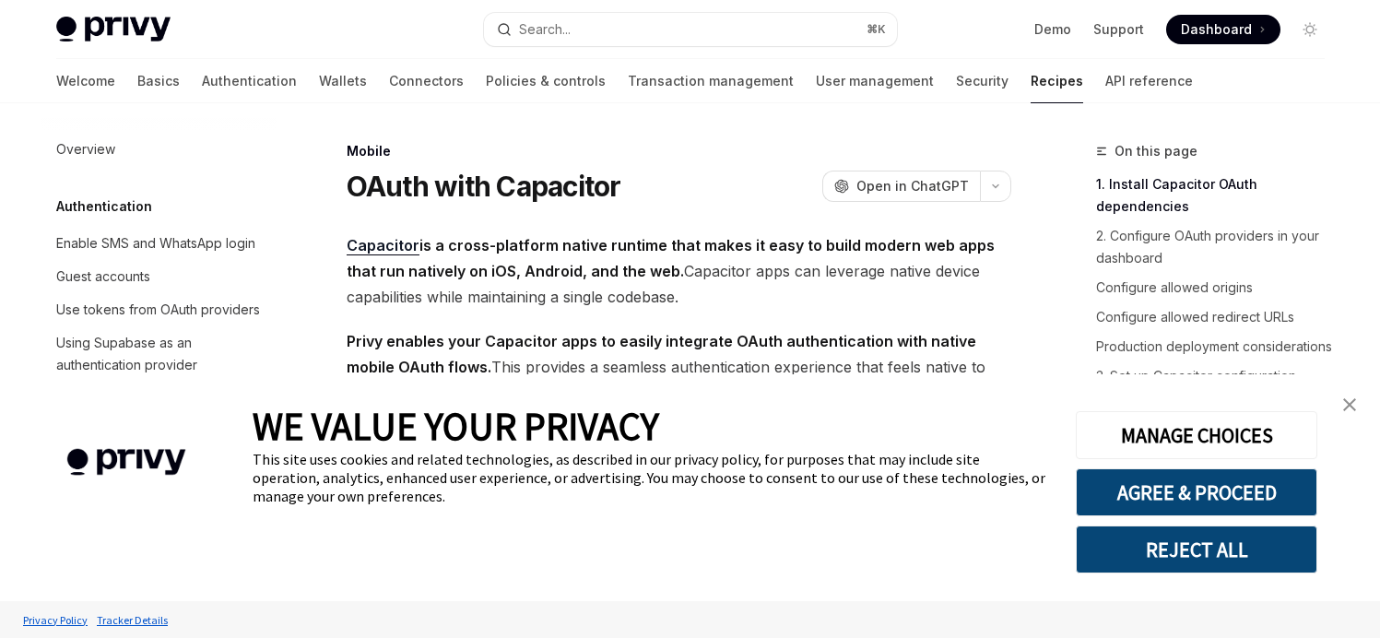
scroll to position [2257, 0]
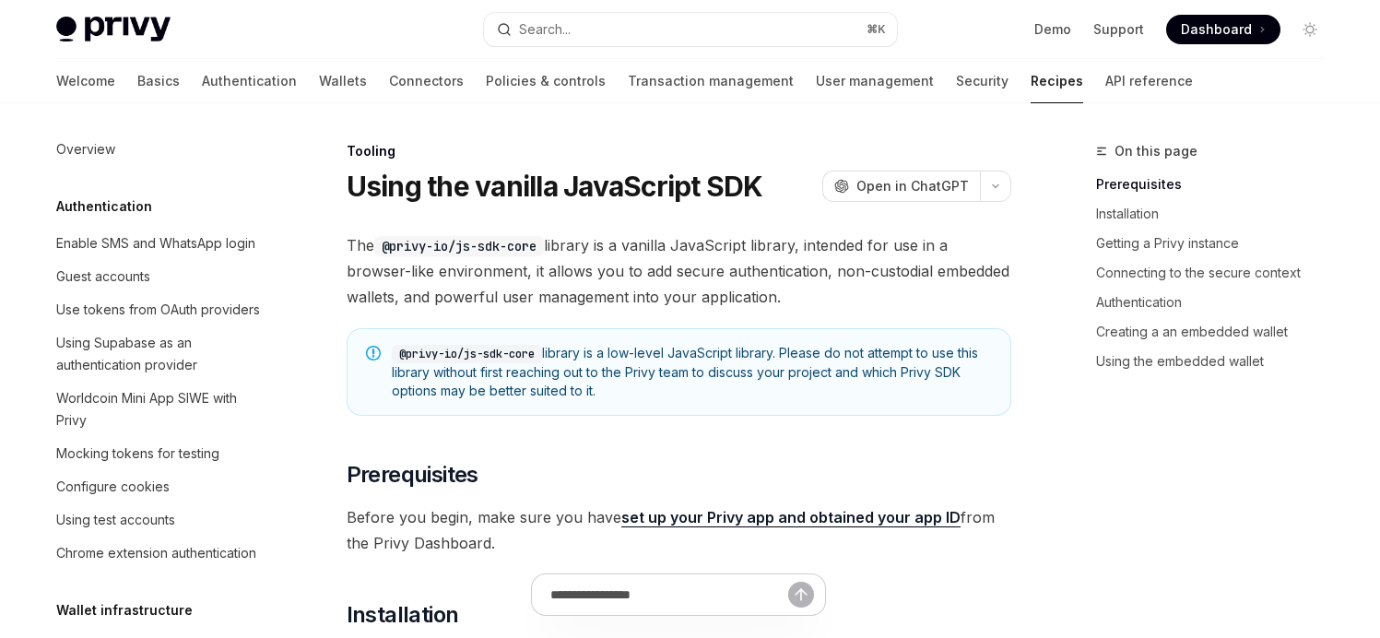
scroll to position [2362, 0]
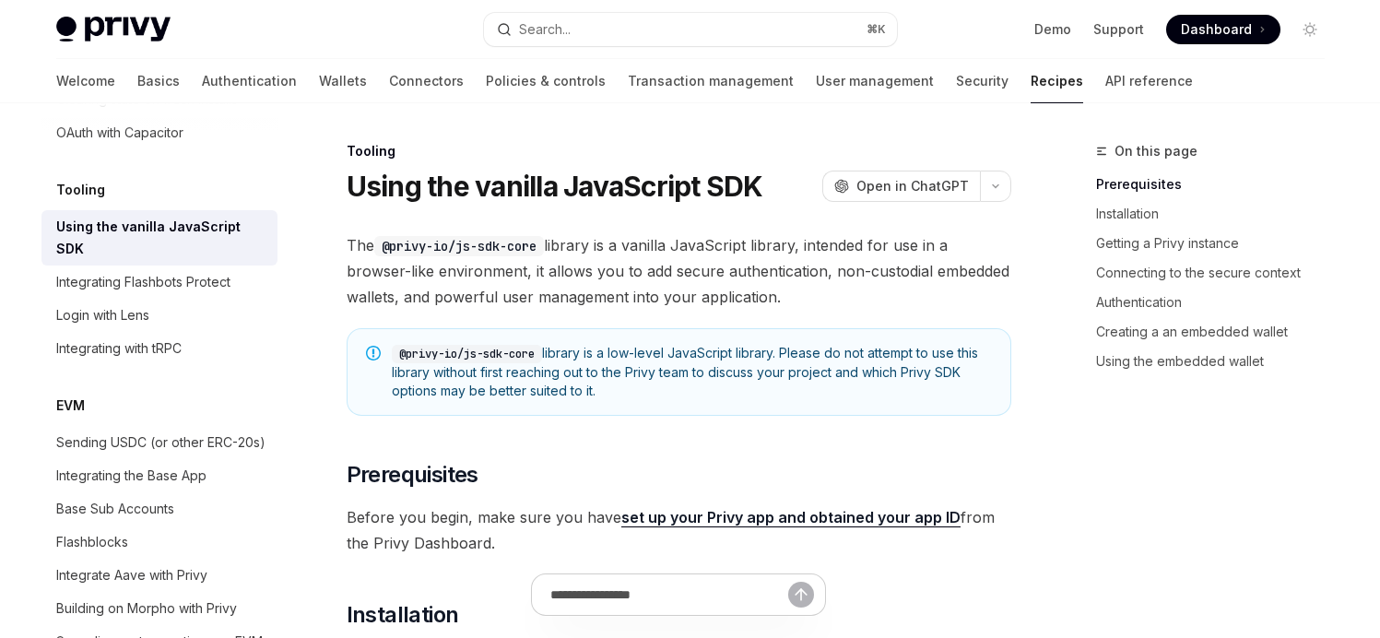
type textarea "*"
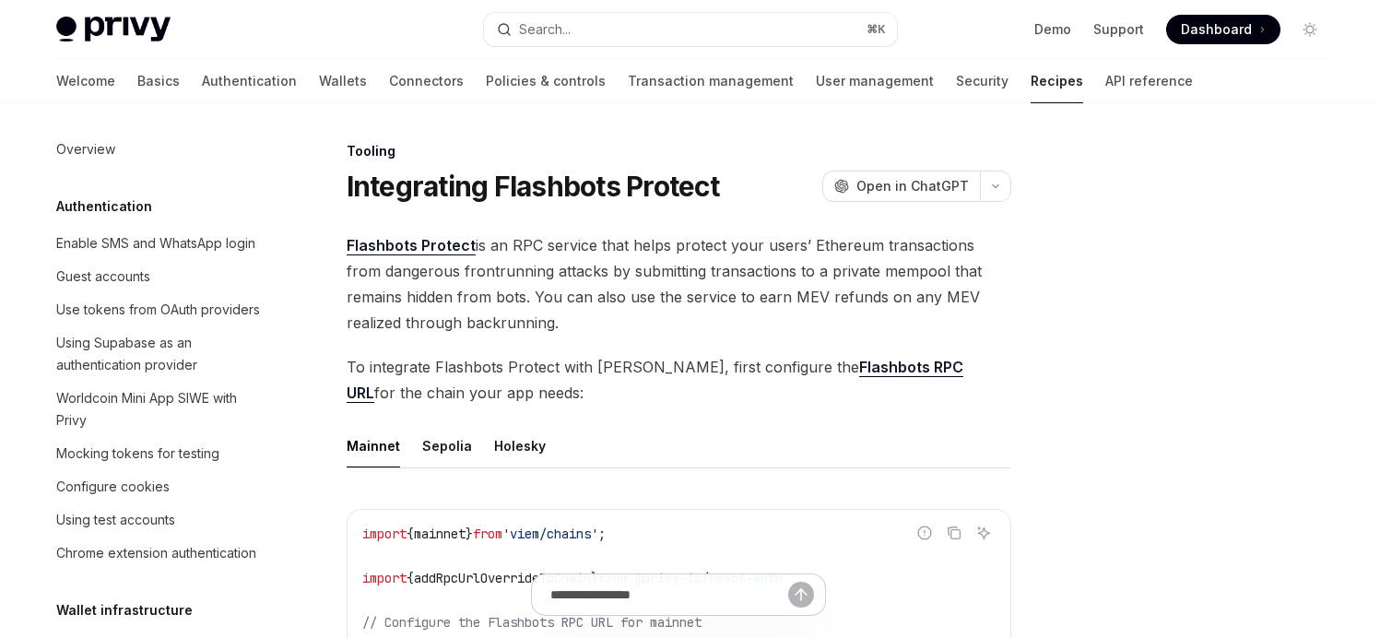
scroll to position [2406, 0]
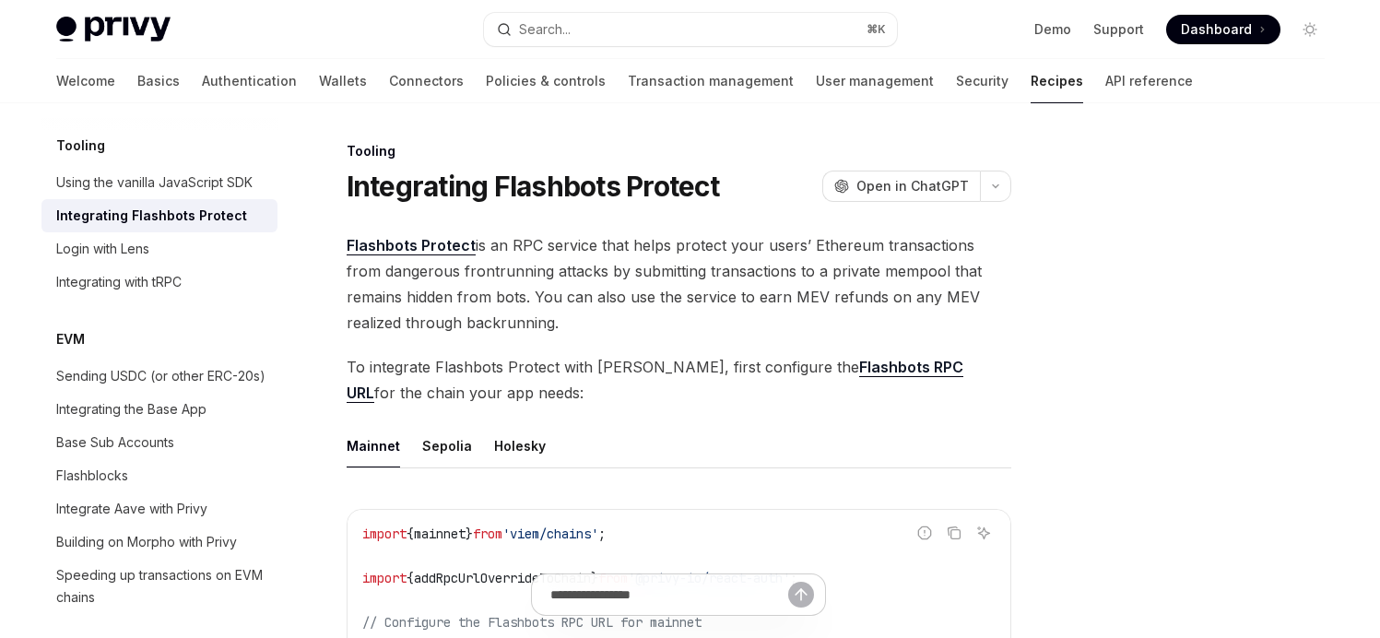
type textarea "*"
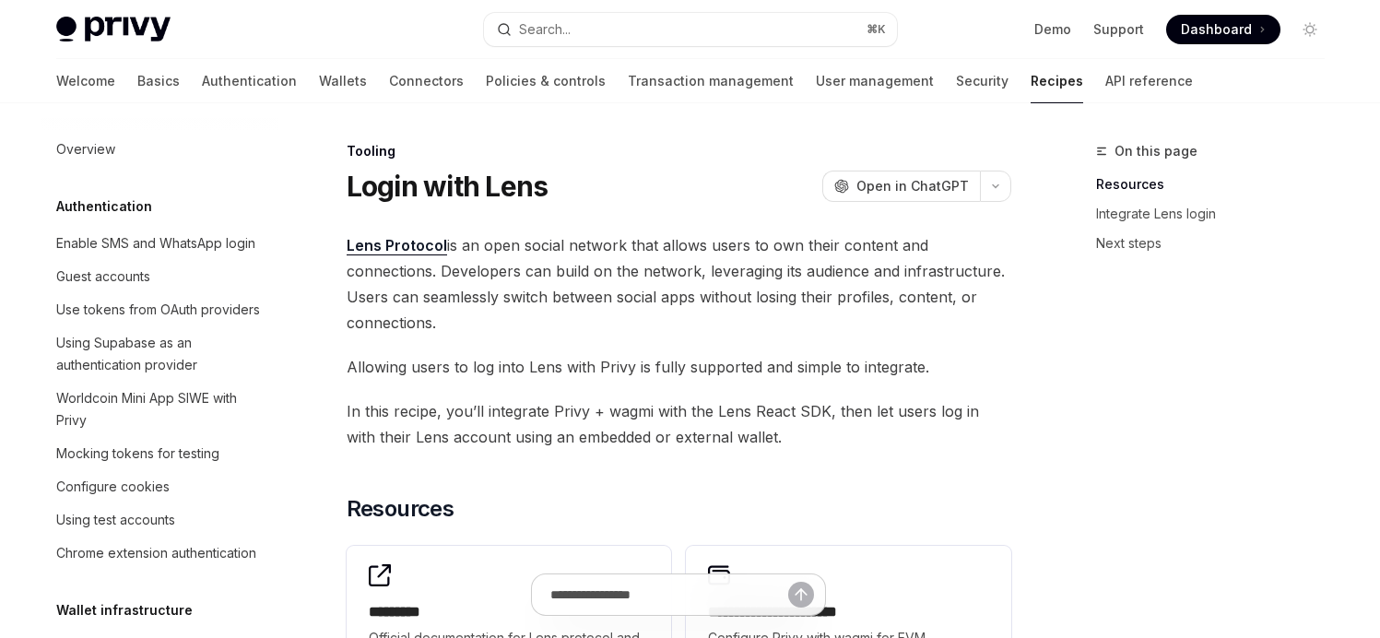
scroll to position [2439, 0]
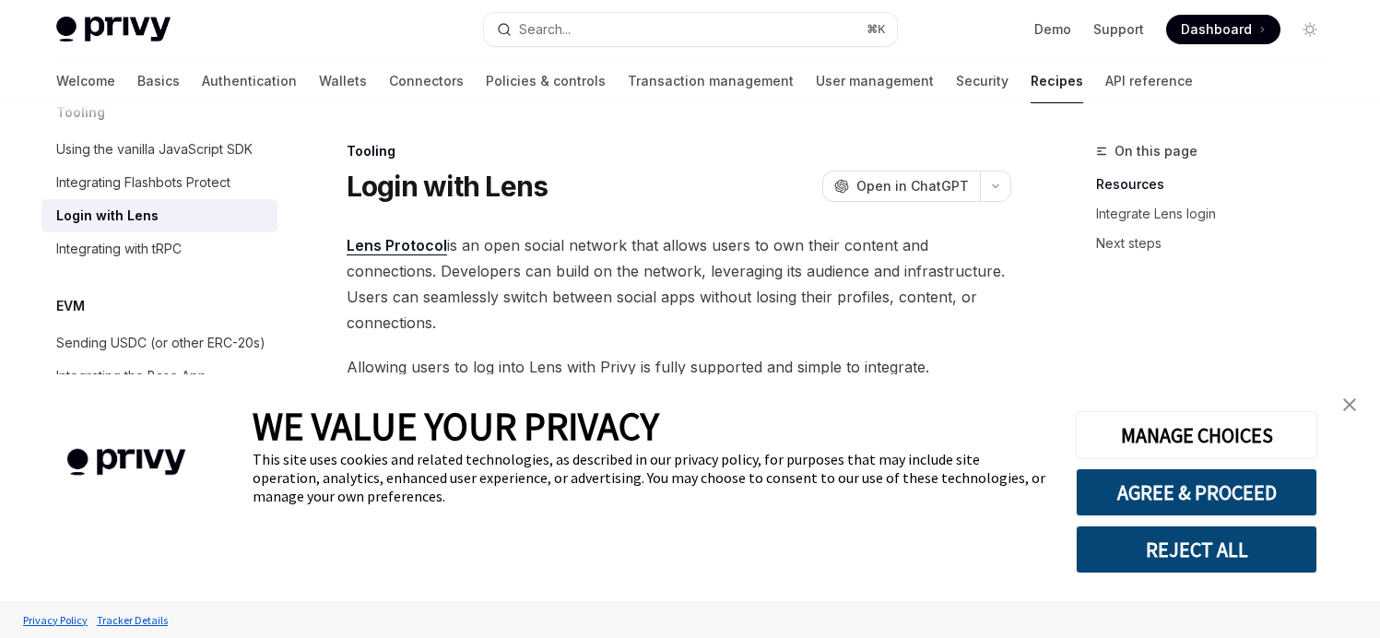
type textarea "*"
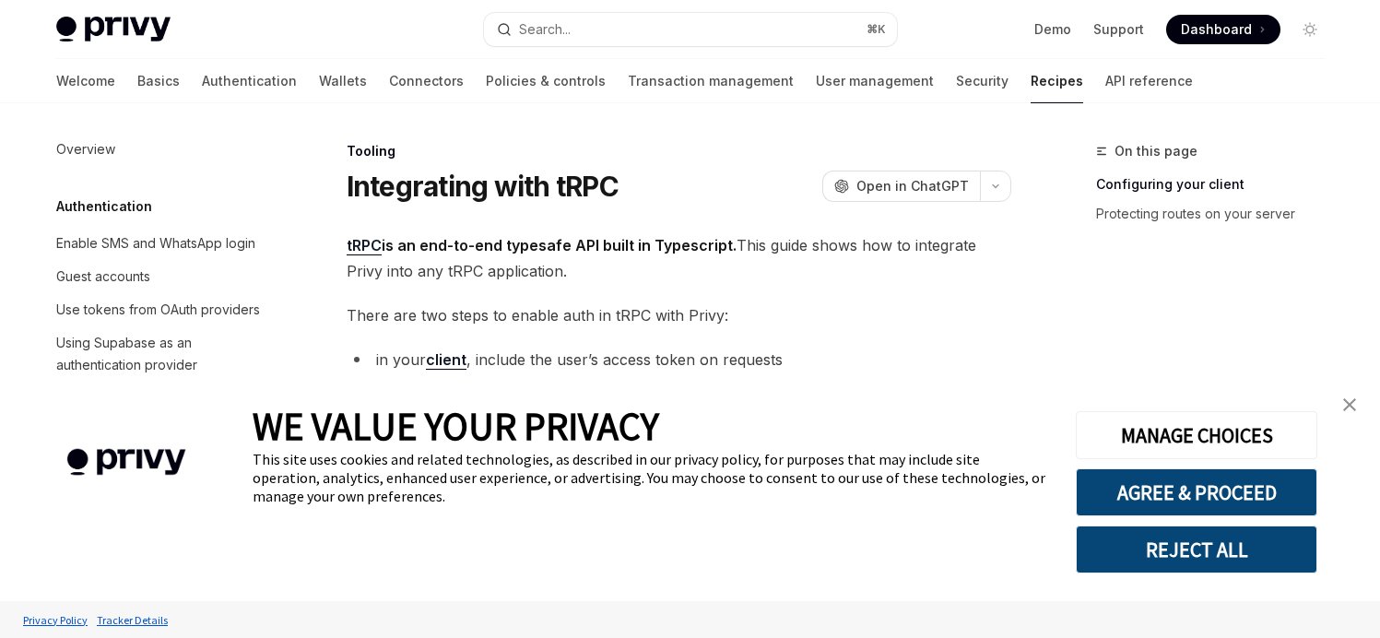
scroll to position [2472, 0]
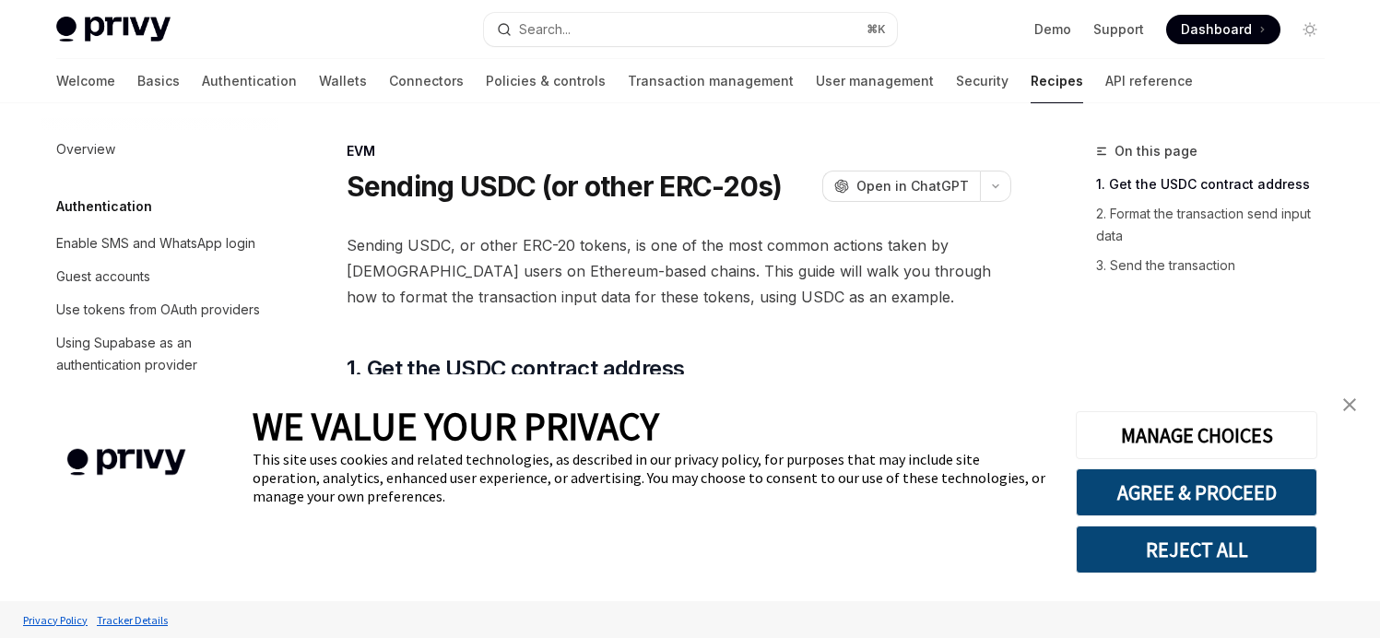
scroll to position [2577, 0]
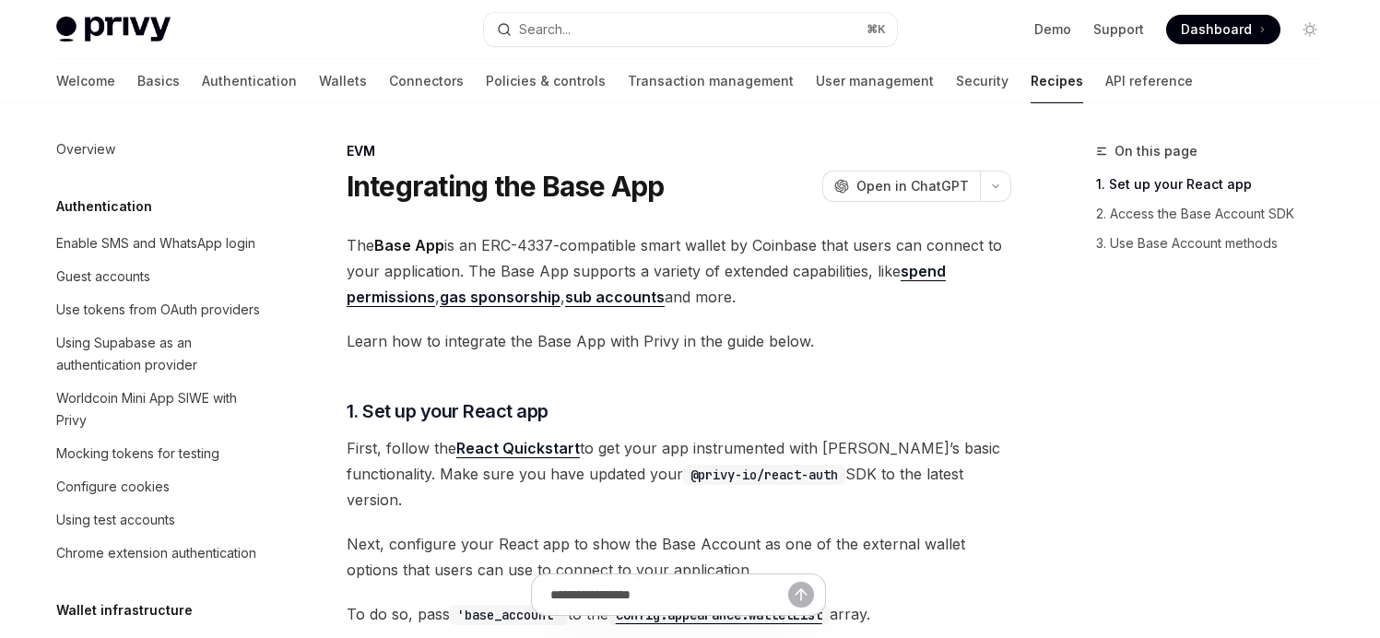
scroll to position [2622, 0]
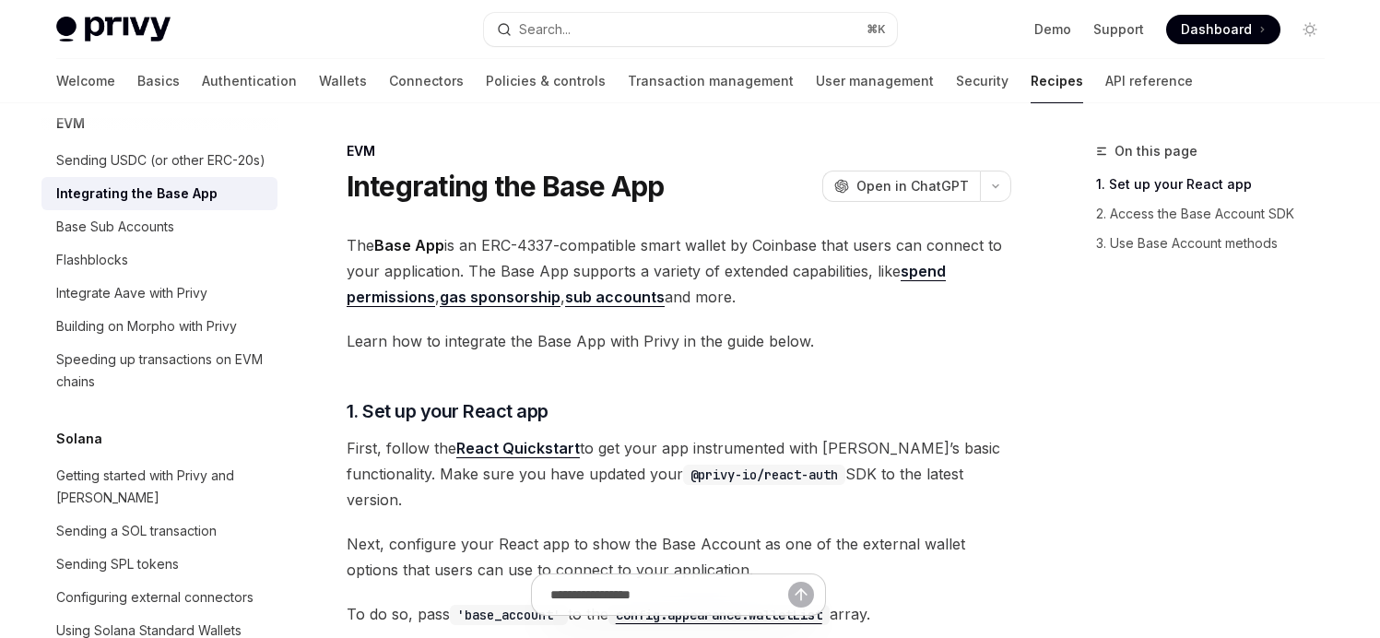
type textarea "*"
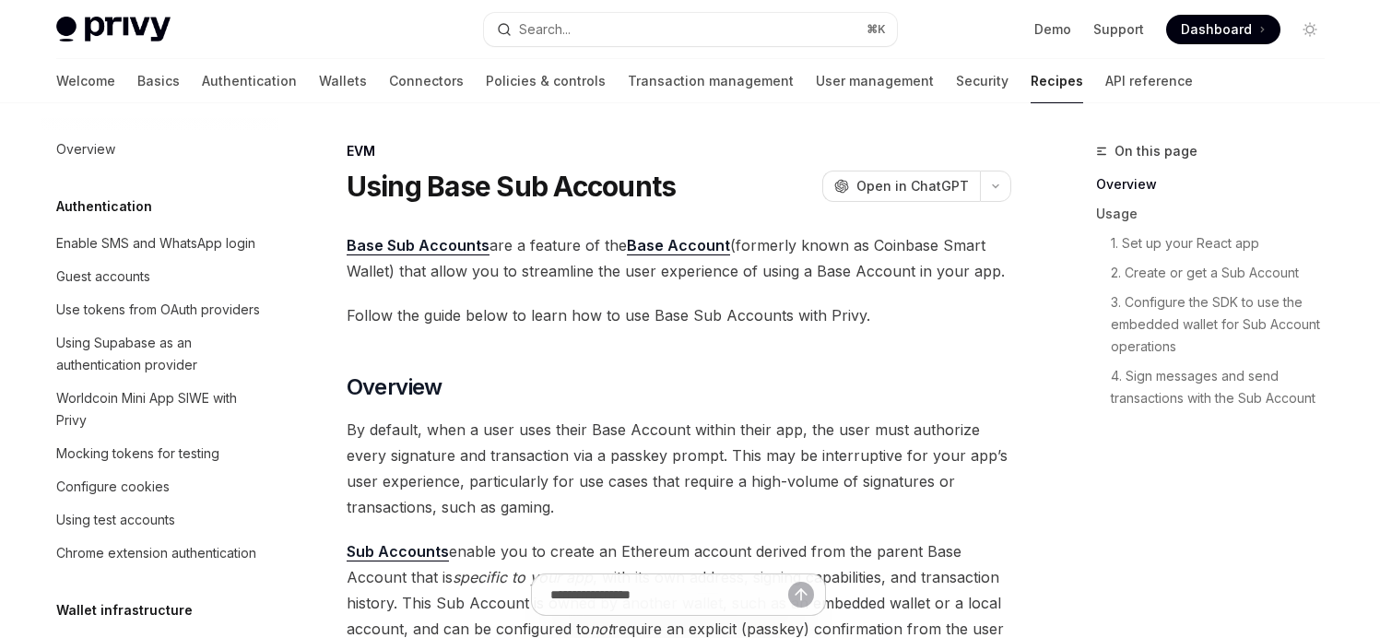
scroll to position [2655, 0]
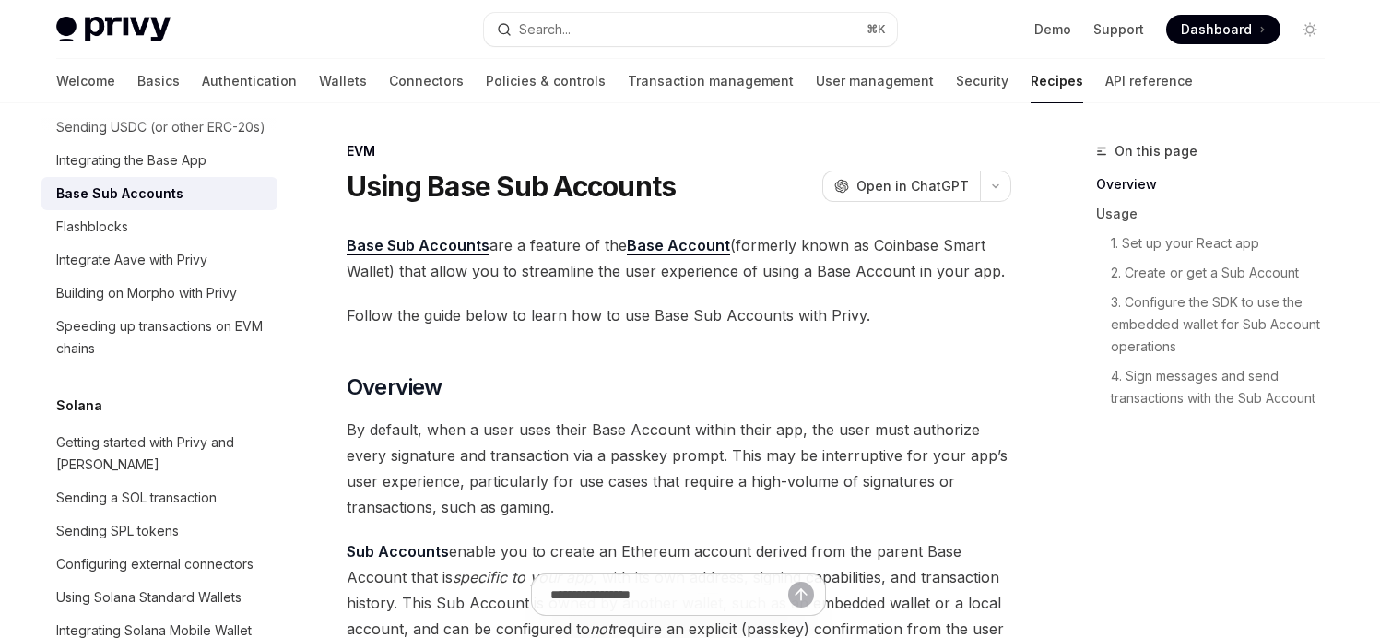
type textarea "*"
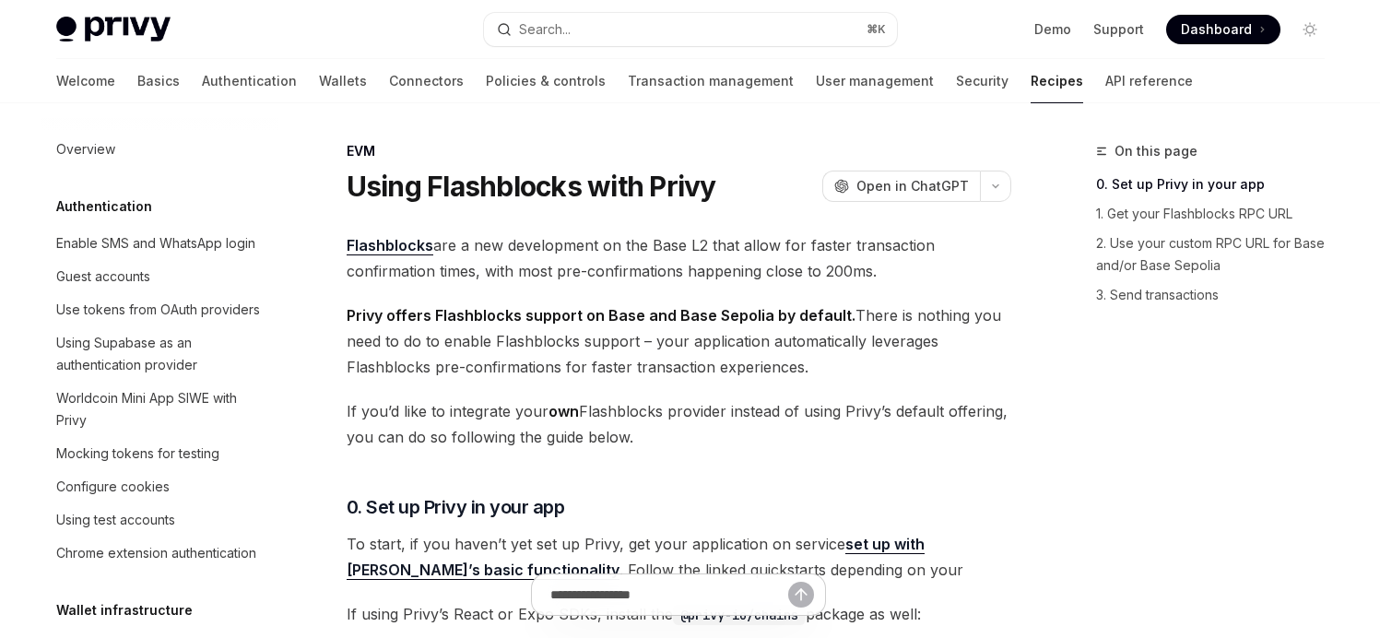
scroll to position [2688, 0]
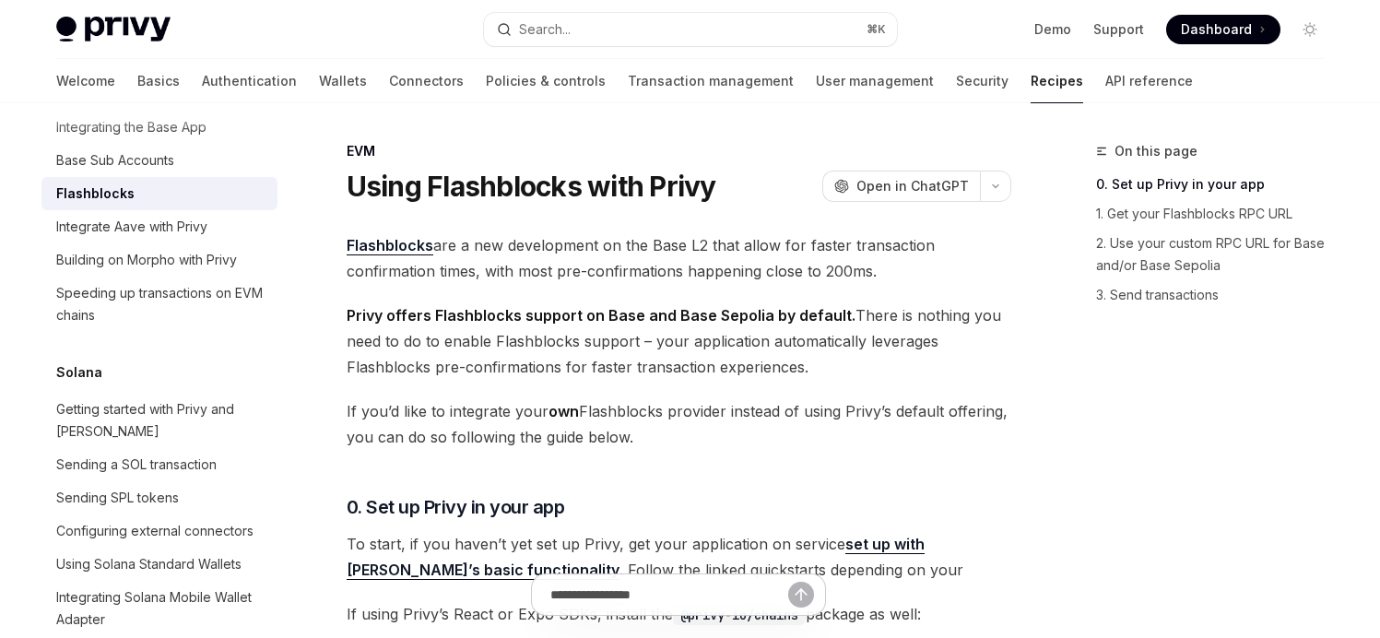
type textarea "*"
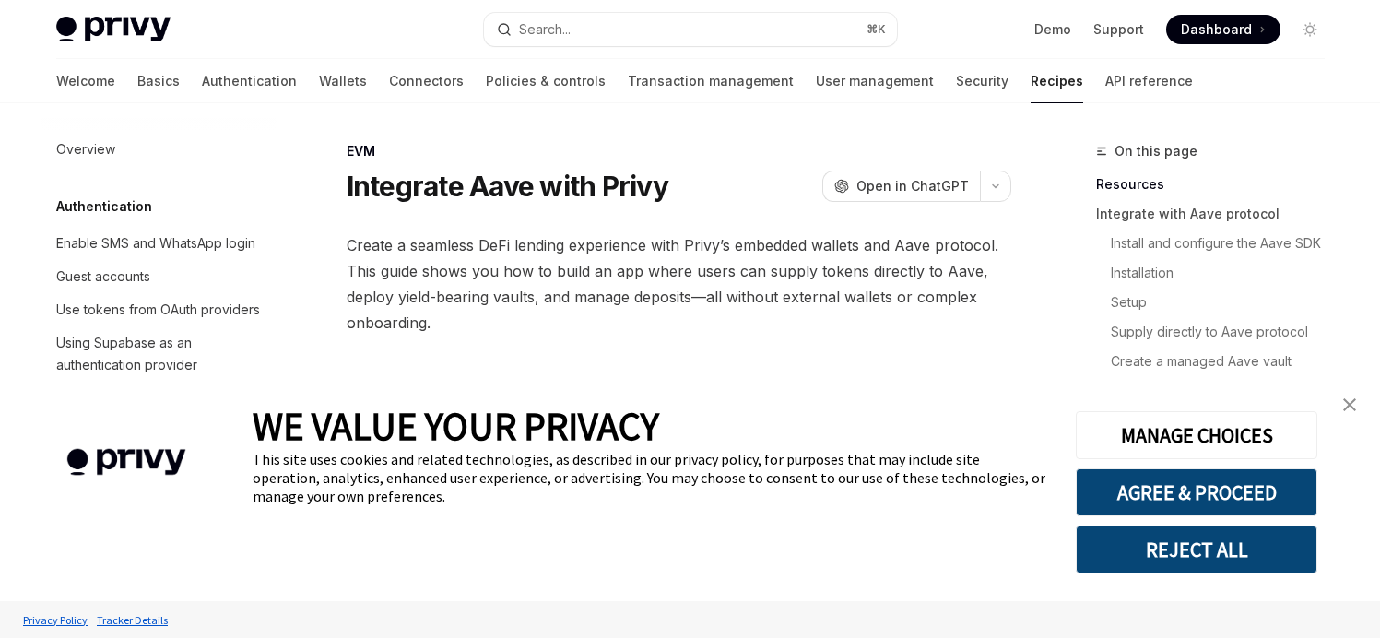
scroll to position [2721, 0]
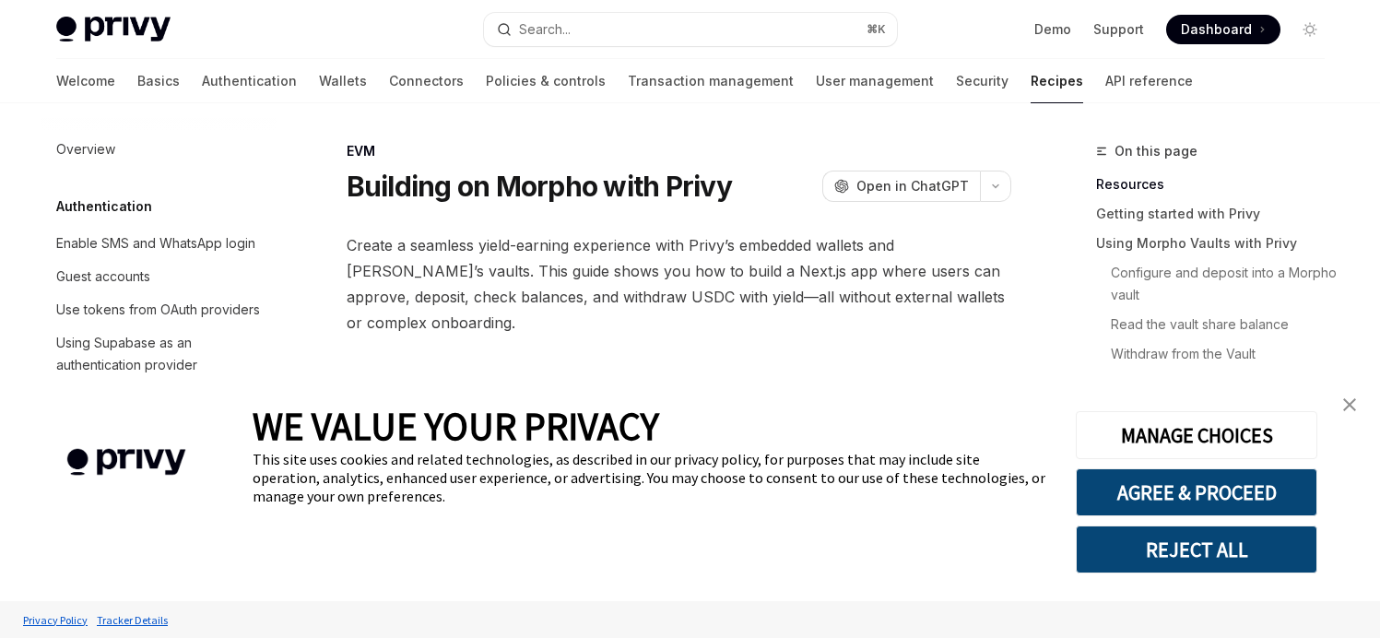
scroll to position [2754, 0]
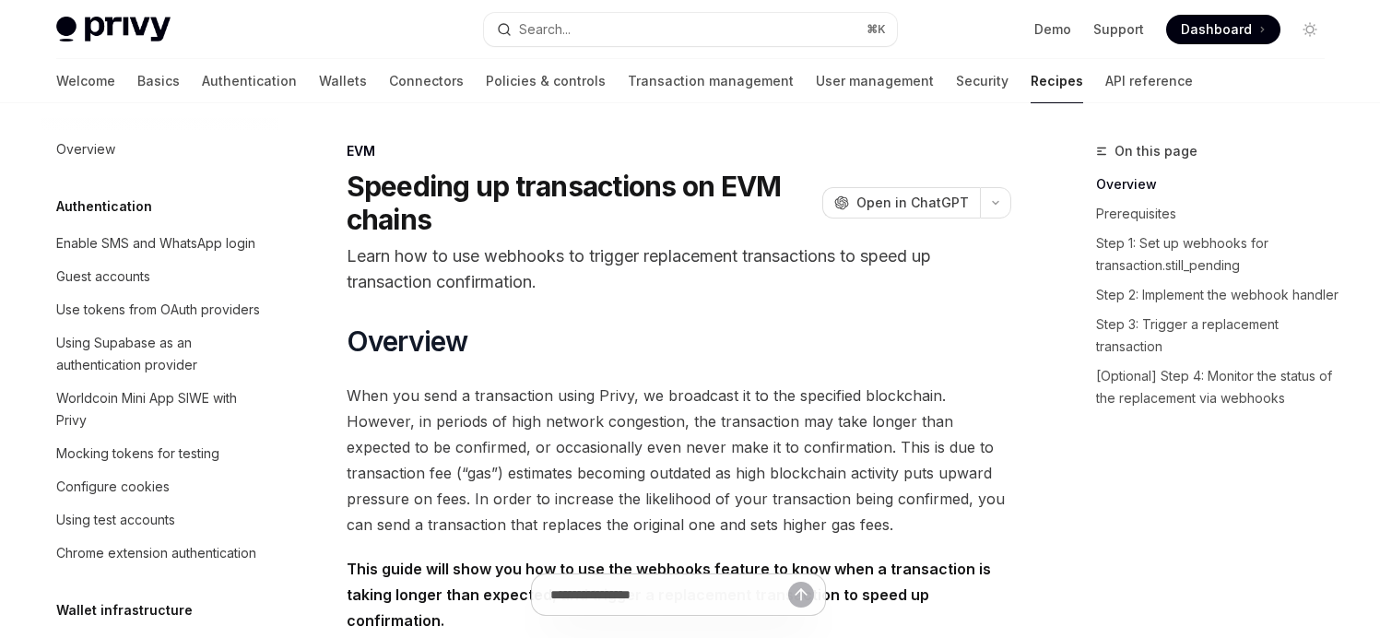
scroll to position [2799, 0]
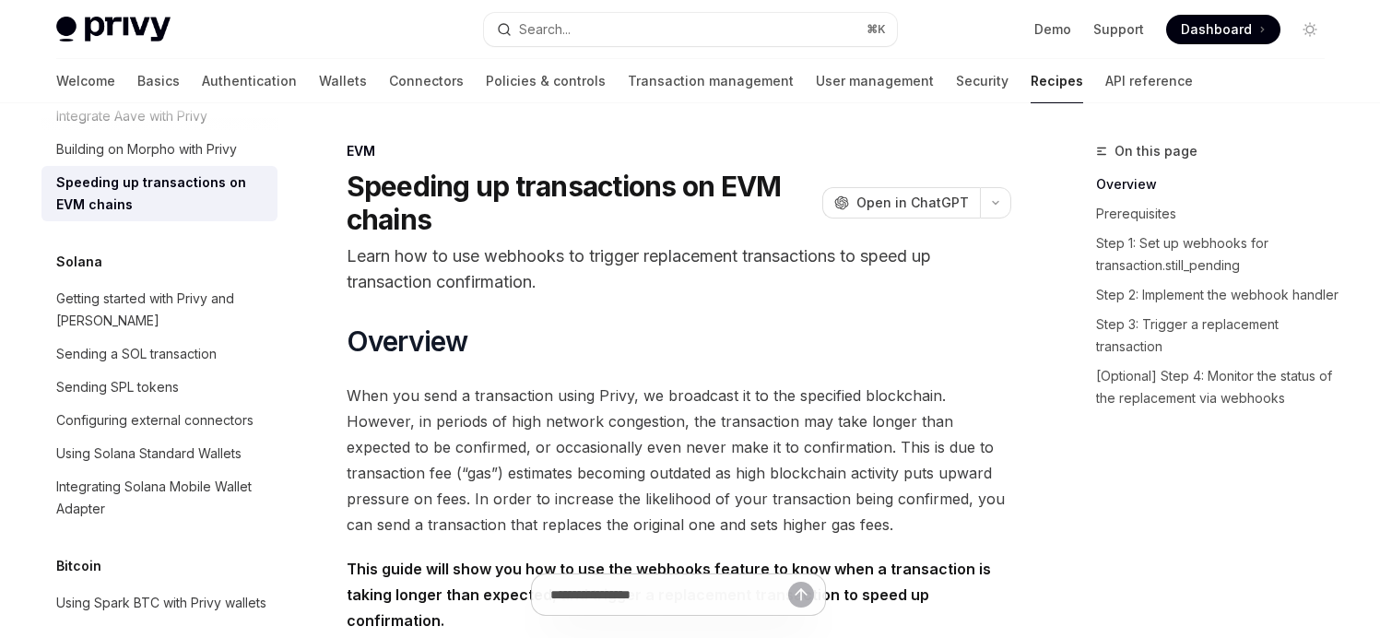
type textarea "*"
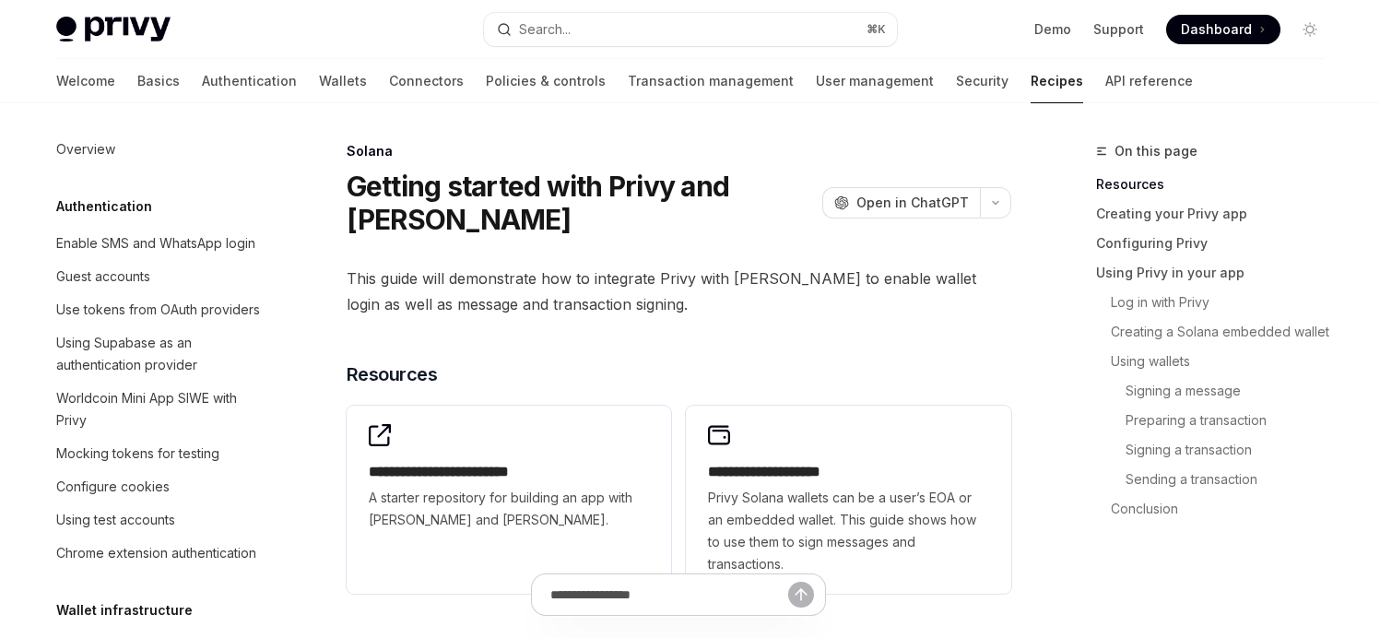
scroll to position [2915, 0]
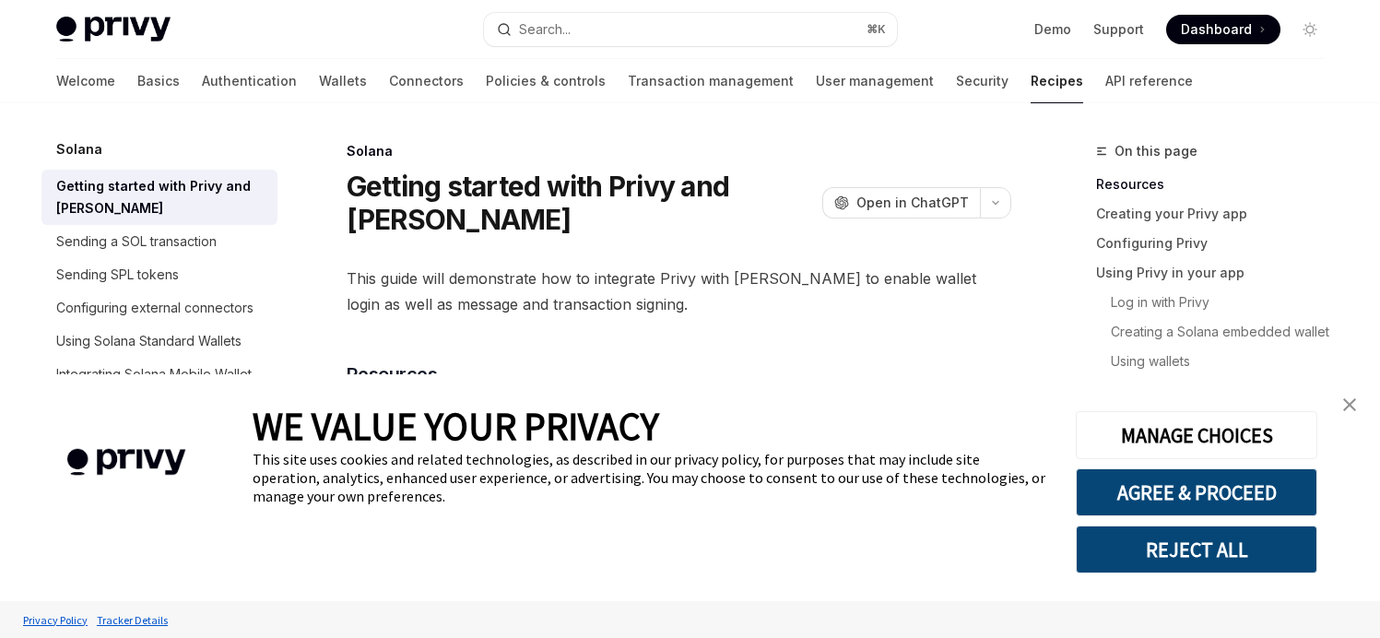
type textarea "*"
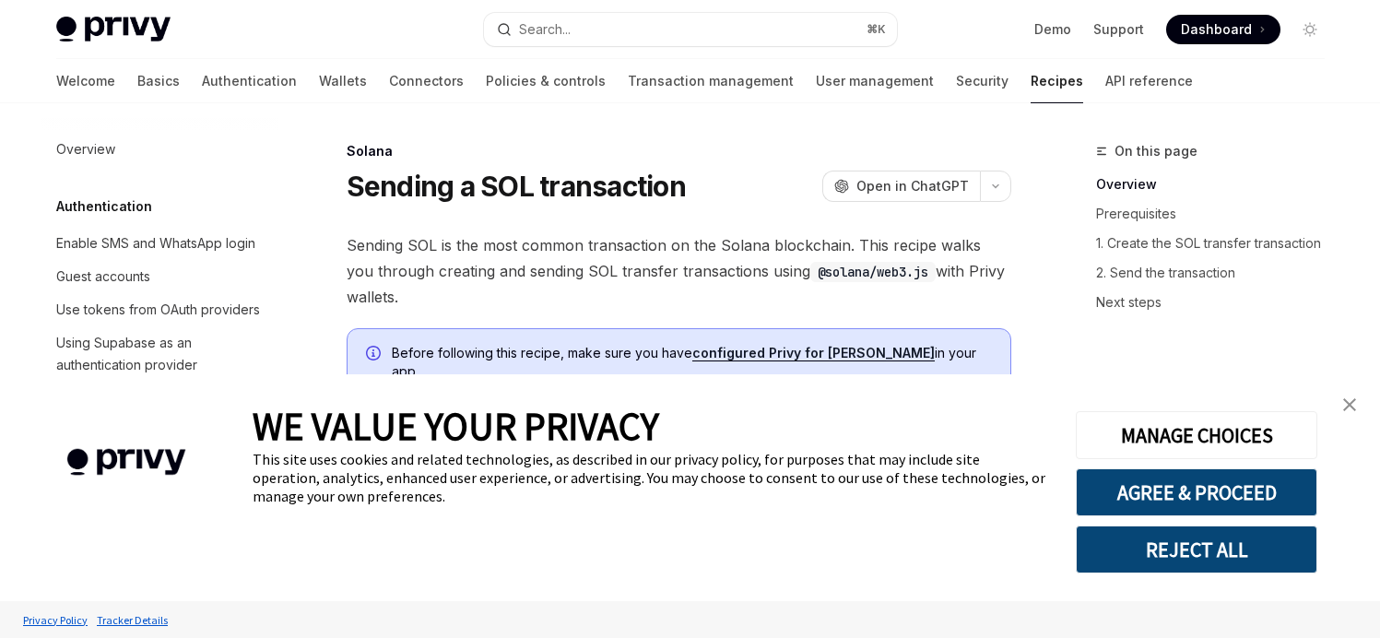
scroll to position [2959, 0]
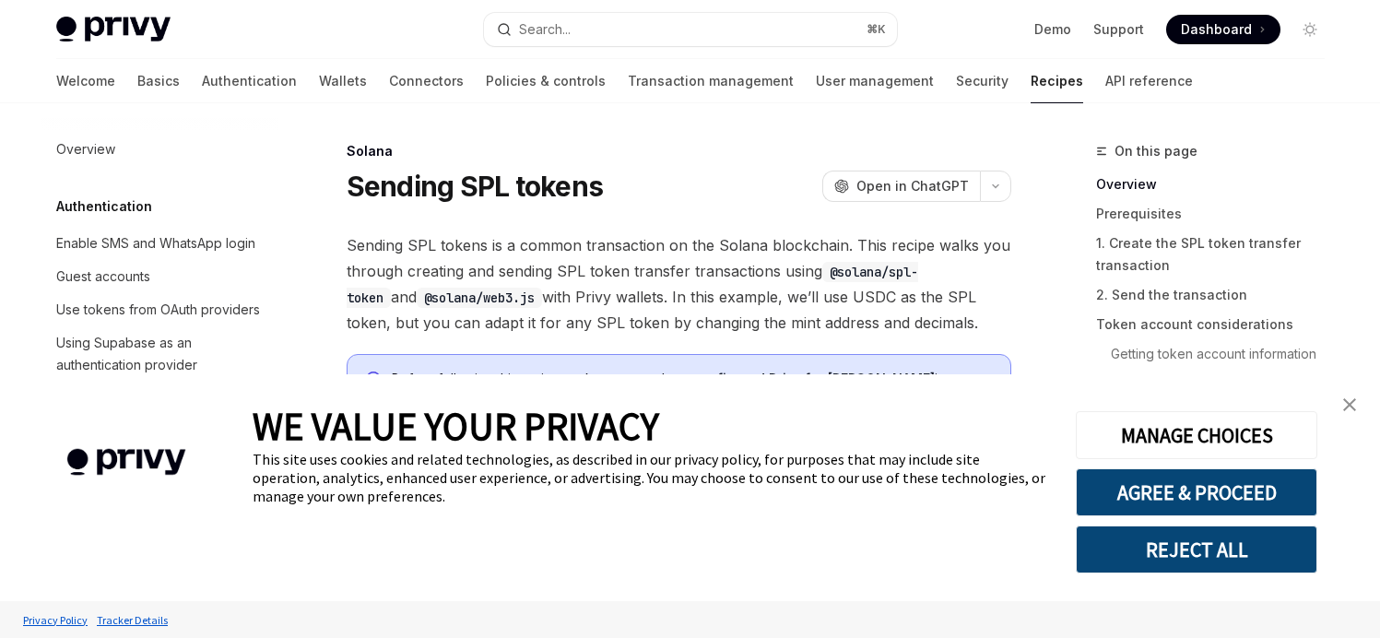
scroll to position [2992, 0]
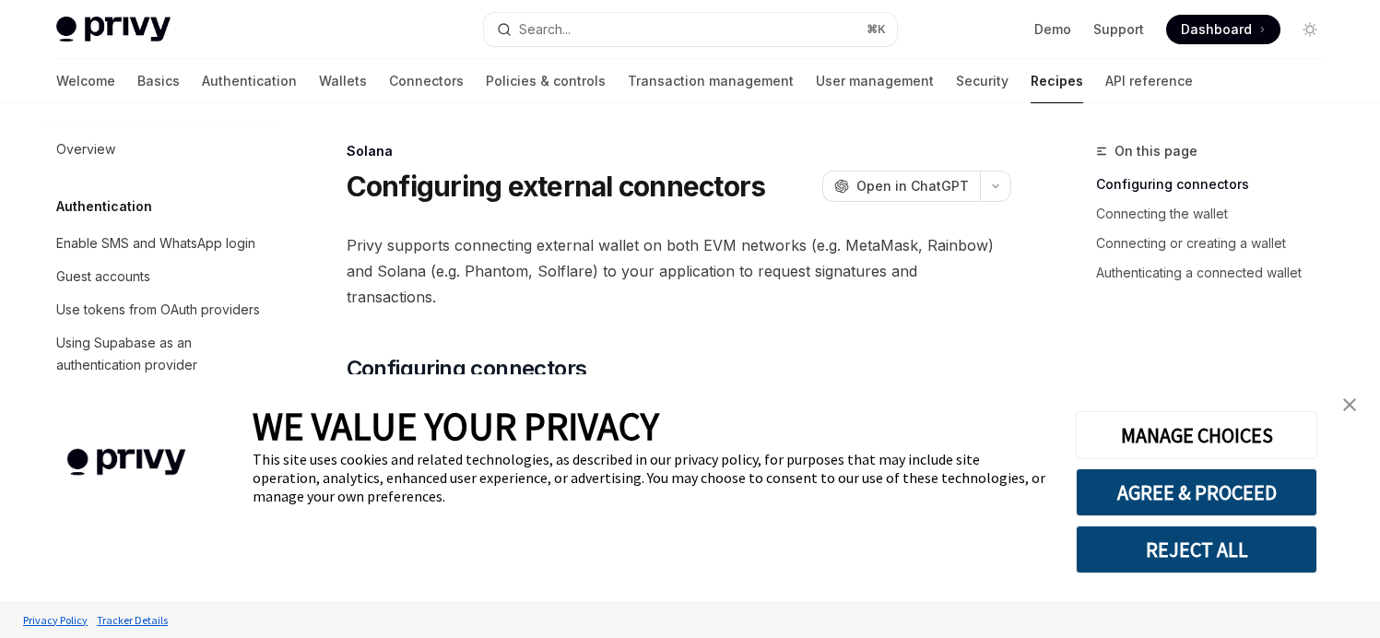
type textarea "*"
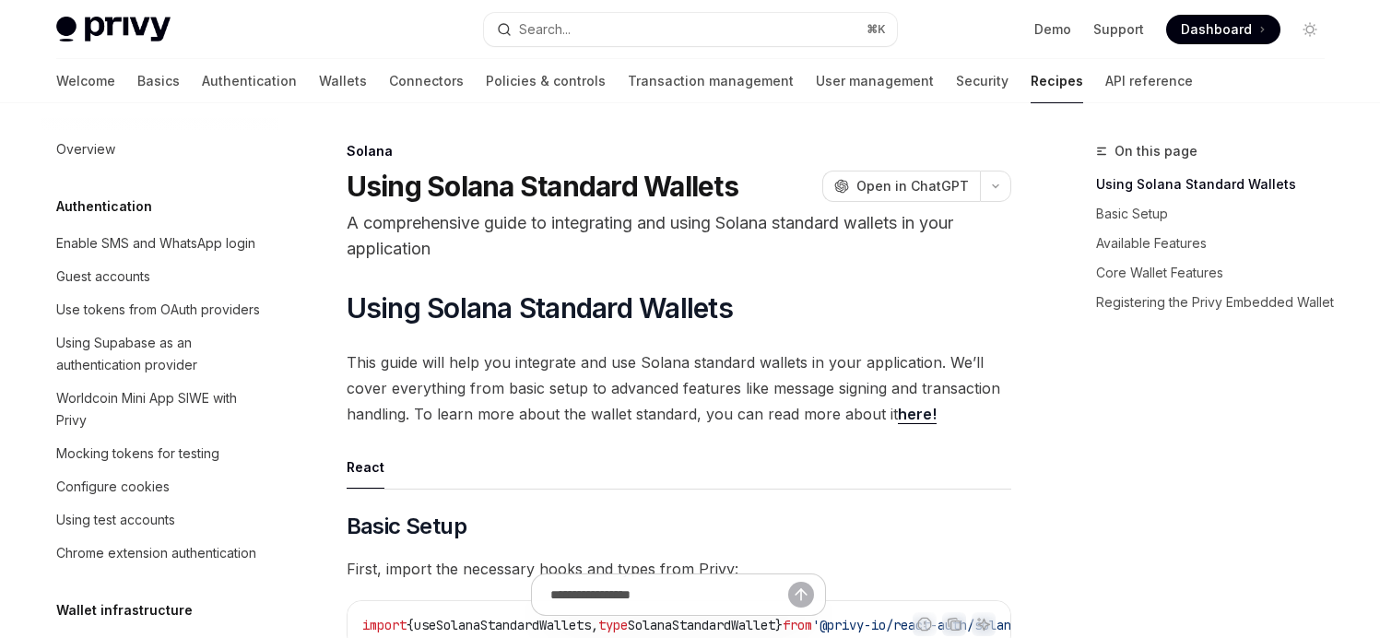
scroll to position [3081, 0]
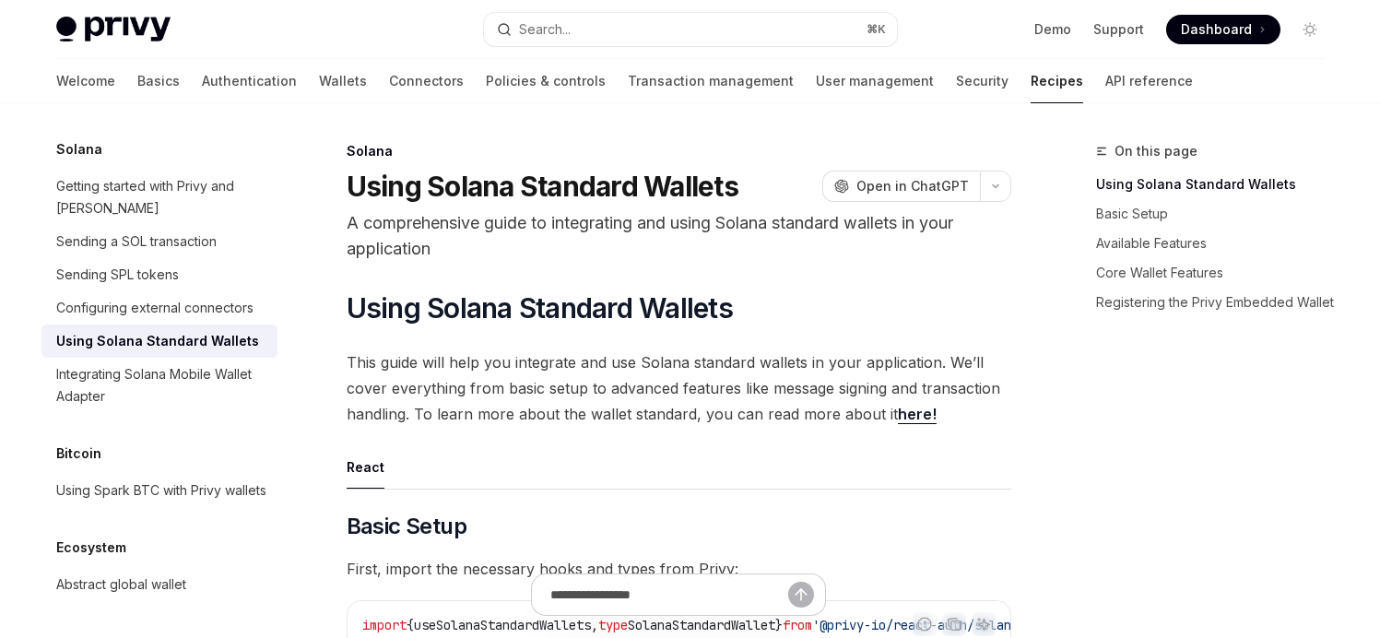
type textarea "*"
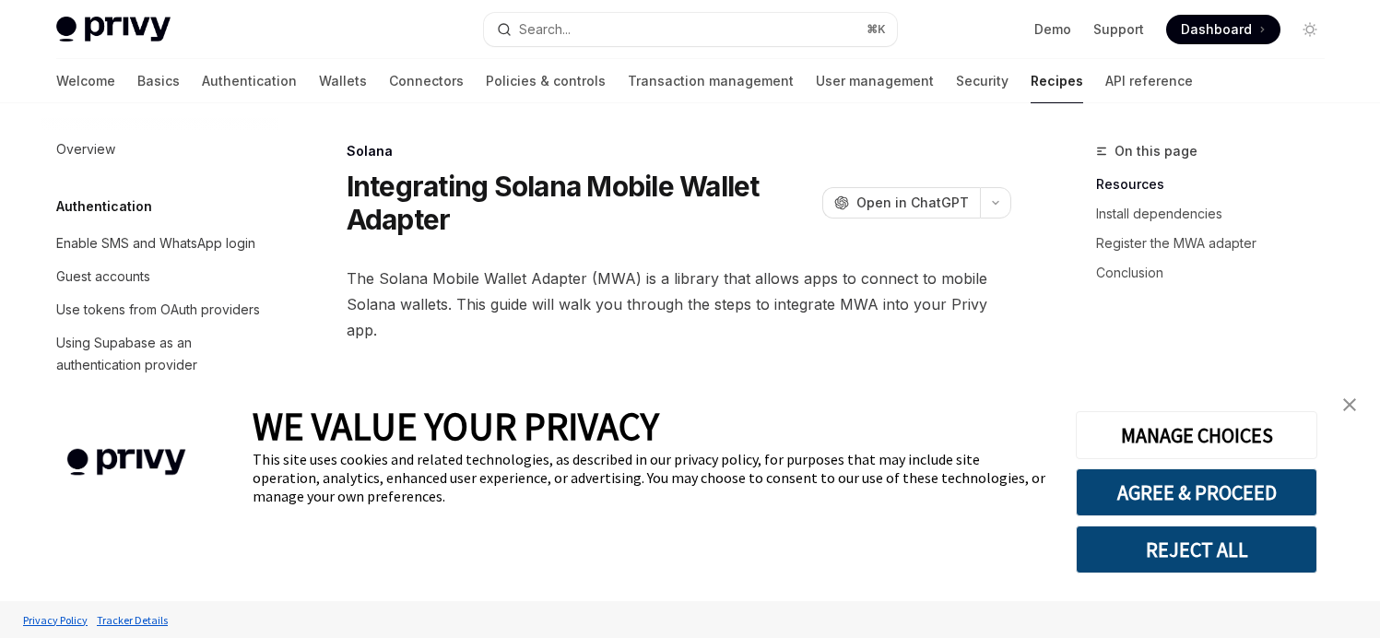
scroll to position [3125, 0]
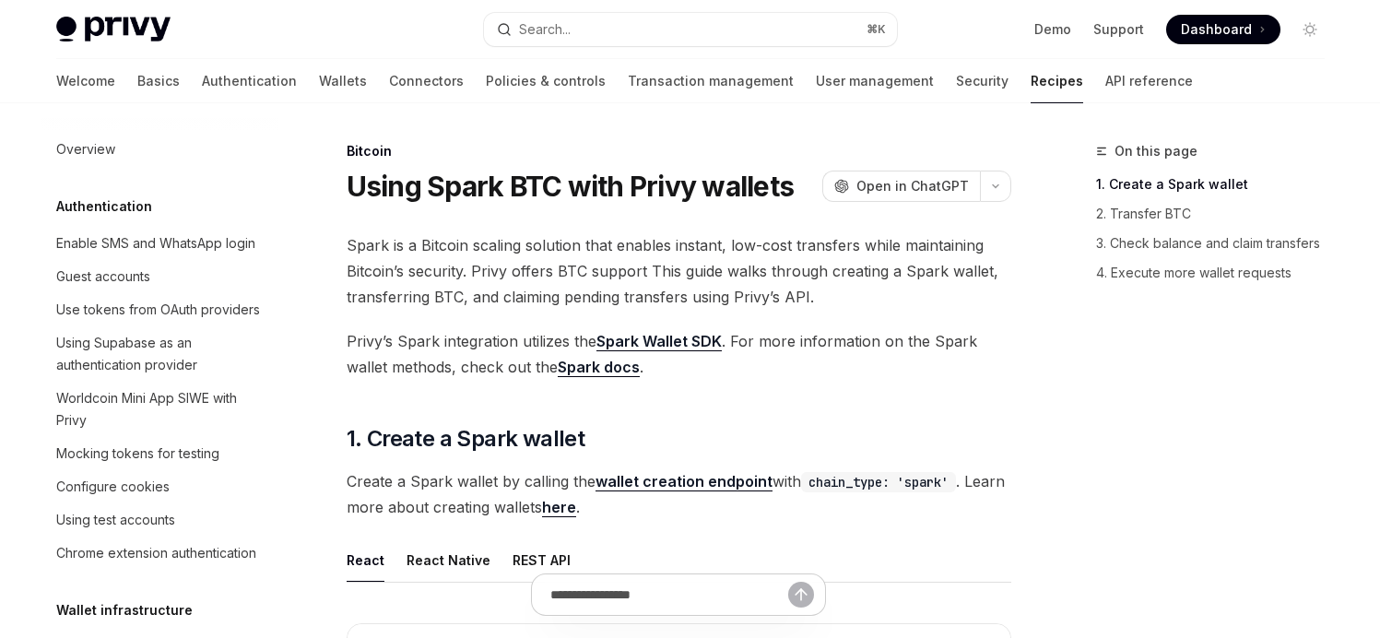
type textarea "*"
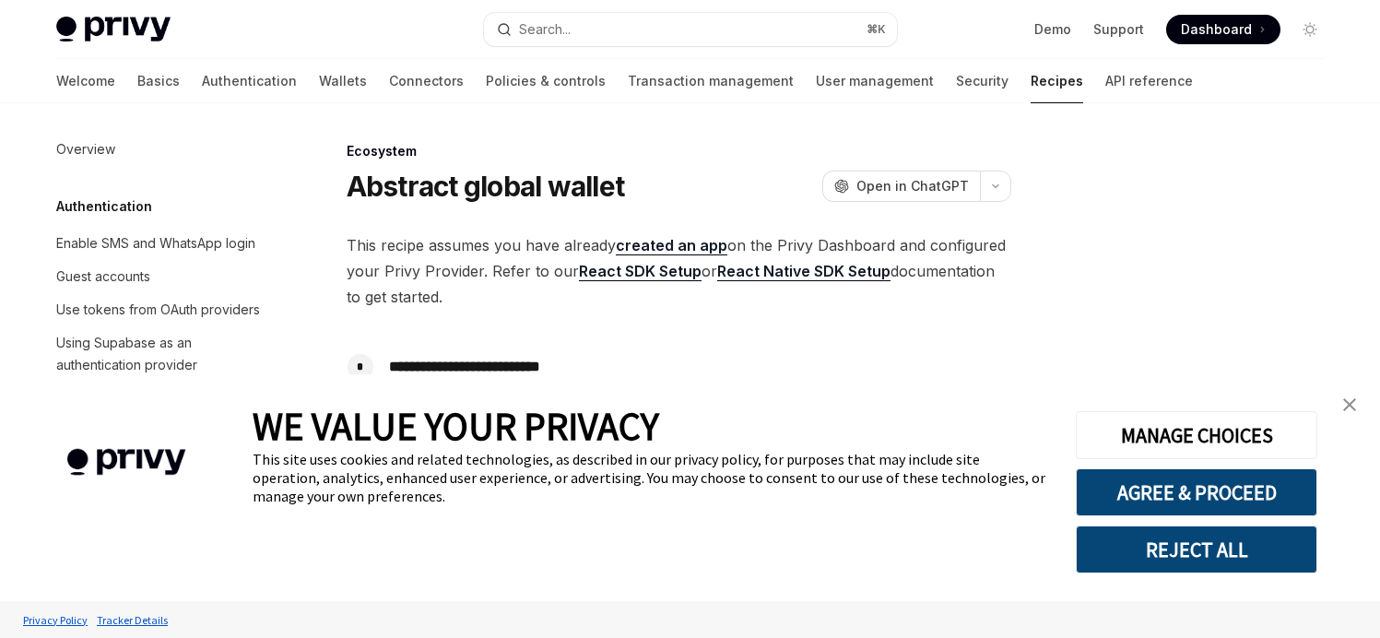
type textarea "*"
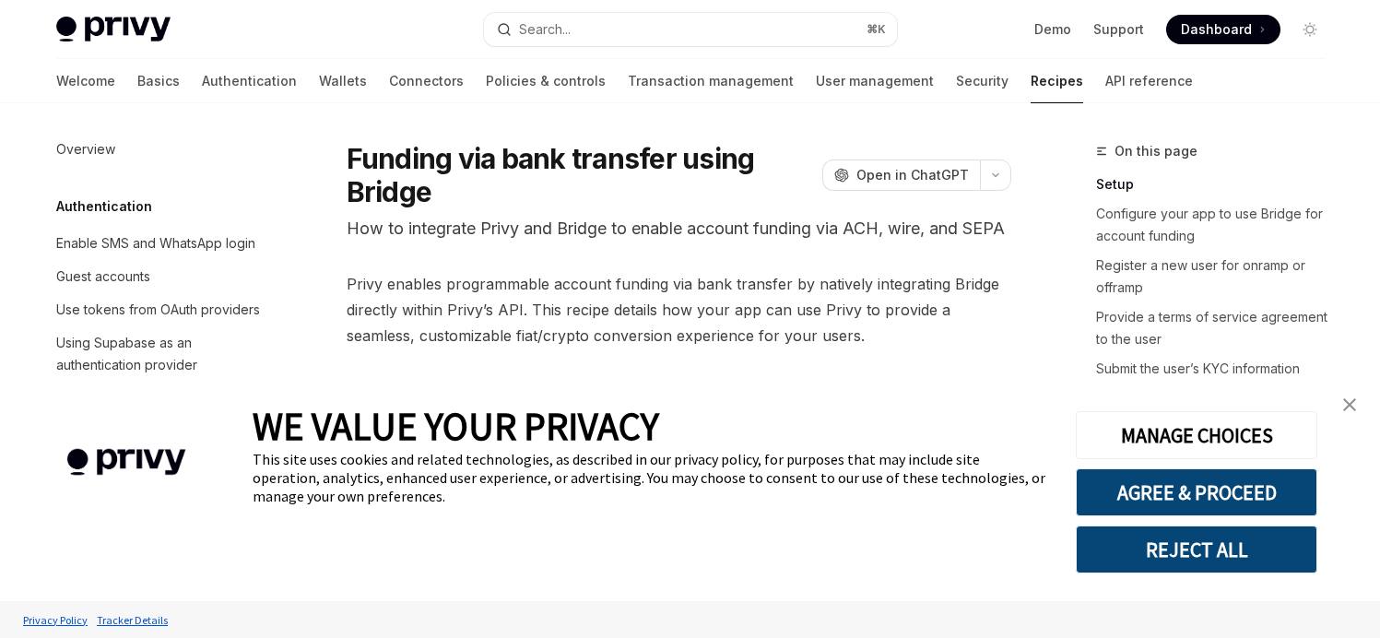
type textarea "*"
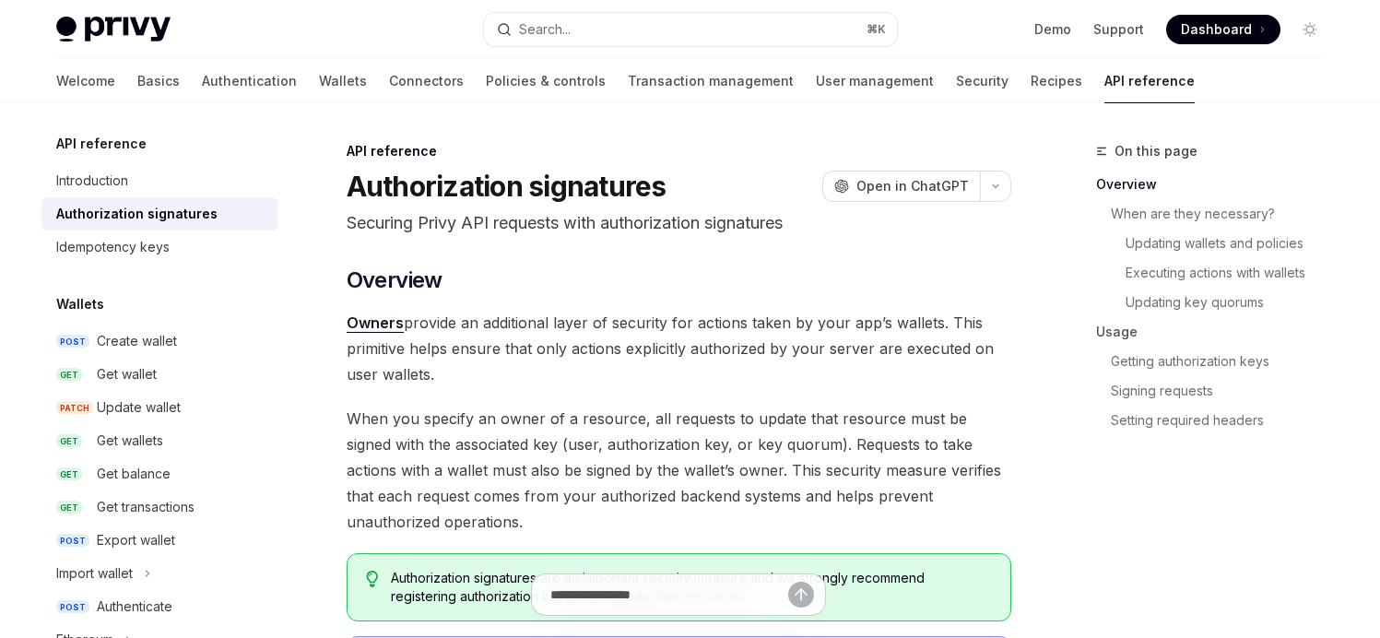
type textarea "*"
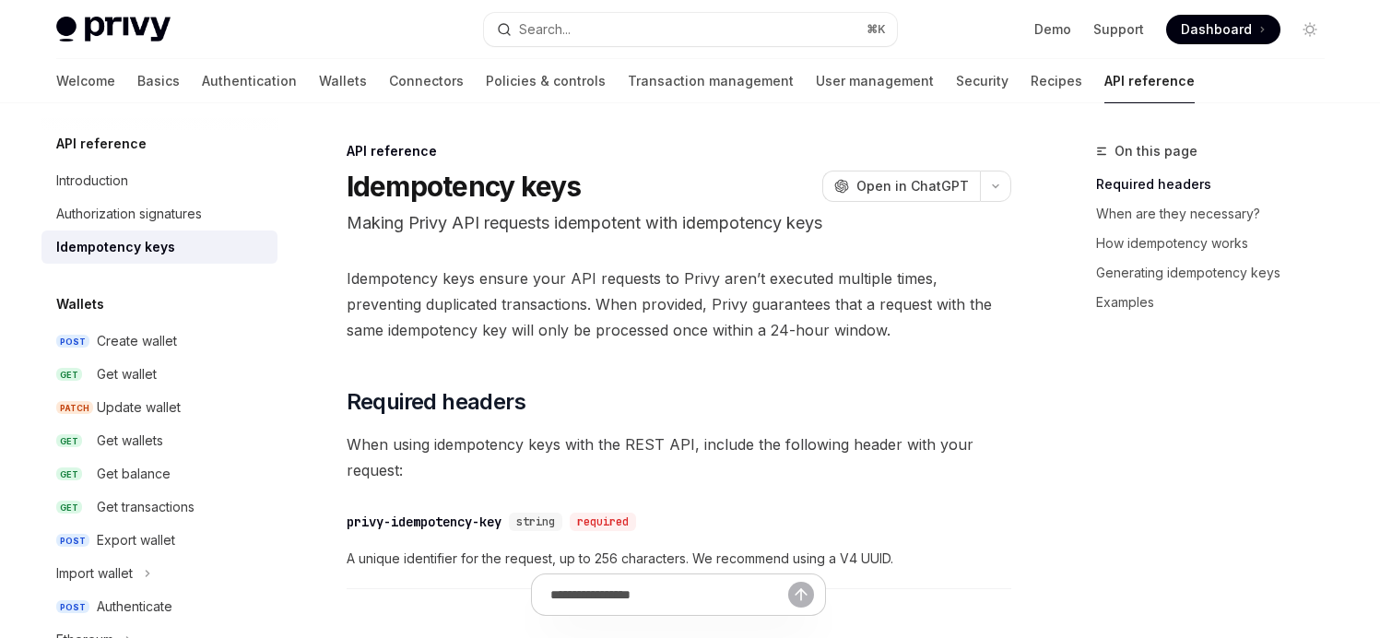
type textarea "*"
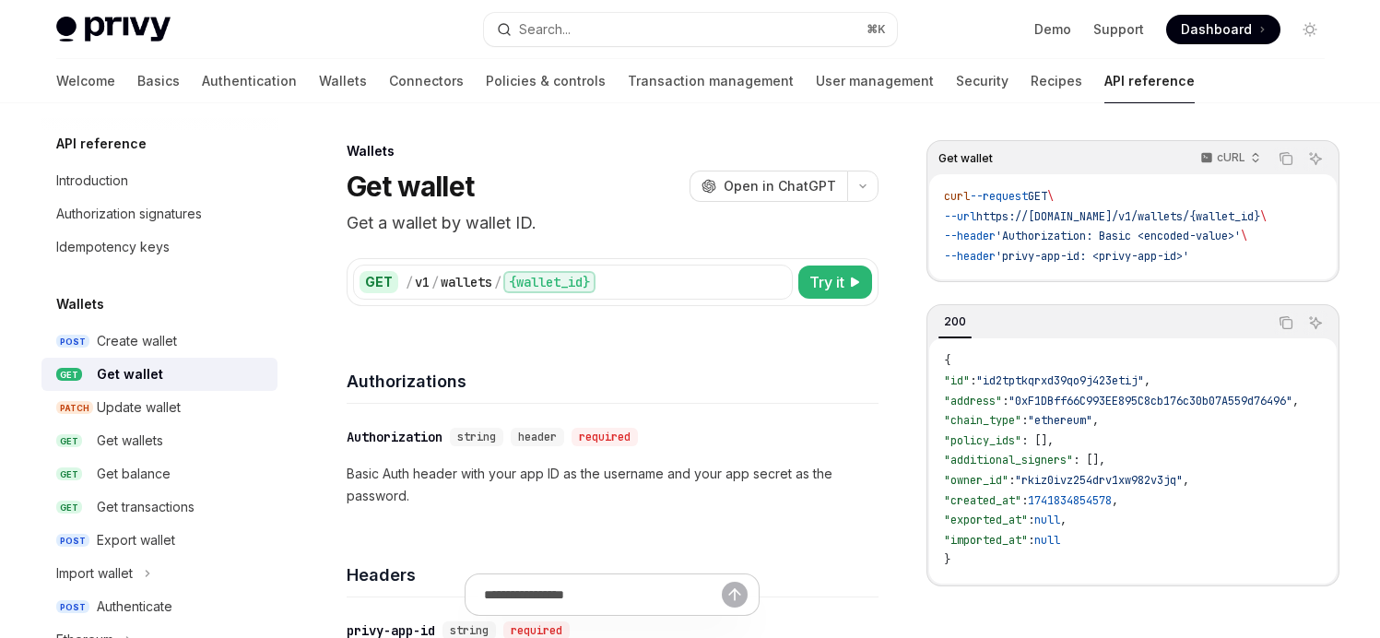
type textarea "*"
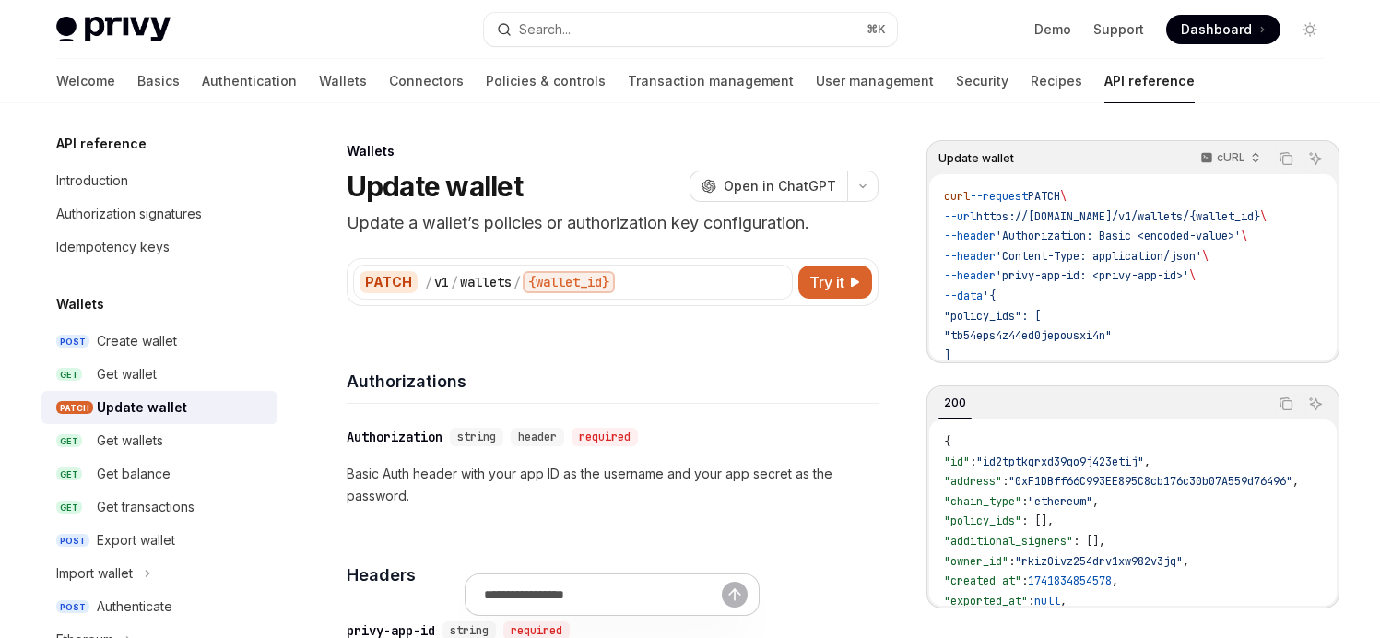
type textarea "*"
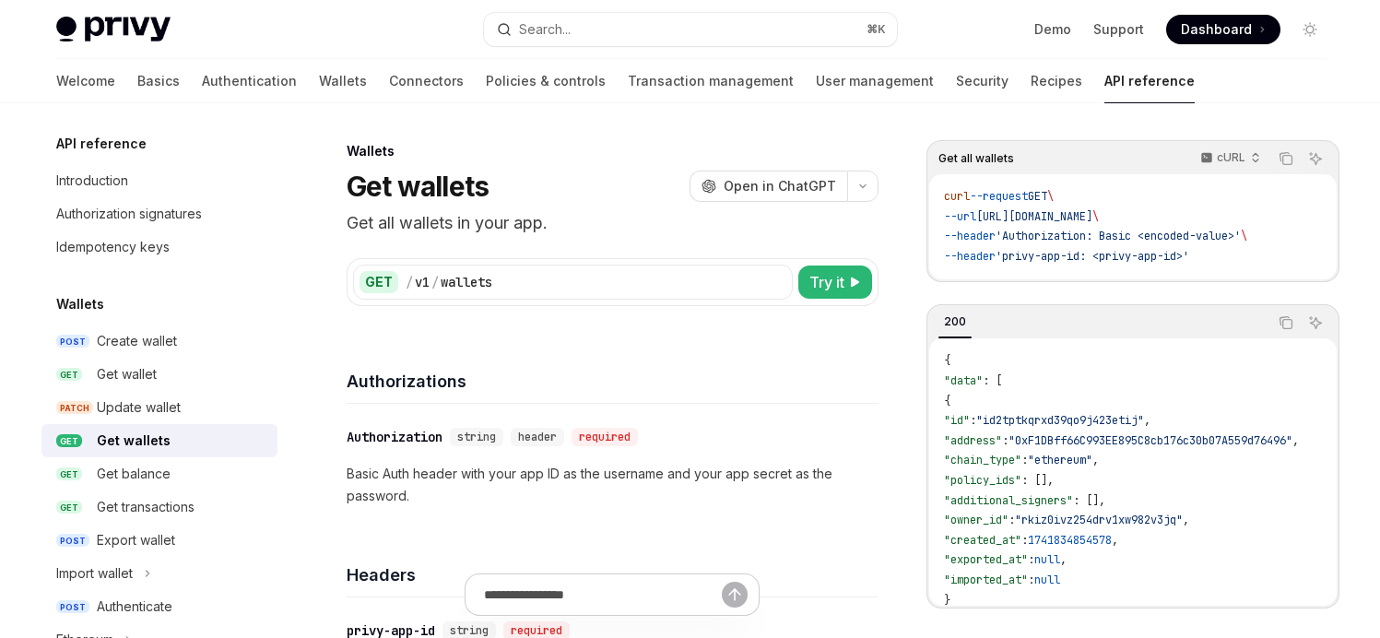
type textarea "*"
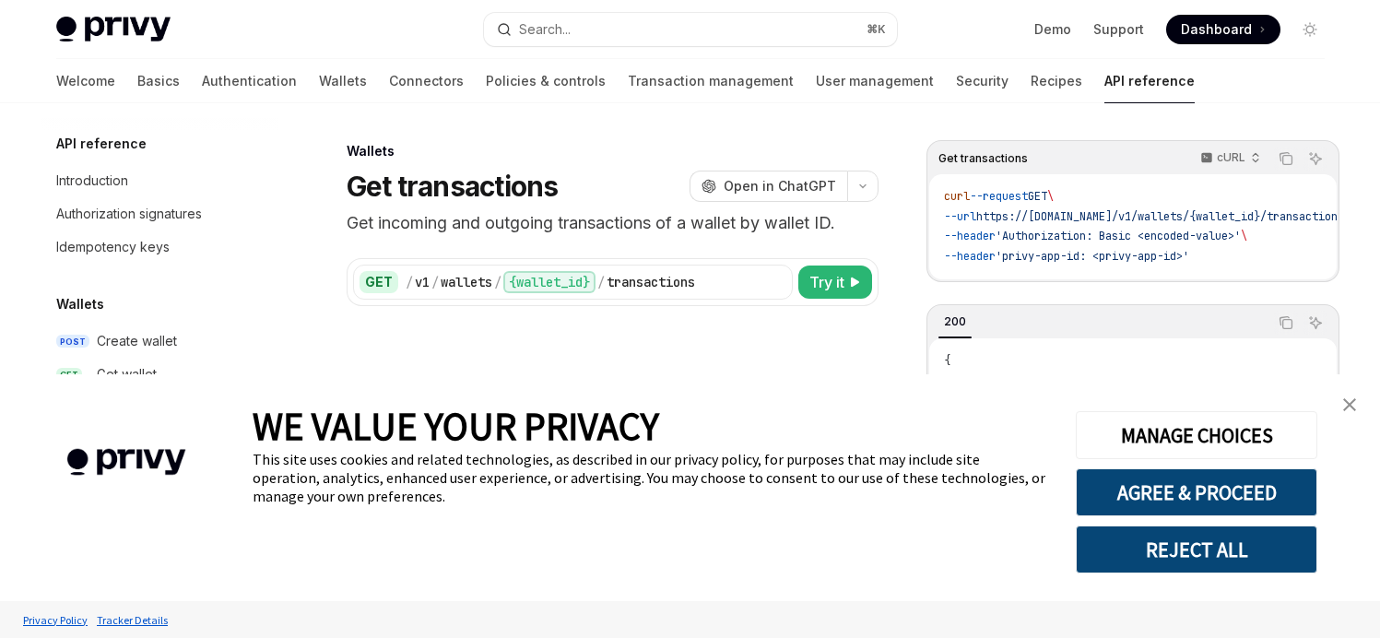
type textarea "*"
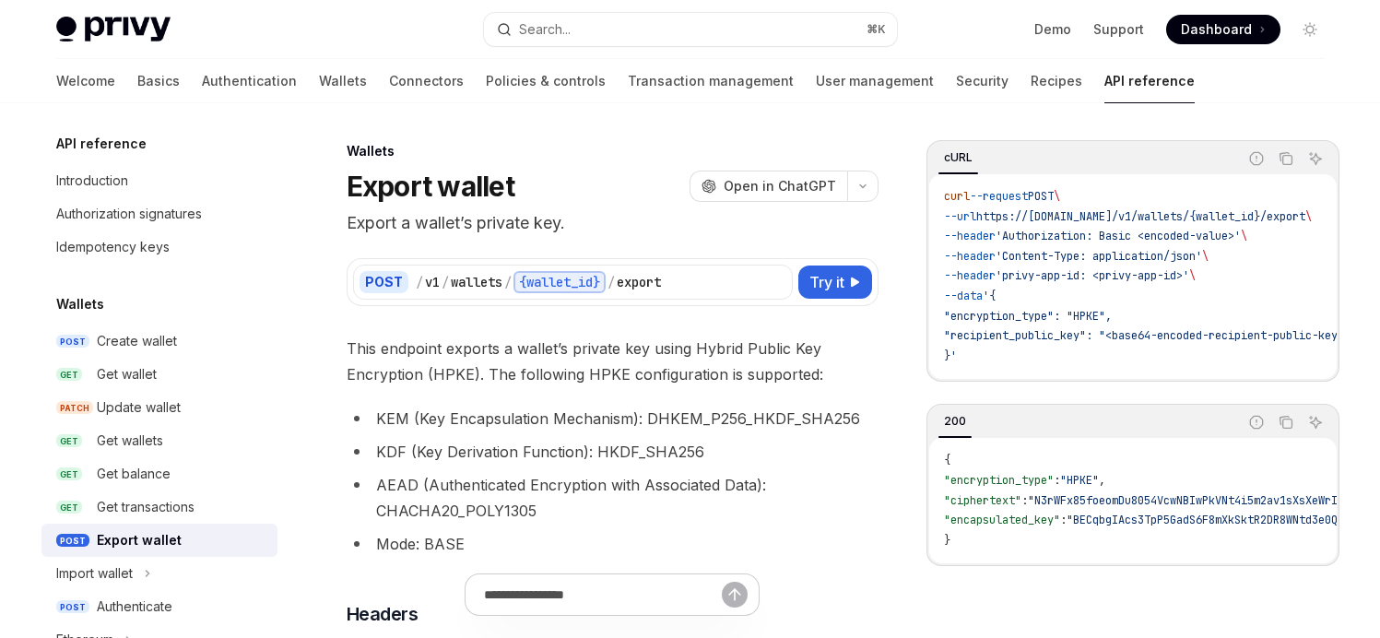
type textarea "*"
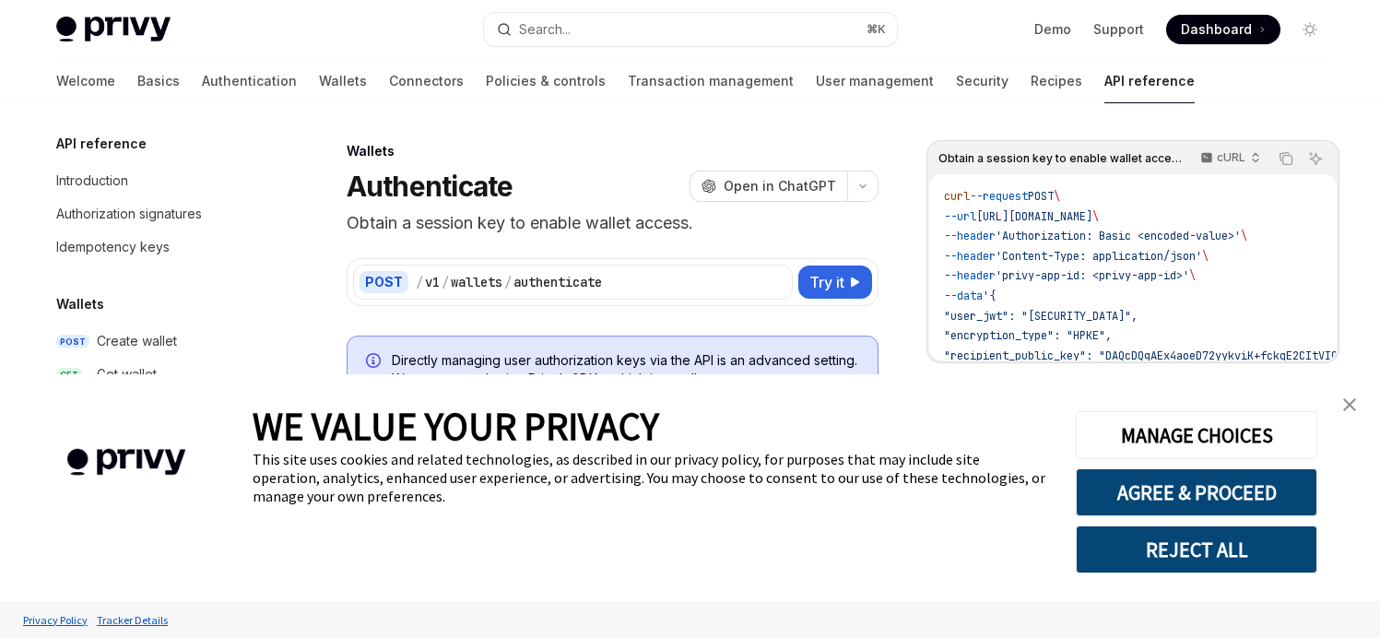
type textarea "*"
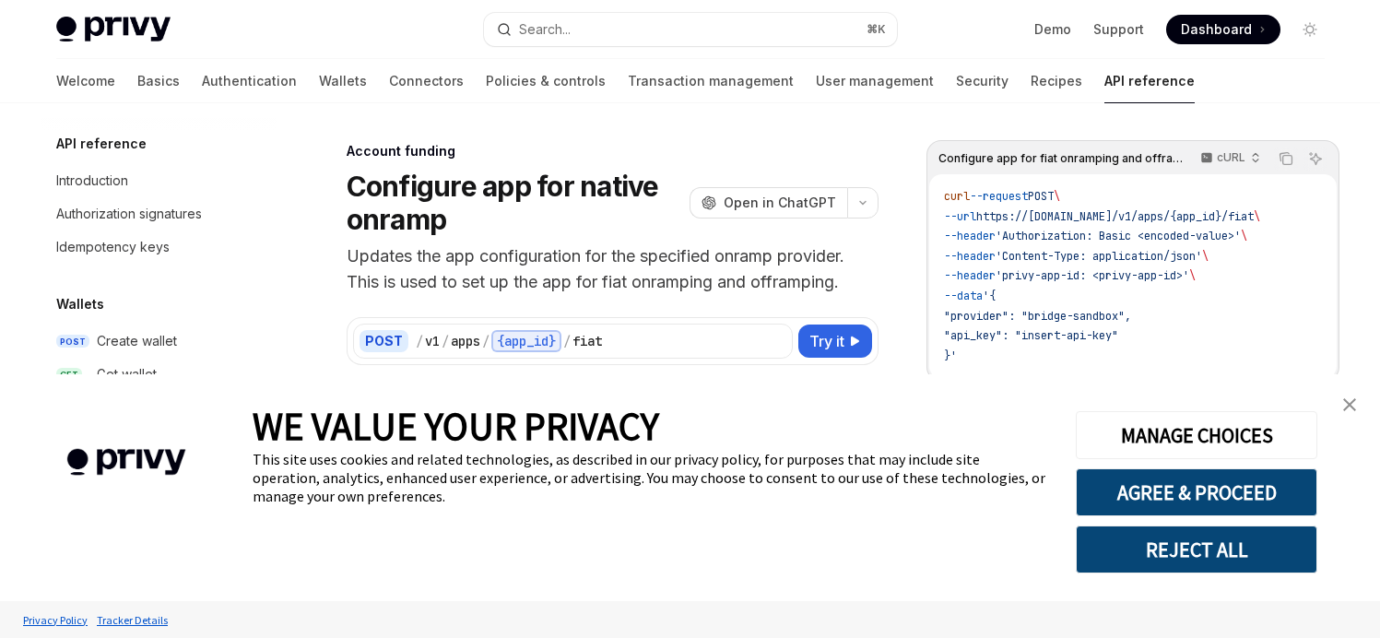
scroll to position [474, 0]
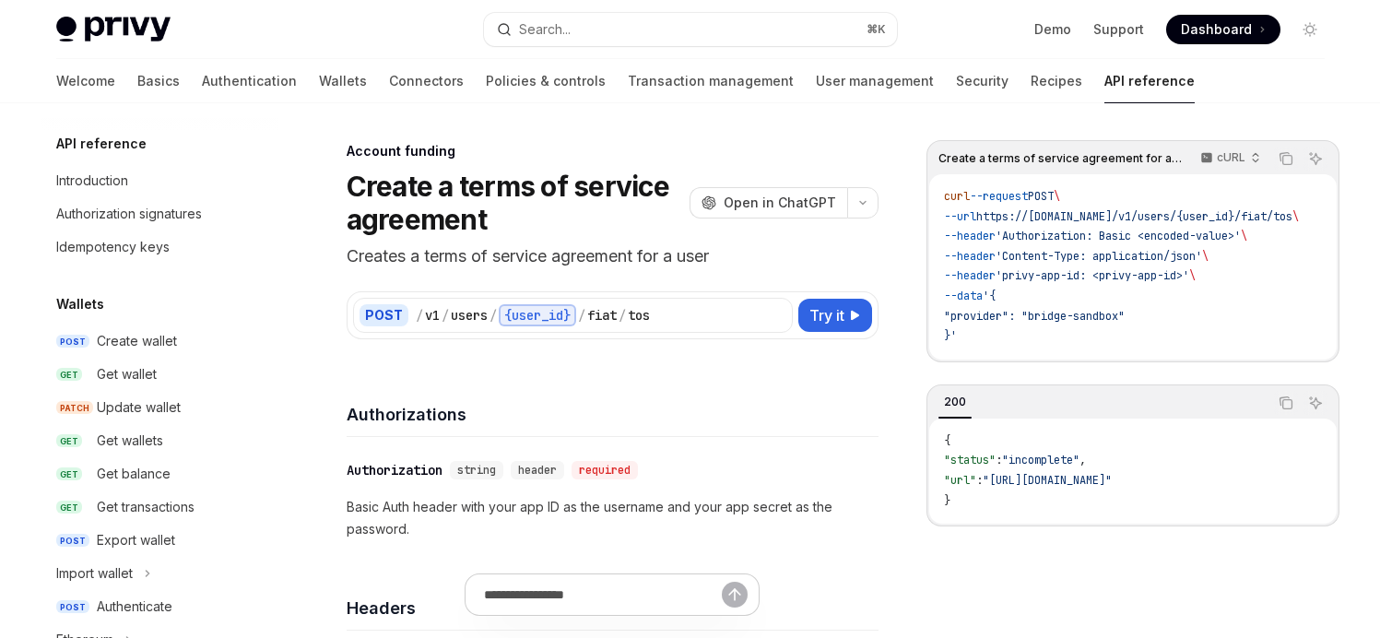
scroll to position [529, 0]
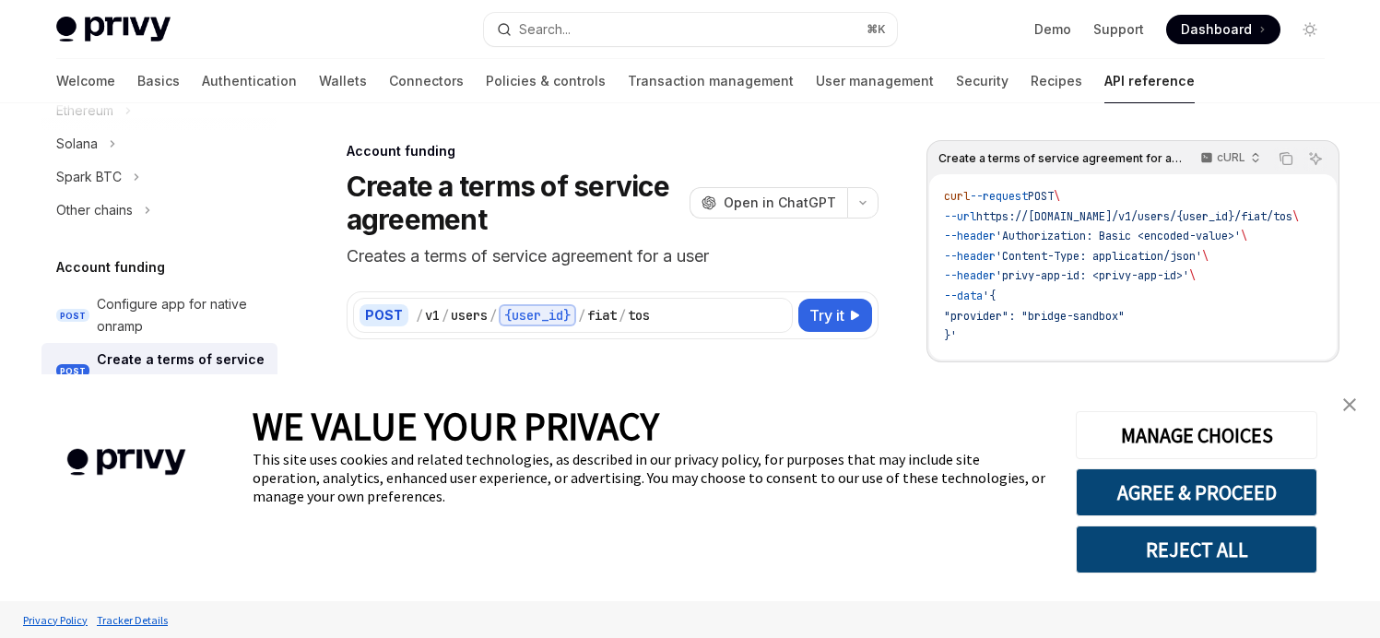
type textarea "*"
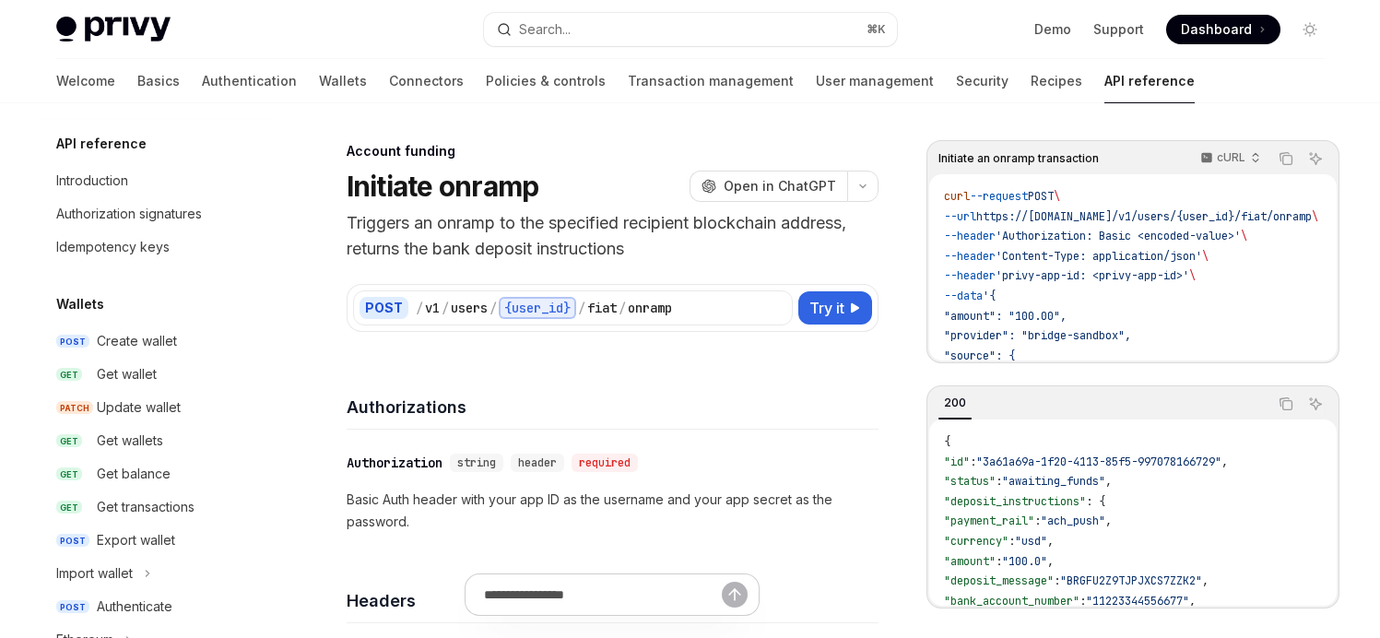
scroll to position [640, 0]
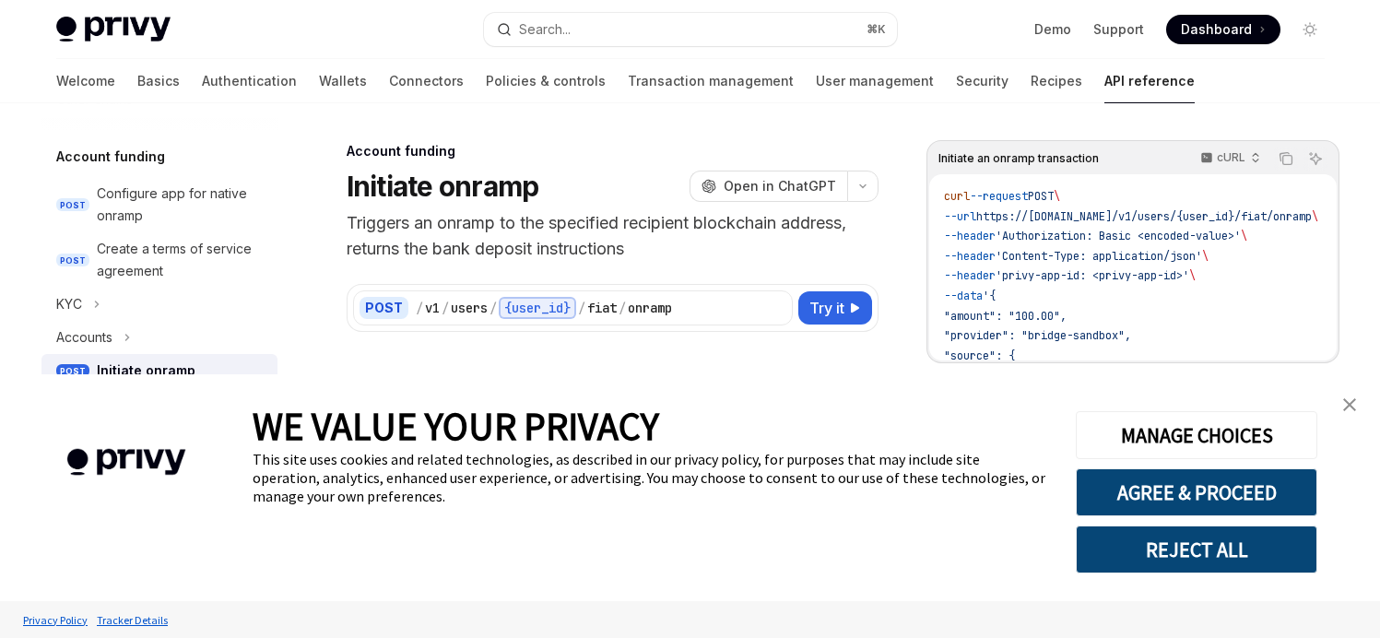
type textarea "*"
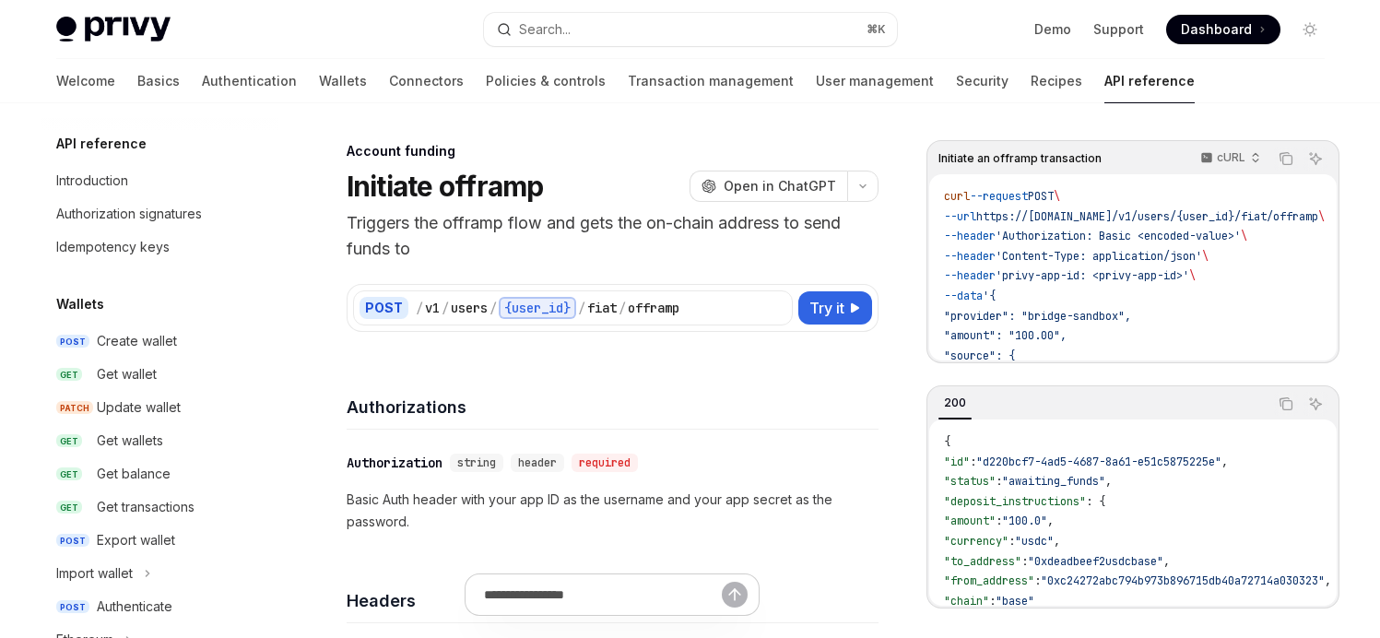
scroll to position [673, 0]
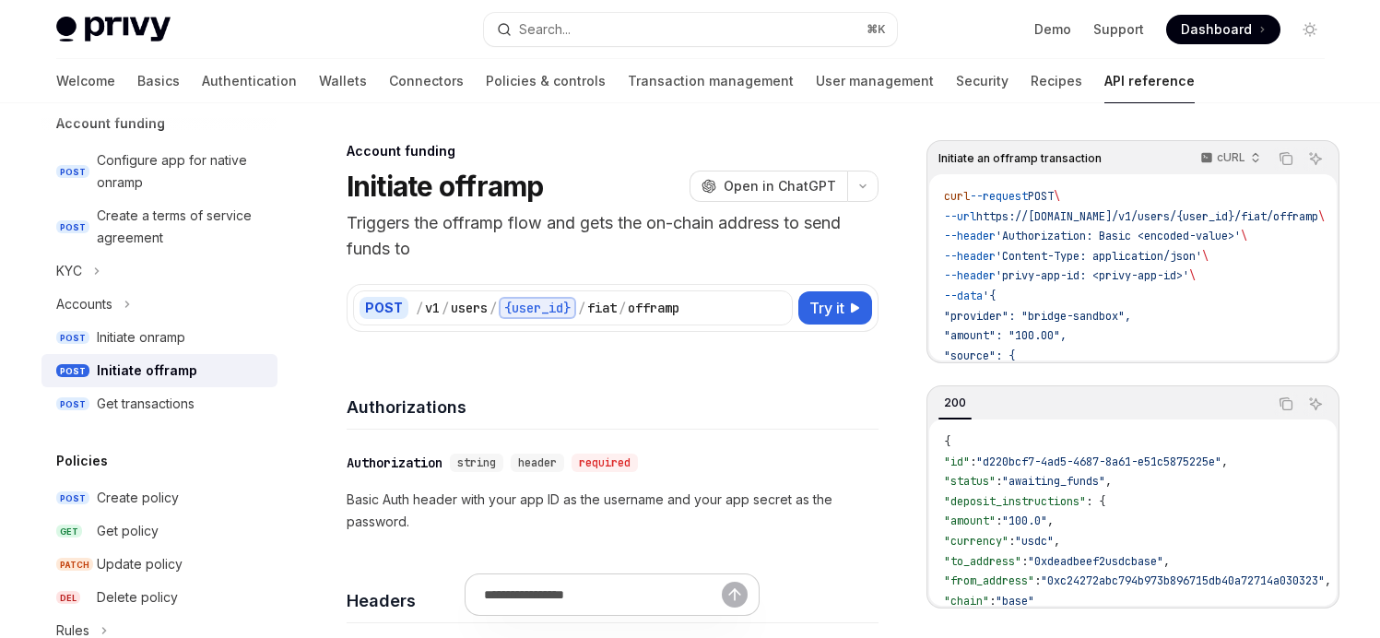
type textarea "*"
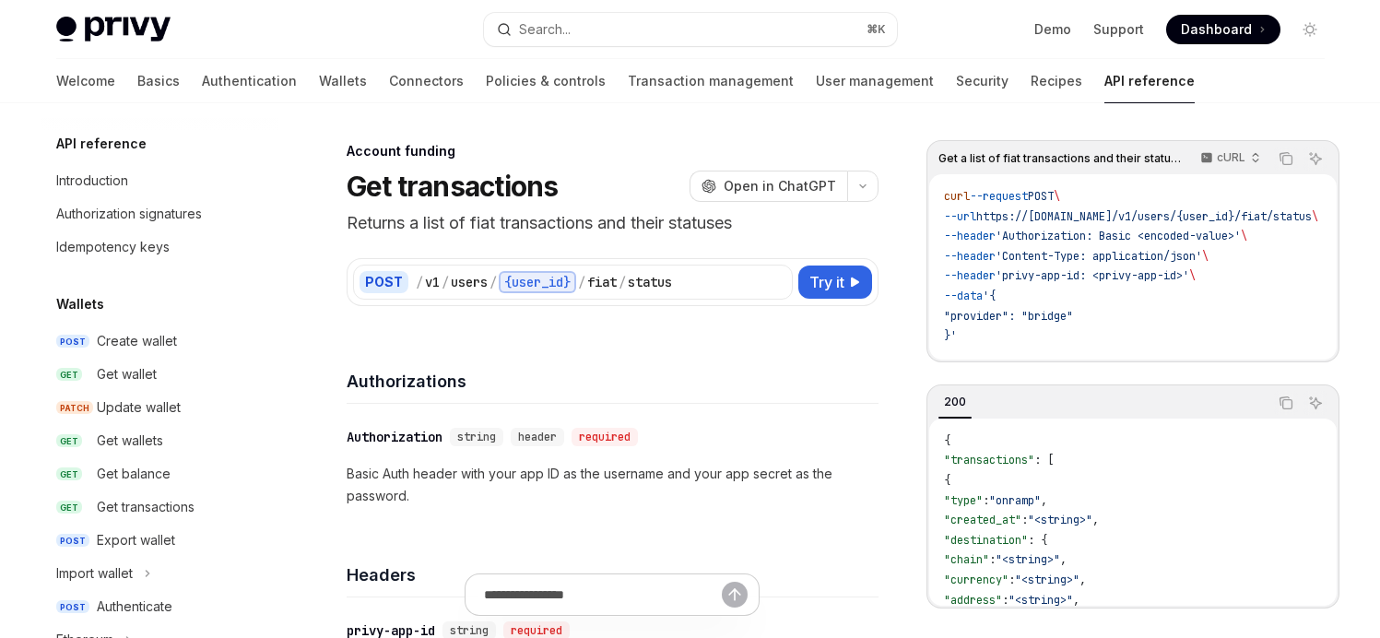
scroll to position [706, 0]
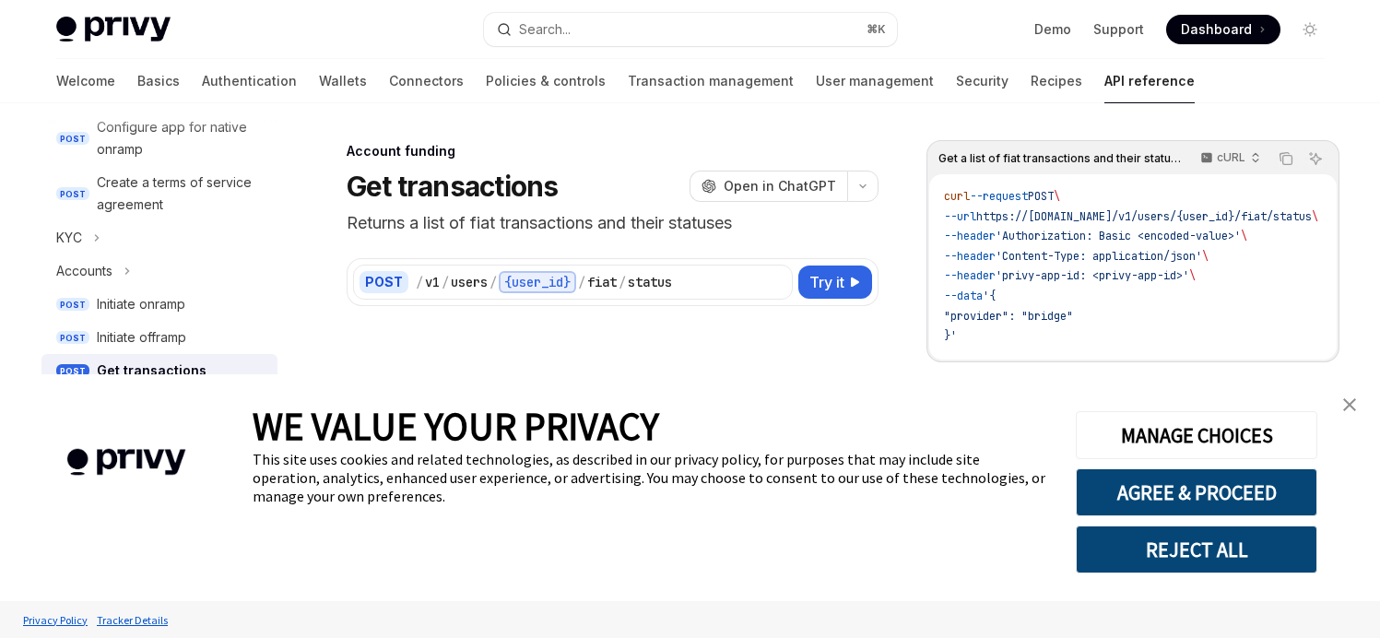
type textarea "*"
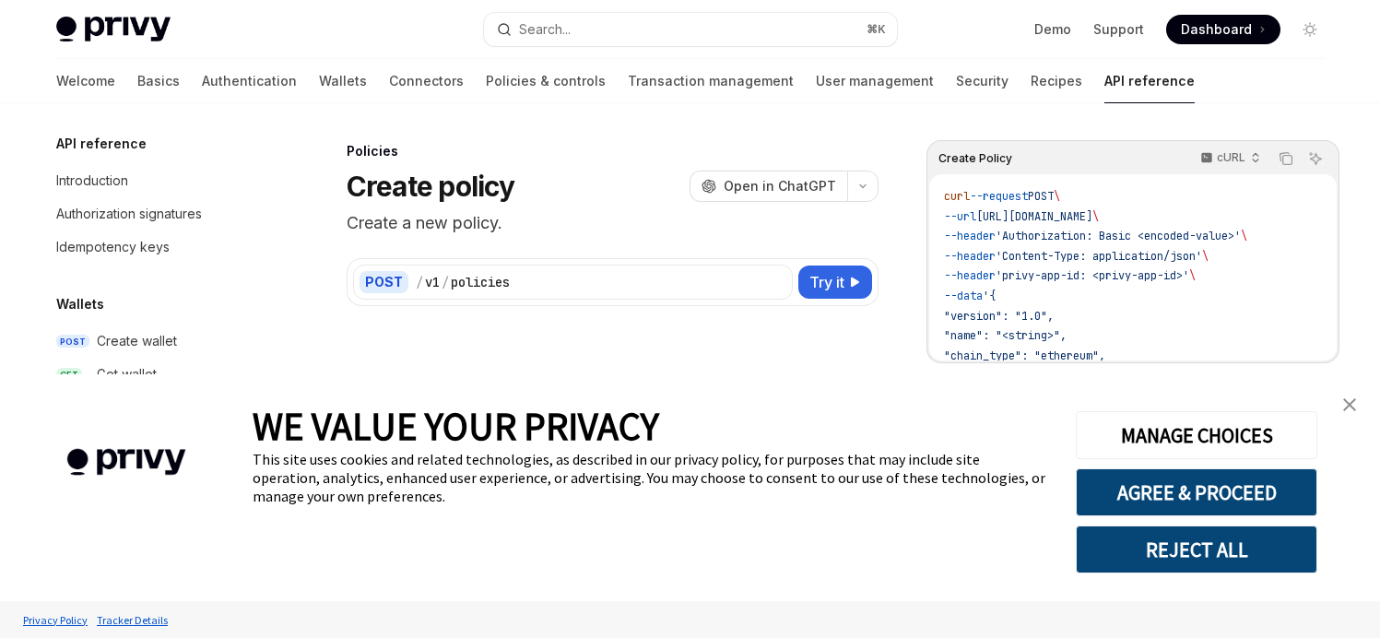
scroll to position [800, 0]
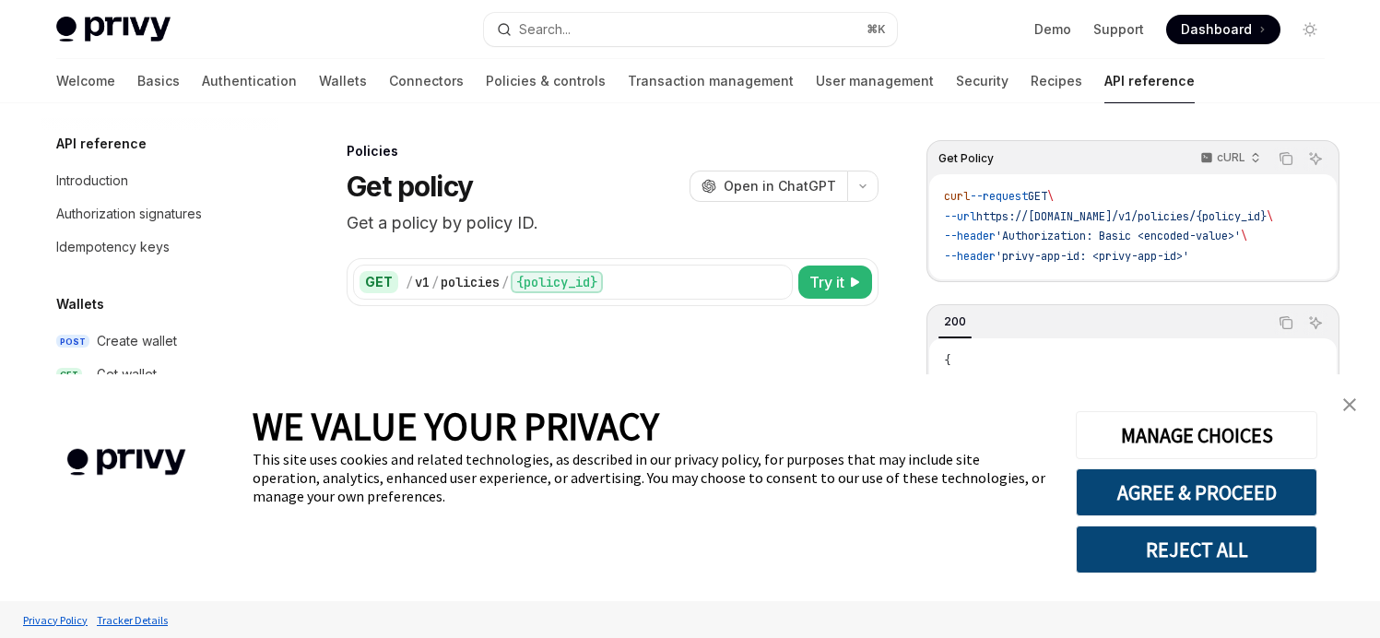
scroll to position [833, 0]
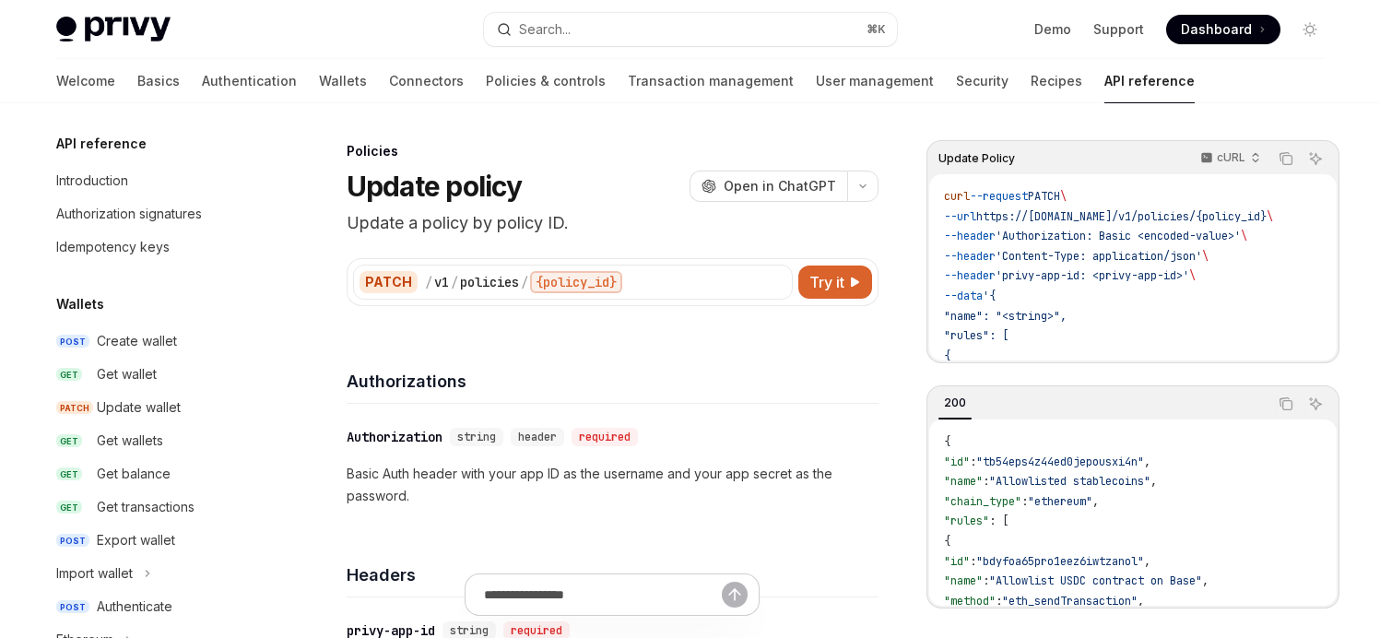
scroll to position [867, 0]
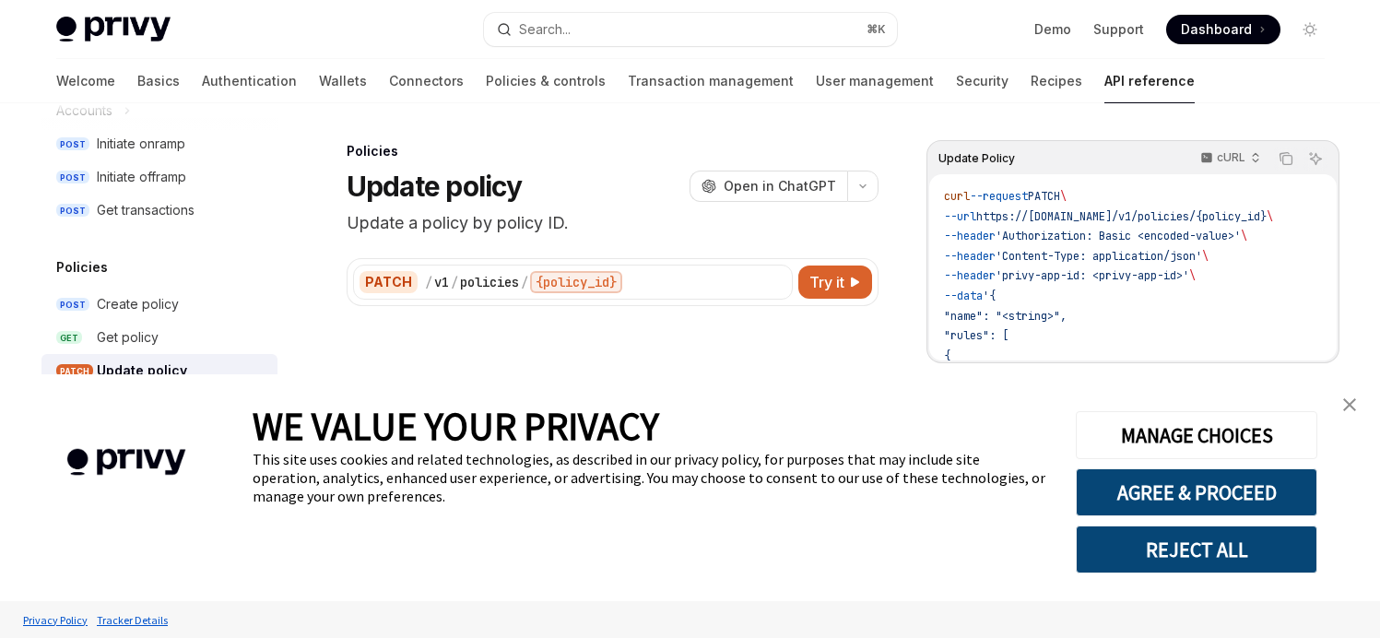
type textarea "*"
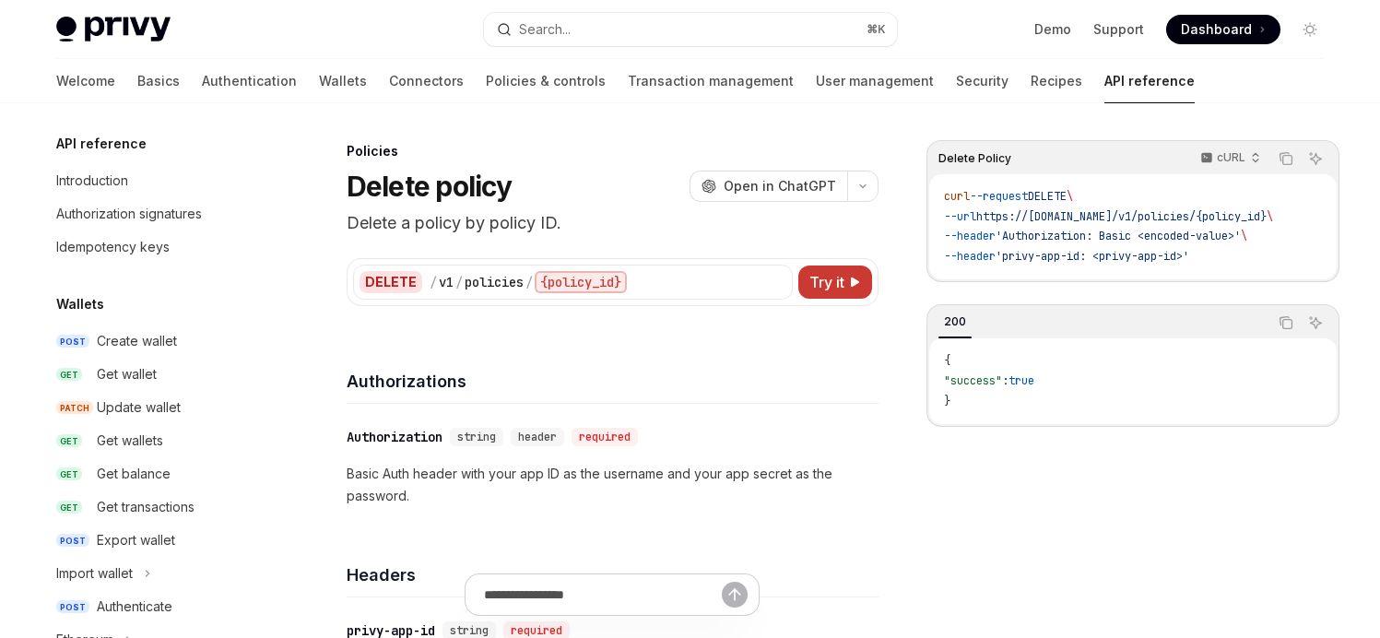
scroll to position [900, 0]
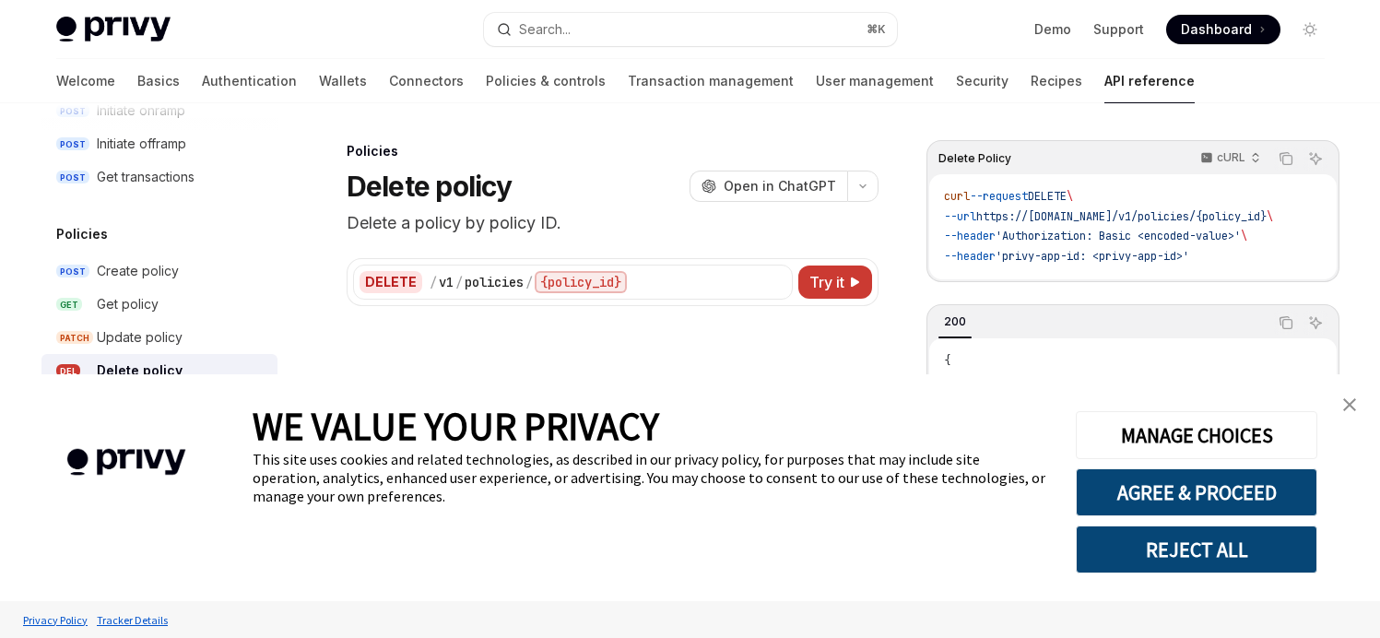
type textarea "*"
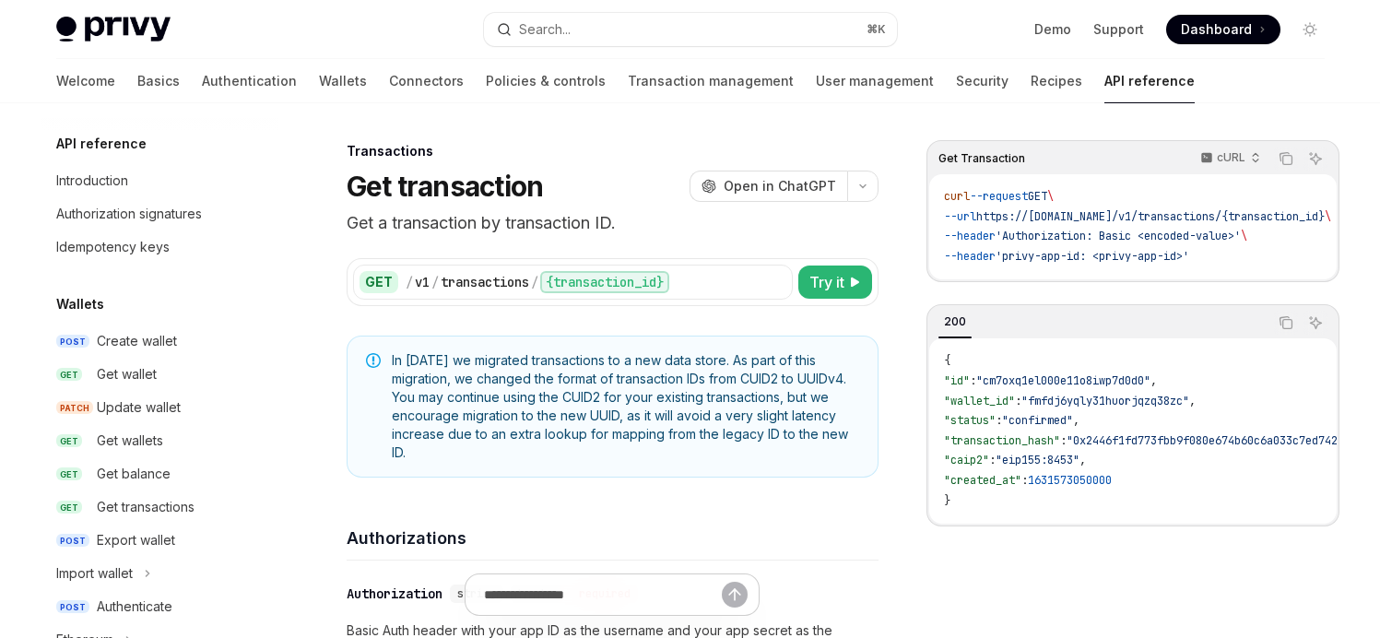
scroll to position [1027, 0]
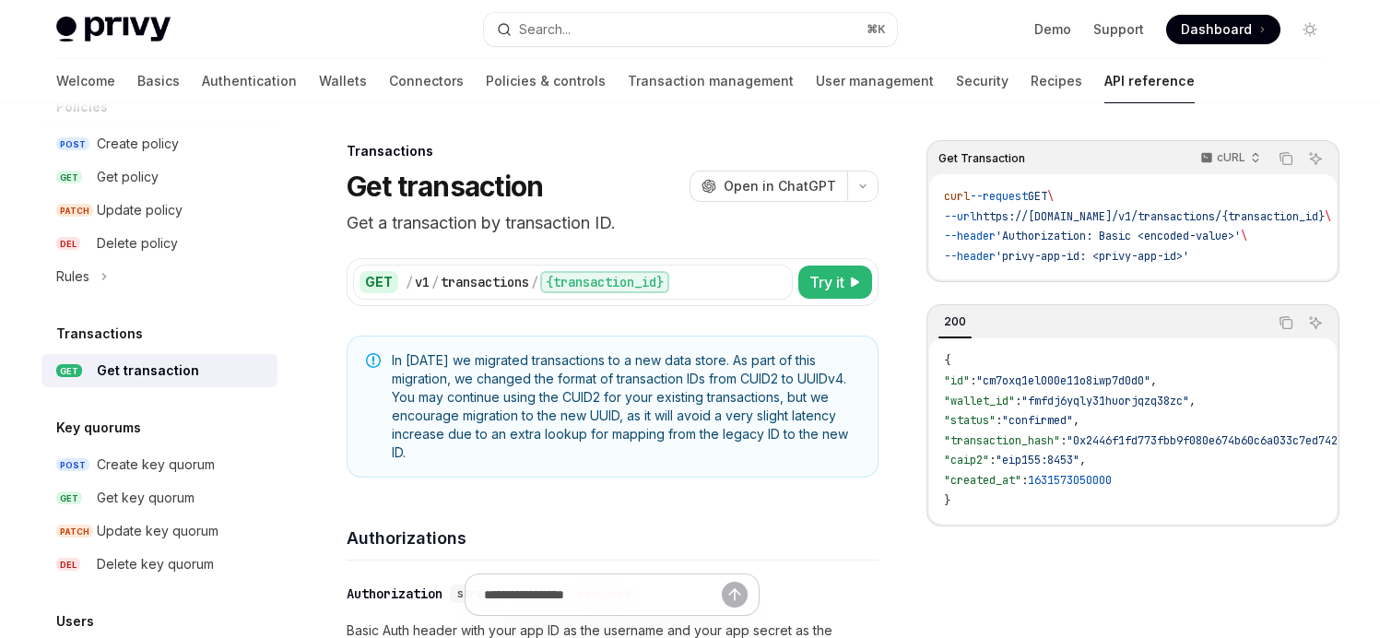
type textarea "*"
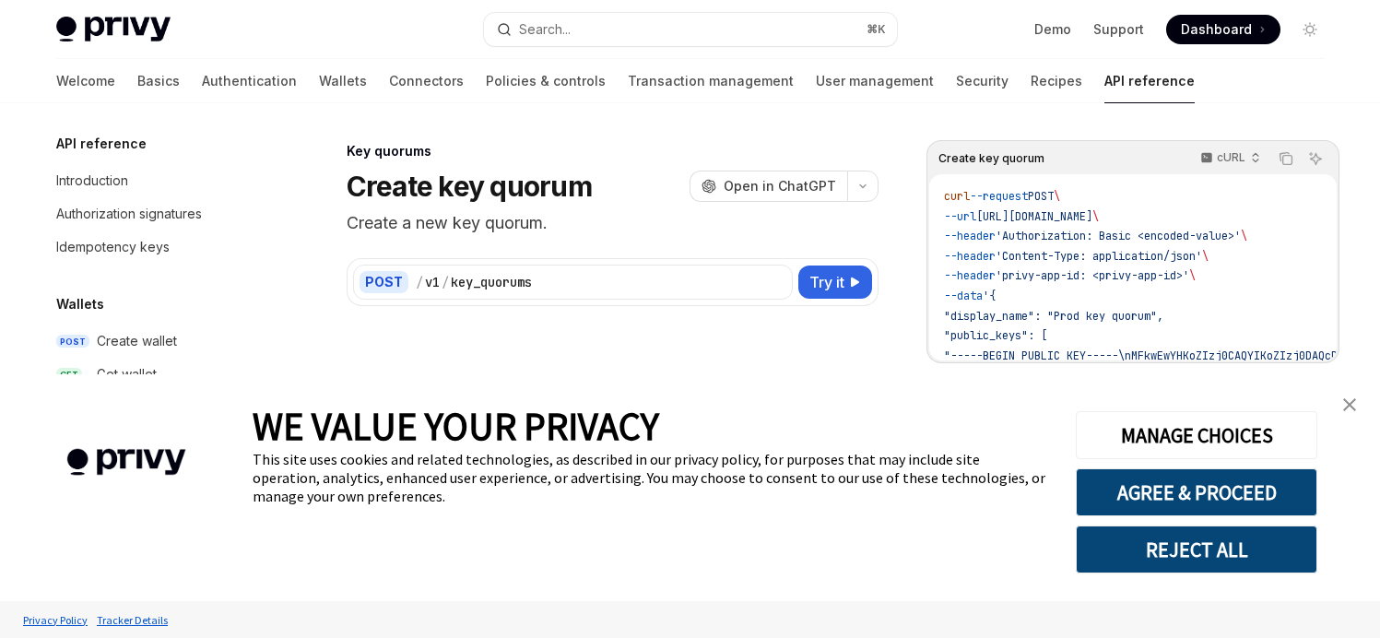
scroll to position [1121, 0]
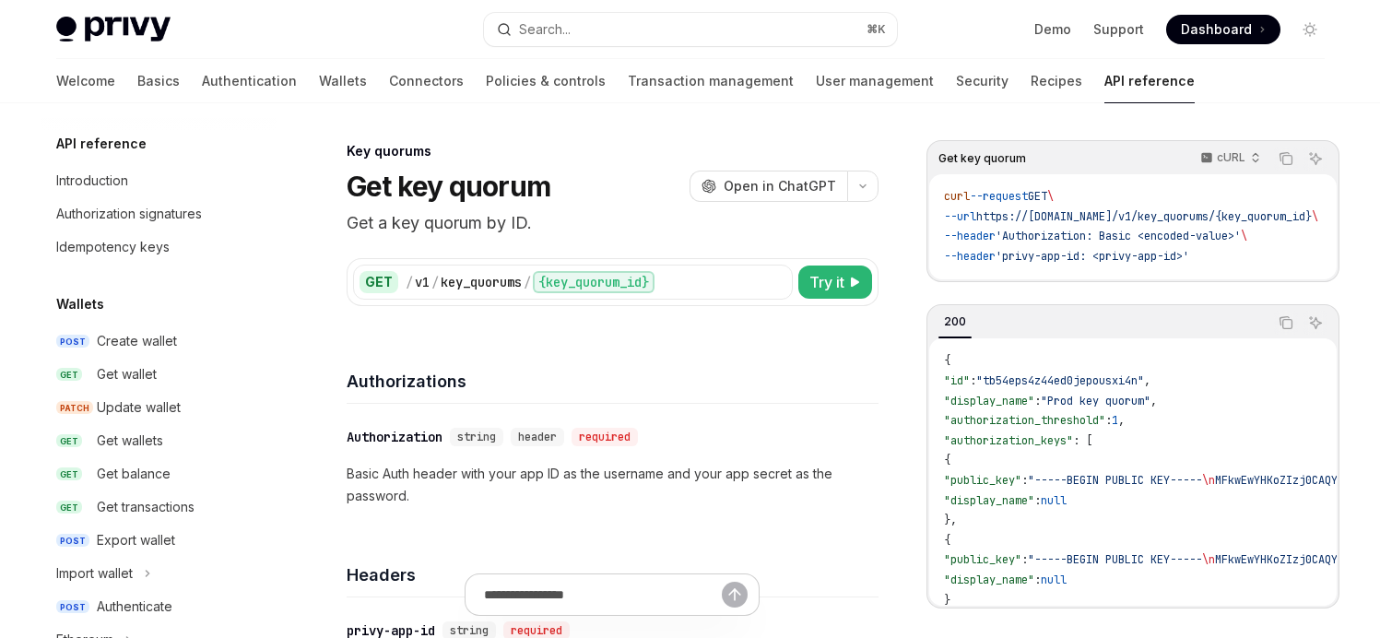
scroll to position [1154, 0]
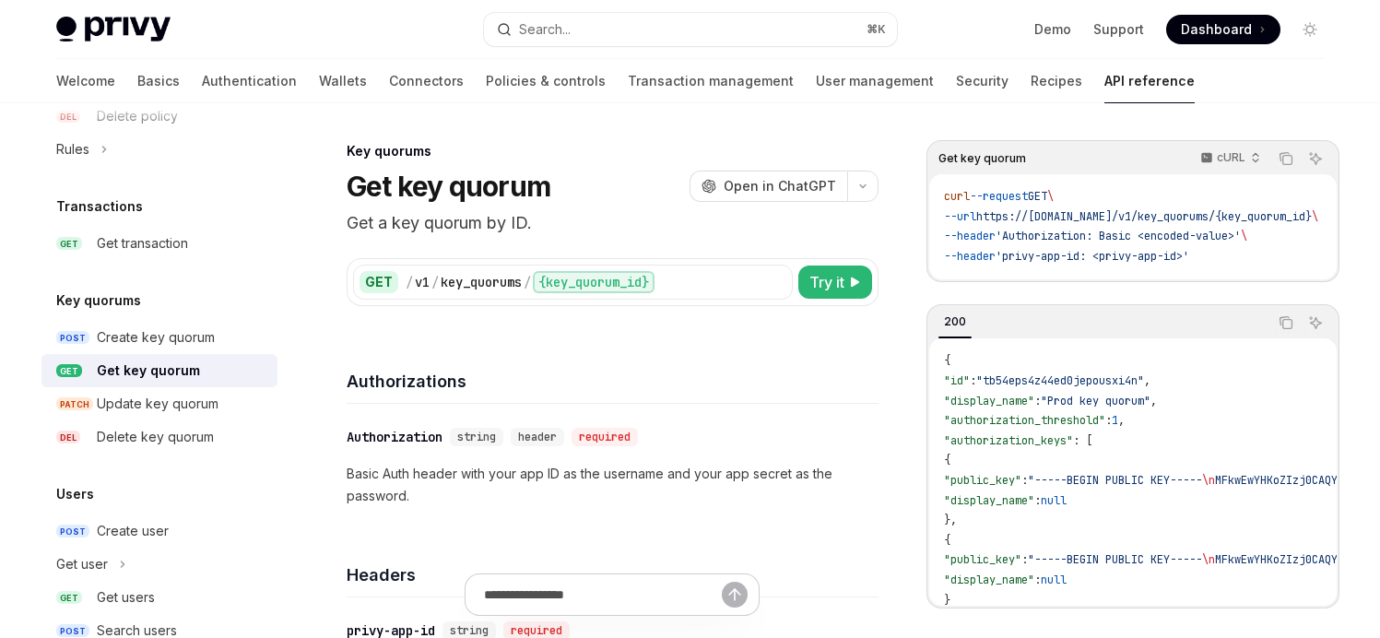
type textarea "*"
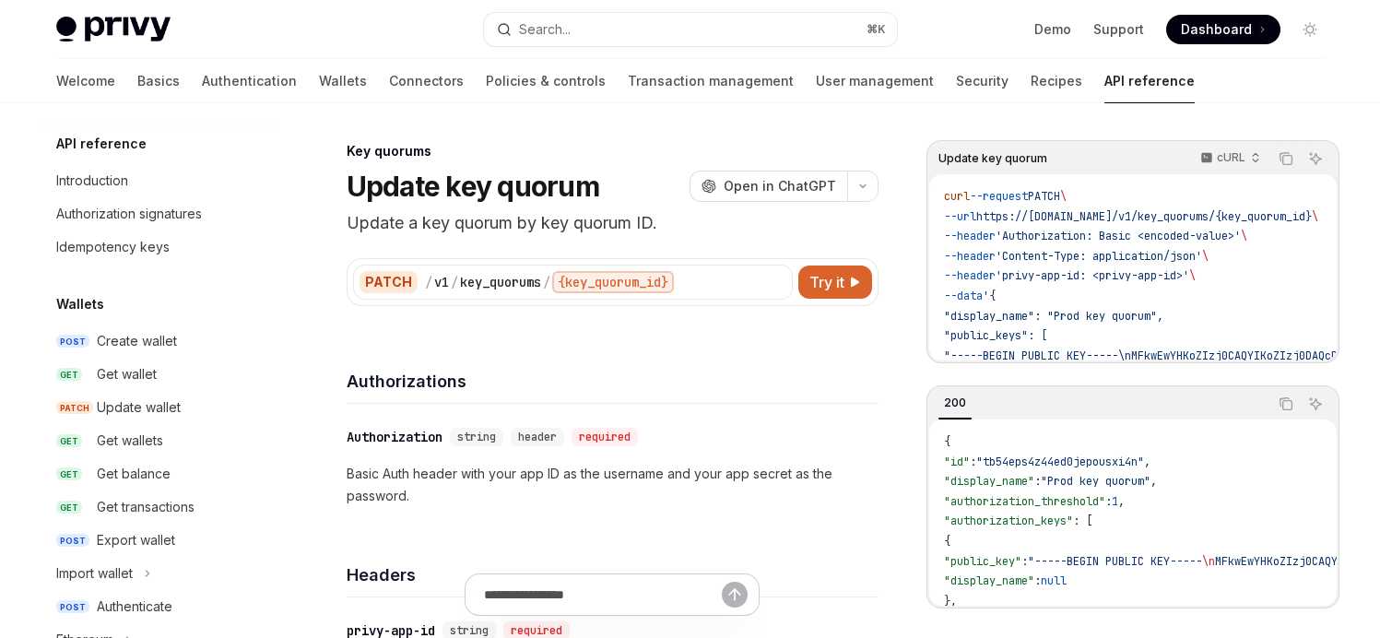
scroll to position [1187, 0]
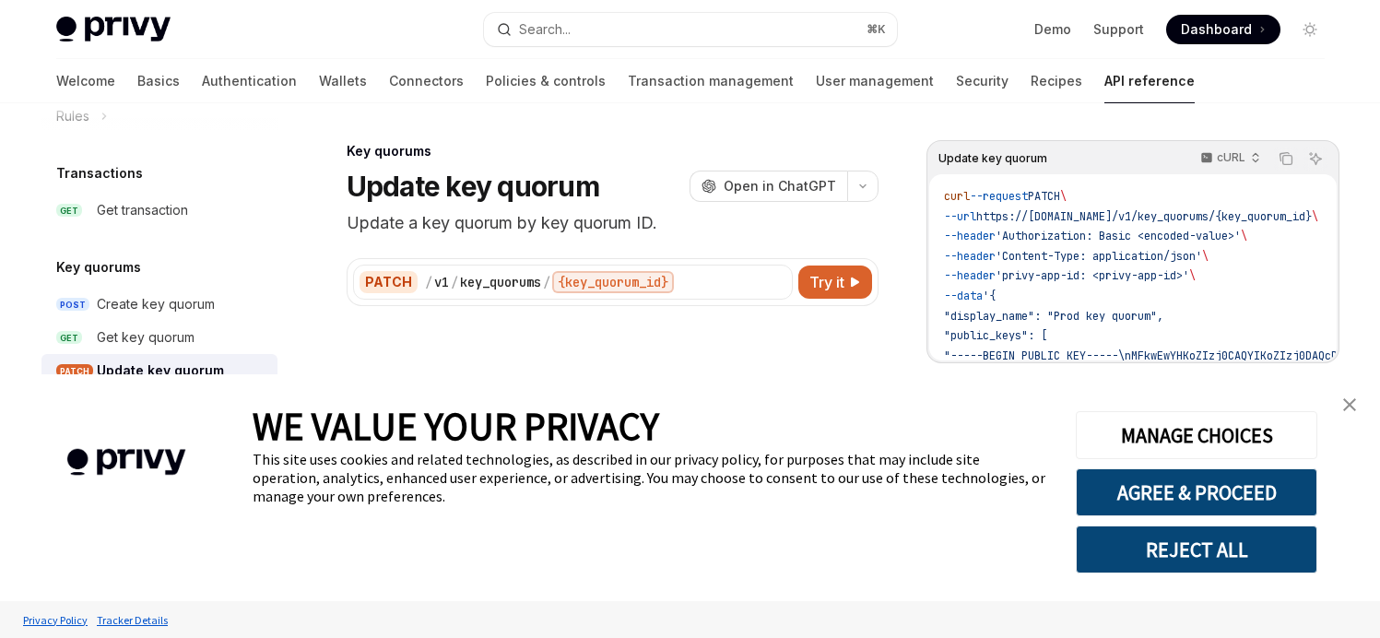
type textarea "*"
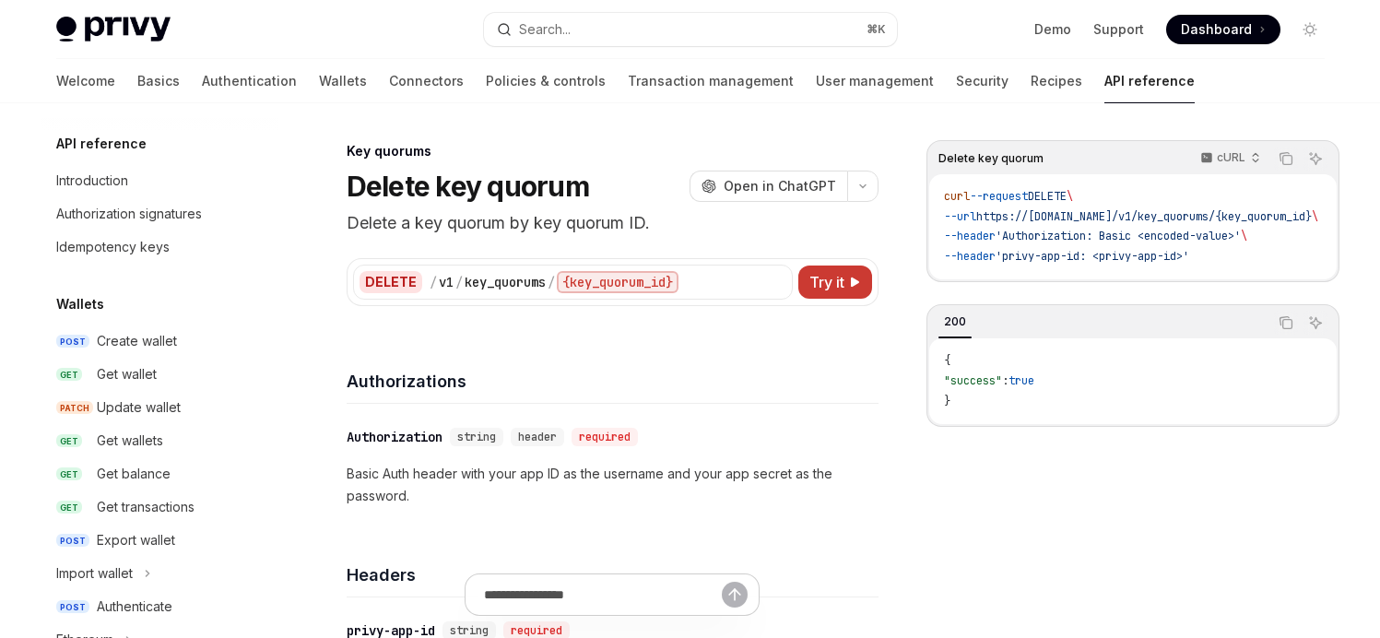
scroll to position [1220, 0]
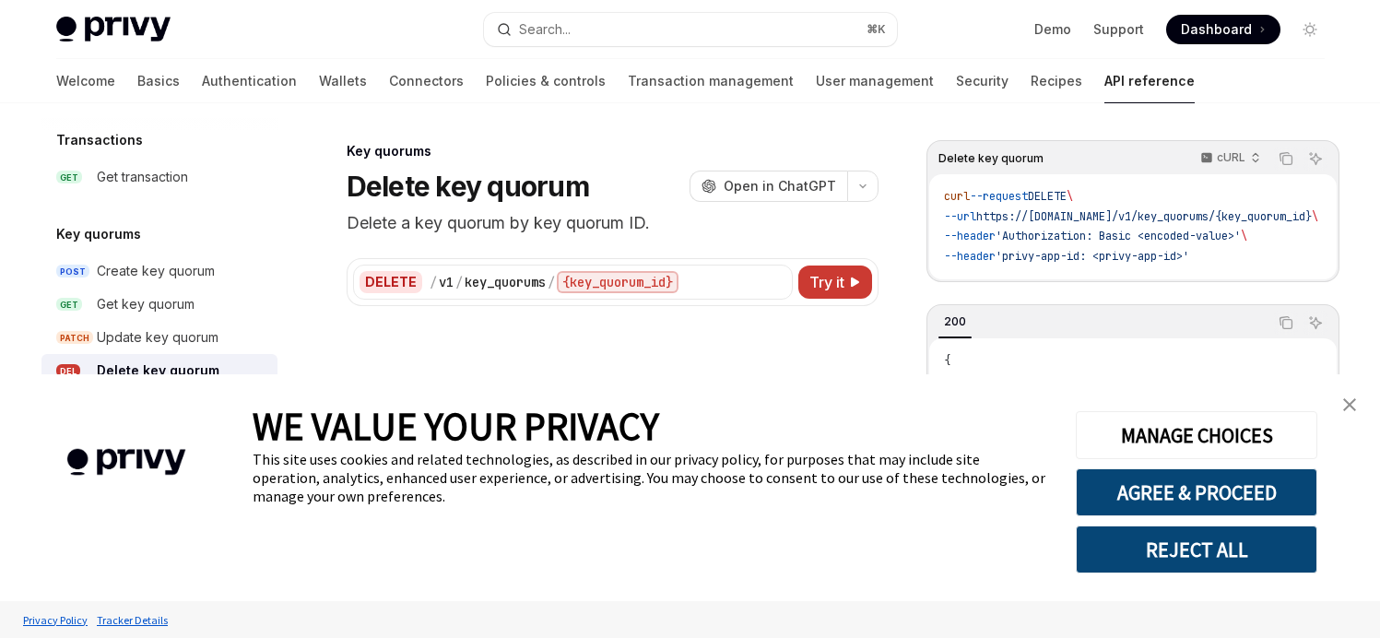
type textarea "*"
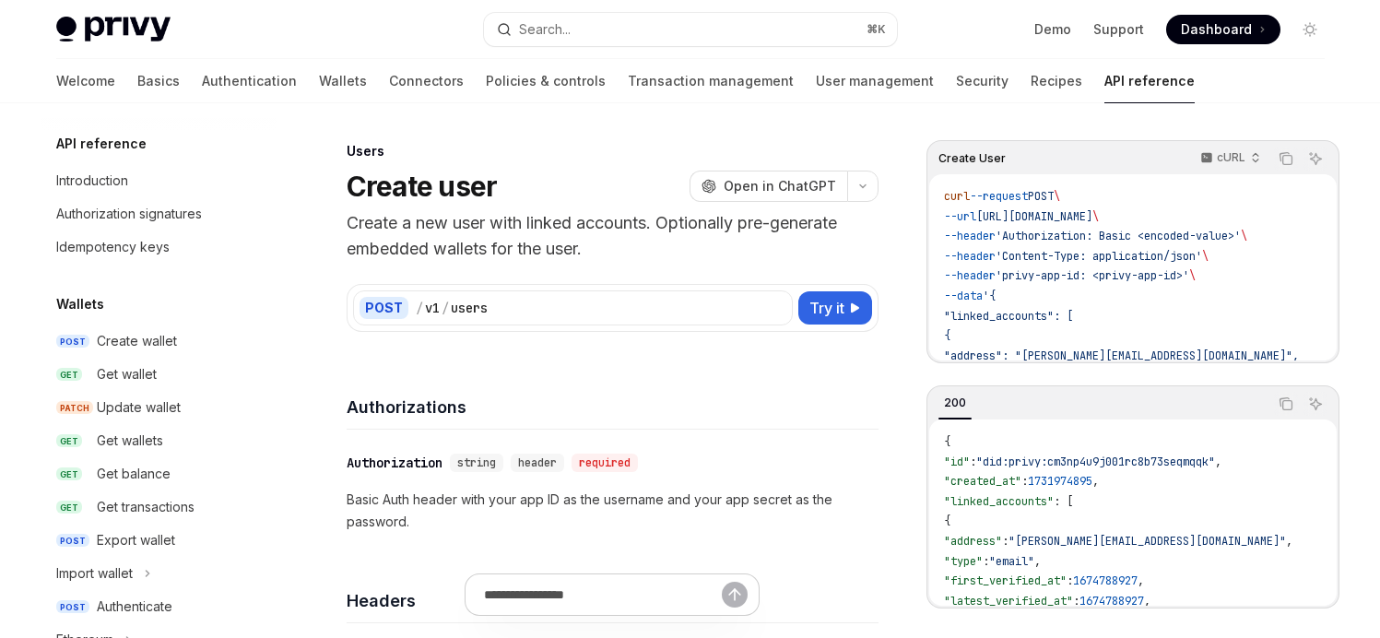
scroll to position [1300, 0]
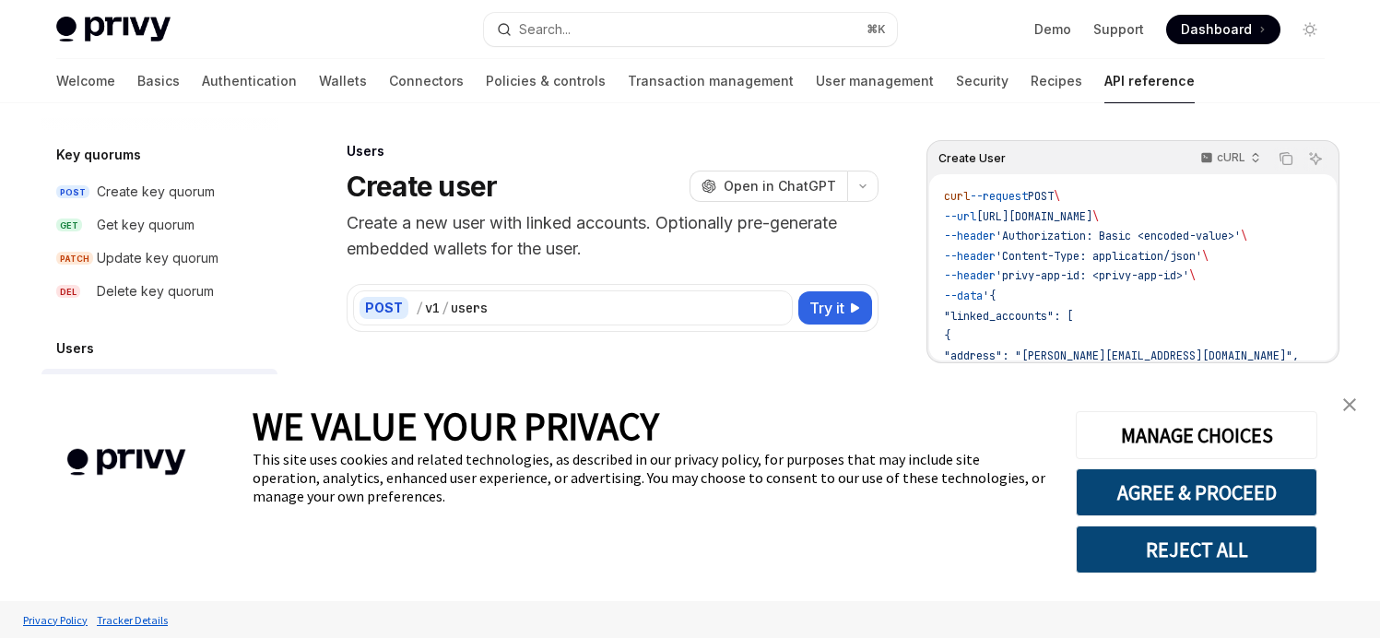
type textarea "*"
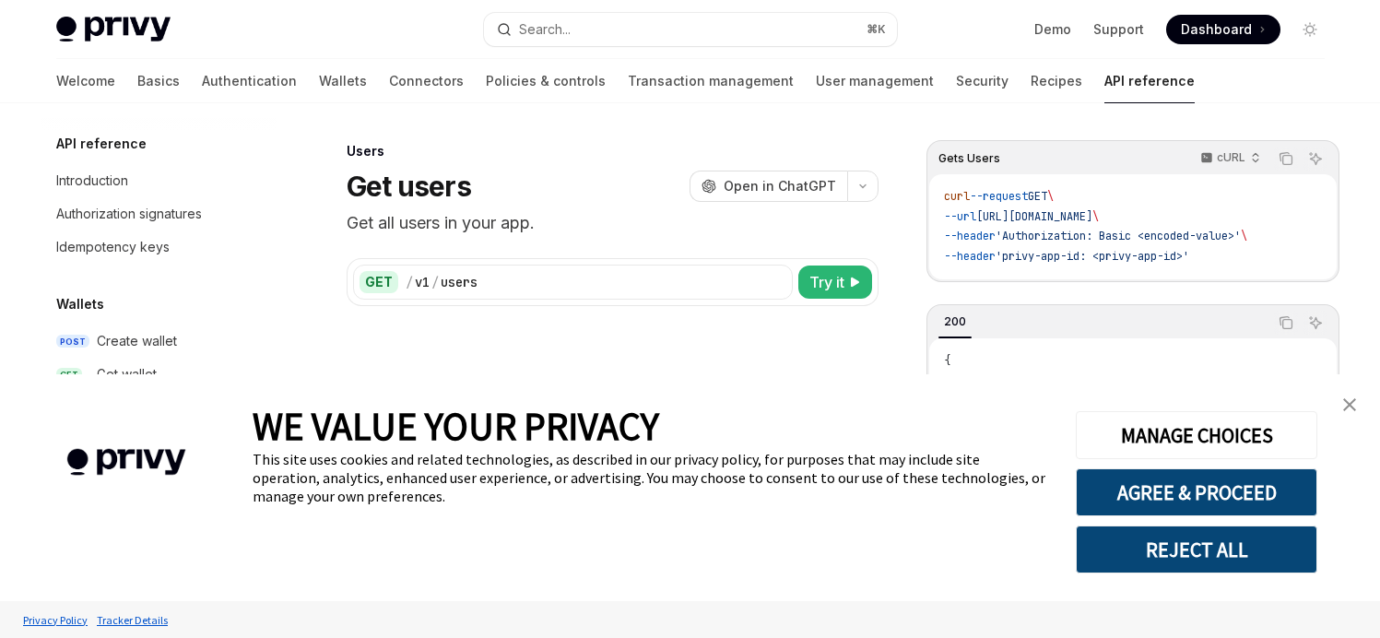
scroll to position [1300, 0]
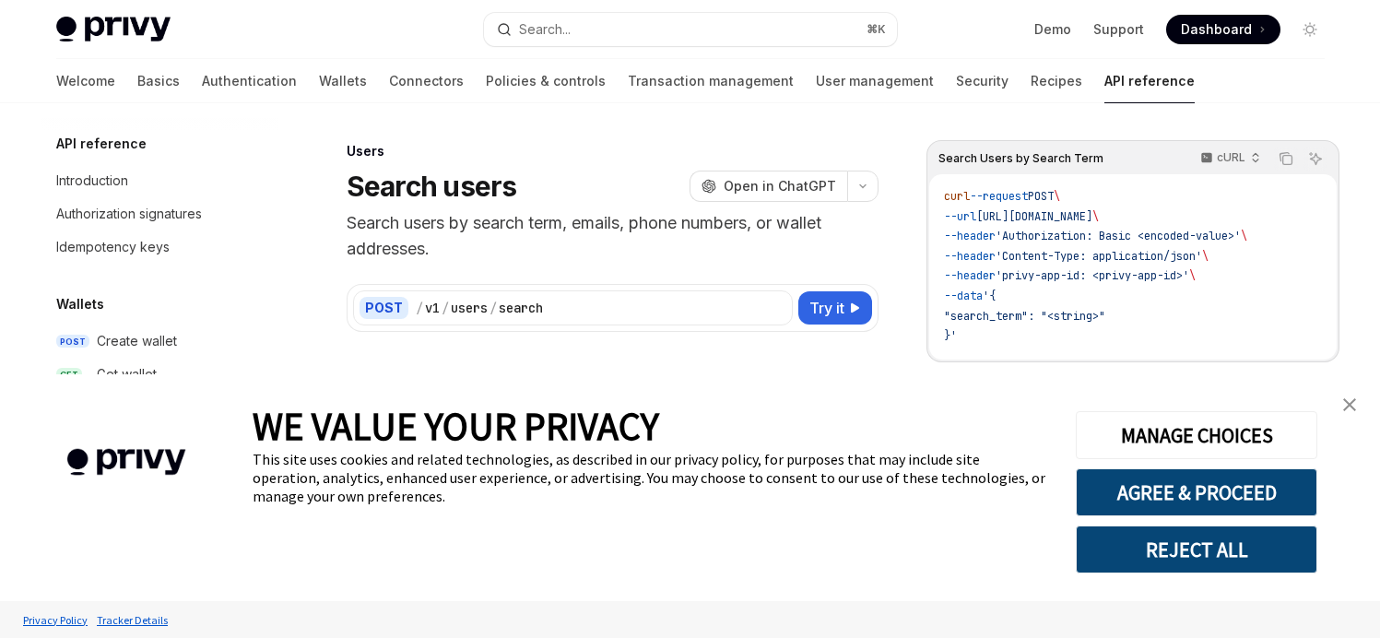
scroll to position [1300, 0]
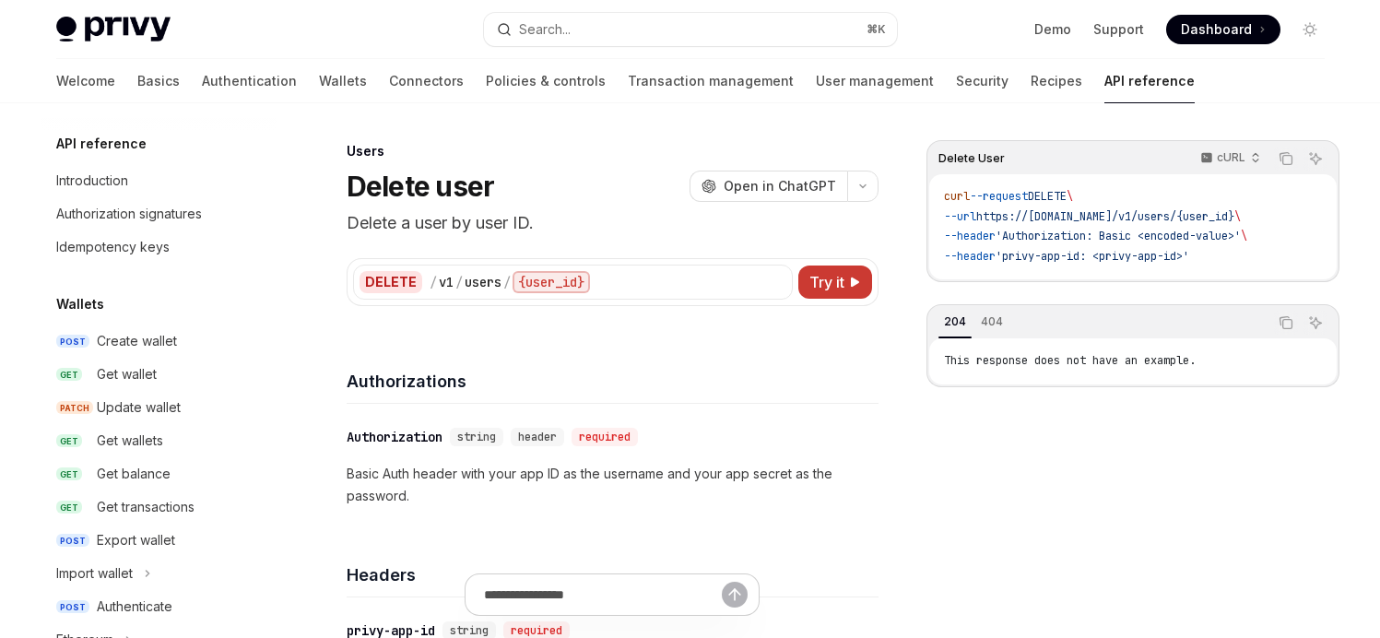
scroll to position [1300, 0]
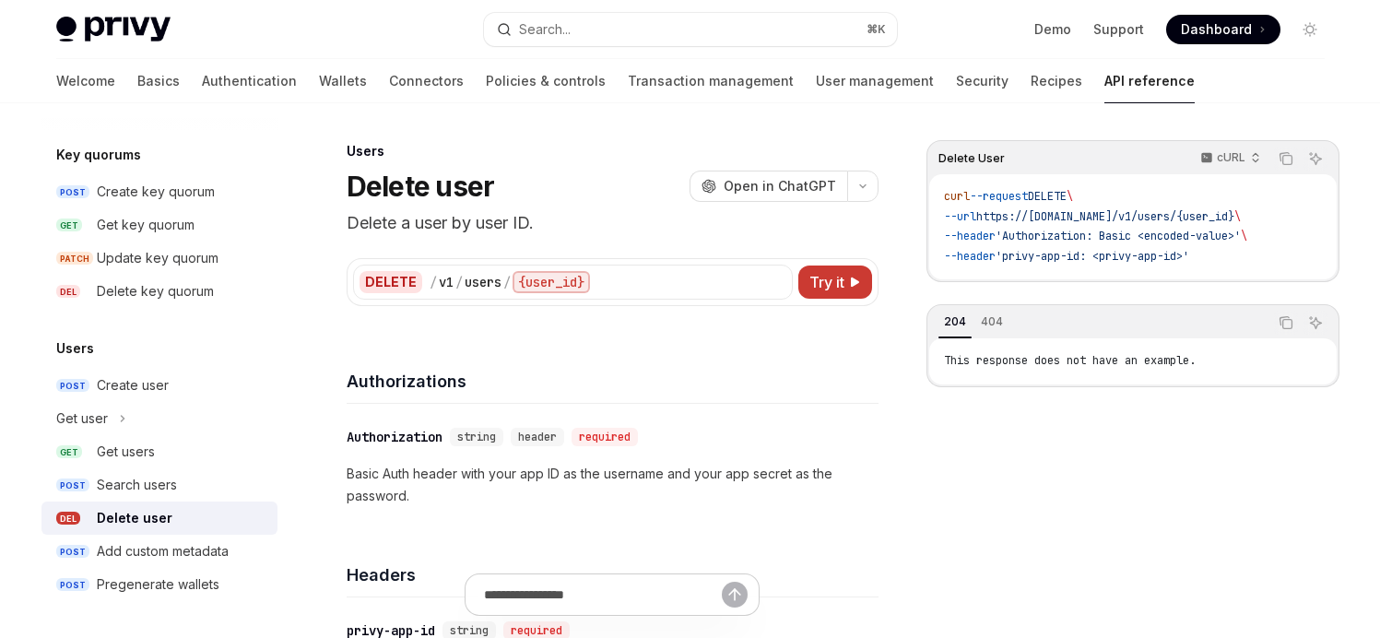
type textarea "*"
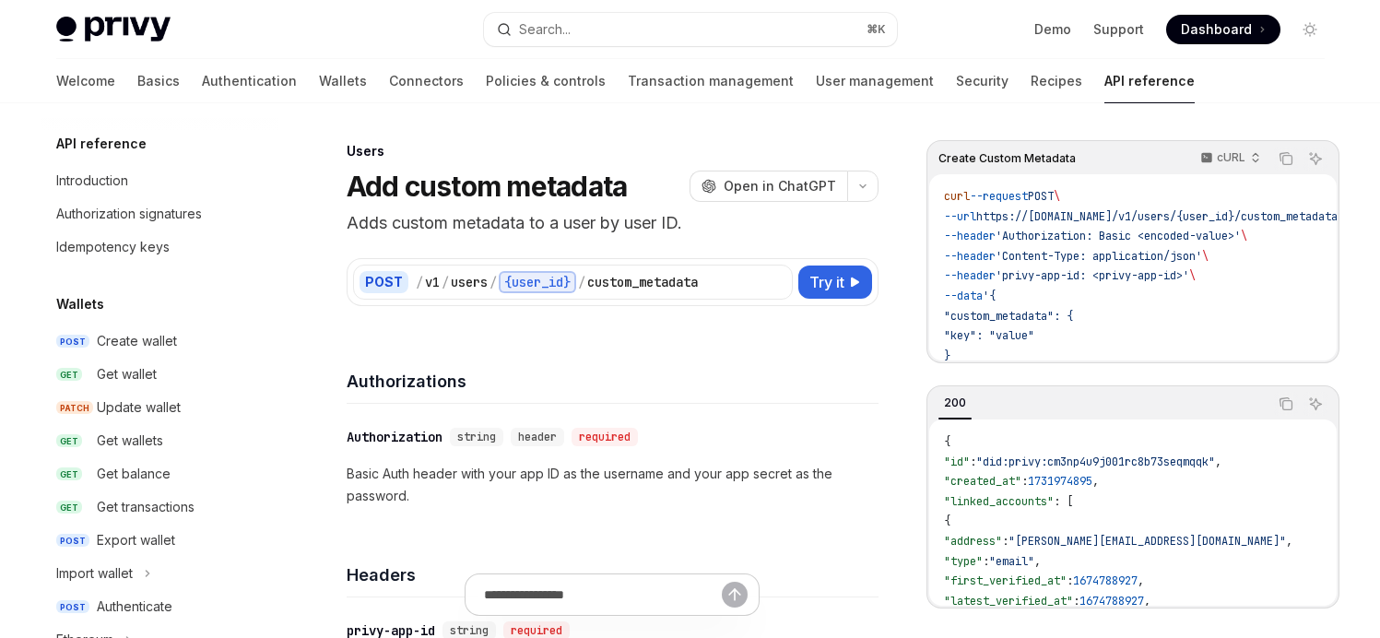
scroll to position [1300, 0]
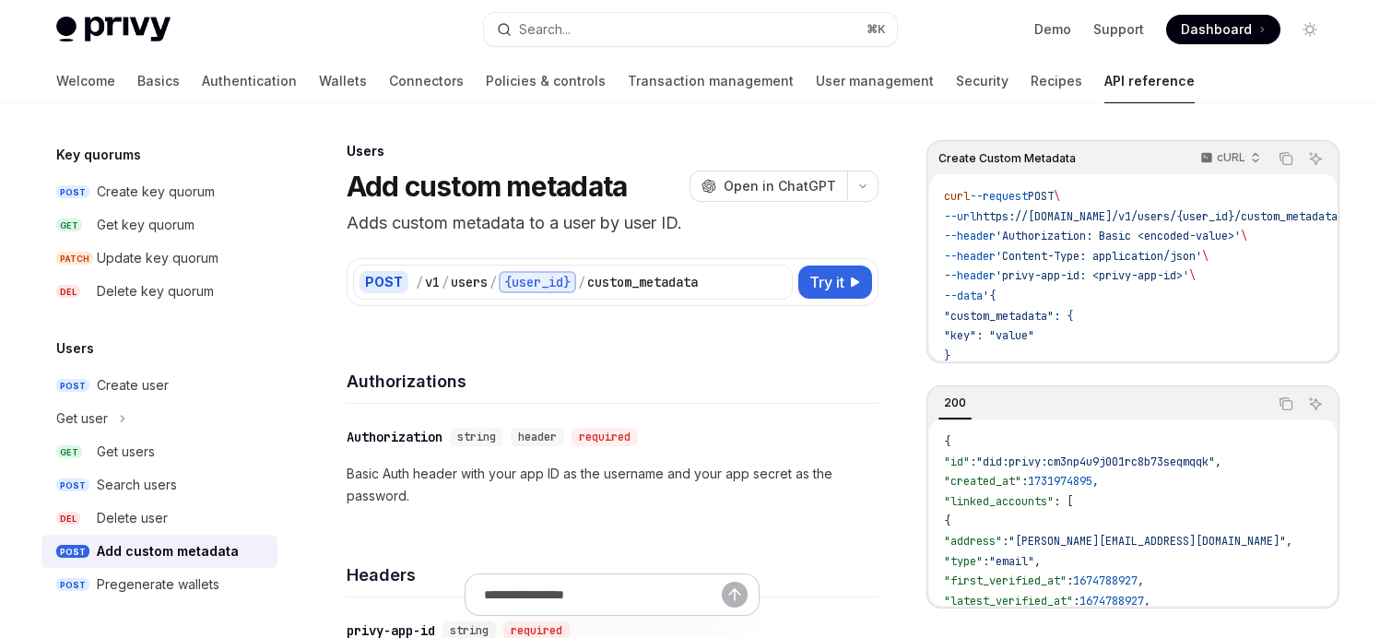
type textarea "*"
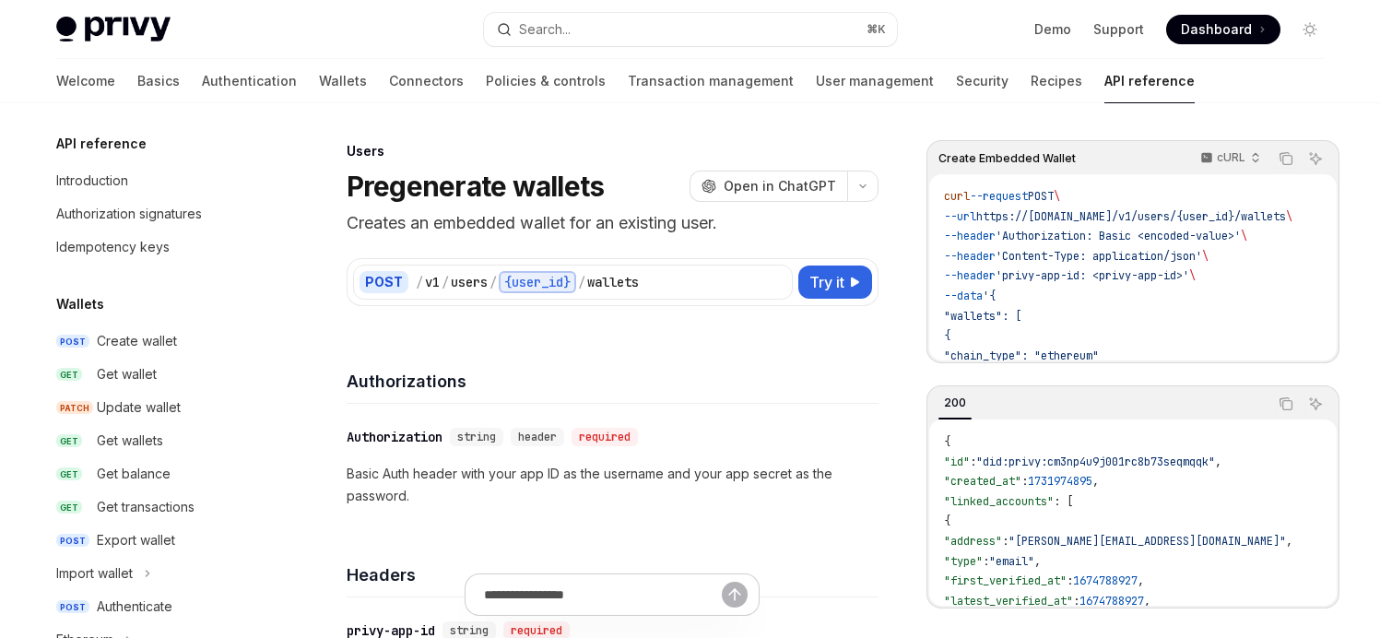
scroll to position [1300, 0]
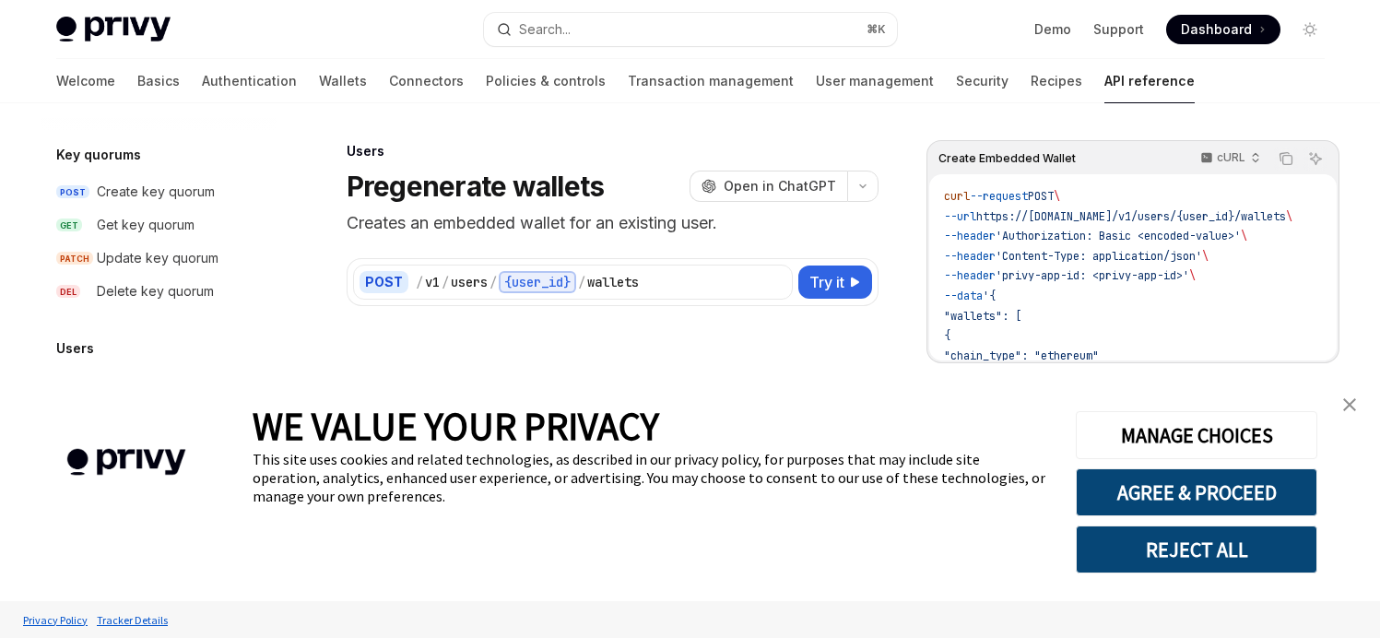
type textarea "*"
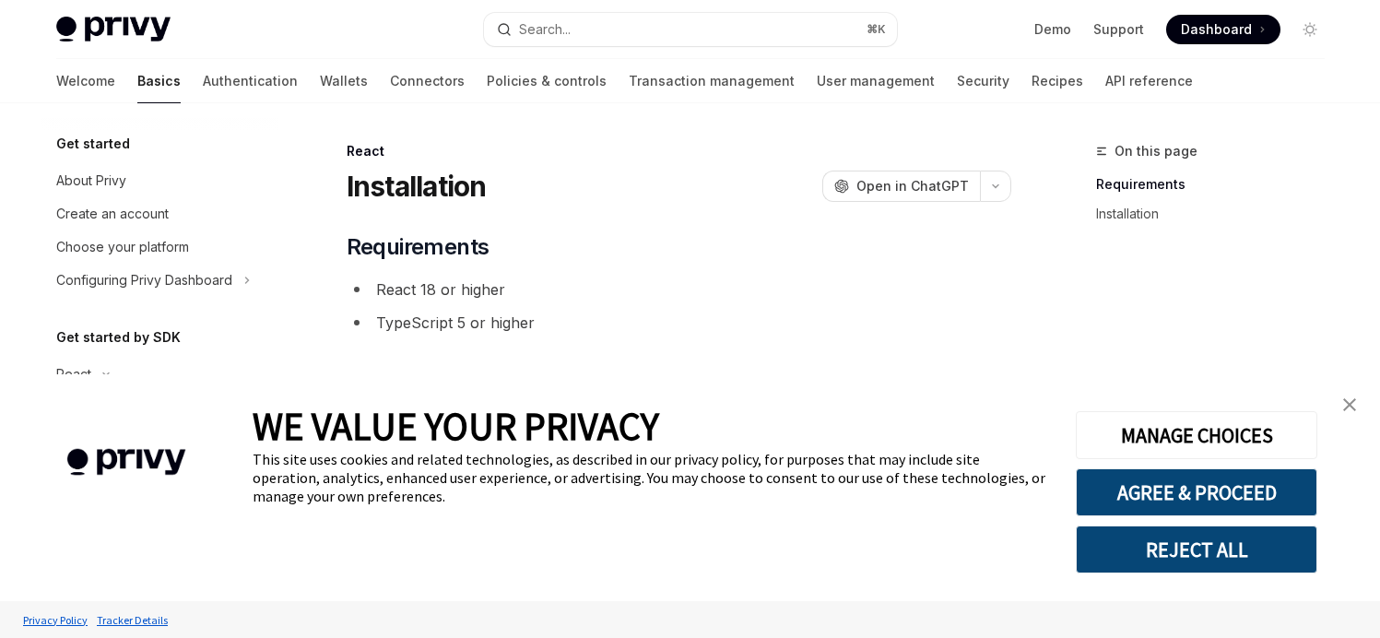
type textarea "*"
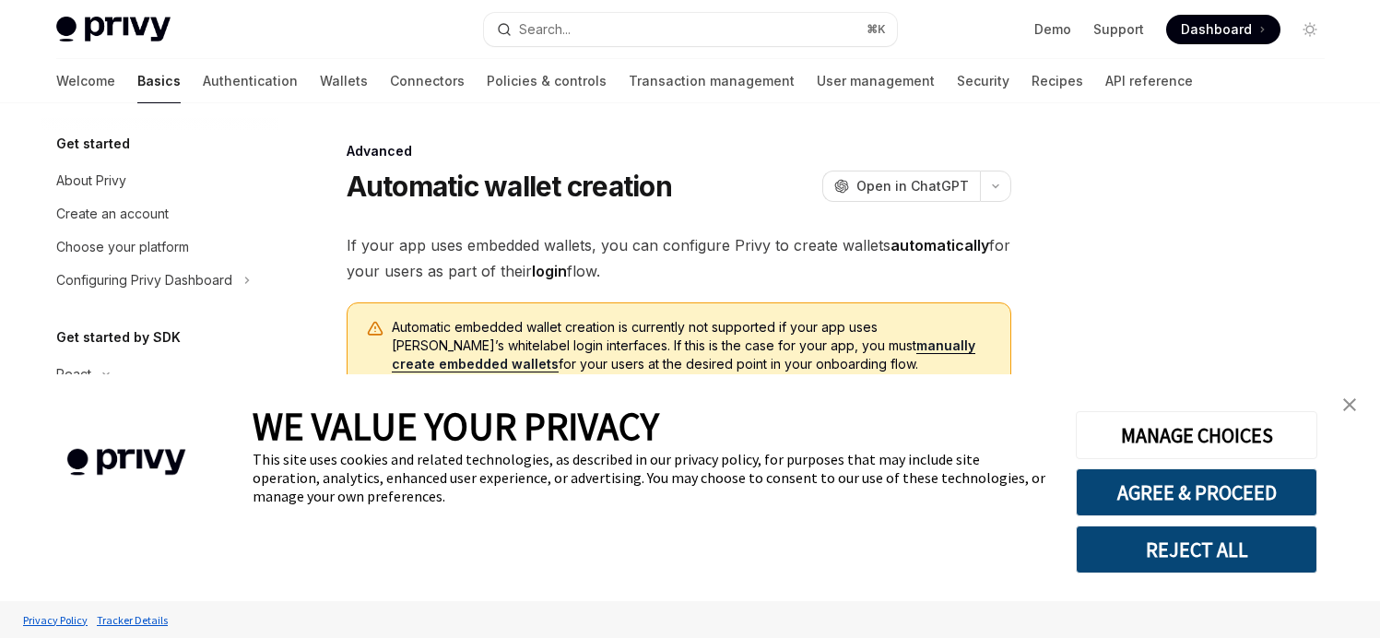
scroll to position [324, 0]
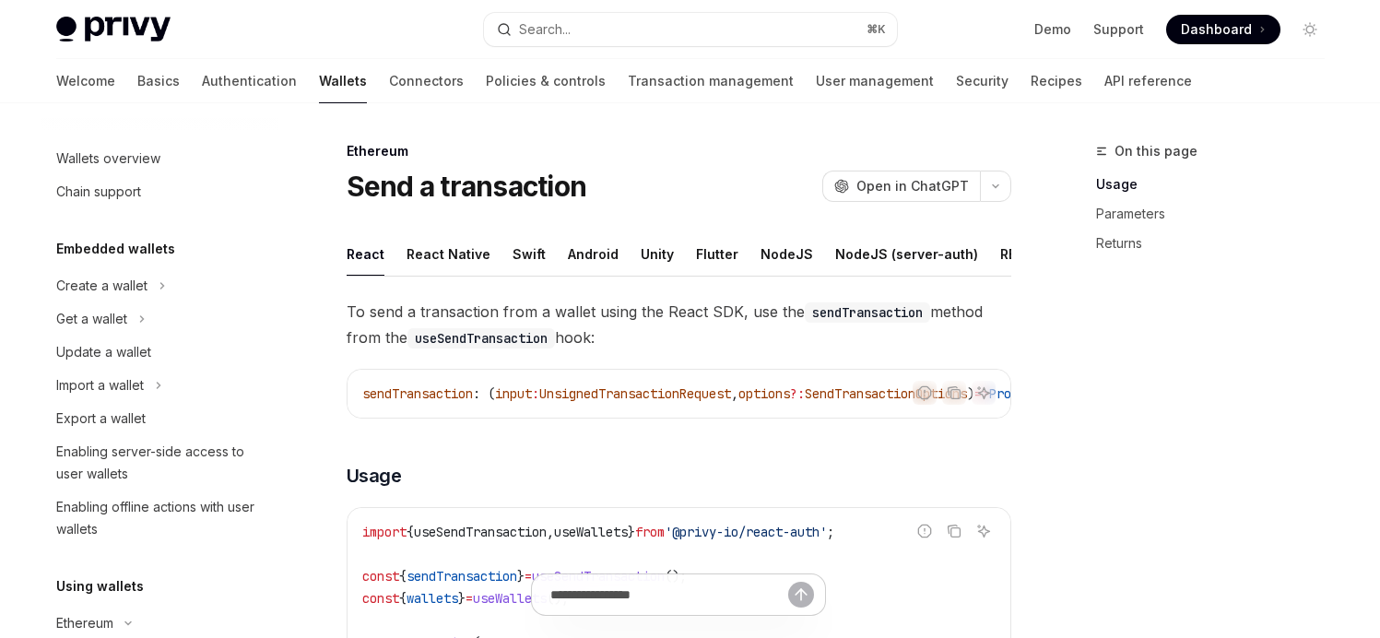
scroll to position [286, 0]
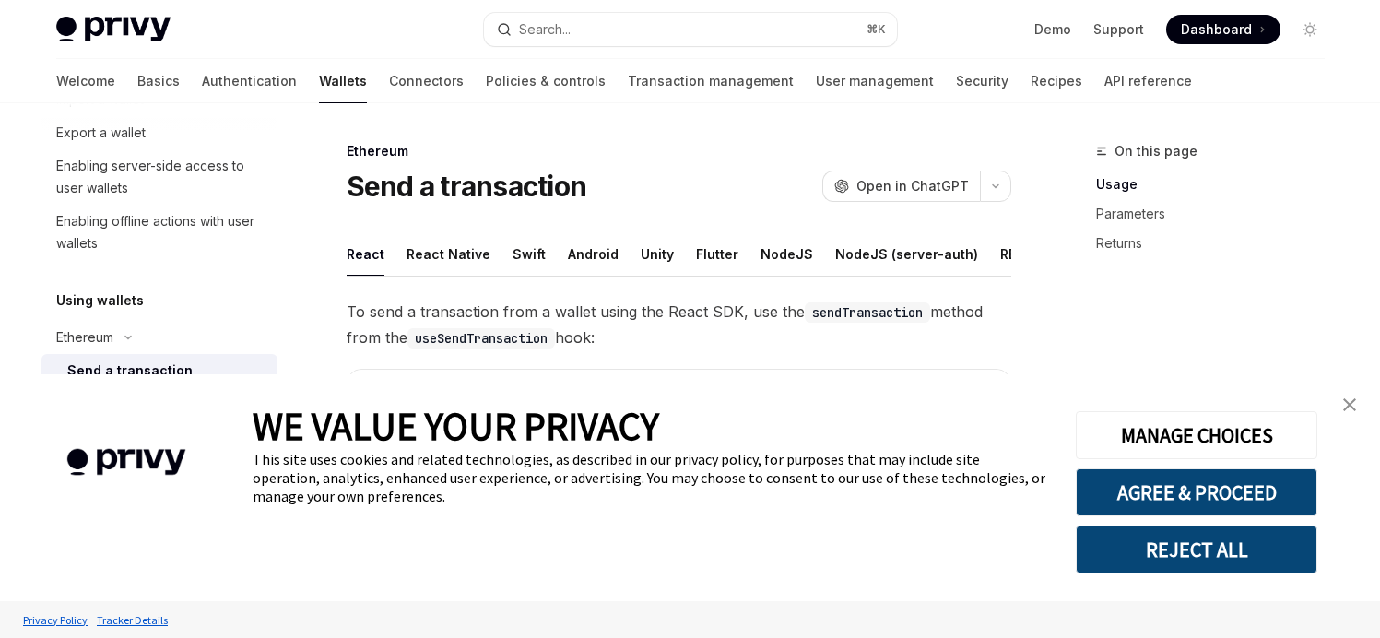
type textarea "*"
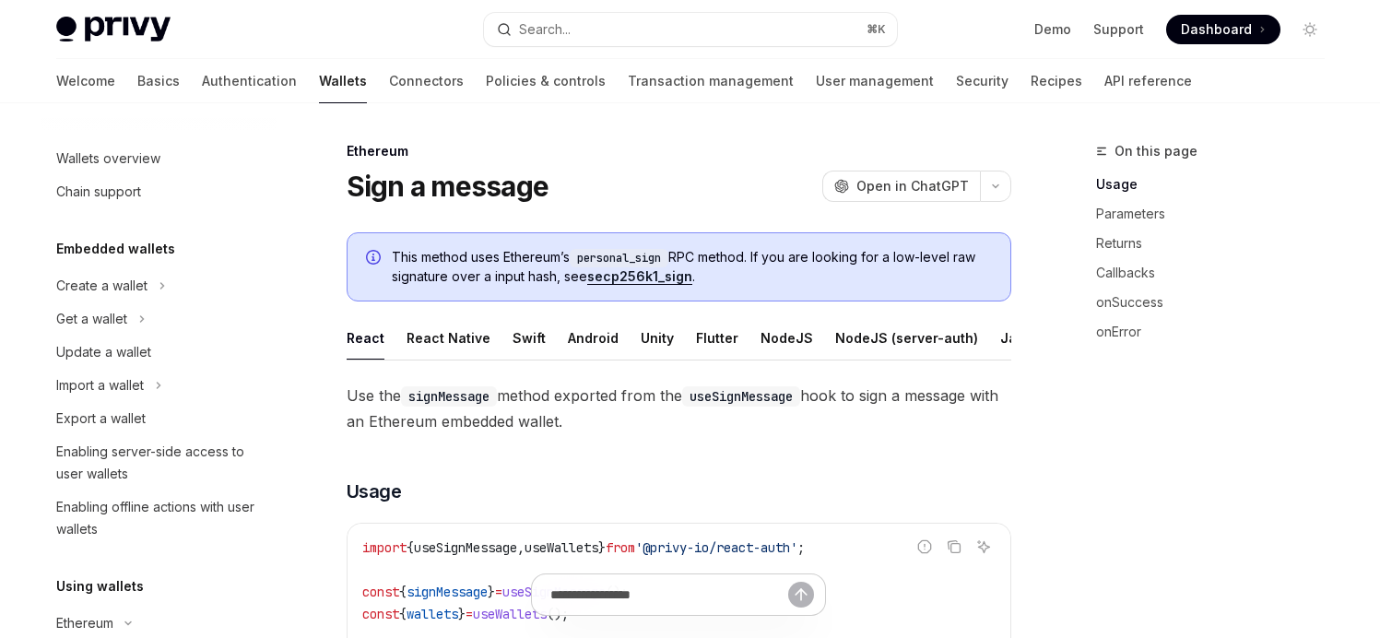
scroll to position [352, 0]
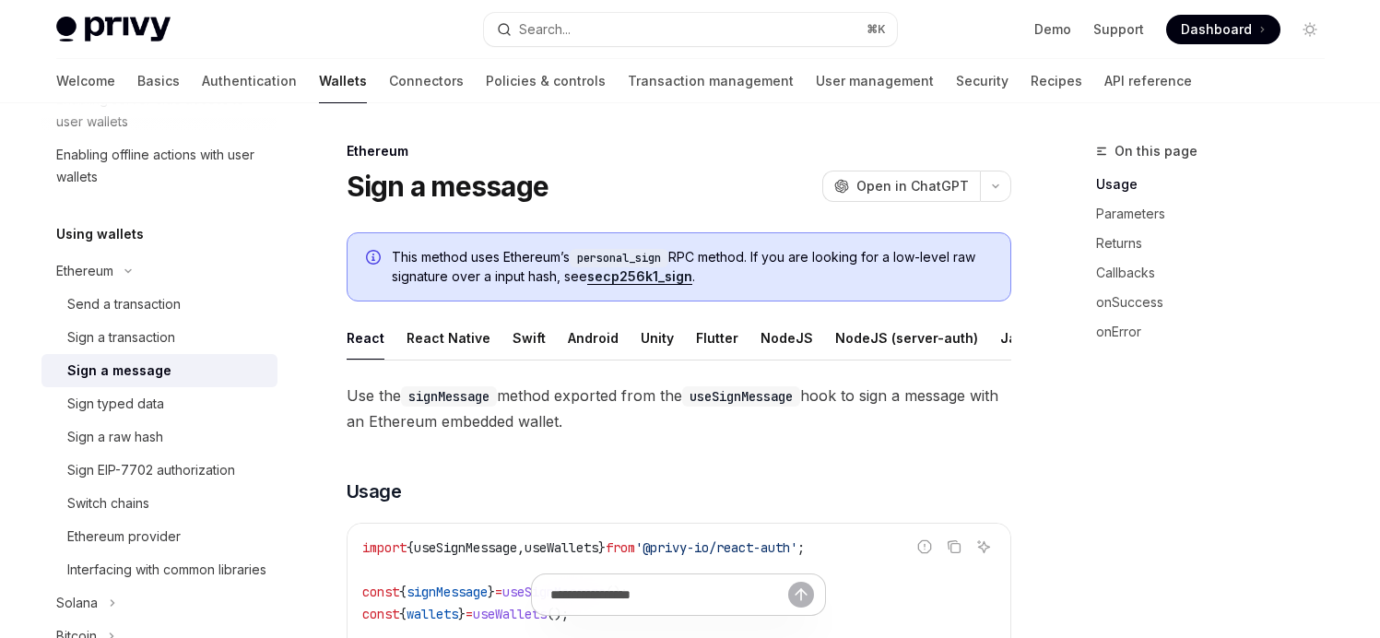
type textarea "*"
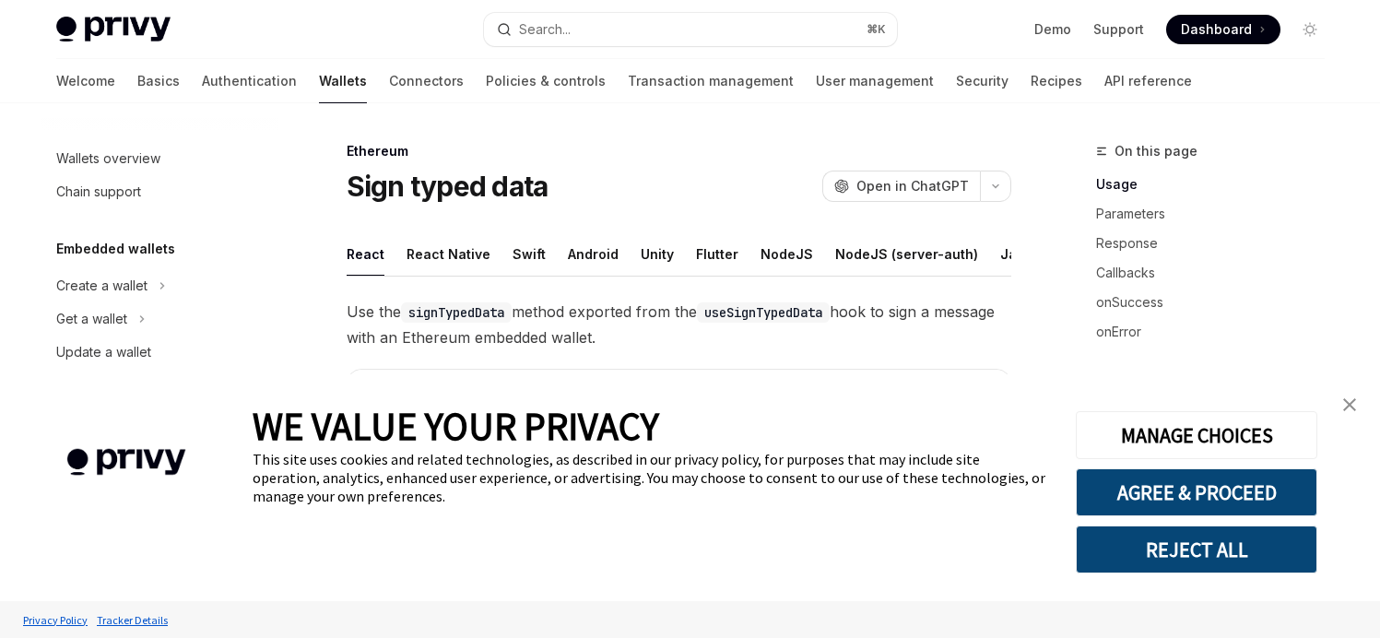
scroll to position [385, 0]
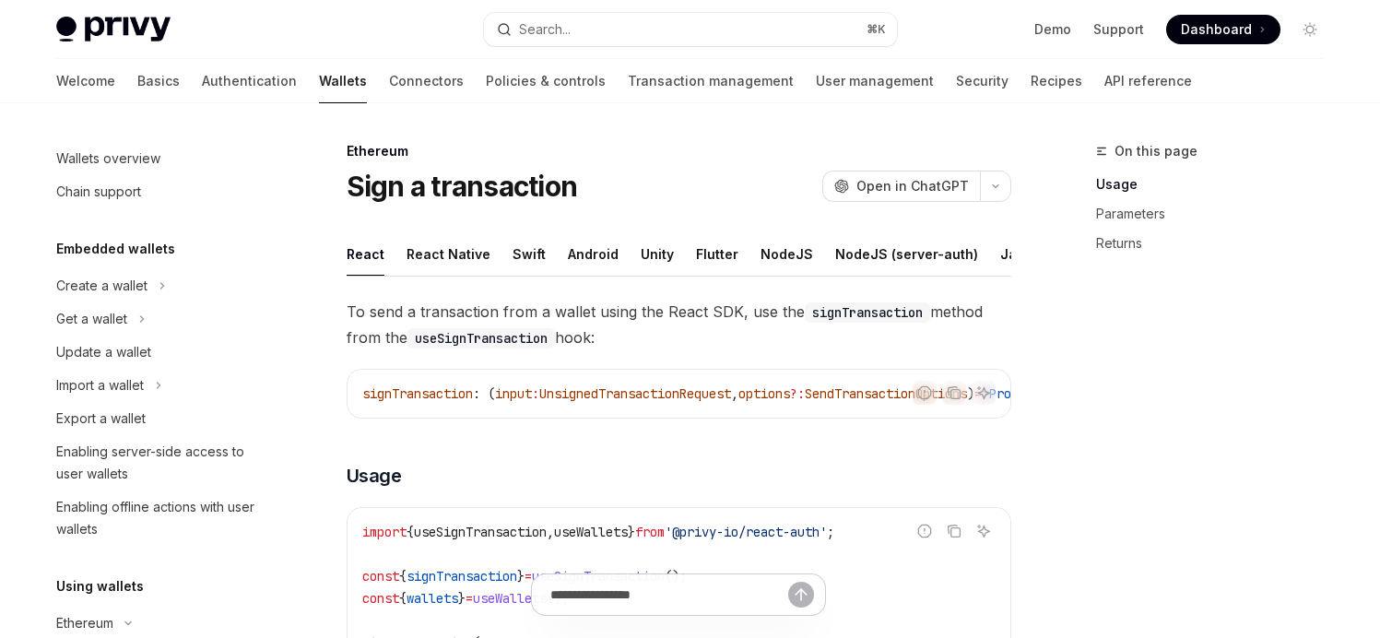
scroll to position [319, 0]
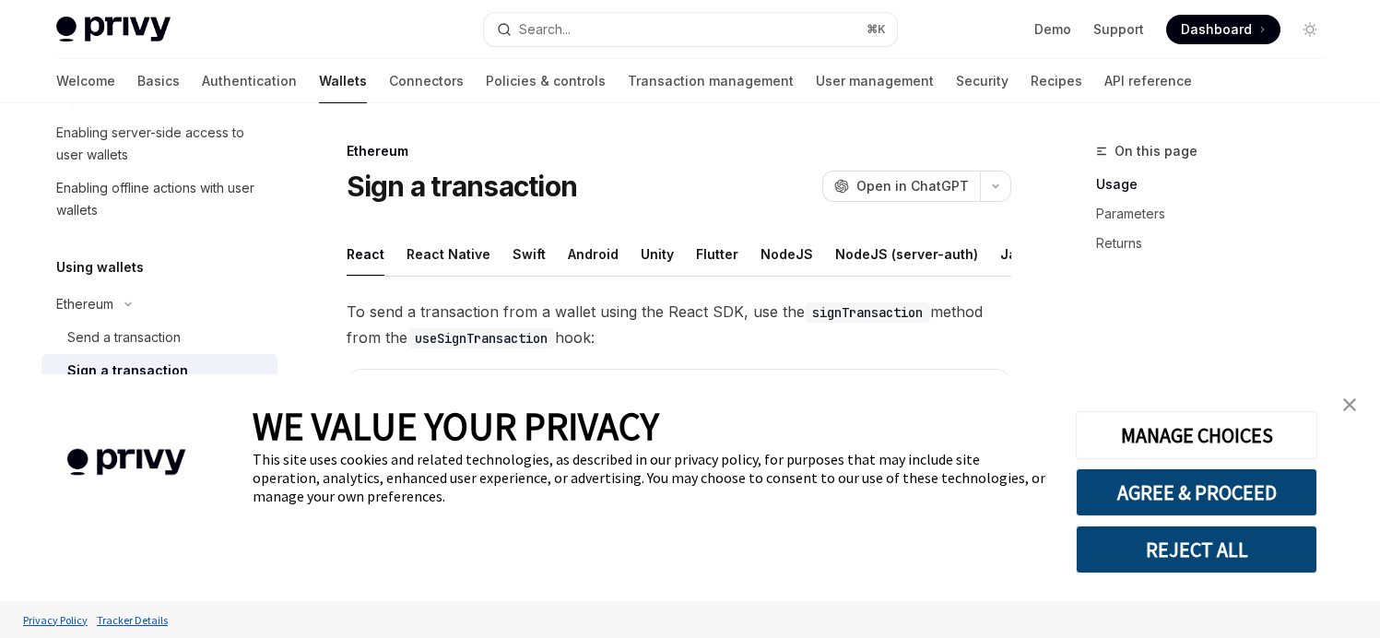
type textarea "*"
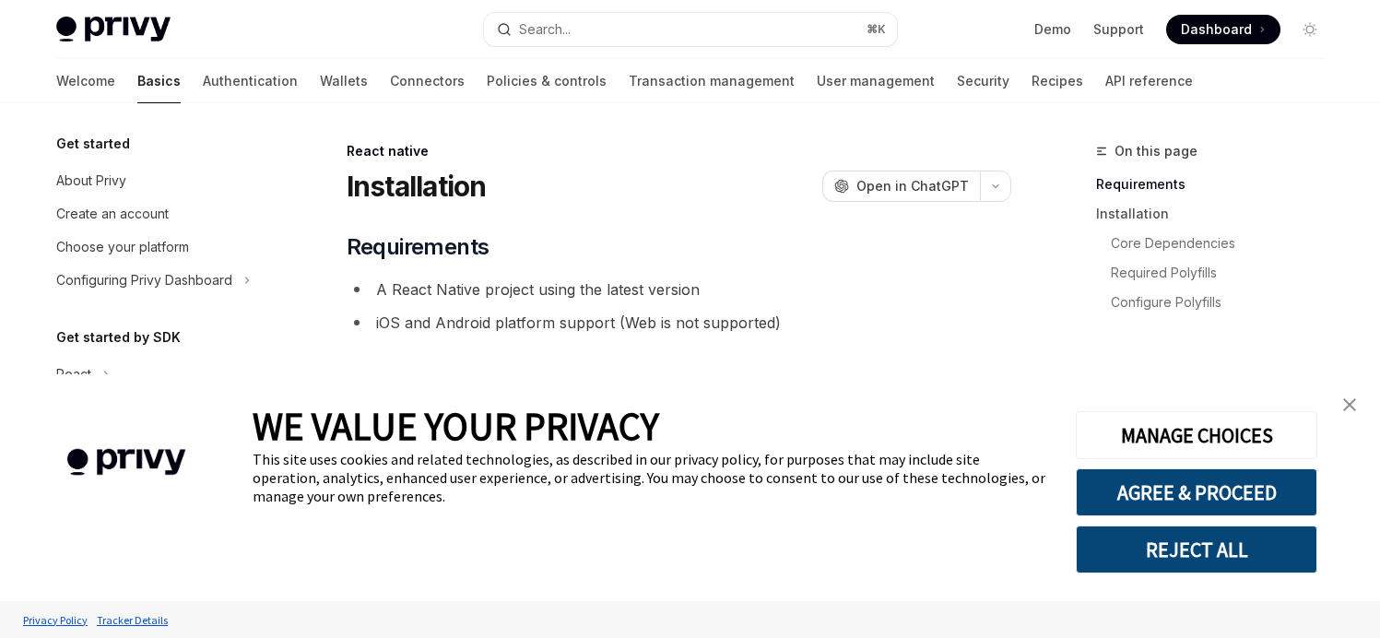
type textarea "*"
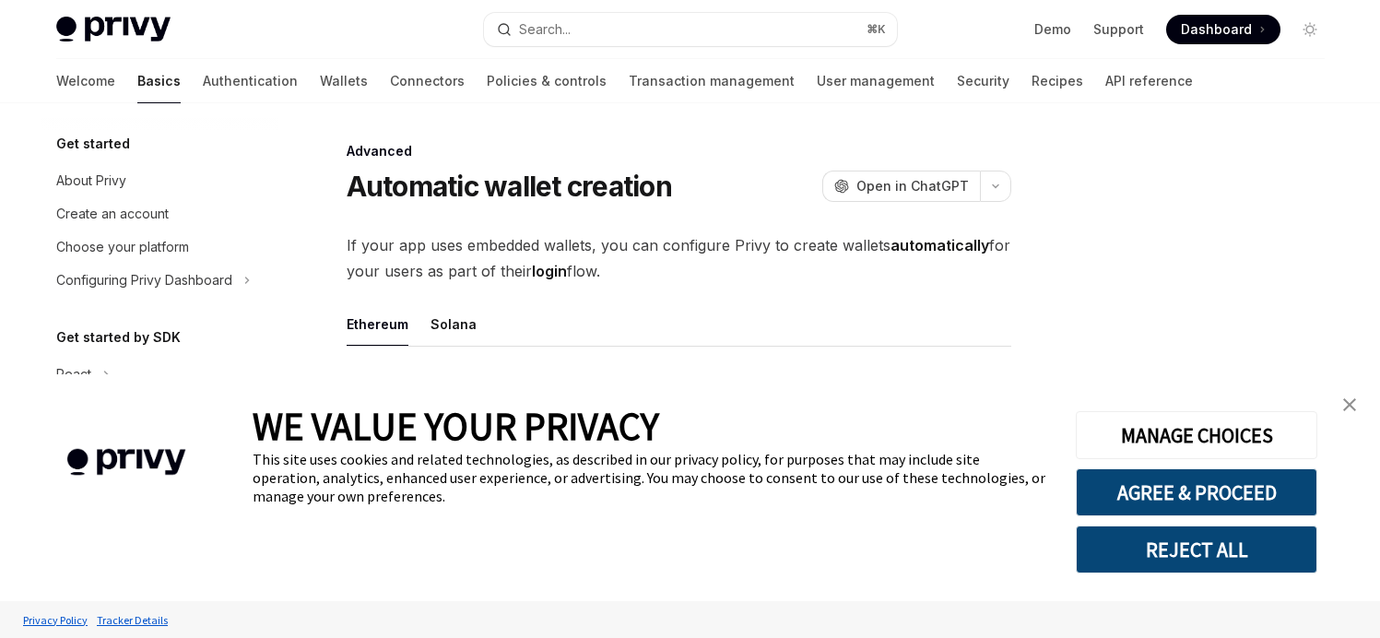
scroll to position [402, 0]
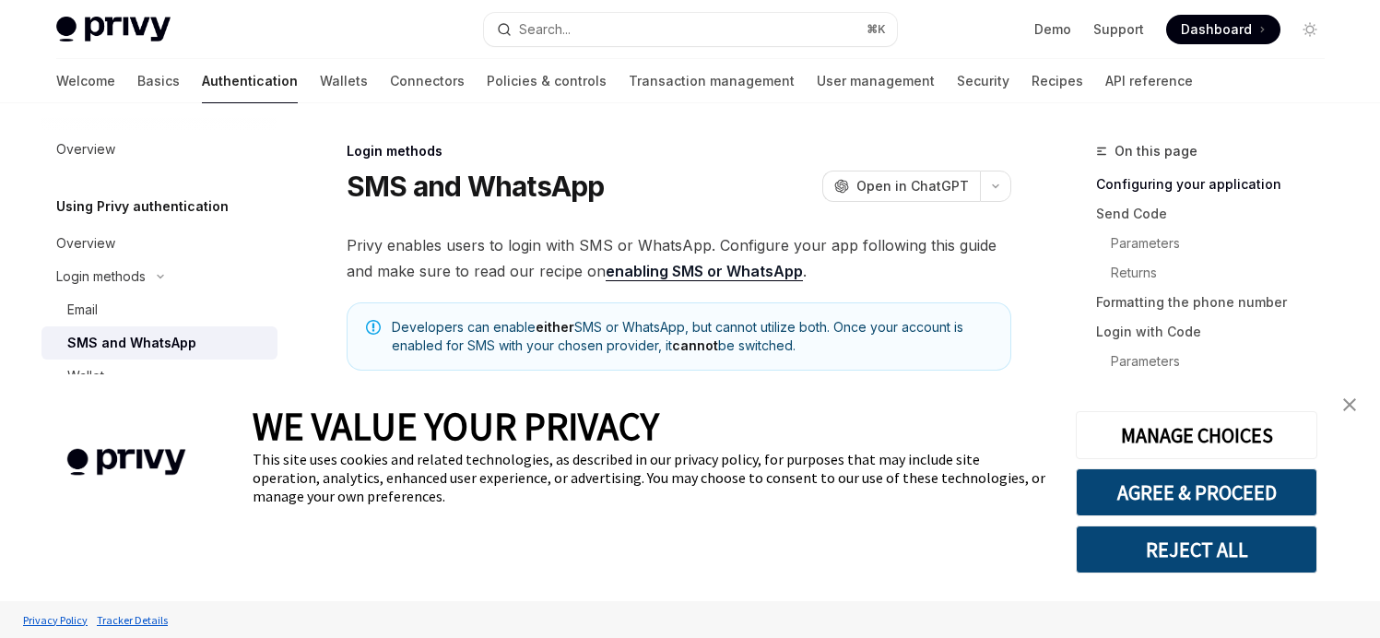
type textarea "*"
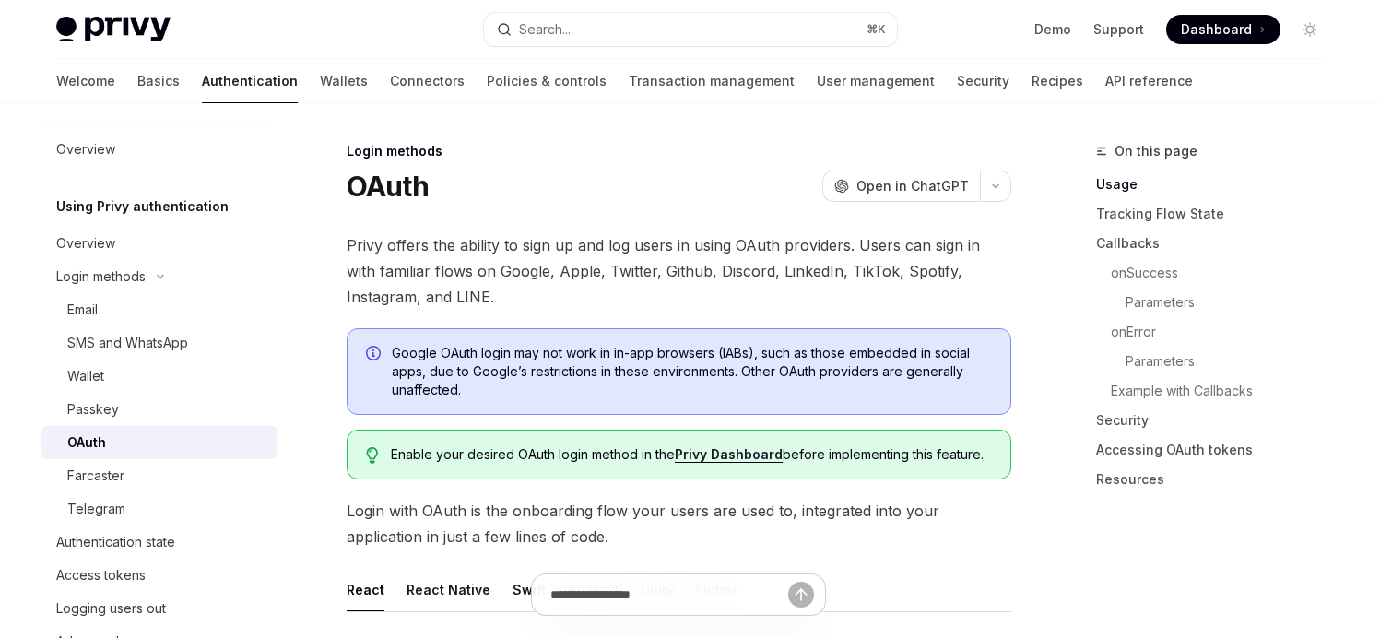
type textarea "*"
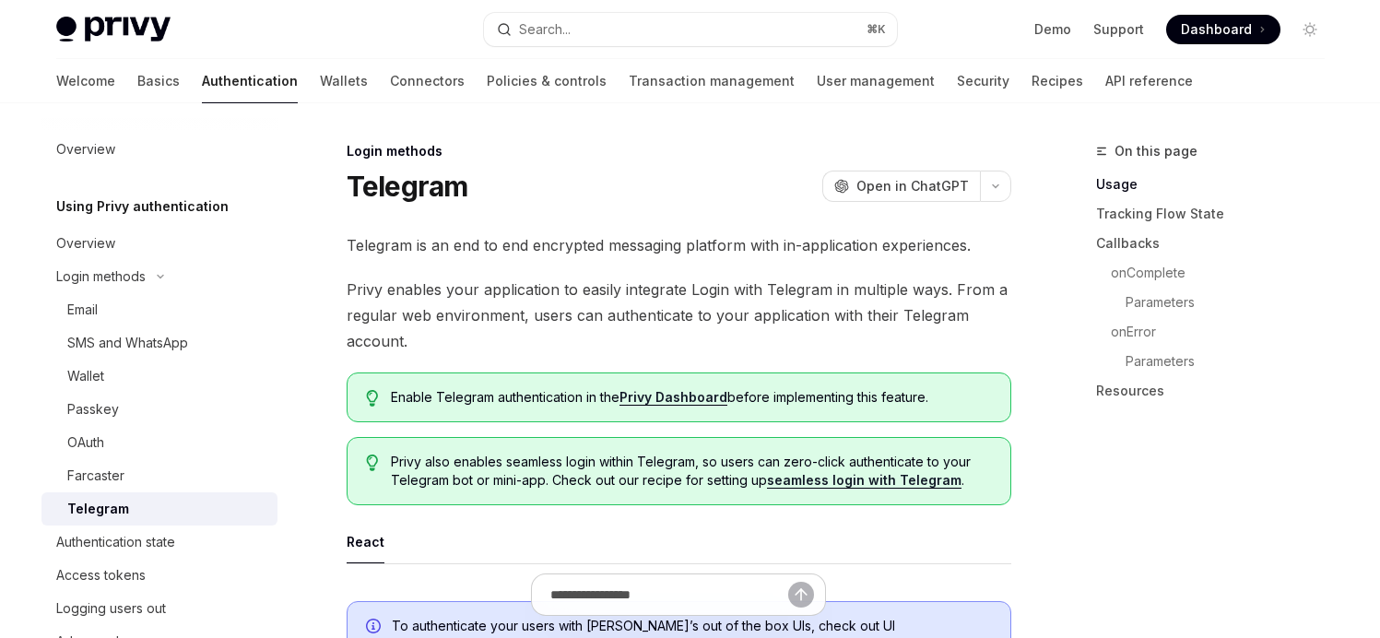
type textarea "*"
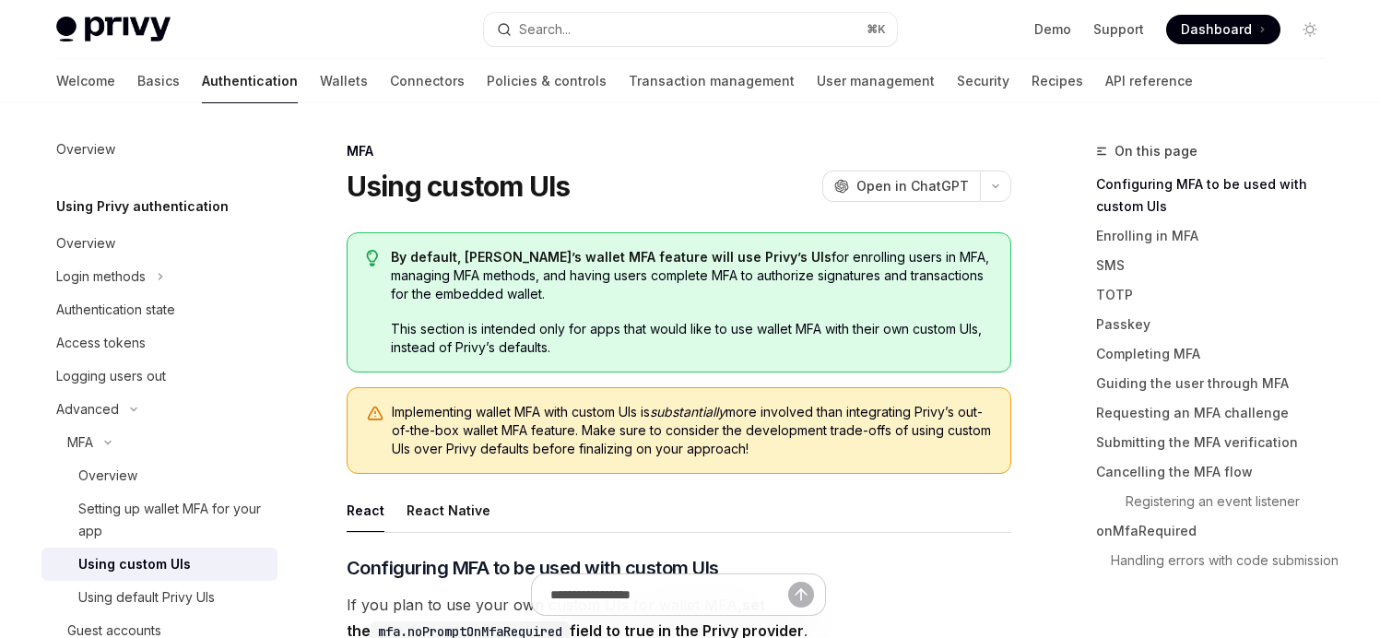
type textarea "*"
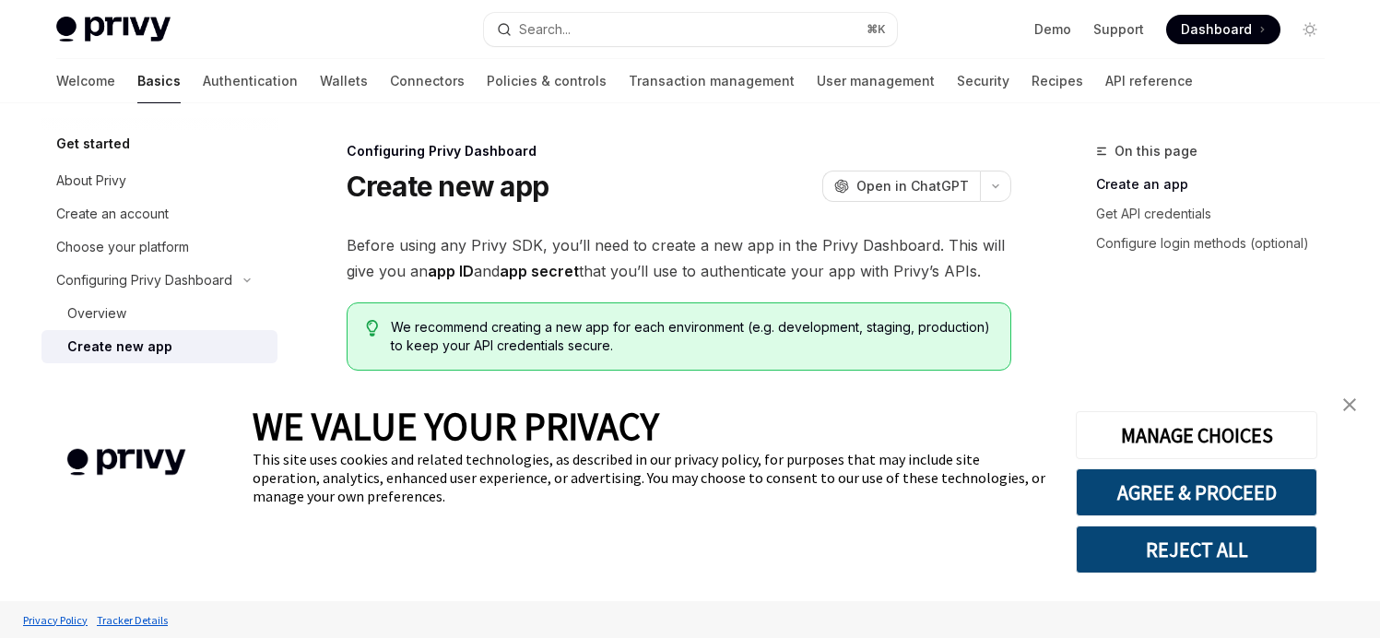
type textarea "*"
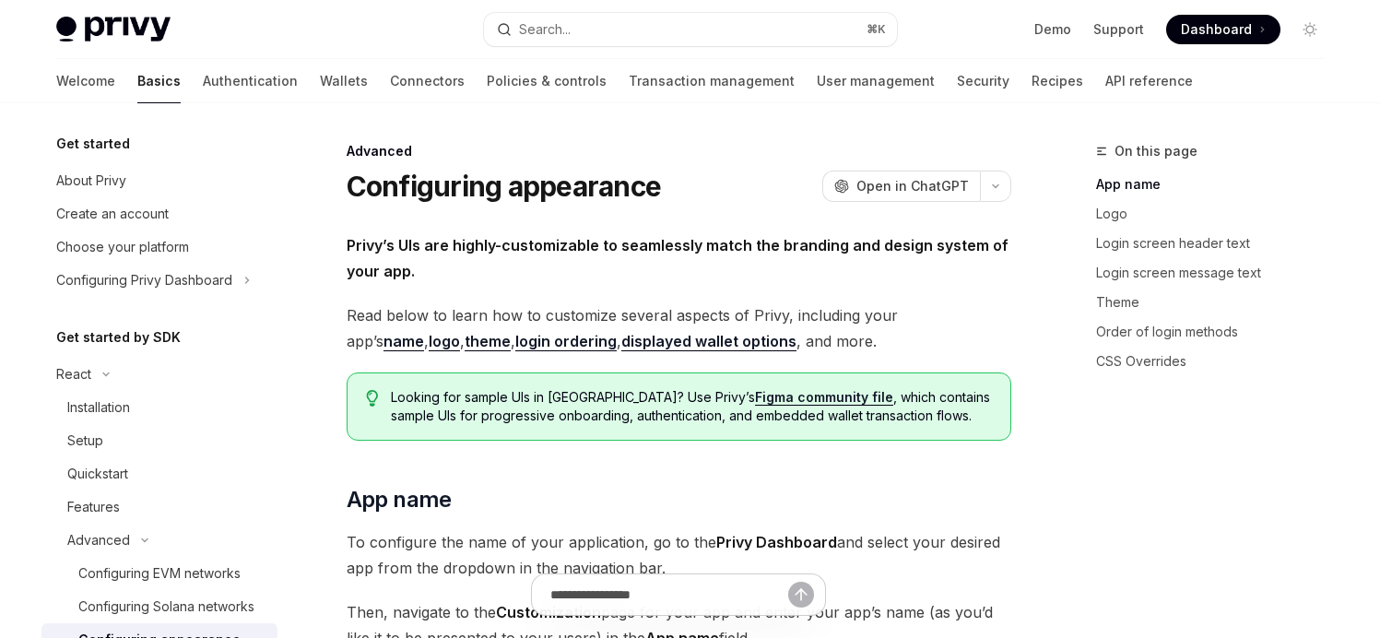
scroll to position [291, 0]
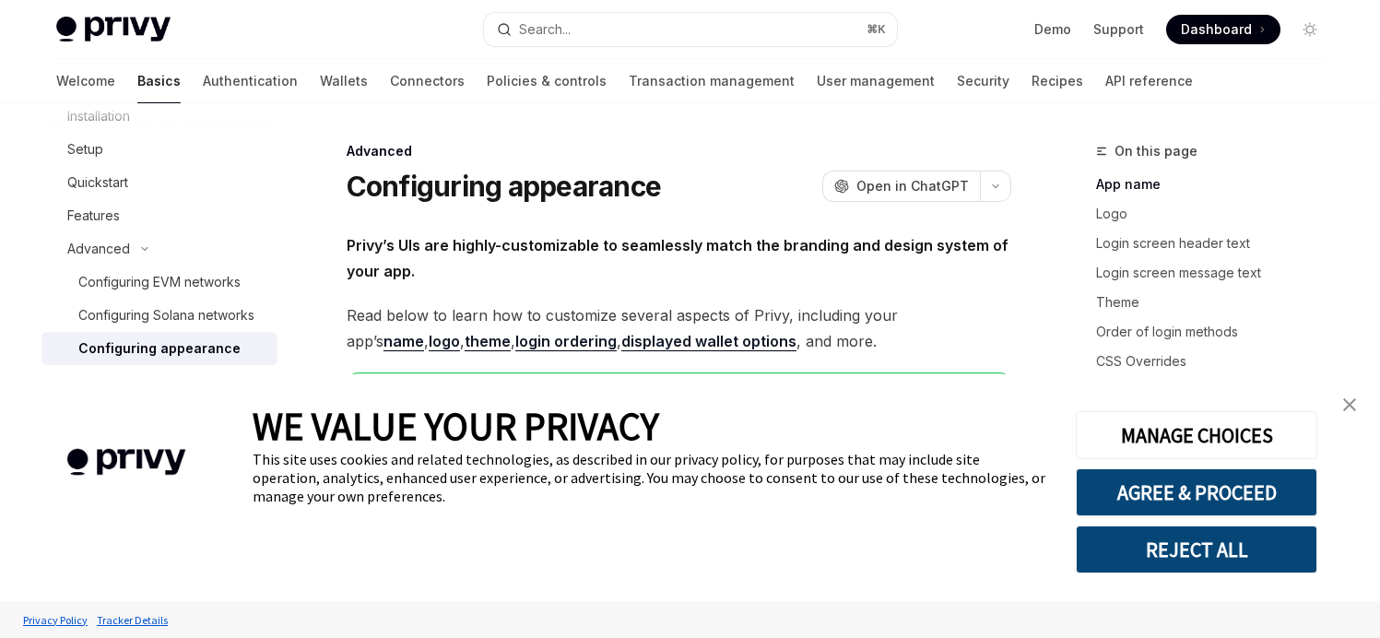
type textarea "*"
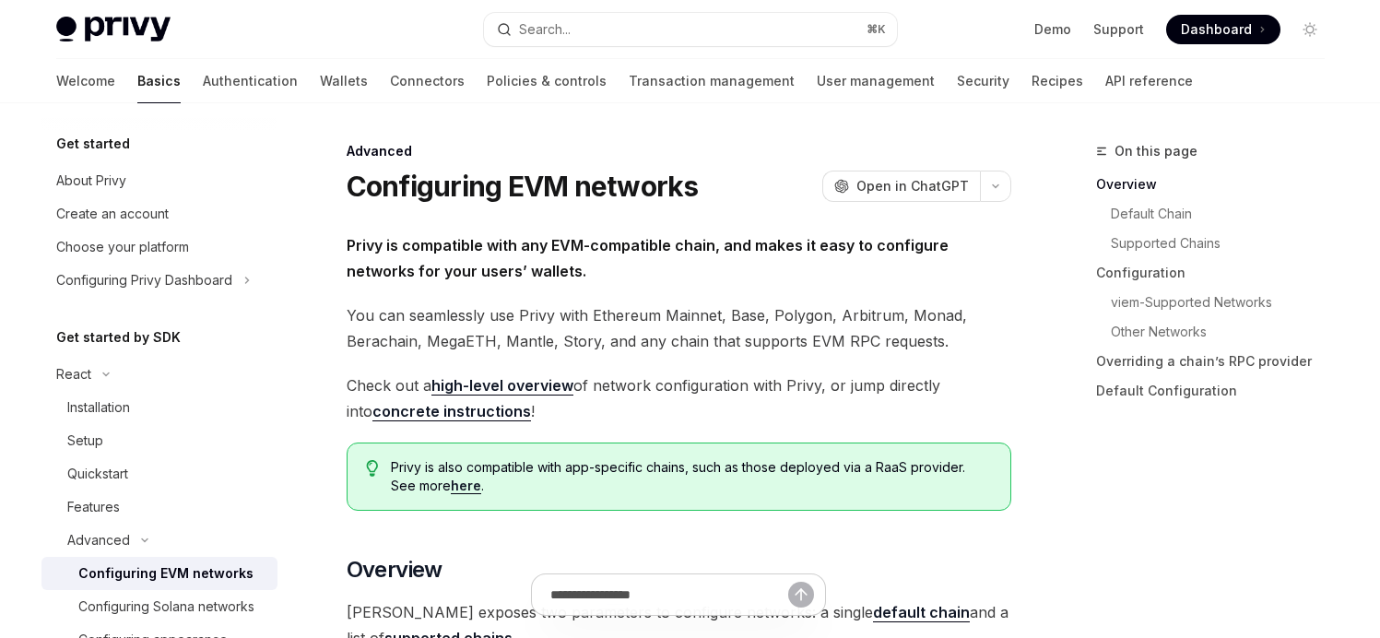
type textarea "*"
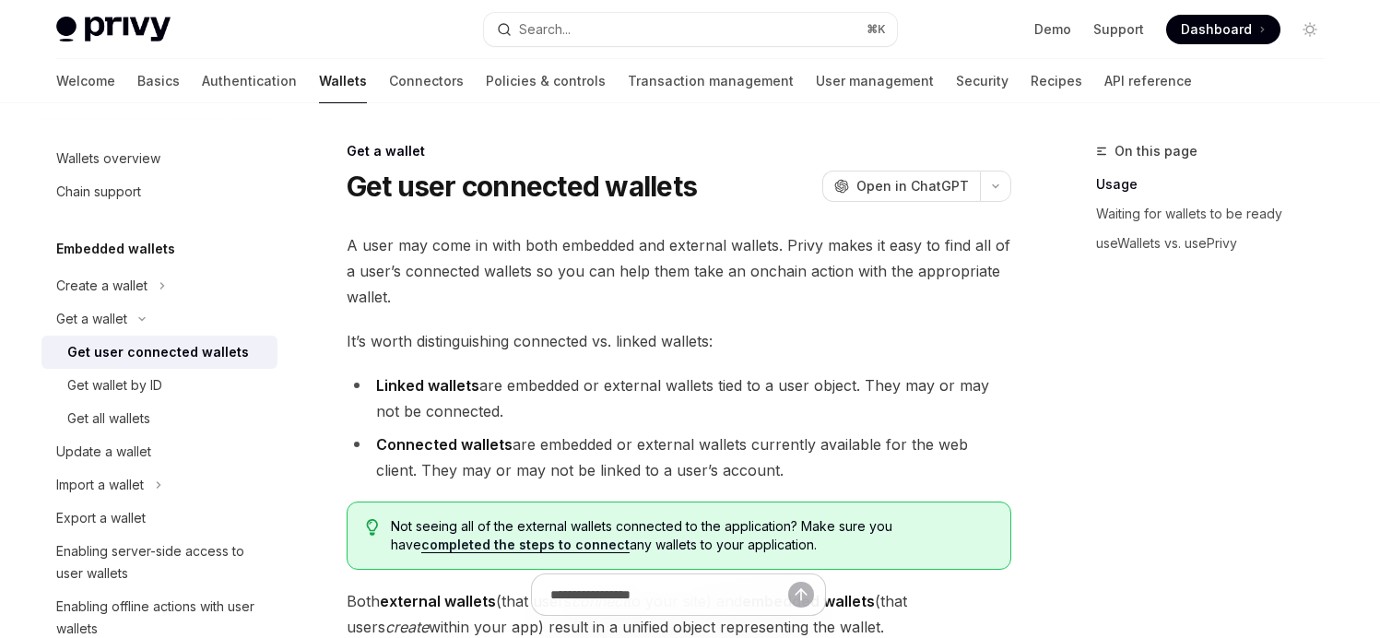
type textarea "*"
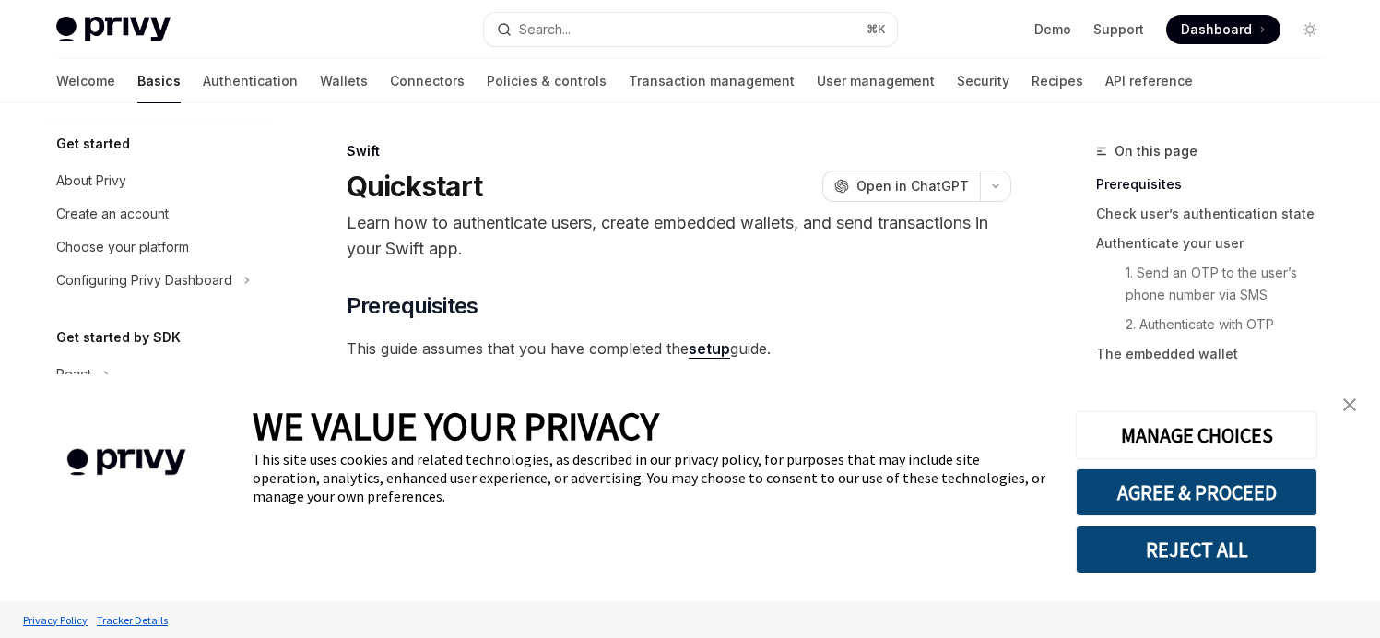
type textarea "*"
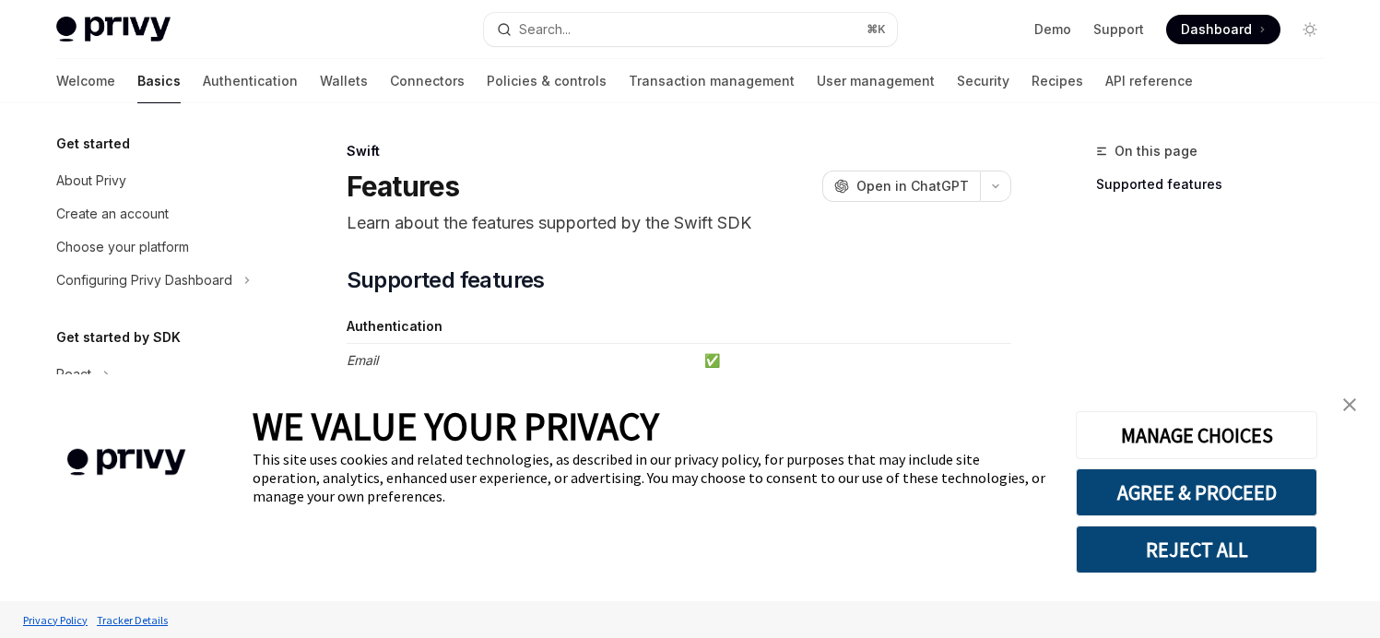
type textarea "*"
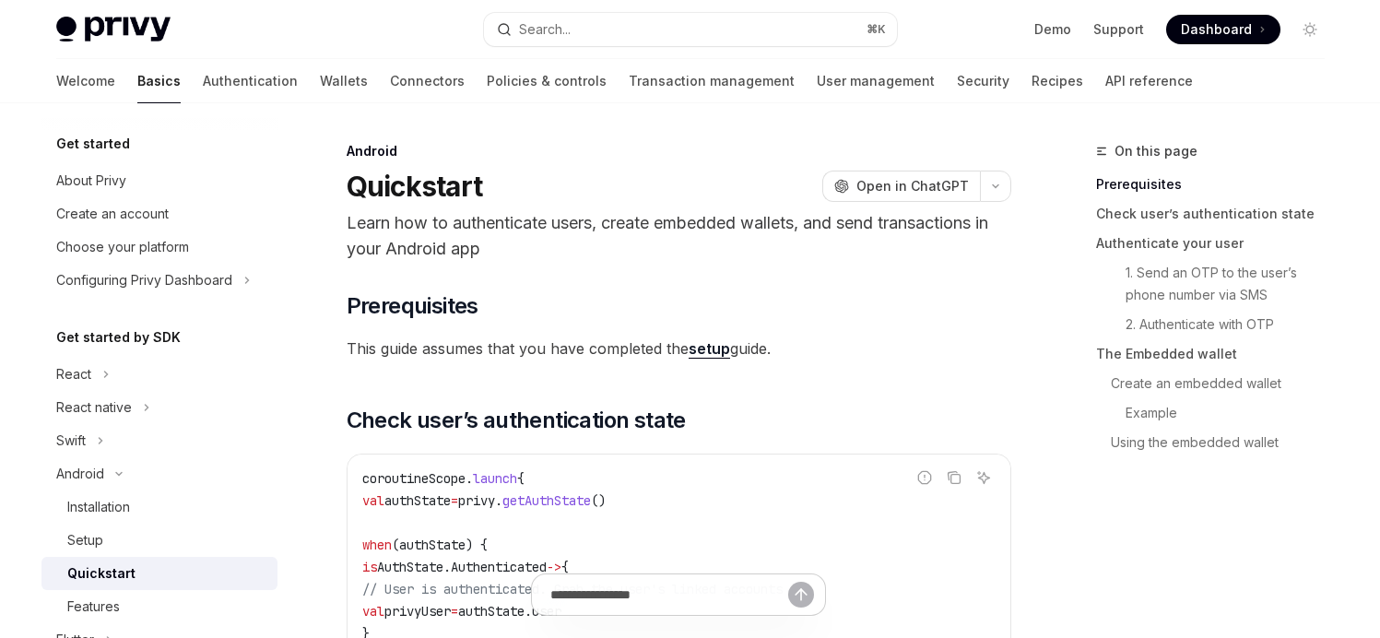
type textarea "*"
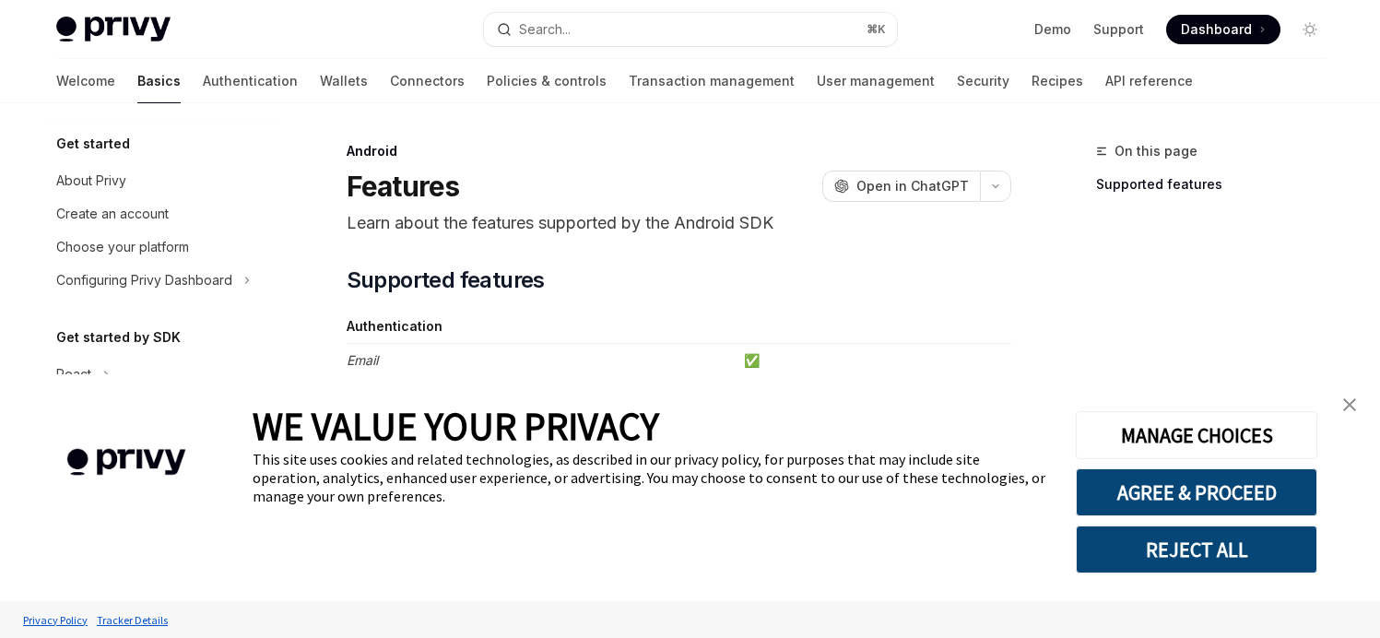
type textarea "*"
